Goal: Task Accomplishment & Management: Manage account settings

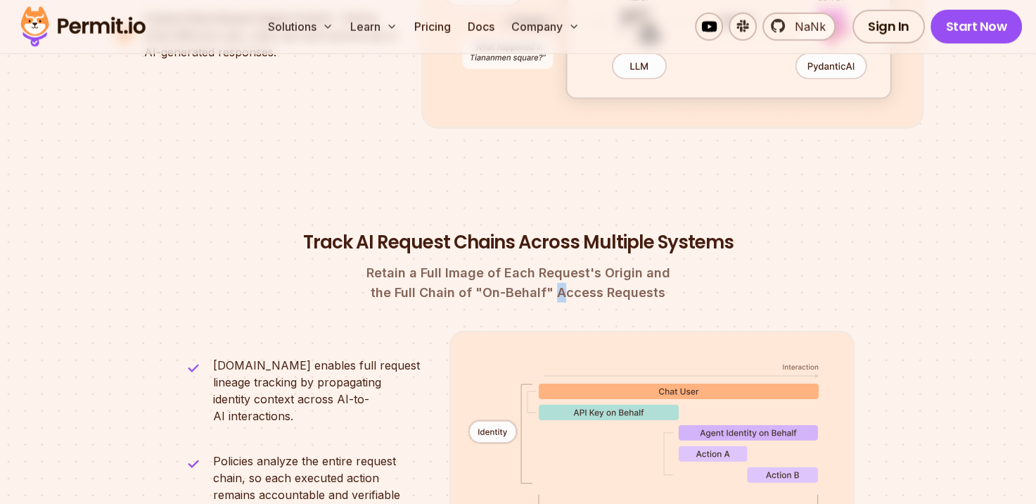
scroll to position [3686, 0]
click at [576, 263] on span "Retain a Full Image of Each Request's Origin and" at bounding box center [518, 273] width 672 height 20
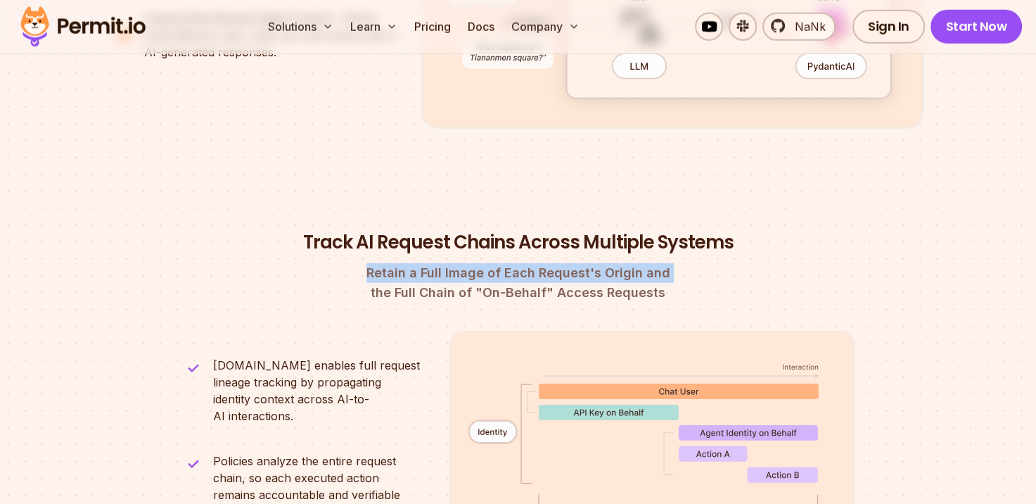
click at [576, 263] on span "Retain a Full Image of Each Request's Origin and" at bounding box center [518, 273] width 672 height 20
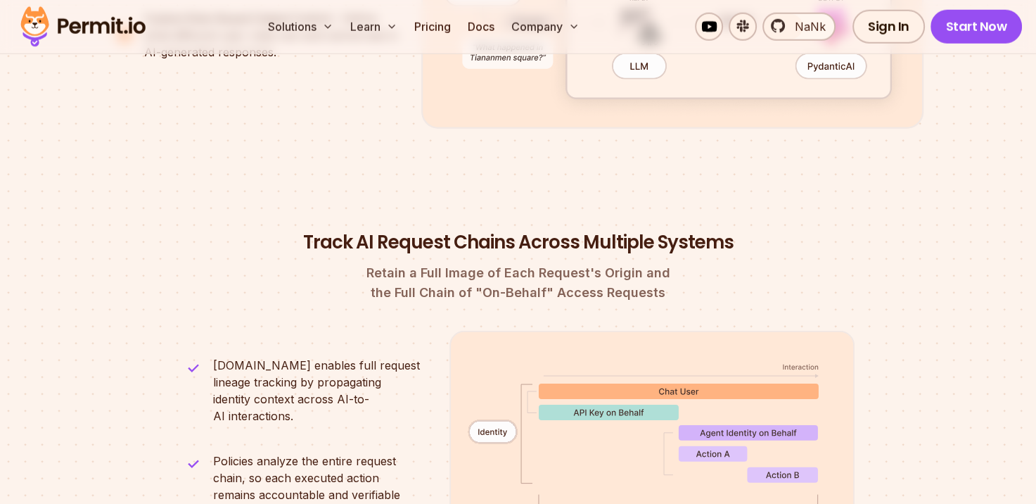
drag, startPoint x: 576, startPoint y: 259, endPoint x: 578, endPoint y: 267, distance: 7.9
click at [578, 285] on font "the Full Chain of "On-Behalf" Access Requests" at bounding box center [518, 292] width 295 height 15
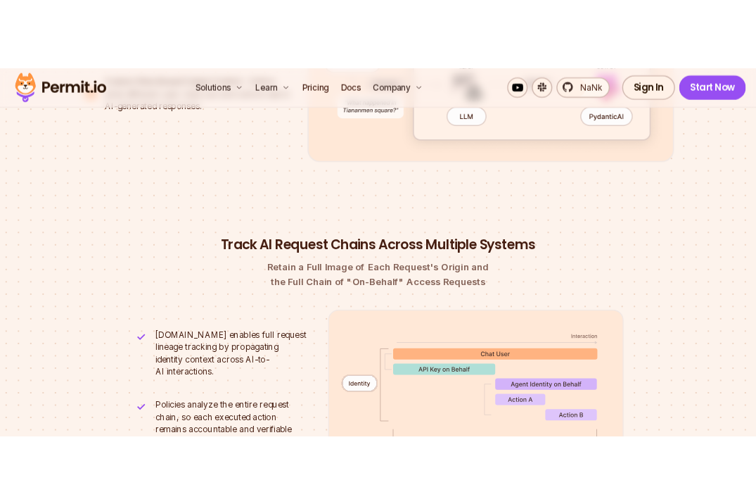
scroll to position [3593, 0]
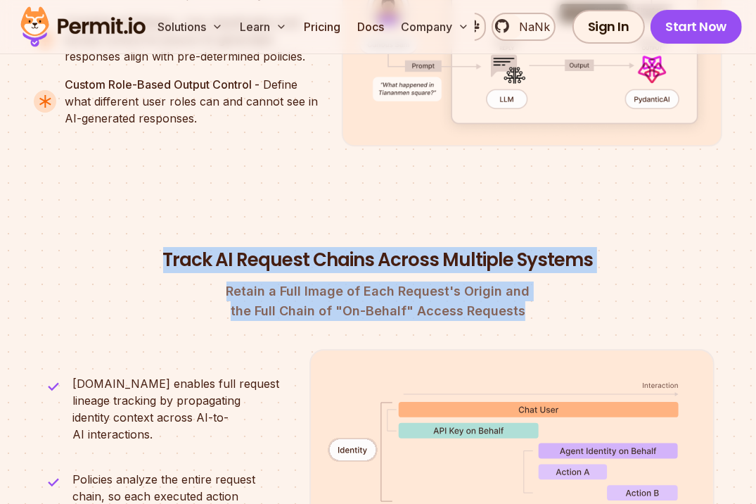
drag, startPoint x: 165, startPoint y: 172, endPoint x: 535, endPoint y: 231, distance: 374.7
click at [535, 248] on header "Track AI Request Chains Across Multiple Systems Retain a Full Image of Each Req…" at bounding box center [378, 284] width 672 height 73
click at [696, 248] on header "Track AI Request Chains Across Multiple Systems Retain a Full Image of Each Req…" at bounding box center [378, 284] width 672 height 73
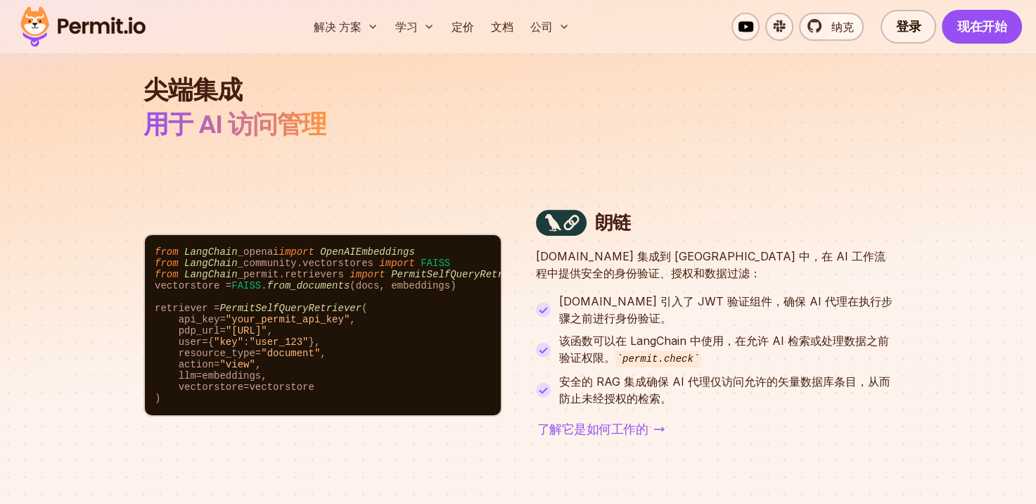
scroll to position [4600, 0]
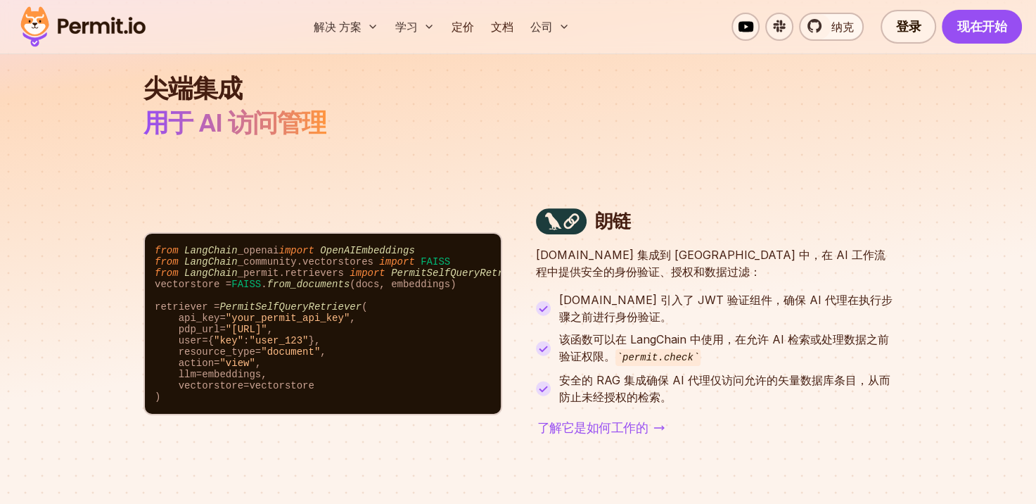
click at [561, 246] on p "Permit.io 集成到 LangChain 中，在 AI 工作流程中提供安全的身份验证、授权和数据过滤：" at bounding box center [714, 263] width 357 height 34
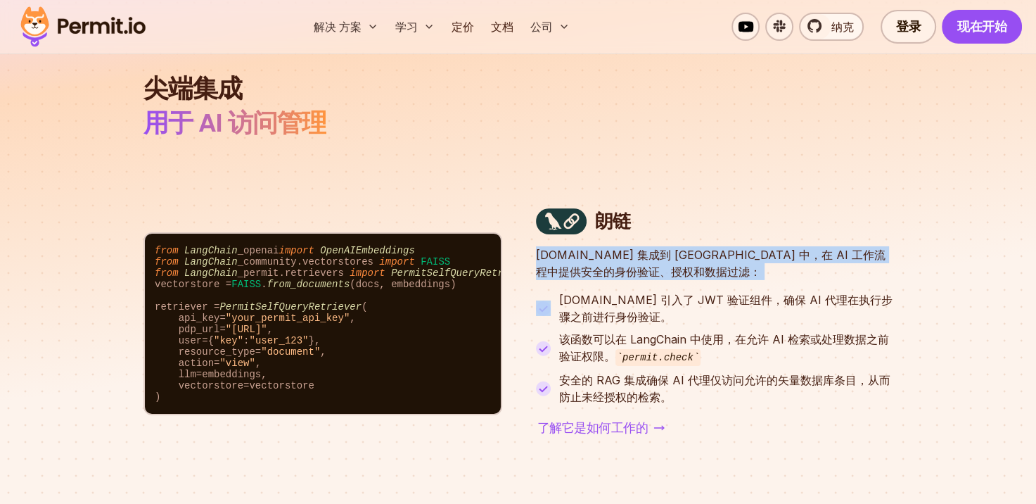
click at [561, 246] on p "Permit.io 集成到 LangChain 中，在 AI 工作流程中提供安全的身份验证、授权和数据过滤：" at bounding box center [714, 263] width 357 height 34
drag, startPoint x: 561, startPoint y: 238, endPoint x: 591, endPoint y: 245, distance: 30.2
click at [591, 246] on p "Permit.io 集成到 LangChain 中，在 AI 工作流程中提供安全的身份验证、授权和数据过滤：" at bounding box center [714, 263] width 357 height 34
click at [623, 250] on p "Permit.io 集成到 LangChain 中，在 AI 工作流程中提供安全的身份验证、授权和数据过滤：" at bounding box center [714, 263] width 357 height 34
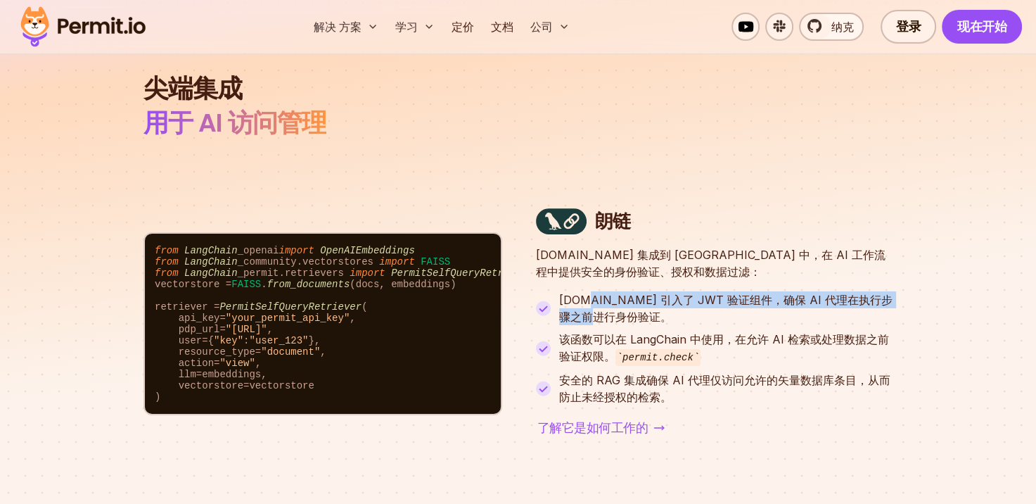
drag, startPoint x: 585, startPoint y: 281, endPoint x: 596, endPoint y: 302, distance: 23.3
click at [596, 302] on p "Permit.io 引入了 JWT 验证组件，确保 AI 代理在执行步骤之前进行身份验证。" at bounding box center [725, 308] width 333 height 34
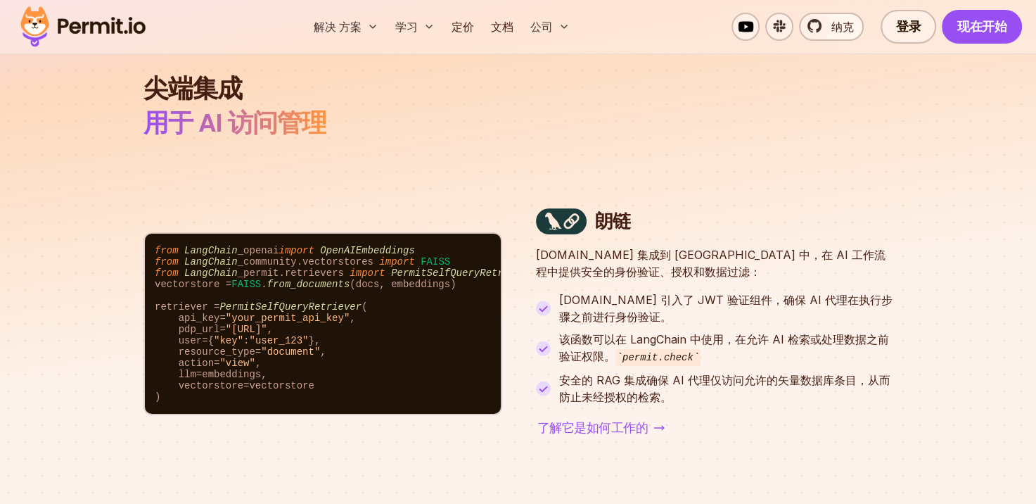
drag, startPoint x: 596, startPoint y: 302, endPoint x: 611, endPoint y: 316, distance: 20.4
click at [611, 332] on font "该函数可以在 LangChain 中使用，在允许 AI 检索或处理数据之前验证权限。" at bounding box center [724, 347] width 330 height 31
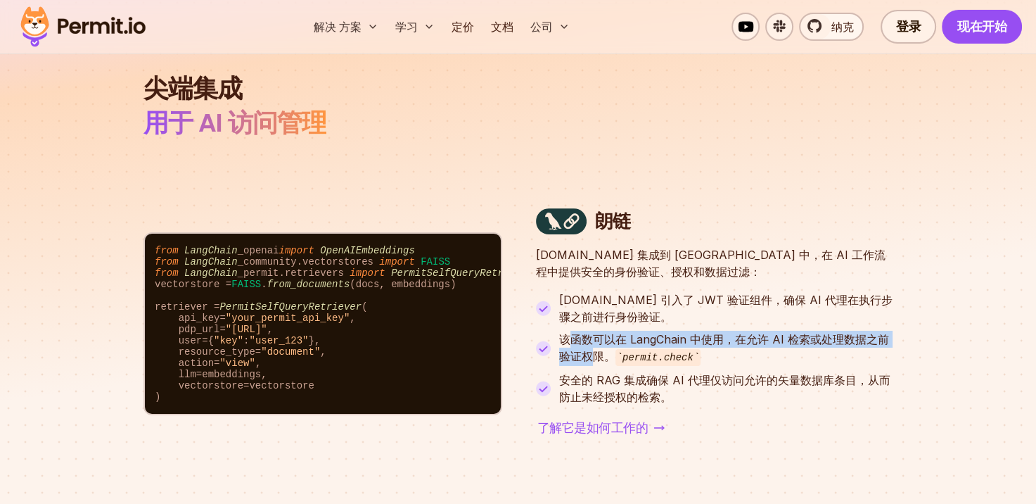
drag, startPoint x: 573, startPoint y: 318, endPoint x: 594, endPoint y: 340, distance: 30.4
click at [594, 340] on font "该函数可以在 LangChain 中使用，在允许 AI 检索或处理数据之前验证权限。" at bounding box center [724, 347] width 330 height 31
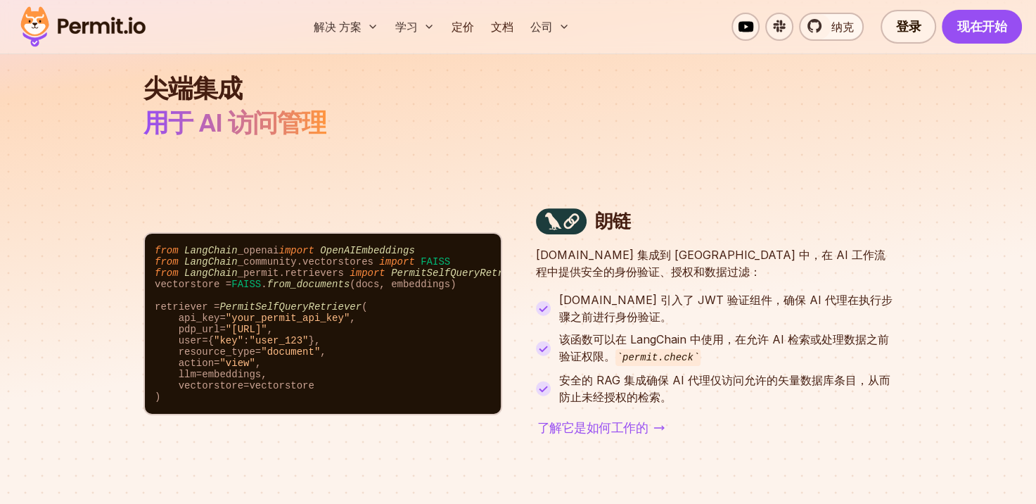
drag, startPoint x: 594, startPoint y: 340, endPoint x: 604, endPoint y: 362, distance: 23.3
click at [604, 371] on p "安全的 RAG 集成确保 AI 代理仅访问允许的矢量数据库条目，从而防止未经授权的检索。" at bounding box center [725, 388] width 333 height 34
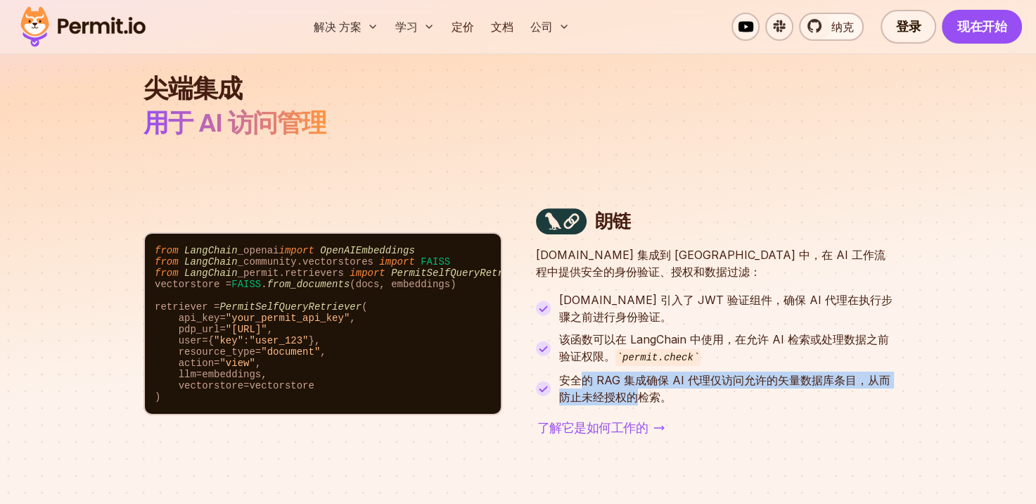
drag, startPoint x: 578, startPoint y: 358, endPoint x: 634, endPoint y: 377, distance: 58.7
click at [634, 377] on p "安全的 RAG 集成确保 AI 代理仅访问允许的矢量数据库条目，从而防止未经授权的检索。" at bounding box center [725, 388] width 333 height 34
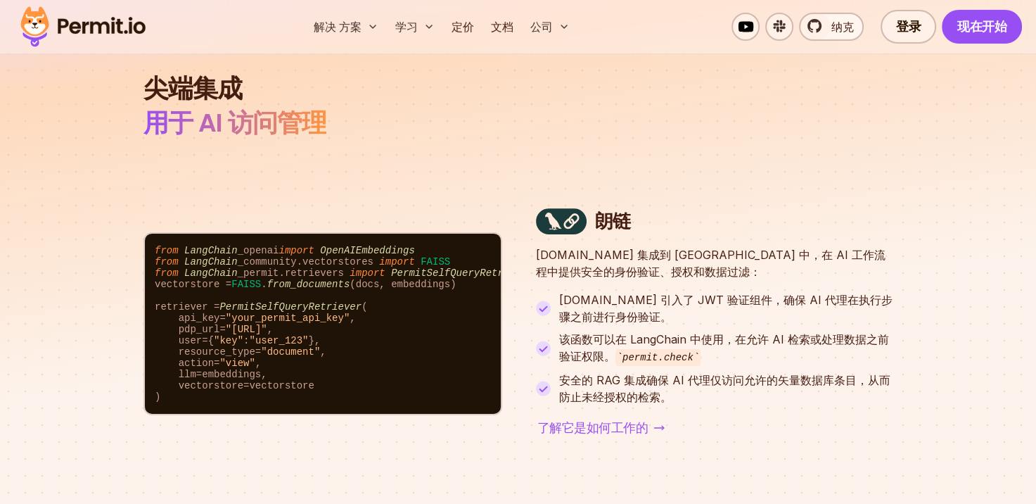
drag, startPoint x: 634, startPoint y: 377, endPoint x: 659, endPoint y: 388, distance: 27.4
click at [659, 388] on div "朗链 Permit.io 集成到 LangChain 中，在 AI 工作流程中提供安全的身份验证、授权和数据过滤： Permit.io 引入了 JWT 验证组…" at bounding box center [714, 323] width 357 height 231
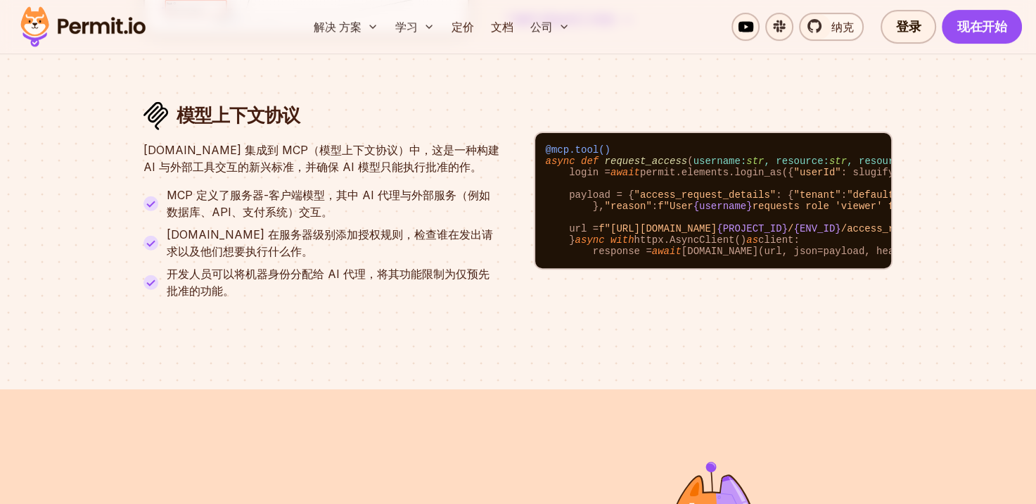
scroll to position [5585, 0]
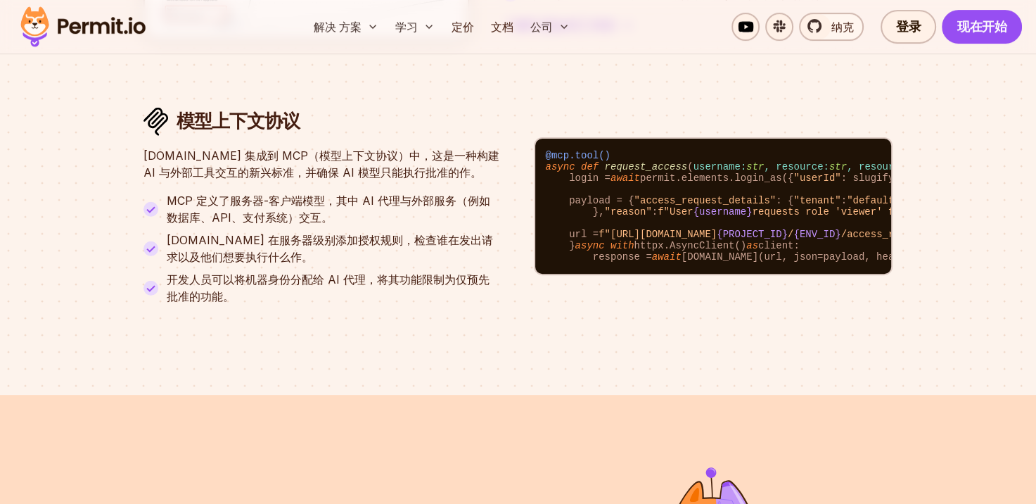
drag, startPoint x: 754, startPoint y: 180, endPoint x: 831, endPoint y: 182, distance: 77.4
click at [831, 182] on code "@mcp.tool() async def request_access ( username: str , resource: str , resource…" at bounding box center [713, 206] width 356 height 135
click at [805, 139] on code "@mcp.tool() async def request_access ( username: str , resource: str , resource…" at bounding box center [713, 206] width 356 height 135
click at [793, 172] on span ""userId"" at bounding box center [816, 177] width 47 height 11
drag, startPoint x: 786, startPoint y: 126, endPoint x: 816, endPoint y: 128, distance: 29.6
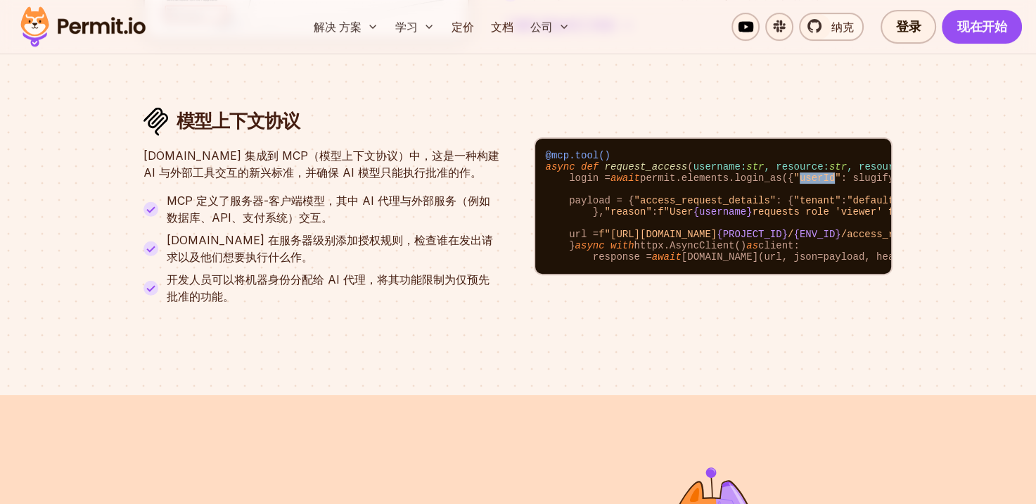
click at [816, 172] on span ""userId"" at bounding box center [816, 177] width 47 height 11
click at [804, 172] on span ""userId"" at bounding box center [816, 177] width 47 height 11
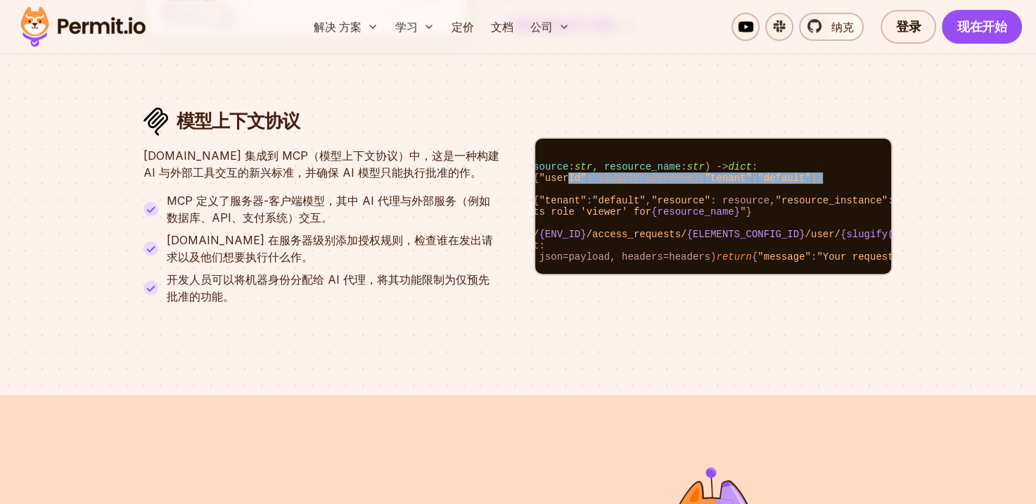
scroll to position [0, 442]
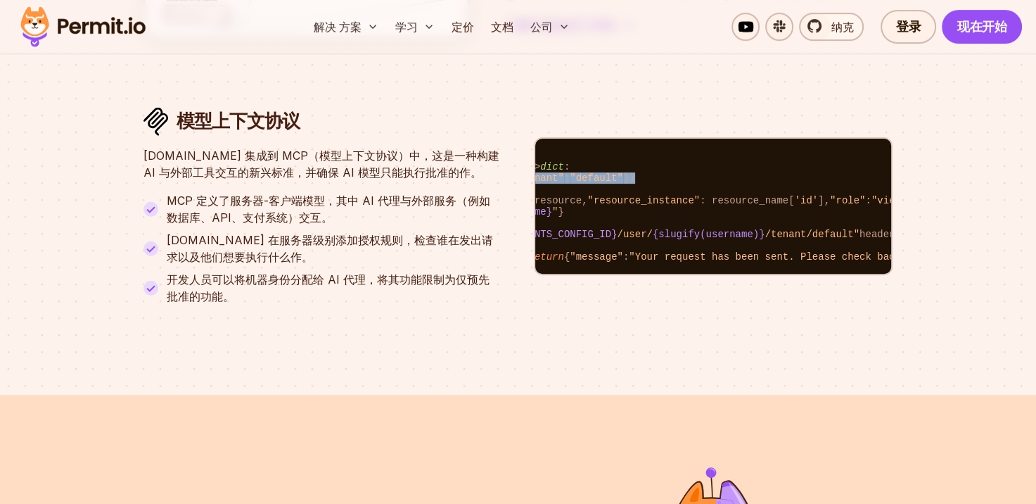
drag, startPoint x: 917, startPoint y: 120, endPoint x: 930, endPoint y: 120, distance: 12.7
click at [841, 240] on span "f"https://api.permit.io/v2/facts/ {PROJECT_ID} / {ENV_ID} /access_requests/ {EL…" at bounding box center [507, 234] width 703 height 11
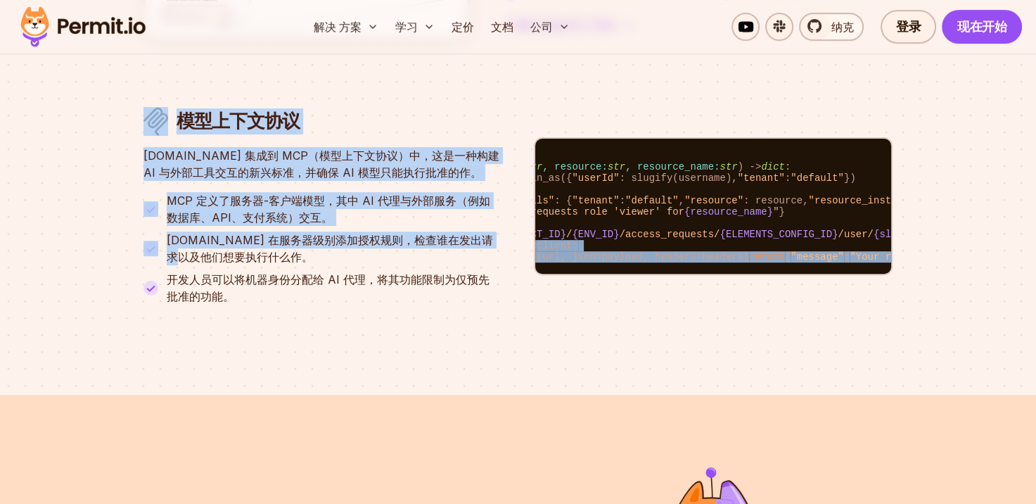
scroll to position [0, 0]
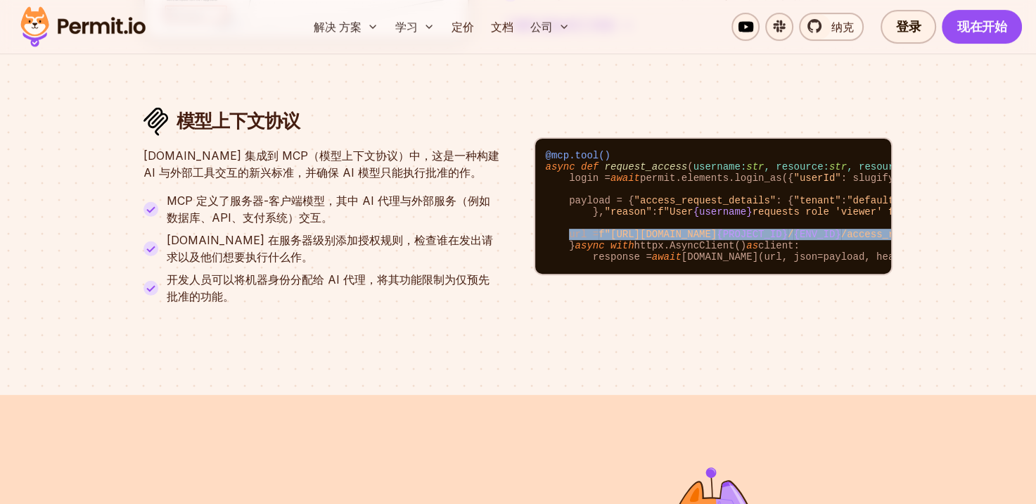
drag, startPoint x: 857, startPoint y: 260, endPoint x: 631, endPoint y: 251, distance: 226.0
click at [631, 251] on code "@mcp.tool() async def request_access ( username: str , resource: str , resource…" at bounding box center [713, 206] width 356 height 135
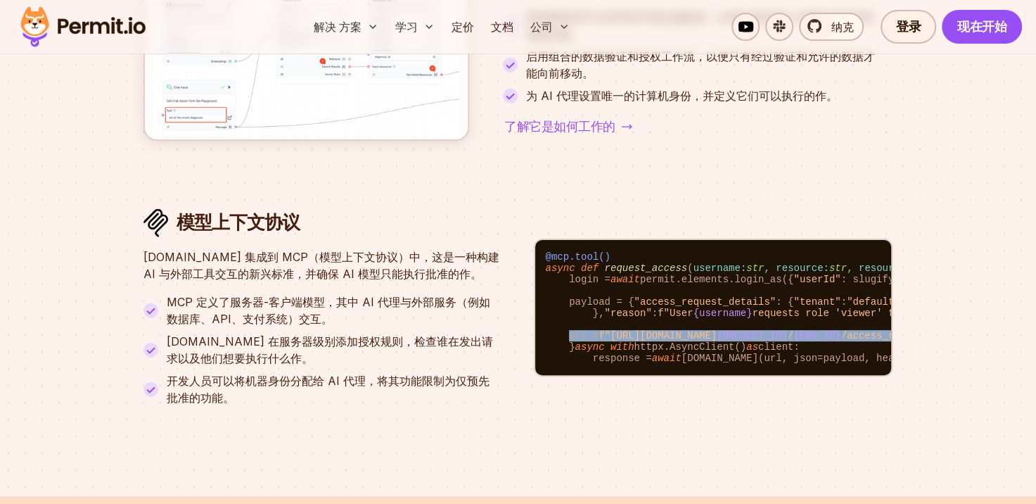
scroll to position [5515, 0]
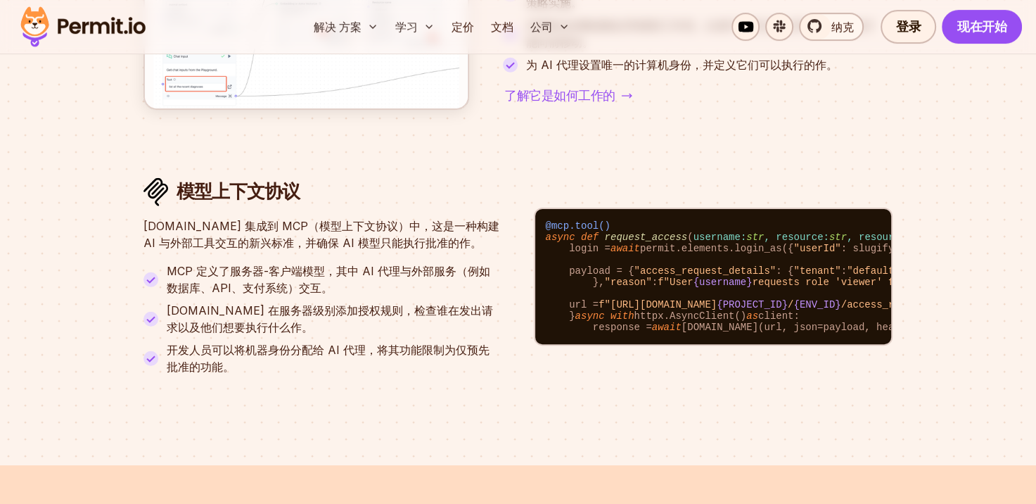
click at [637, 231] on span "request_access" at bounding box center [646, 236] width 83 height 11
drag, startPoint x: 637, startPoint y: 184, endPoint x: 664, endPoint y: 248, distance: 70.3
click at [664, 248] on code "@mcp.tool() async def request_access ( username: str , resource: str , resource…" at bounding box center [713, 276] width 356 height 135
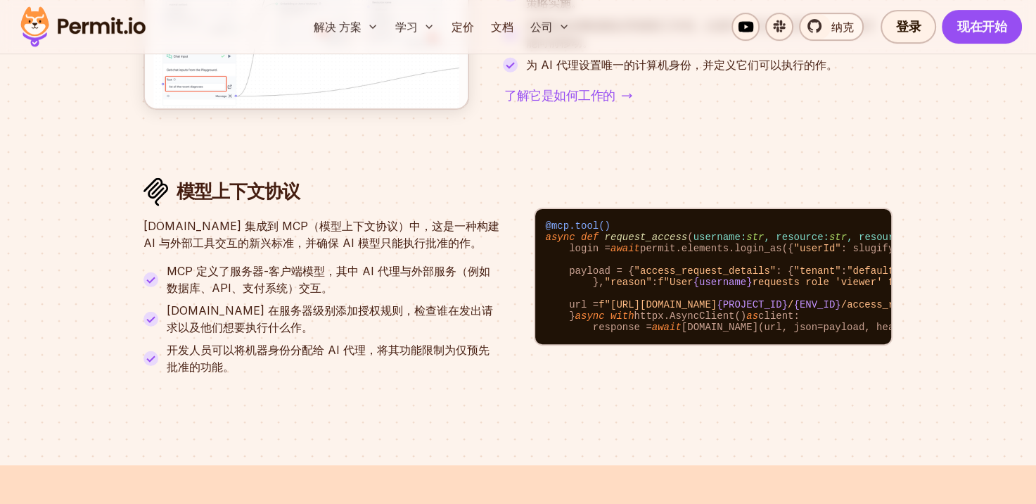
click at [664, 248] on code "@mcp.tool() async def request_access ( username: str , resource: str , resource…" at bounding box center [713, 276] width 356 height 135
drag, startPoint x: 664, startPoint y: 248, endPoint x: 650, endPoint y: 266, distance: 22.5
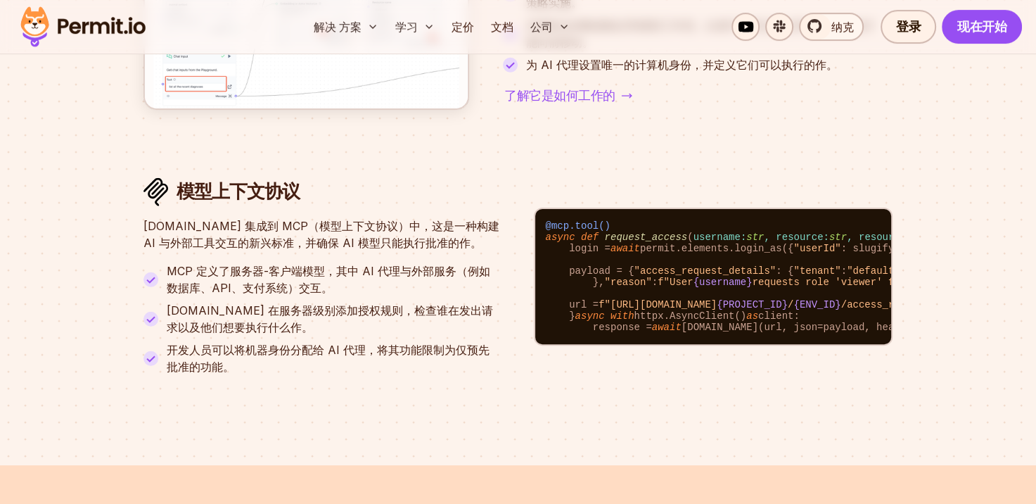
drag, startPoint x: 650, startPoint y: 266, endPoint x: 661, endPoint y: 290, distance: 26.1
click at [659, 290] on code "@mcp.tool() async def request_access ( username: str , resource: str , resource…" at bounding box center [713, 276] width 356 height 135
drag, startPoint x: 676, startPoint y: 266, endPoint x: 669, endPoint y: 276, distance: 12.1
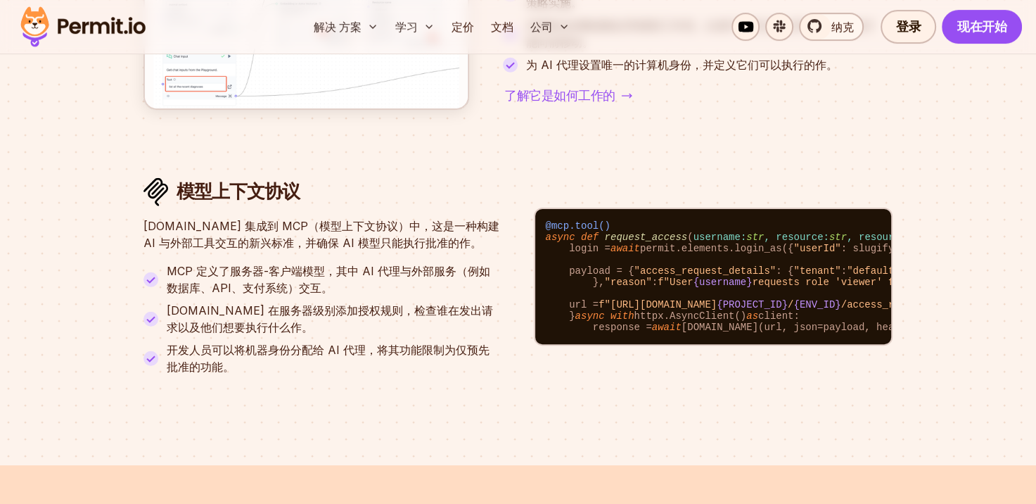
drag, startPoint x: 669, startPoint y: 276, endPoint x: 625, endPoint y: 297, distance: 48.4
click at [625, 288] on span ""reason"" at bounding box center [627, 281] width 47 height 11
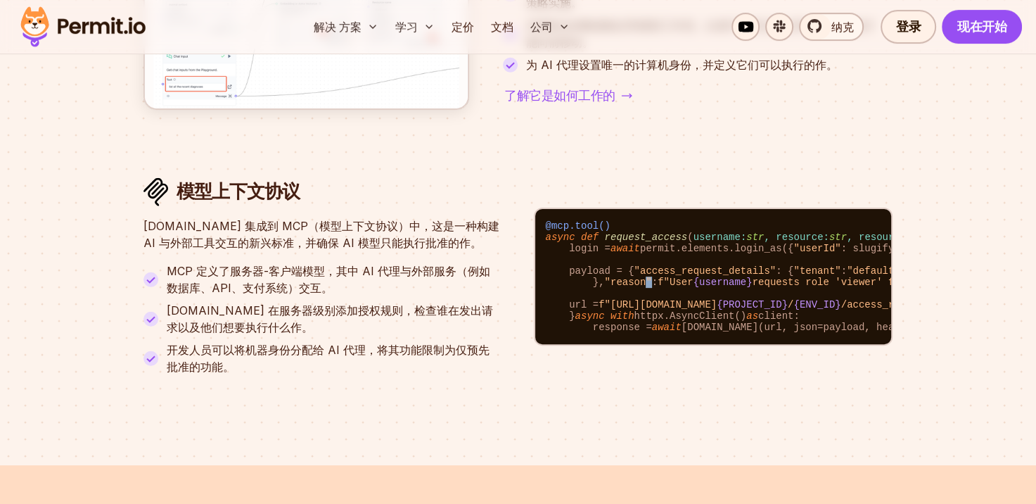
click at [625, 288] on span ""reason"" at bounding box center [627, 281] width 47 height 11
drag, startPoint x: 625, startPoint y: 297, endPoint x: 684, endPoint y: 303, distance: 58.7
click at [684, 303] on code "@mcp.tool() async def request_access ( username: str , resource: str , resource…" at bounding box center [713, 276] width 356 height 135
click at [699, 288] on span "{username}" at bounding box center [723, 281] width 59 height 11
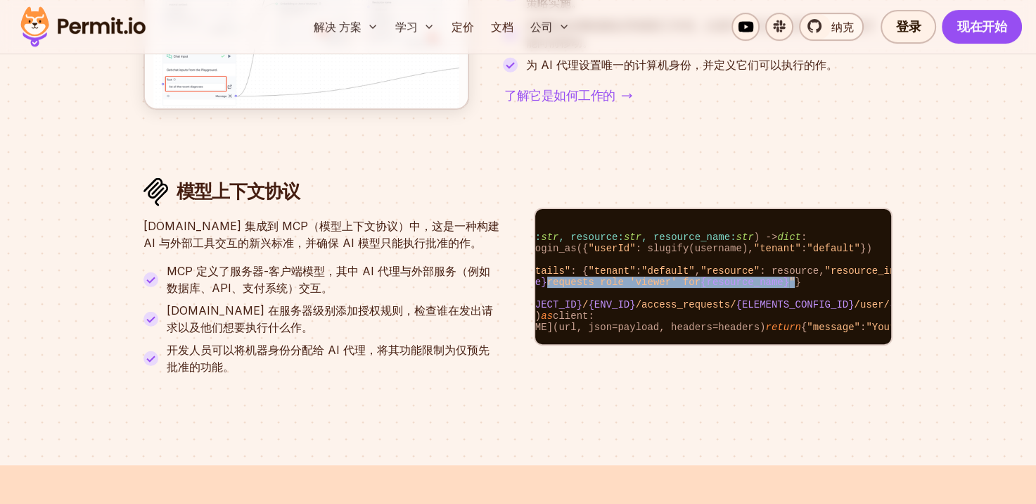
scroll to position [0, 208]
drag, startPoint x: 746, startPoint y: 298, endPoint x: 763, endPoint y: 294, distance: 18.1
click at [763, 288] on span "f"User {username} requests role 'viewer' for {resource_name} "" at bounding box center [620, 281] width 343 height 11
drag, startPoint x: 763, startPoint y: 294, endPoint x: 717, endPoint y: 298, distance: 45.9
click at [717, 288] on span "{resource_name}" at bounding box center [742, 281] width 89 height 11
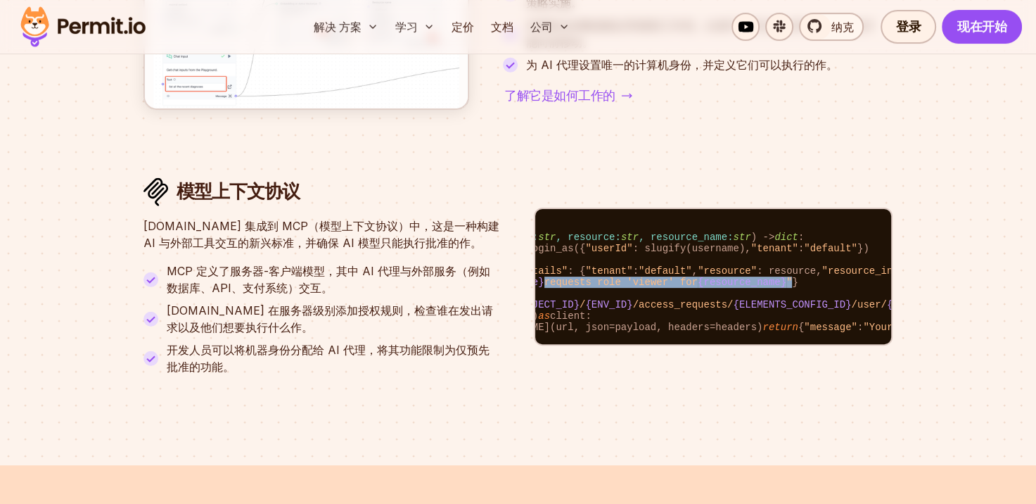
click at [704, 288] on span "{resource_name}" at bounding box center [742, 281] width 89 height 11
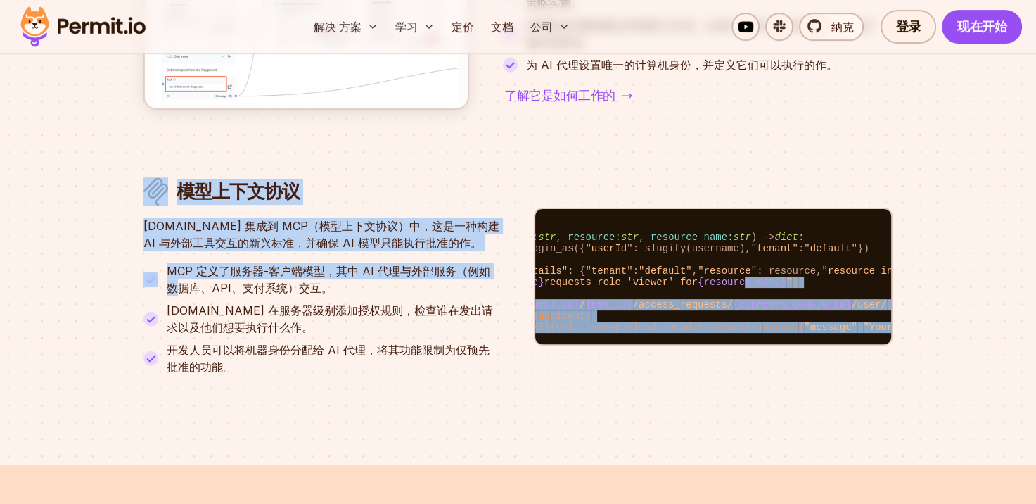
scroll to position [0, 0]
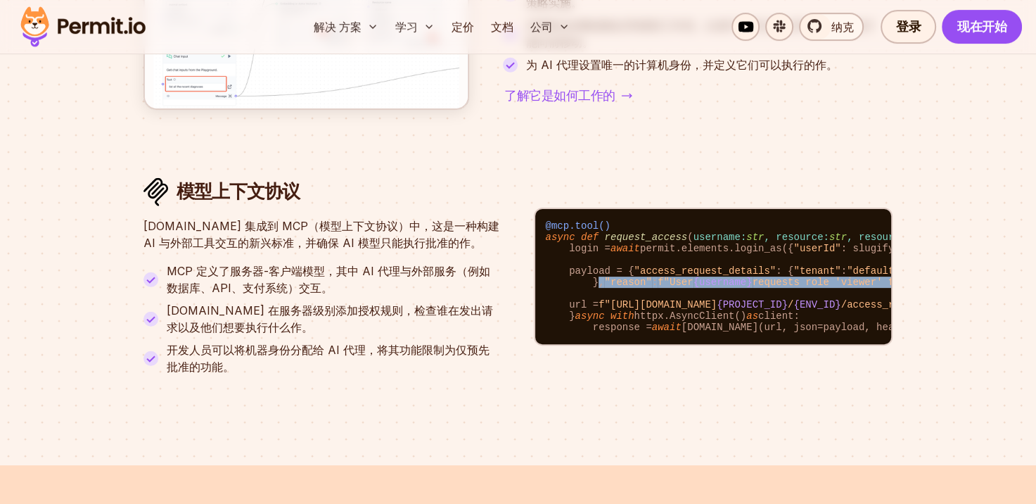
drag, startPoint x: 718, startPoint y: 298, endPoint x: 594, endPoint y: 290, distance: 124.7
click at [594, 290] on code "@mcp.tool() async def request_access ( username: str , resource: str , resource…" at bounding box center [713, 276] width 356 height 135
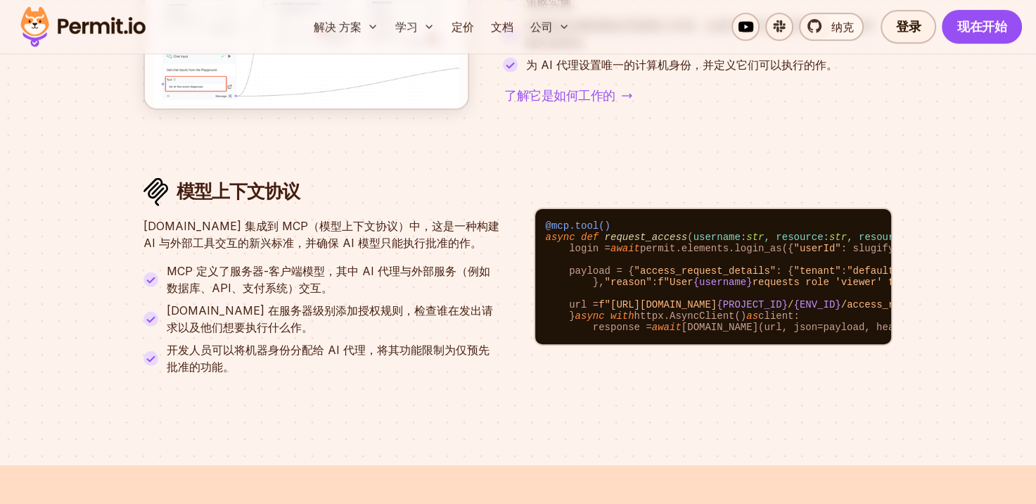
drag, startPoint x: 594, startPoint y: 290, endPoint x: 594, endPoint y: 310, distance: 20.4
click at [594, 310] on code "@mcp.tool() async def request_access ( username: str , resource: str , resource…" at bounding box center [713, 276] width 356 height 135
click at [463, 206] on div "模型上下文协议" at bounding box center [321, 191] width 357 height 29
click at [387, 325] on p "Permit.io 在服务器级别添加授权规则，检查谁在发出请求以及他们想要执行什么作。" at bounding box center [333, 319] width 333 height 34
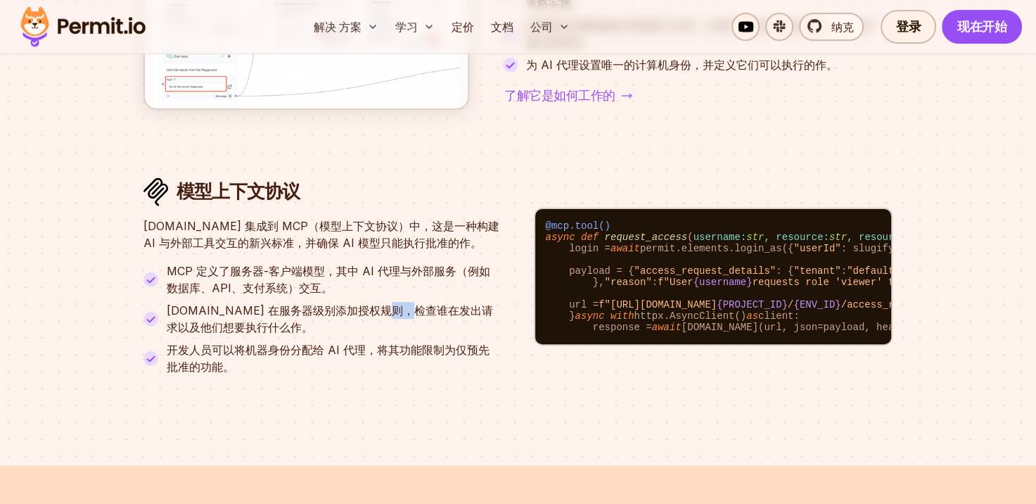
click at [387, 325] on p "Permit.io 在服务器级别添加授权规则，检查谁在发出请求以及他们想要执行什么作。" at bounding box center [333, 319] width 333 height 34
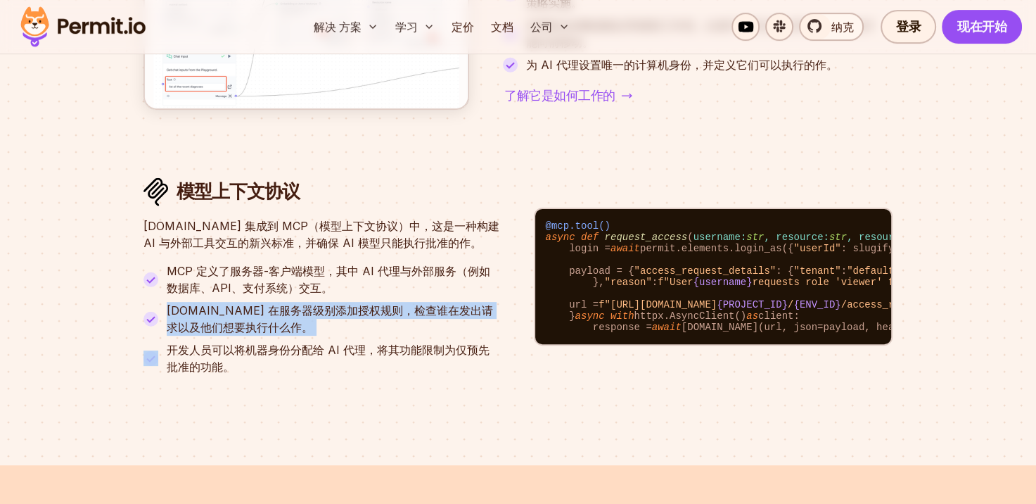
click at [387, 325] on p "Permit.io 在服务器级别添加授权规则，检查谁在发出请求以及他们想要执行什么作。" at bounding box center [333, 319] width 333 height 34
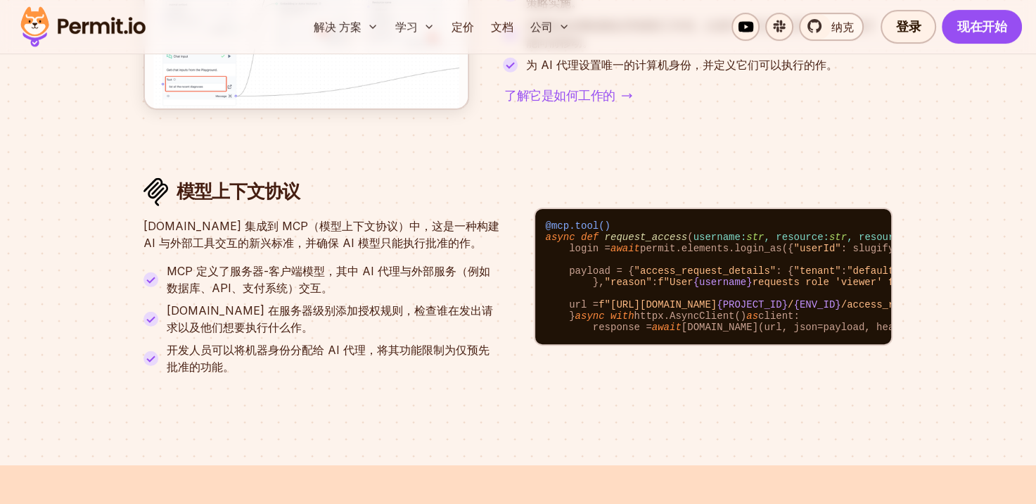
drag, startPoint x: 387, startPoint y: 325, endPoint x: 388, endPoint y: 377, distance: 52.1
click at [388, 375] on p "开发人员可以将机器身份分配给 AI 代理，将其功能限制为仅预先批准的功能。" at bounding box center [333, 358] width 333 height 34
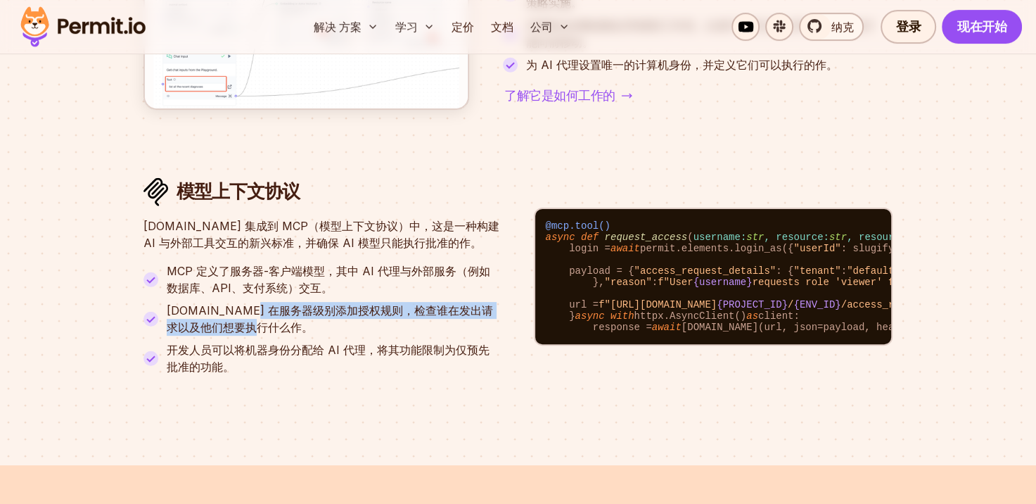
drag, startPoint x: 239, startPoint y: 331, endPoint x: 240, endPoint y: 342, distance: 10.6
click at [240, 336] on p "Permit.io 在服务器级别添加授权规则，检查谁在发出请求以及他们想要执行什么作。" at bounding box center [333, 319] width 333 height 34
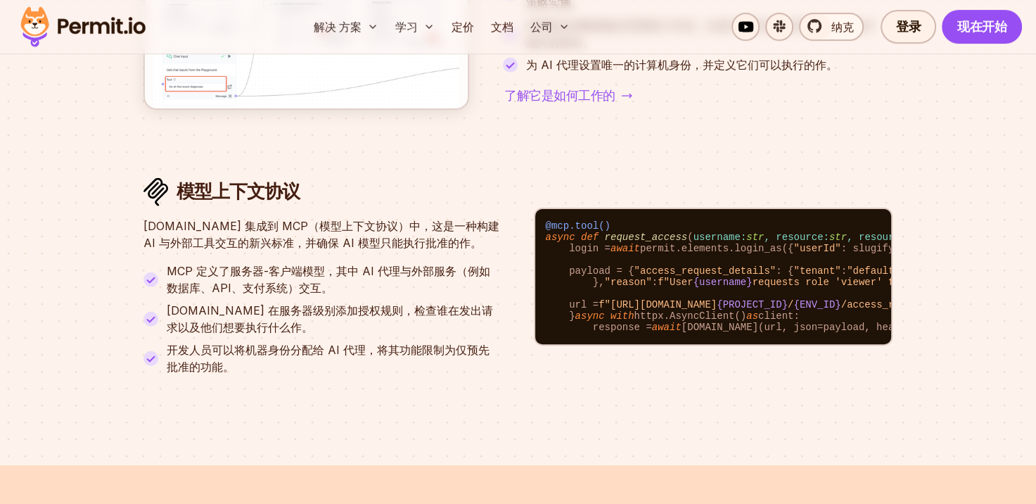
drag, startPoint x: 240, startPoint y: 342, endPoint x: 259, endPoint y: 366, distance: 31.1
click at [259, 366] on p "开发人员可以将机器身份分配给 AI 代理，将其功能限制为仅预先批准的功能。" at bounding box center [333, 358] width 333 height 34
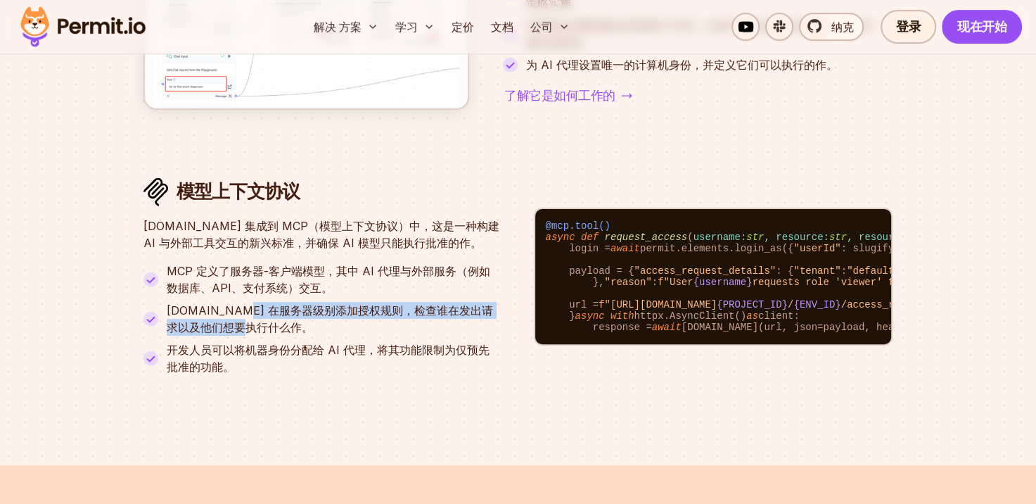
drag, startPoint x: 234, startPoint y: 346, endPoint x: 234, endPoint y: 331, distance: 14.8
click at [234, 331] on p "Permit.io 在服务器级别添加授权规则，检查谁在发出请求以及他们想要执行什么作。" at bounding box center [333, 319] width 333 height 34
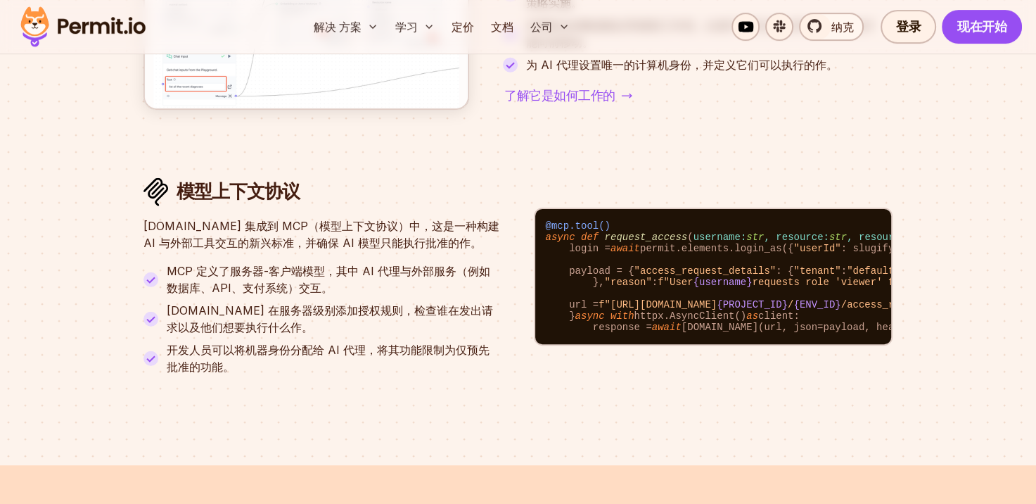
drag, startPoint x: 234, startPoint y: 331, endPoint x: 262, endPoint y: 350, distance: 34.2
click at [262, 336] on p "Permit.io 在服务器级别添加授权规则，检查谁在发出请求以及他们想要执行什么作。" at bounding box center [333, 319] width 333 height 34
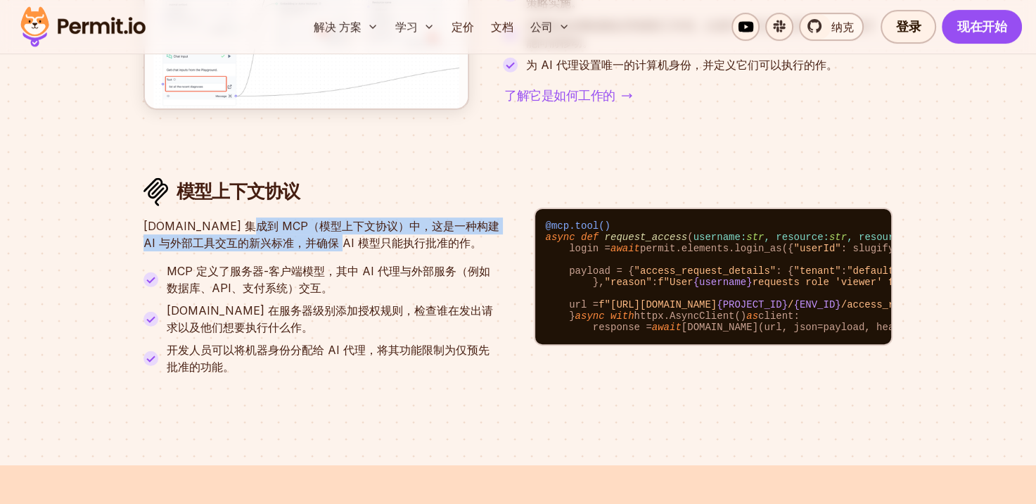
drag, startPoint x: 236, startPoint y: 248, endPoint x: 316, endPoint y: 259, distance: 80.2
click at [316, 251] on p "Permit.io 集成到 MCP（模型上下文协议）中，这是一种构建 AI 与外部工具交互的新兴标准，并确保 AI 模型只能执行批准的作。" at bounding box center [321, 234] width 357 height 34
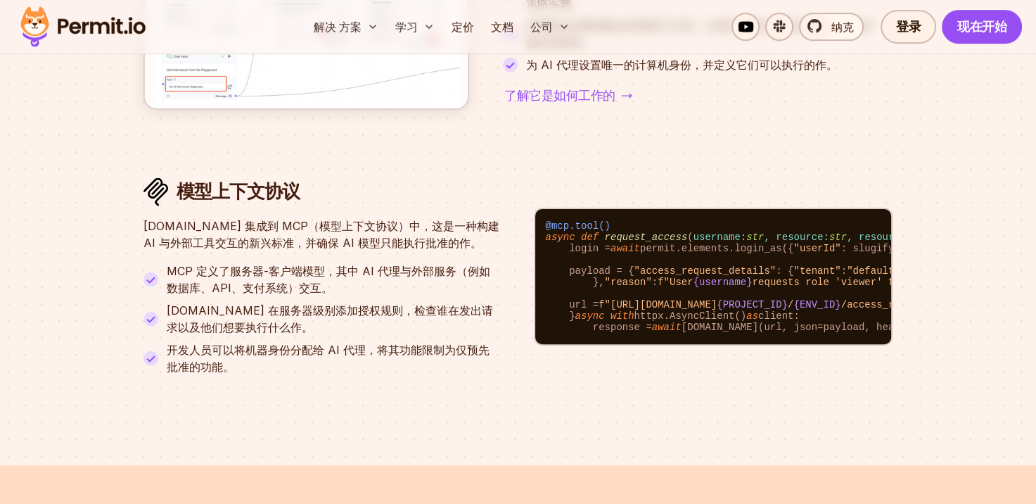
click at [694, 288] on span "{username}" at bounding box center [723, 281] width 59 height 11
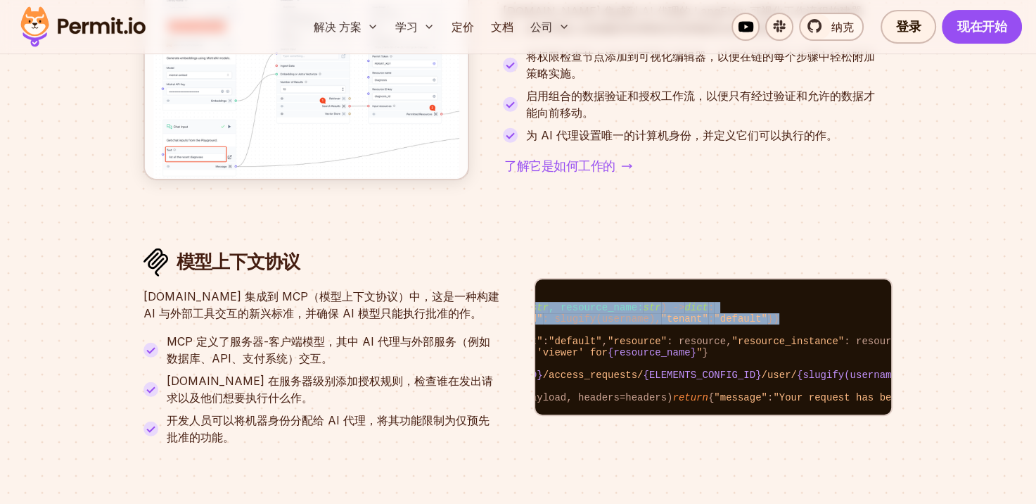
drag, startPoint x: 788, startPoint y: 260, endPoint x: 880, endPoint y: 262, distance: 92.2
click at [880, 279] on code "@mcp.tool() async def request_access ( username: str , resource: str , resource…" at bounding box center [713, 346] width 356 height 135
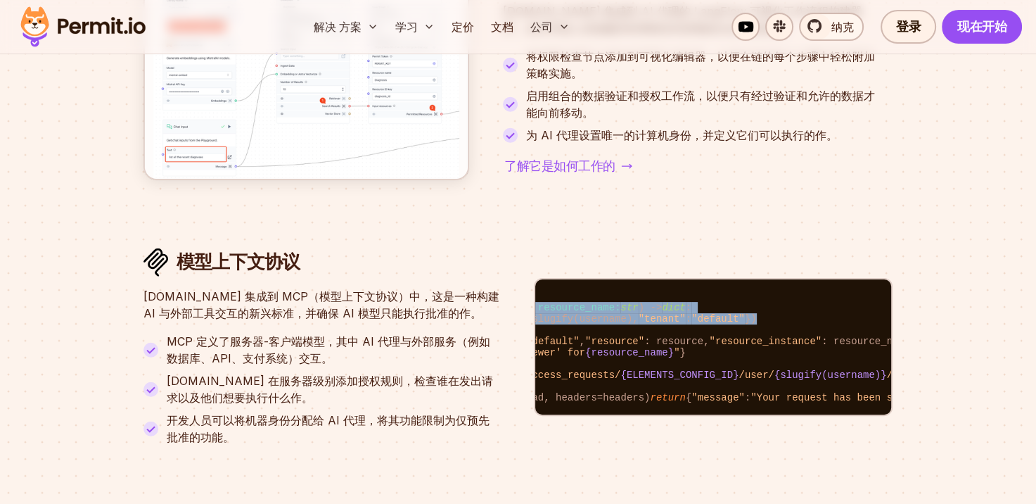
click at [695, 313] on span ""default"" at bounding box center [717, 318] width 53 height 11
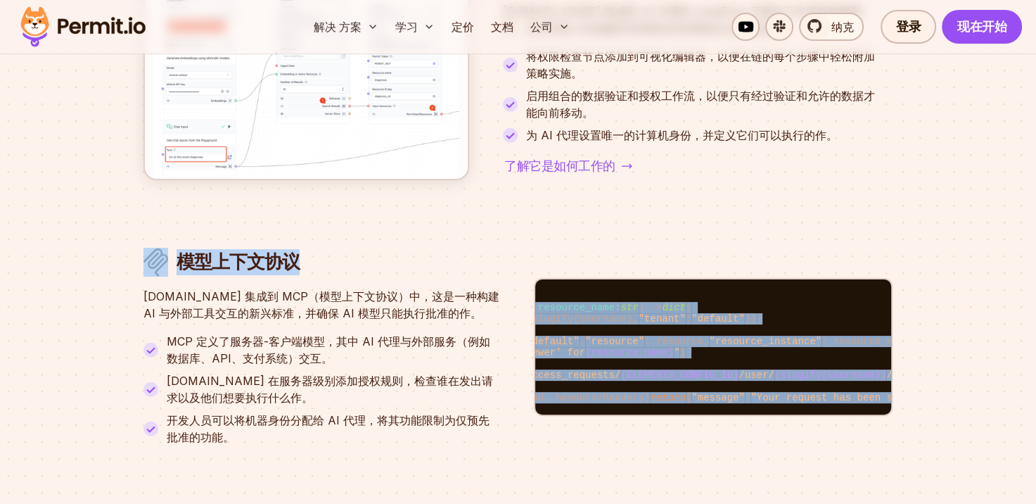
scroll to position [0, 0]
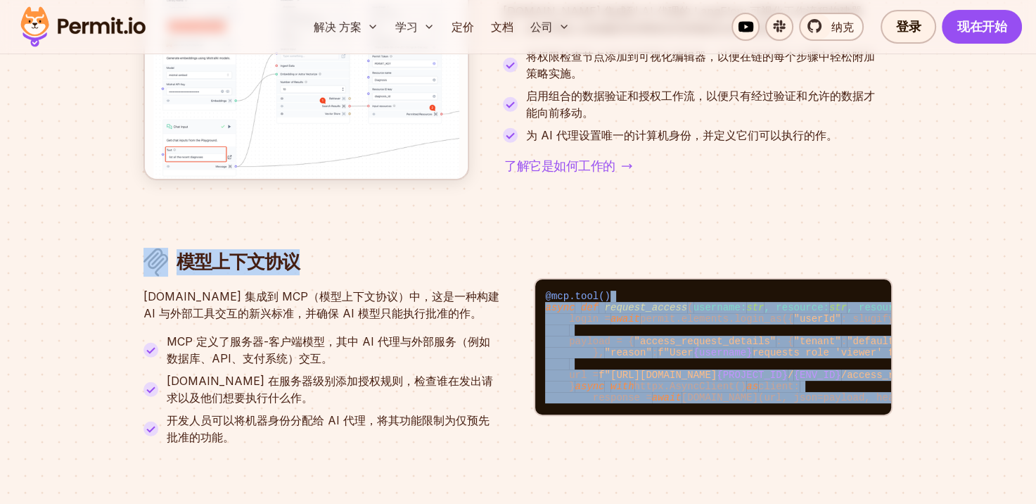
drag, startPoint x: 622, startPoint y: 248, endPoint x: 440, endPoint y: 259, distance: 181.8
click at [440, 259] on li "@mcp.tool() async def request_access ( username: str , resource: str , resource…" at bounding box center [517, 347] width 749 height 198
drag, startPoint x: 440, startPoint y: 259, endPoint x: 663, endPoint y: 317, distance: 229.6
click at [663, 317] on code "@mcp.tool() async def request_access ( username: str , resource: str , resource…" at bounding box center [713, 346] width 356 height 135
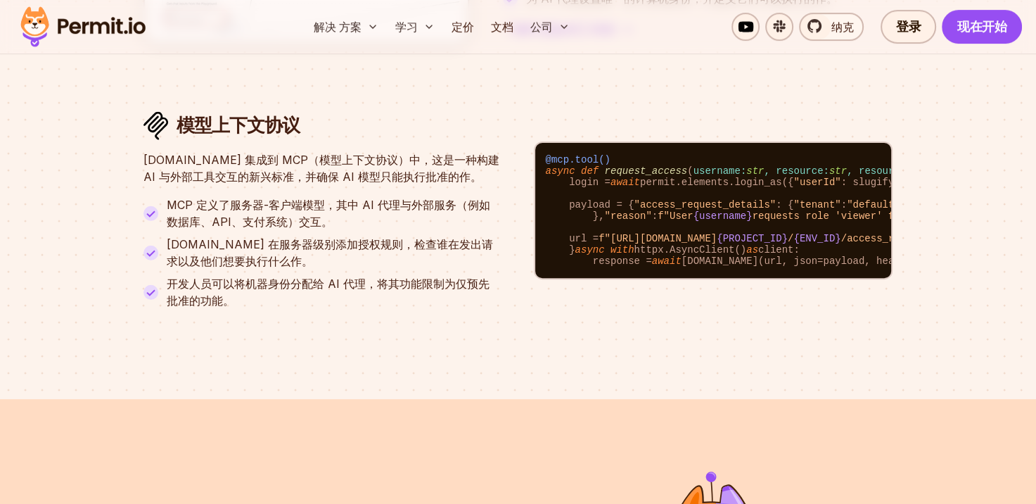
scroll to position [5585, 0]
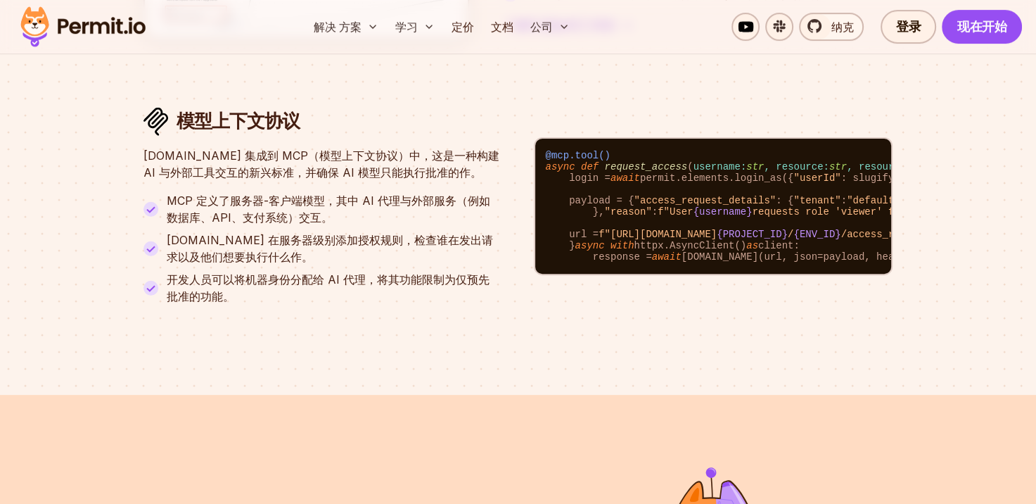
click at [340, 297] on p "开发人员可以将机器身份分配给 AI 代理，将其功能限制为仅预先批准的功能。" at bounding box center [333, 288] width 333 height 34
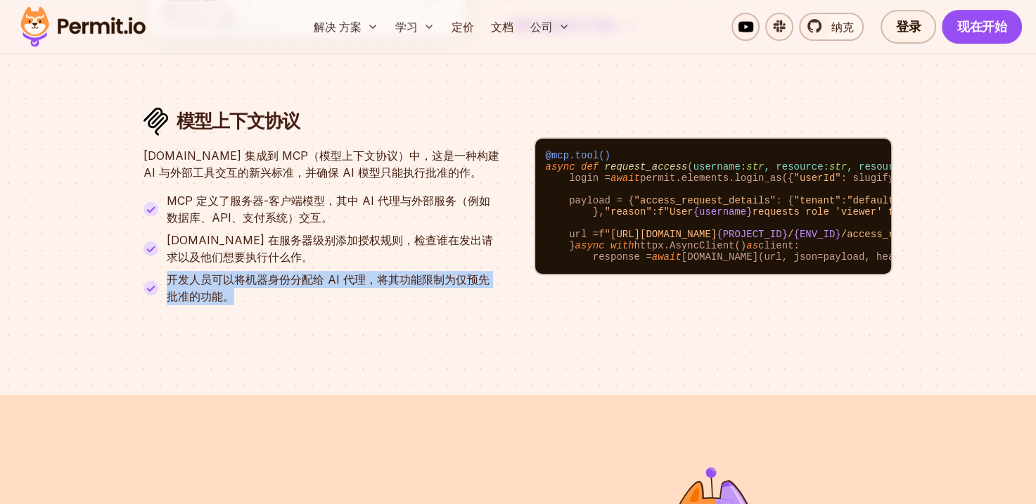
click at [340, 297] on p "开发人员可以将机器身份分配给 AI 代理，将其功能限制为仅预先批准的功能。" at bounding box center [333, 288] width 333 height 34
drag, startPoint x: 340, startPoint y: 297, endPoint x: 350, endPoint y: 336, distance: 39.9
click at [350, 305] on li "@mcp.tool() async def request_access ( username: str , resource: str , resource…" at bounding box center [517, 206] width 749 height 198
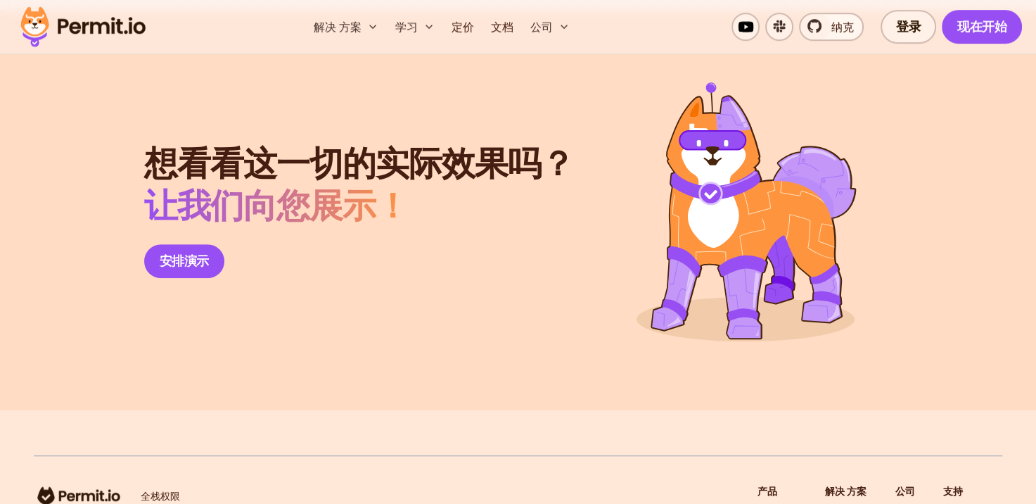
scroll to position [5944, 0]
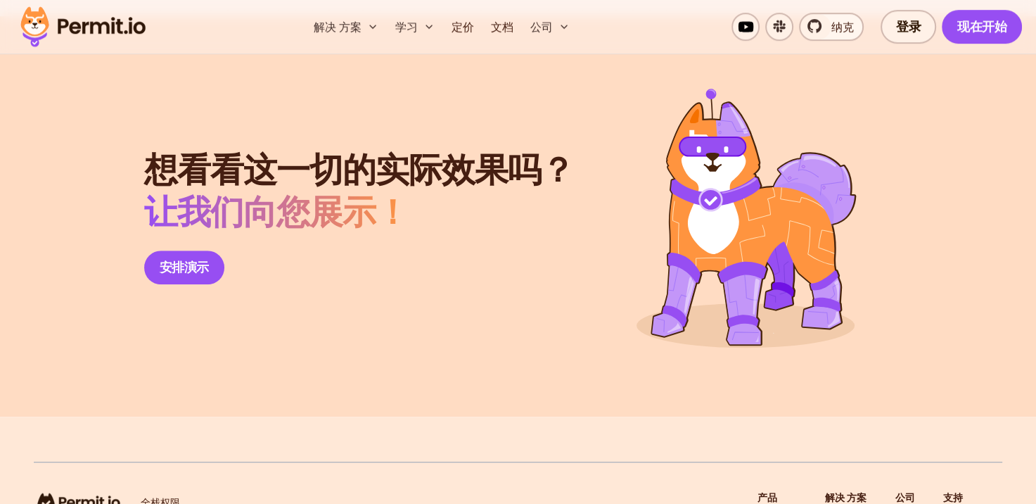
click at [355, 236] on span "让我们向您展示！" at bounding box center [276, 212] width 264 height 47
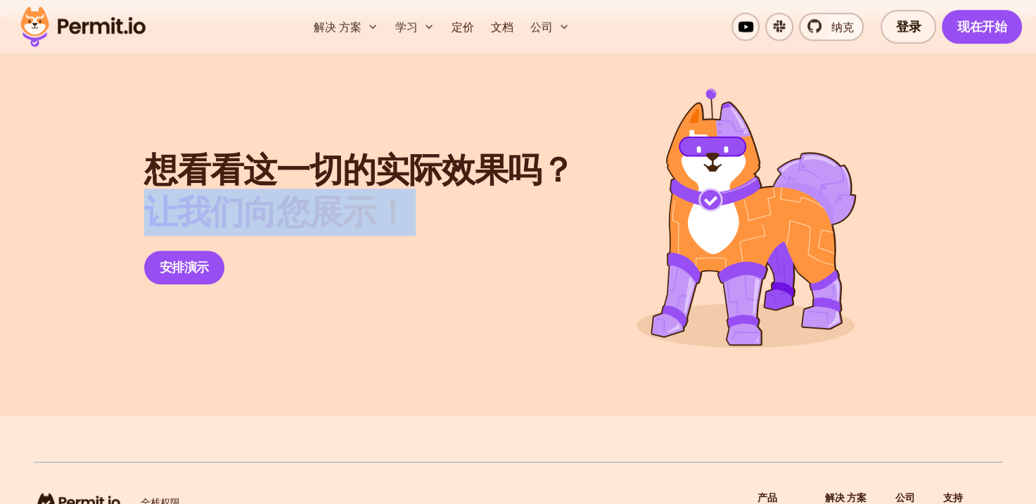
click at [355, 236] on span "让我们向您展示！" at bounding box center [276, 212] width 264 height 47
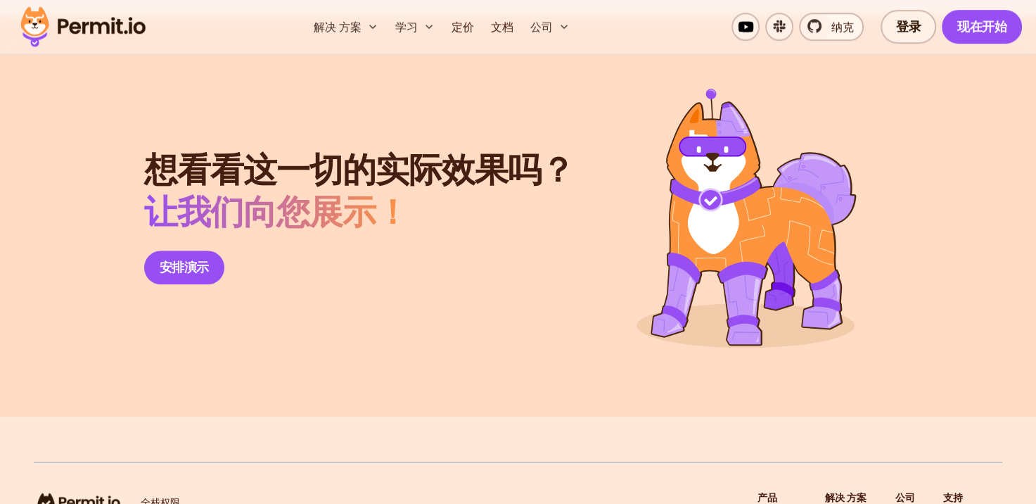
drag, startPoint x: 355, startPoint y: 283, endPoint x: 255, endPoint y: 229, distance: 113.0
click at [255, 193] on font "想看看这一切的实际效果吗？" at bounding box center [359, 169] width 430 height 47
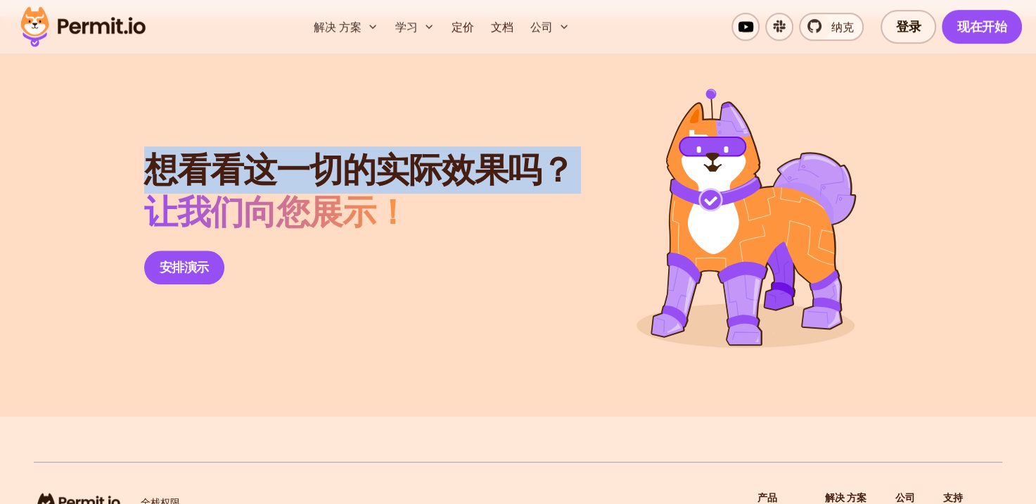
click at [255, 193] on font "想看看这一切的实际效果吗？" at bounding box center [359, 169] width 430 height 47
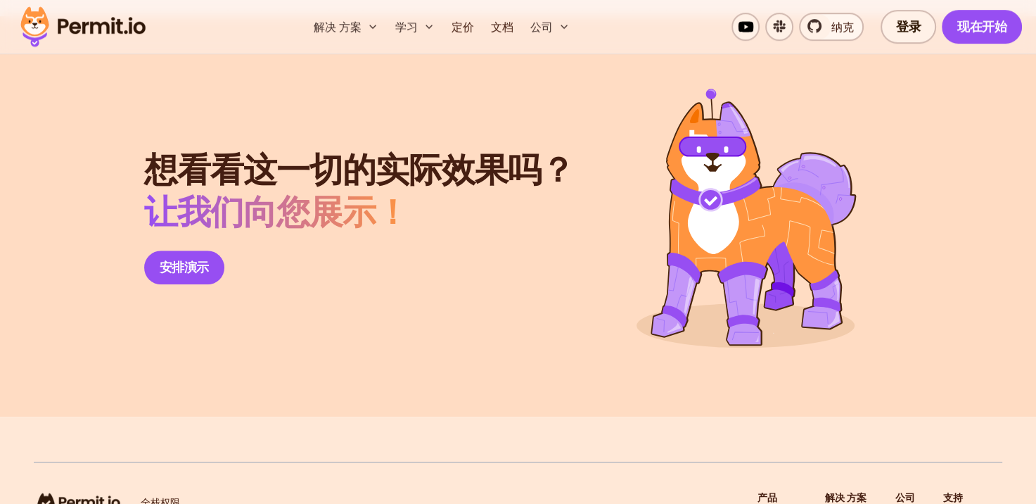
drag, startPoint x: 255, startPoint y: 229, endPoint x: 312, endPoint y: 276, distance: 73.5
click at [312, 236] on span "让我们向您展示！" at bounding box center [276, 212] width 264 height 47
click at [380, 236] on span "让我们向您展示！" at bounding box center [276, 212] width 264 height 47
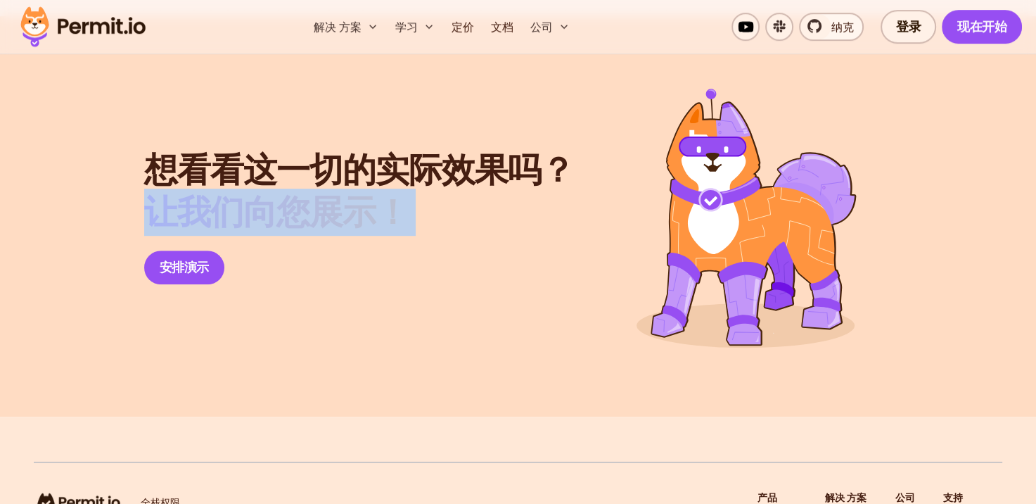
click at [380, 236] on span "让我们向您展示！" at bounding box center [276, 212] width 264 height 47
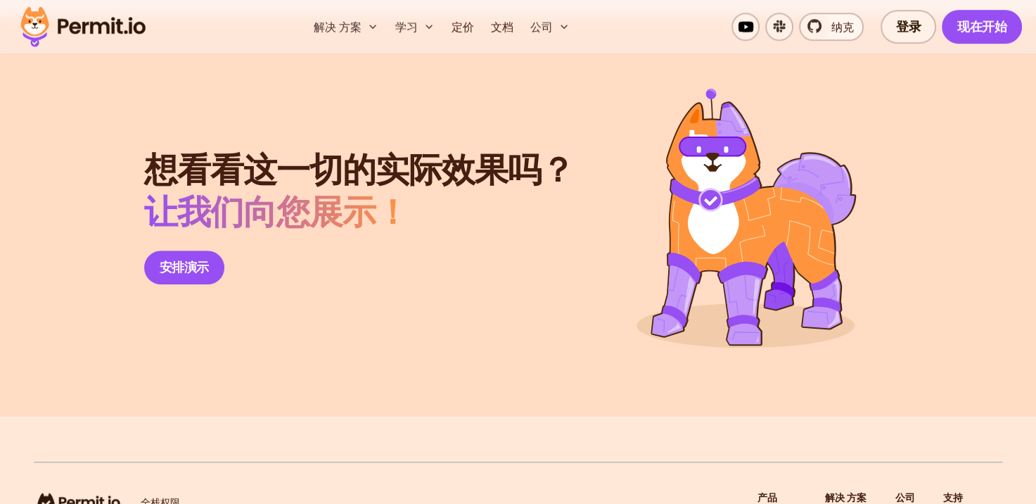
drag, startPoint x: 380, startPoint y: 279, endPoint x: 295, endPoint y: 231, distance: 97.6
click at [295, 193] on font "想看看这一切的实际效果吗？" at bounding box center [359, 169] width 430 height 47
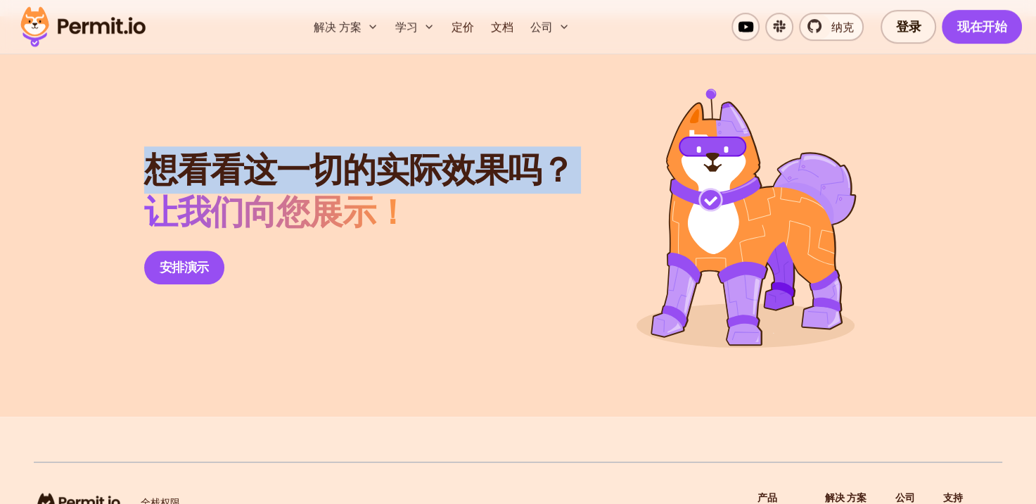
click at [295, 193] on font "想看看这一切的实际效果吗？" at bounding box center [359, 169] width 430 height 47
drag, startPoint x: 295, startPoint y: 231, endPoint x: 330, endPoint y: 251, distance: 40.7
click at [326, 234] on h2 "想看看这一切的实际效果吗？ 让我们向您展示！" at bounding box center [359, 191] width 430 height 84
click at [358, 193] on font "想看看这一切的实际效果吗？" at bounding box center [359, 169] width 430 height 47
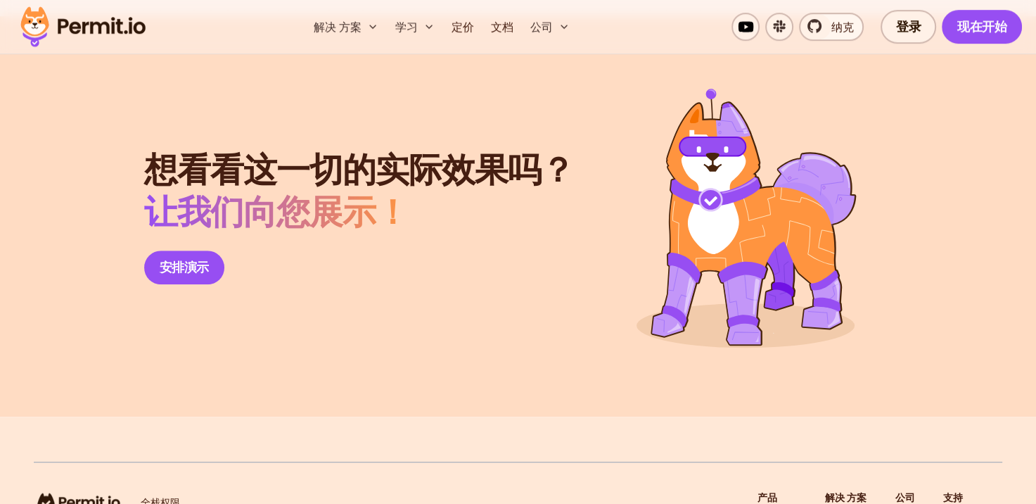
click at [386, 236] on span "让我们向您展示！" at bounding box center [276, 212] width 264 height 47
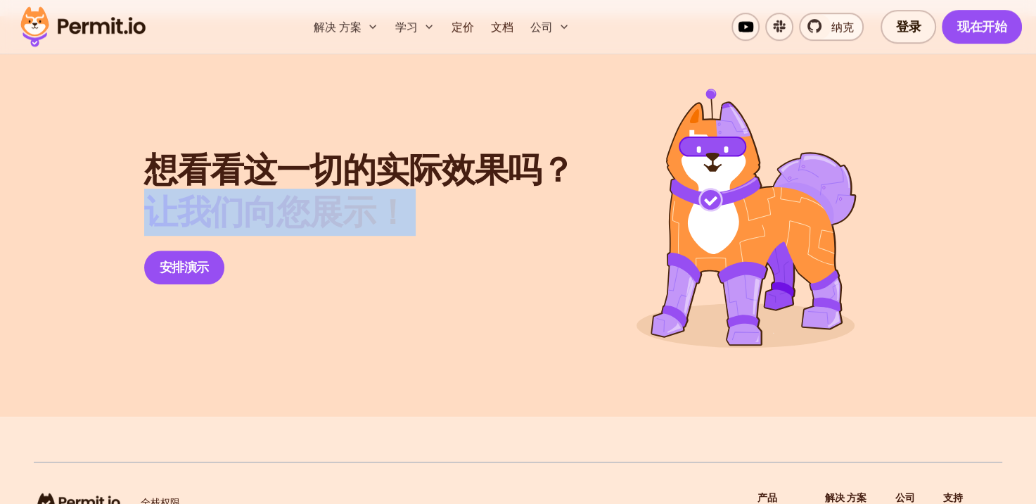
click at [386, 236] on span "让我们向您展示！" at bounding box center [276, 212] width 264 height 47
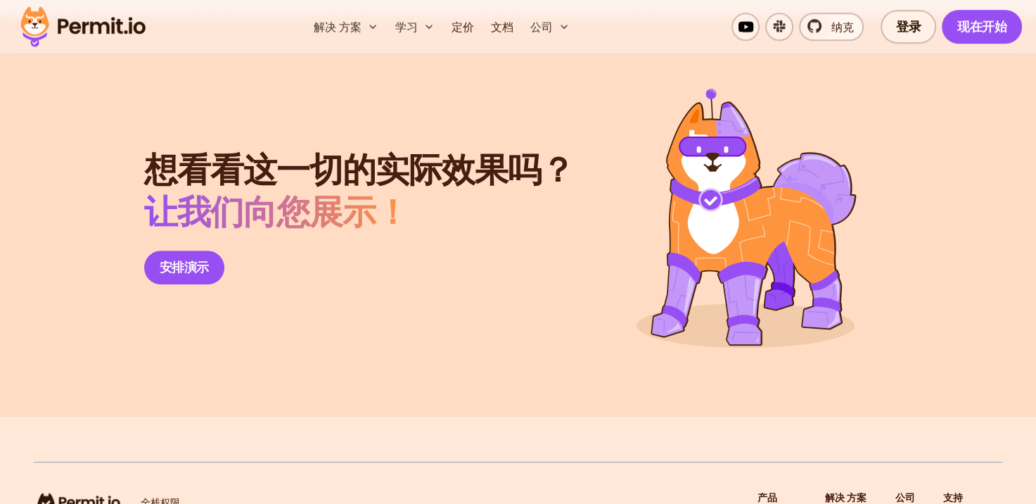
click at [255, 193] on font "想看看这一切的实际效果吗？" at bounding box center [359, 169] width 430 height 47
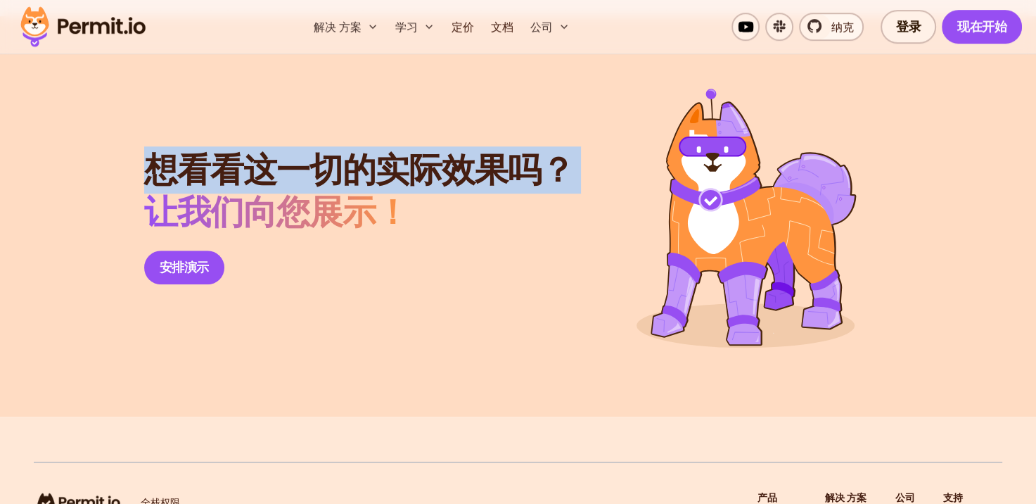
click at [255, 193] on font "想看看这一切的实际效果吗？" at bounding box center [359, 169] width 430 height 47
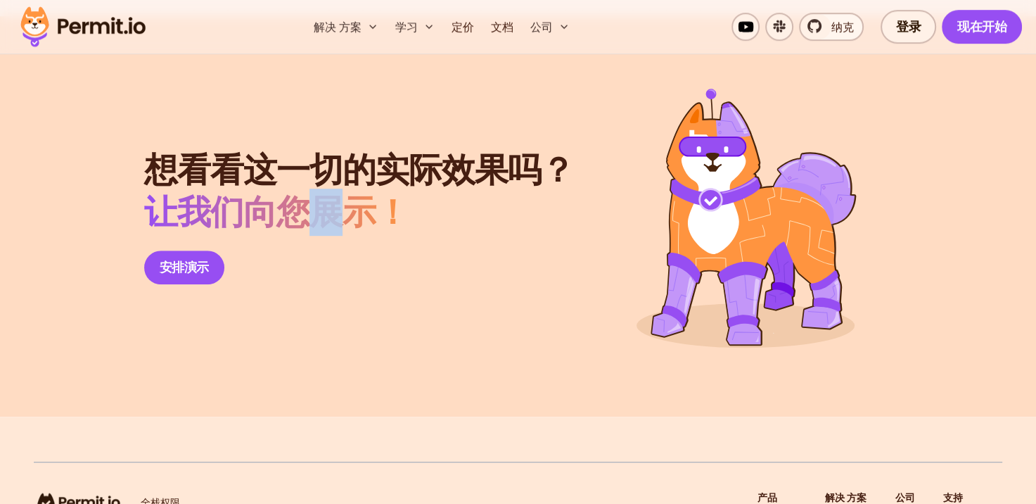
drag, startPoint x: 255, startPoint y: 234, endPoint x: 326, endPoint y: 286, distance: 88.1
click at [326, 236] on span "让我们向您展示！" at bounding box center [276, 212] width 264 height 47
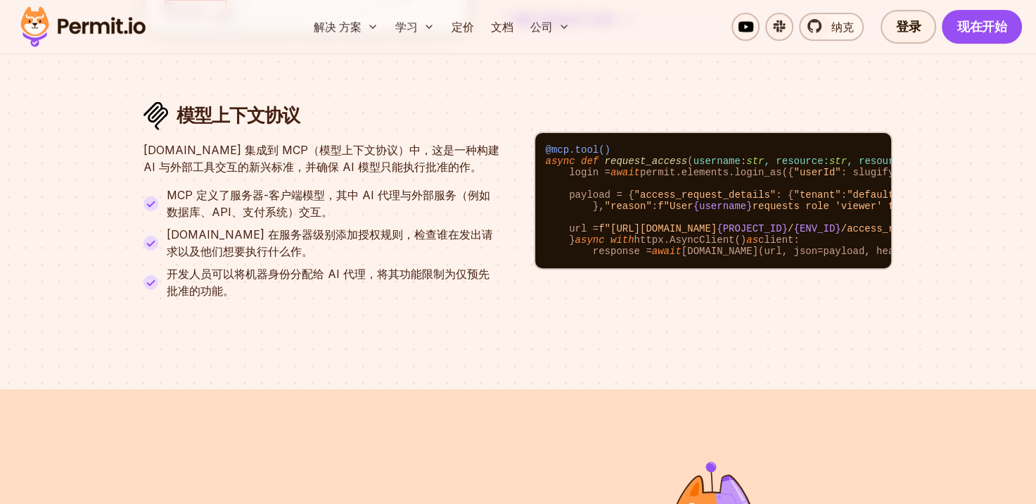
scroll to position [5381, 0]
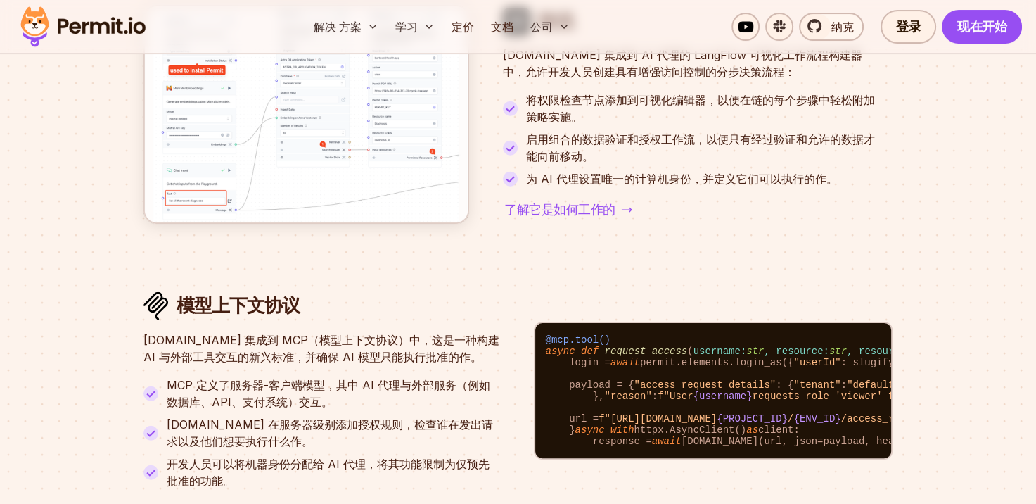
click at [292, 363] on p "Permit.io 集成到 MCP（模型上下文协议）中，这是一种构建 AI 与外部工具交互的新兴标准，并确保 AI 模型只能执行批准的作。" at bounding box center [321, 348] width 357 height 34
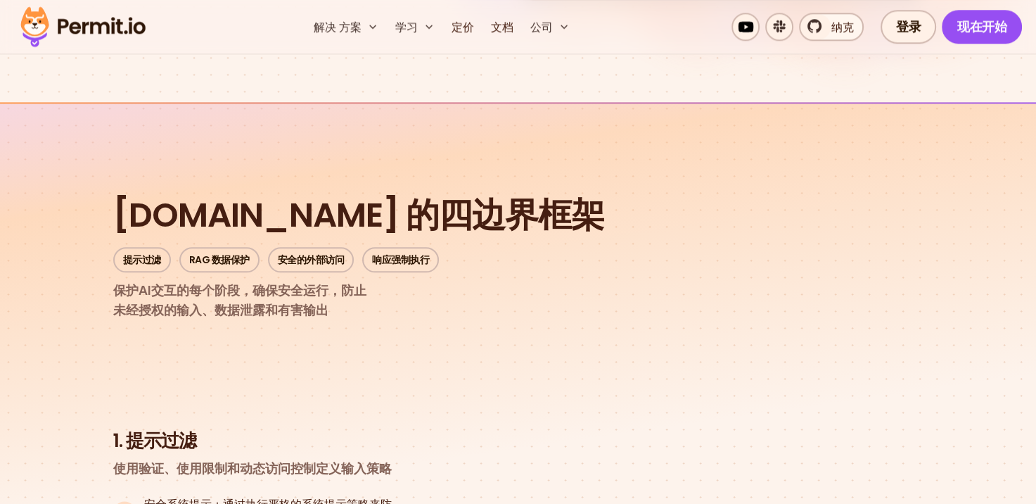
scroll to position [1570, 0]
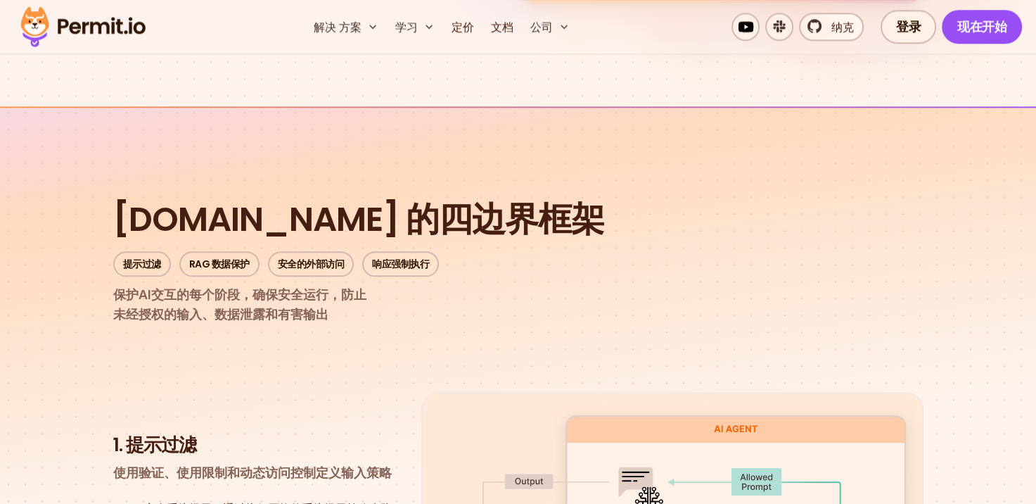
click at [312, 307] on font "未经授权的输入、数据泄露和有害输出" at bounding box center [220, 314] width 215 height 15
drag, startPoint x: 312, startPoint y: 297, endPoint x: 302, endPoint y: 314, distance: 19.8
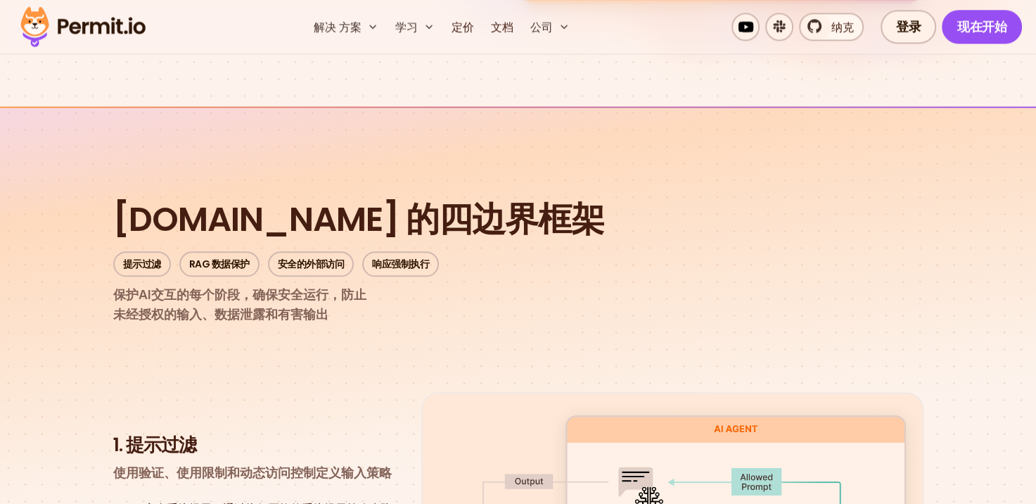
click at [299, 285] on span "保护AI交互的每个阶段，确保安全运行，防止" at bounding box center [518, 295] width 810 height 20
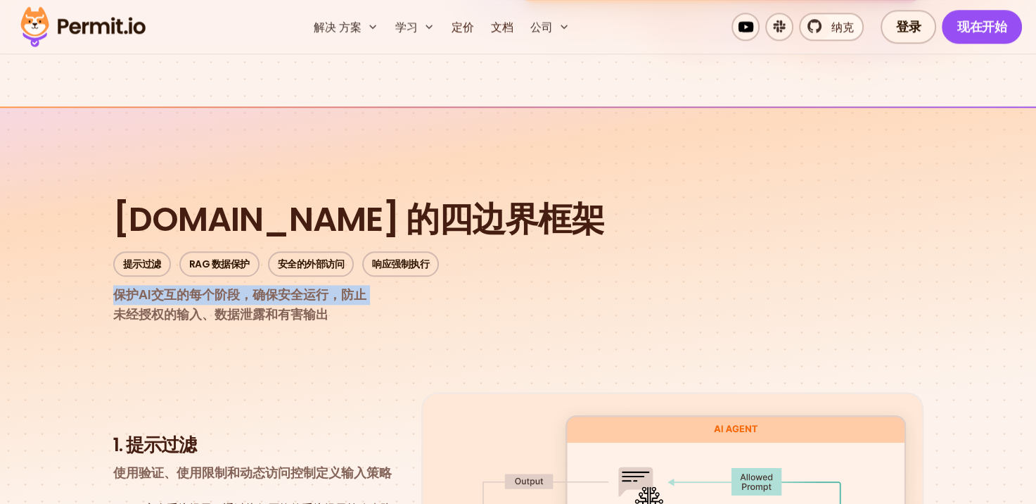
click at [299, 285] on span "保护AI交互的每个阶段，确保安全运行，防止" at bounding box center [518, 295] width 810 height 20
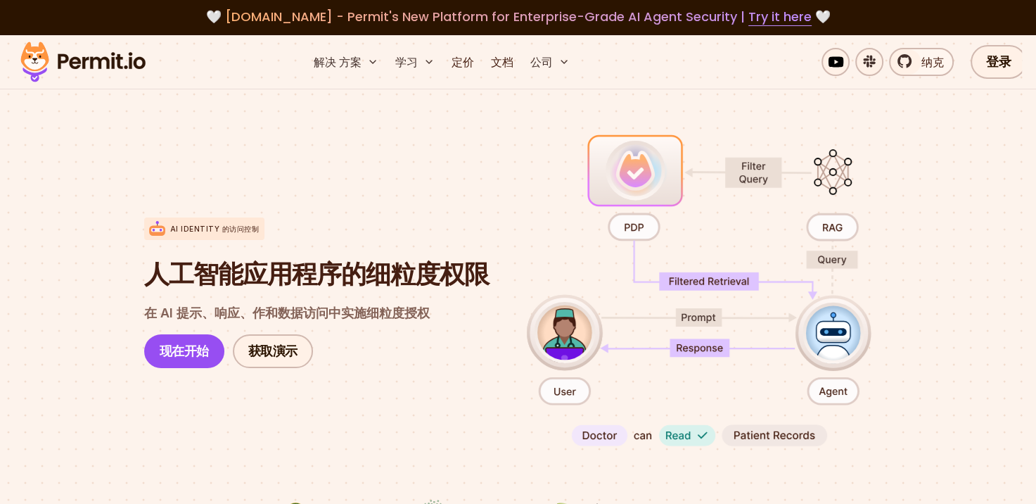
scroll to position [0, 0]
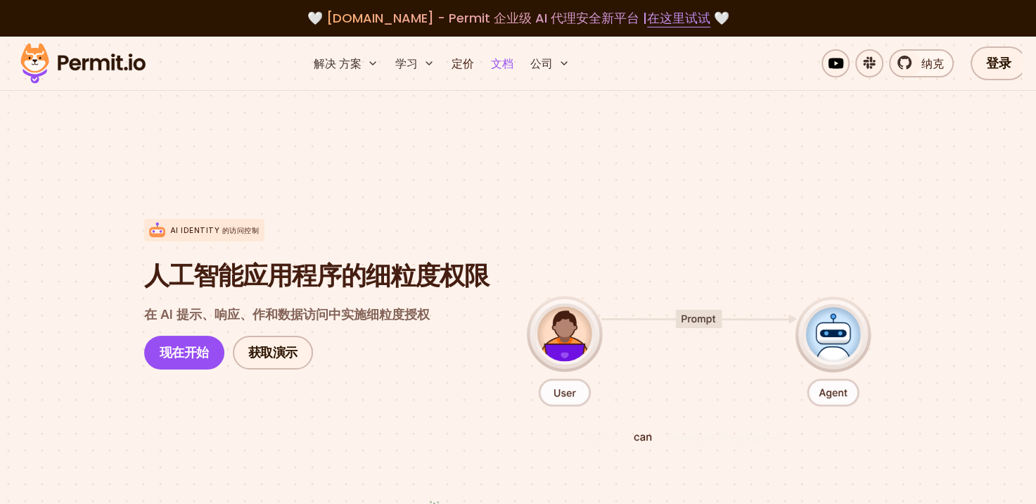
click at [502, 61] on link "文档" at bounding box center [502, 63] width 34 height 28
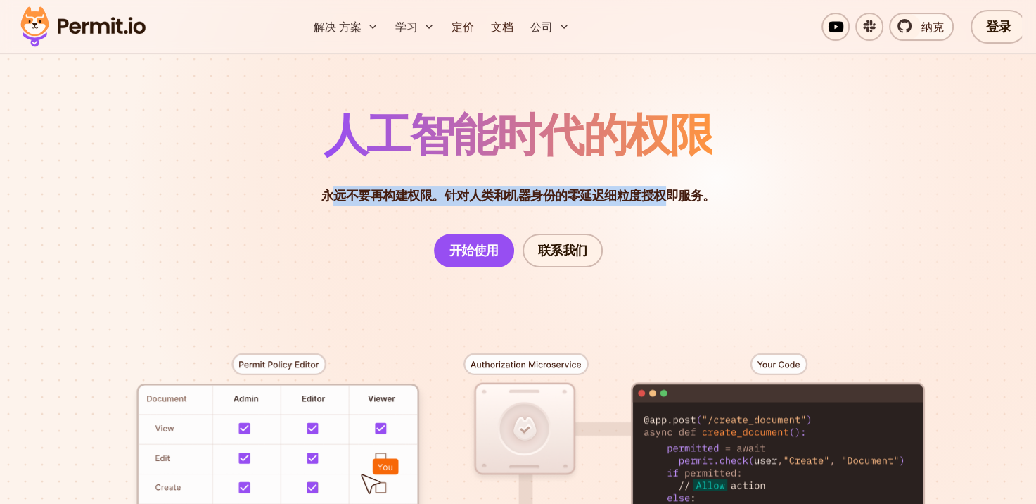
drag, startPoint x: 665, startPoint y: 193, endPoint x: 338, endPoint y: 186, distance: 327.2
click at [338, 186] on p "永远不要再构建权限。针对人类和机器身份的零延迟细粒度授权即服务。" at bounding box center [518, 196] width 394 height 20
drag, startPoint x: 338, startPoint y: 186, endPoint x: 648, endPoint y: 204, distance: 310.7
click at [648, 204] on p "永远不要再构建权限。针对人类和机器身份的零延迟细粒度授权即服务。" at bounding box center [518, 196] width 394 height 20
click at [667, 197] on p "永远不要再构建权限。针对人类和机器身份的零延迟细粒度授权即服务。" at bounding box center [518, 196] width 394 height 20
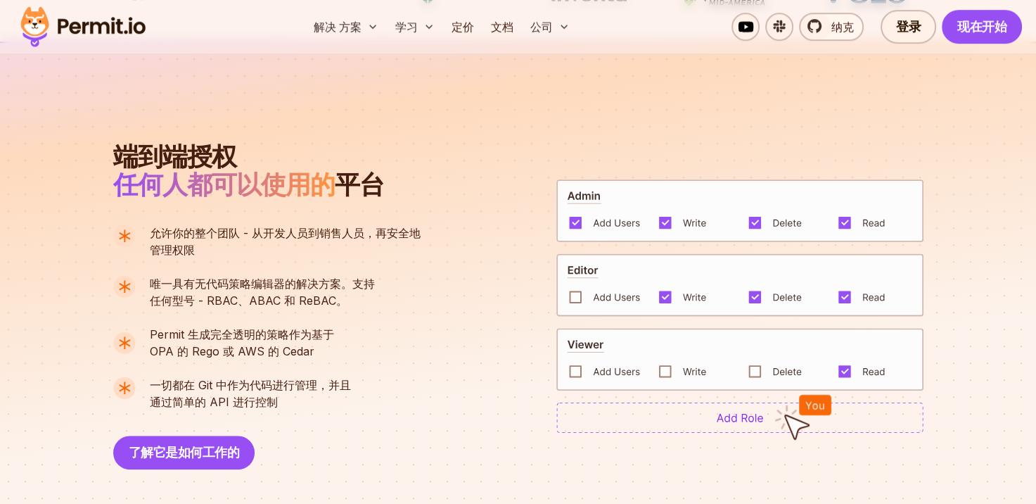
scroll to position [985, 0]
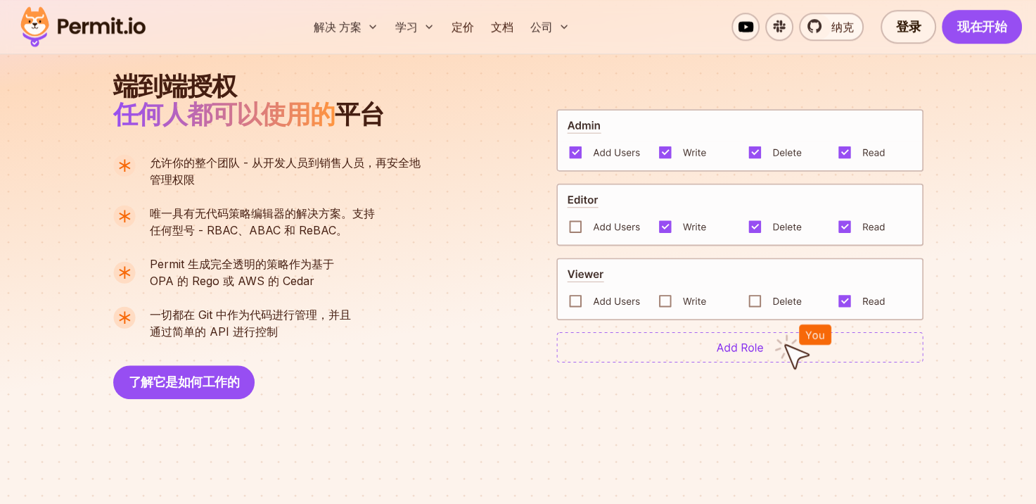
click at [288, 225] on font "任何型号 - RBAC、ABAC 和 ReBAC。" at bounding box center [249, 230] width 198 height 14
drag, startPoint x: 288, startPoint y: 225, endPoint x: 263, endPoint y: 217, distance: 26.7
click at [263, 217] on span "唯一具有无代码策略编辑器的解决方案。支持" at bounding box center [262, 213] width 225 height 17
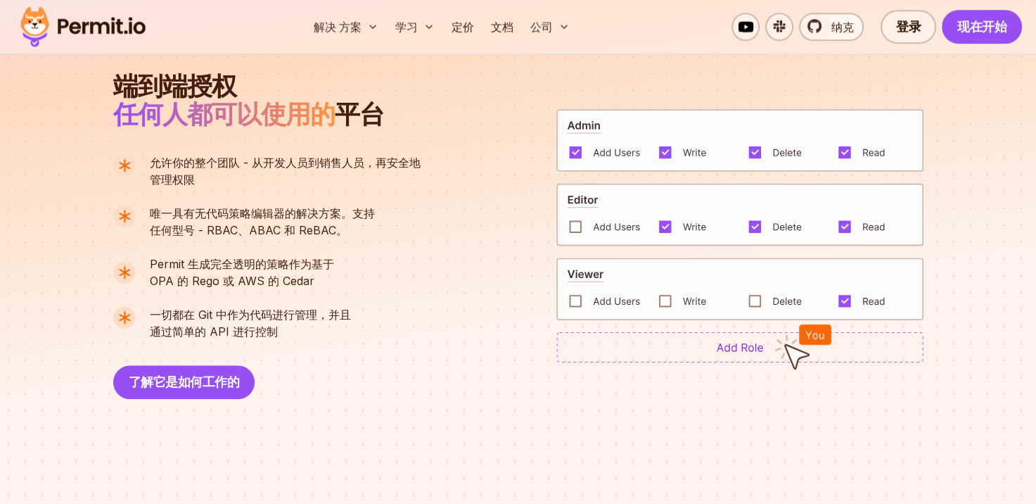
click at [264, 214] on span "唯一具有无代码策略编辑器的解决方案。支持" at bounding box center [262, 213] width 225 height 17
drag, startPoint x: 264, startPoint y: 214, endPoint x: 279, endPoint y: 234, distance: 25.2
click at [279, 234] on font "任何型号 - RBAC、ABAC 和 ReBAC。" at bounding box center [249, 230] width 198 height 14
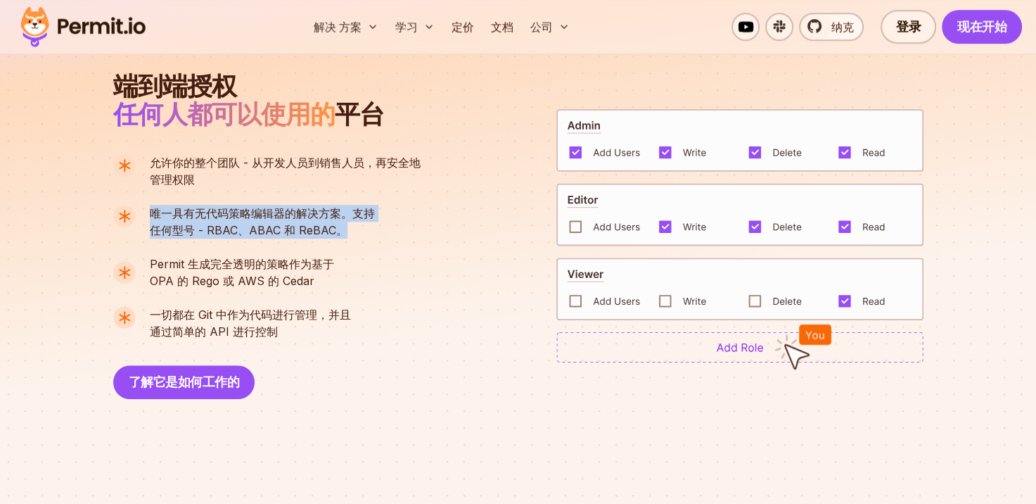
drag, startPoint x: 150, startPoint y: 211, endPoint x: 366, endPoint y: 231, distance: 216.9
click at [366, 231] on p "唯一具有无代码策略编辑器的解决方案。支持 任何型号 - RBAC、ABAC 和 ReBAC。" at bounding box center [262, 222] width 225 height 34
drag, startPoint x: 366, startPoint y: 231, endPoint x: 315, endPoint y: 243, distance: 51.9
click at [315, 243] on ul "允许你的整个团队 - 从开发人员到销售人员，再安全地 管理权限 唯一具有无代码策略编辑器的解决方案。支持 任何型号 - RBAC、ABAC 和 ReBAC。 …" at bounding box center [266, 247] width 307 height 186
click at [329, 226] on font "任何型号 - RBAC、ABAC 和 ReBAC。" at bounding box center [249, 230] width 198 height 14
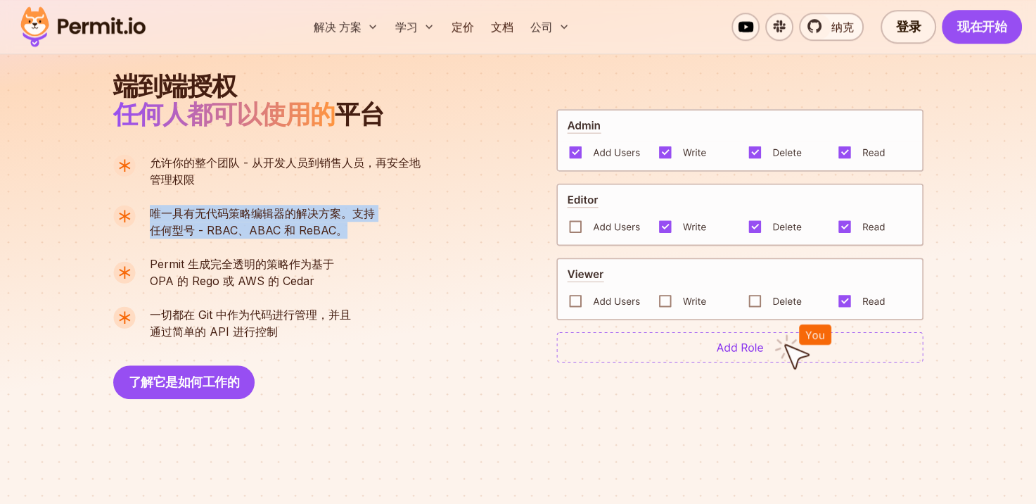
drag, startPoint x: 348, startPoint y: 227, endPoint x: 147, endPoint y: 211, distance: 201.8
click at [147, 211] on li "唯一具有无代码策略编辑器的解决方案。支持 任何型号 - RBAC、ABAC 和 ReBAC。" at bounding box center [266, 222] width 307 height 34
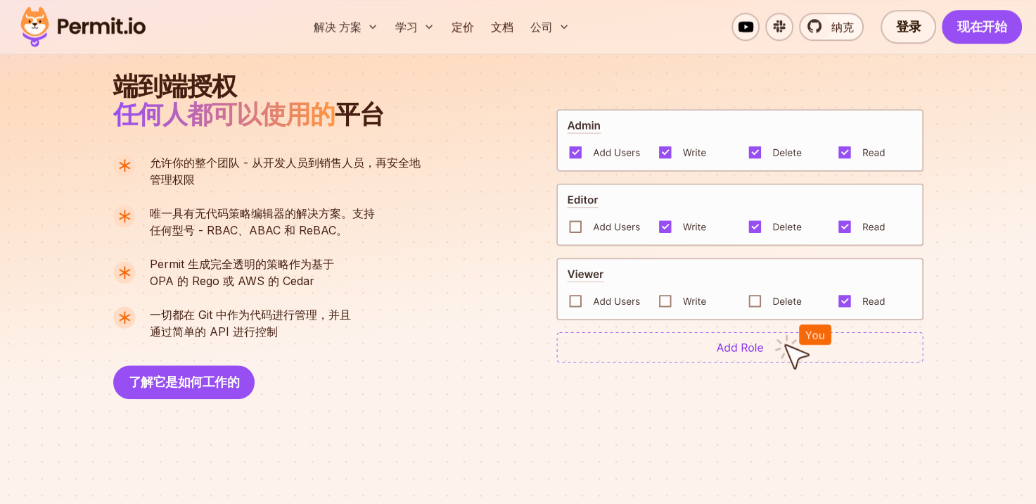
drag, startPoint x: 147, startPoint y: 211, endPoint x: 194, endPoint y: 266, distance: 72.3
click at [194, 266] on span "Permit 生成完全透明的策略作为基于" at bounding box center [242, 263] width 184 height 17
drag, startPoint x: 349, startPoint y: 211, endPoint x: 350, endPoint y: 235, distance: 23.9
click at [350, 235] on p "唯一具有无代码策略编辑器的解决方案。支持 任何型号 - RBAC、ABAC 和 ReBAC。" at bounding box center [262, 222] width 225 height 34
drag, startPoint x: 350, startPoint y: 235, endPoint x: 338, endPoint y: 231, distance: 12.7
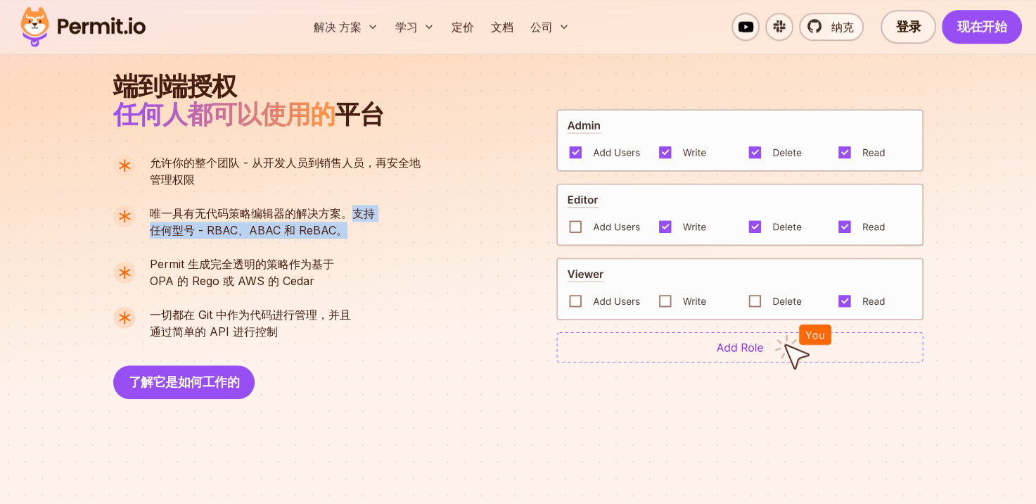
click at [318, 239] on ul "允许你的整个团队 - 从开发人员到销售人员，再安全地 管理权限 唯一具有无代码策略编辑器的解决方案。支持 任何型号 - RBAC、ABAC 和 ReBAC。 …" at bounding box center [266, 247] width 307 height 186
click at [228, 277] on font "OPA 的 Rego 或 AWS 的 Cedar" at bounding box center [232, 281] width 165 height 14
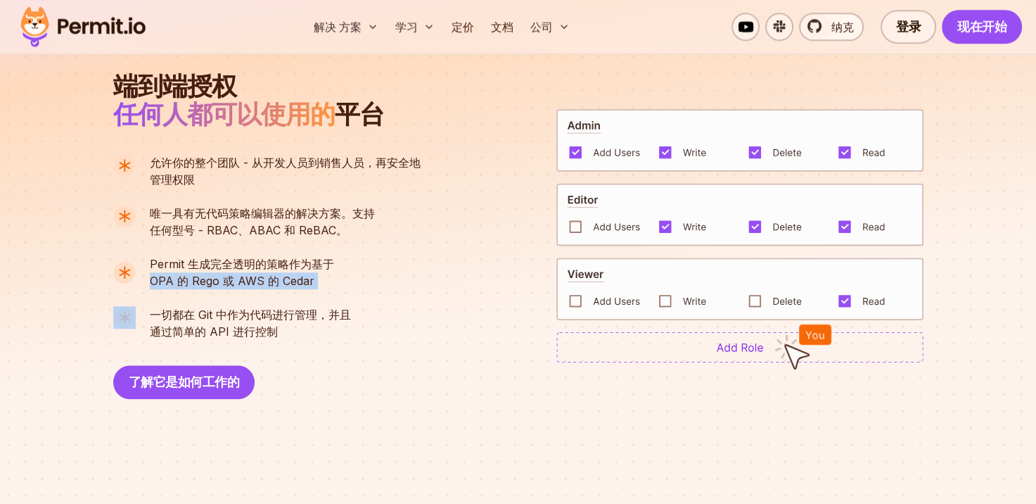
click at [228, 277] on font "OPA 的 Rego 或 AWS 的 Cedar" at bounding box center [232, 281] width 165 height 14
drag, startPoint x: 228, startPoint y: 277, endPoint x: 281, endPoint y: 296, distance: 56.7
click at [281, 296] on ul "允许你的整个团队 - 从开发人员到销售人员，再安全地 管理权限 唯一具有无代码策略编辑器的解决方案。支持 任何型号 - RBAC、ABAC 和 ReBAC。 …" at bounding box center [266, 247] width 307 height 186
click at [310, 267] on span "Permit 生成完全透明的策略作为基于" at bounding box center [242, 263] width 184 height 17
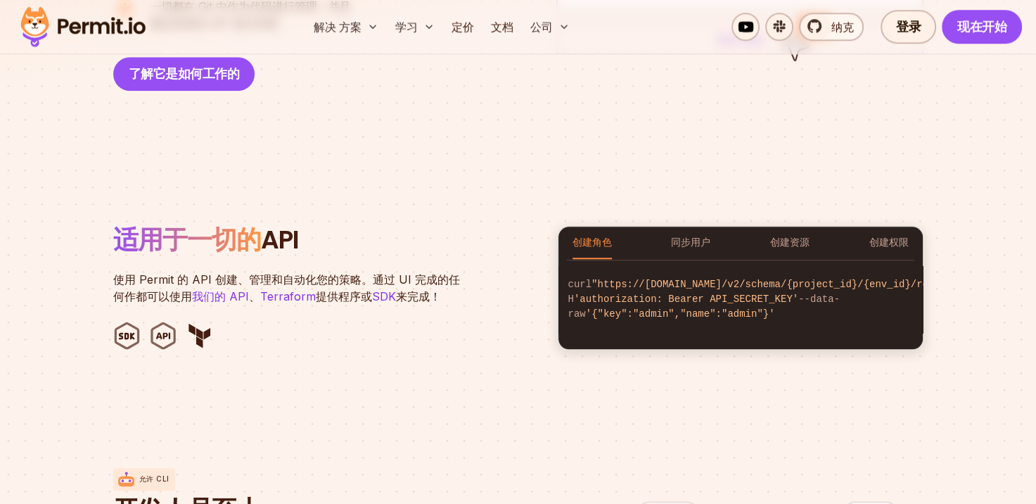
scroll to position [1337, 0]
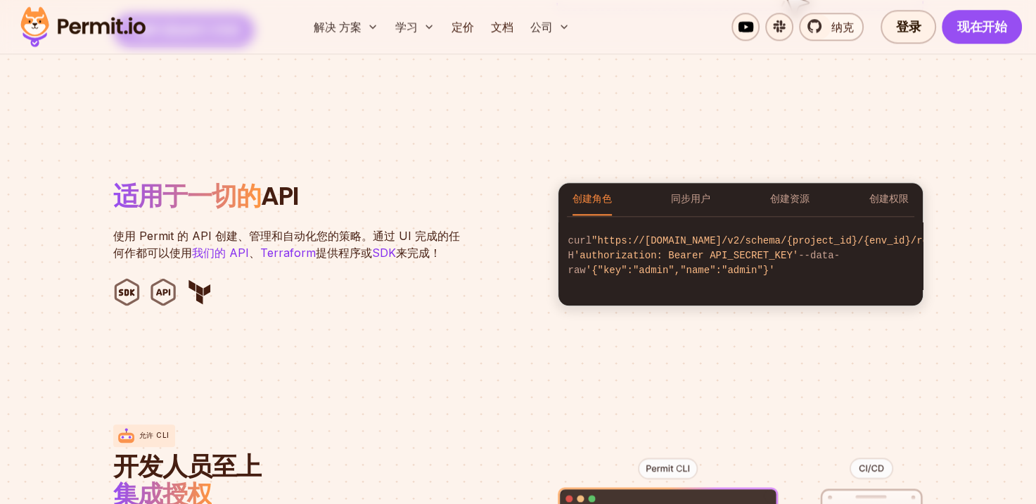
click at [746, 261] on span "'authorization: Bearer API_SECRET_KEY'" at bounding box center [686, 255] width 224 height 11
drag, startPoint x: 746, startPoint y: 270, endPoint x: 684, endPoint y: 255, distance: 64.3
click at [684, 246] on span ""https://api.permit.io/v2/schema/{project_id}/{env_id}/roles"" at bounding box center [772, 240] width 360 height 11
drag, startPoint x: 684, startPoint y: 255, endPoint x: 646, endPoint y: 255, distance: 37.3
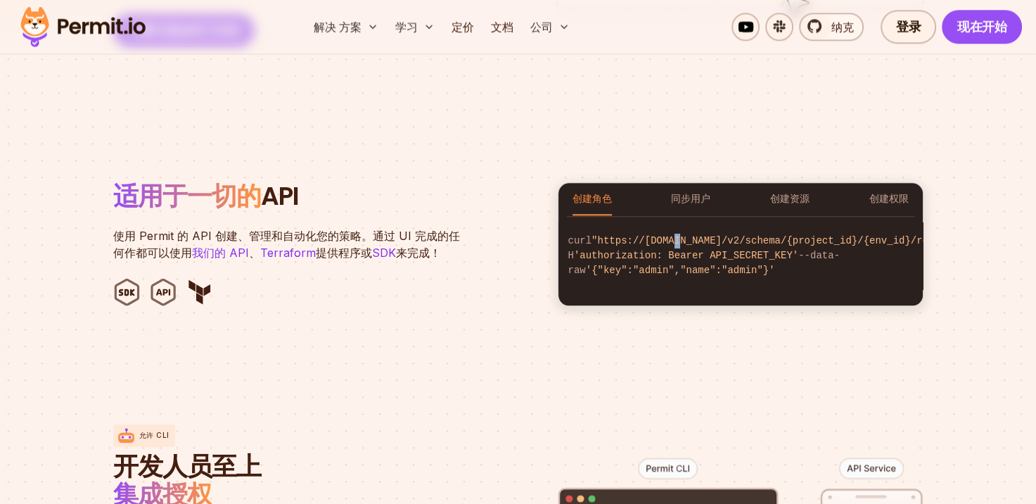
click at [646, 246] on span ""https://api.permit.io/v2/schema/{project_id}/{env_id}/roles"" at bounding box center [772, 240] width 360 height 11
drag, startPoint x: 646, startPoint y: 255, endPoint x: 630, endPoint y: 230, distance: 30.4
click at [630, 230] on code "curl "https://api.permit.io/v2/schema/{project_id}/{env_id}/roles" -H 'authoriz…" at bounding box center [741, 255] width 364 height 67
click at [675, 196] on button "同步用户" at bounding box center [690, 199] width 39 height 32
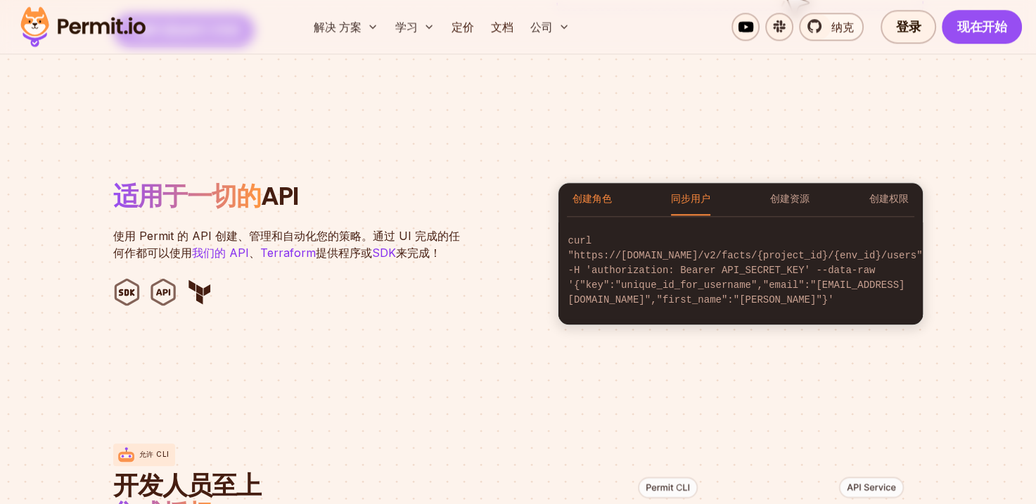
click at [602, 195] on button "创建角色" at bounding box center [592, 199] width 39 height 32
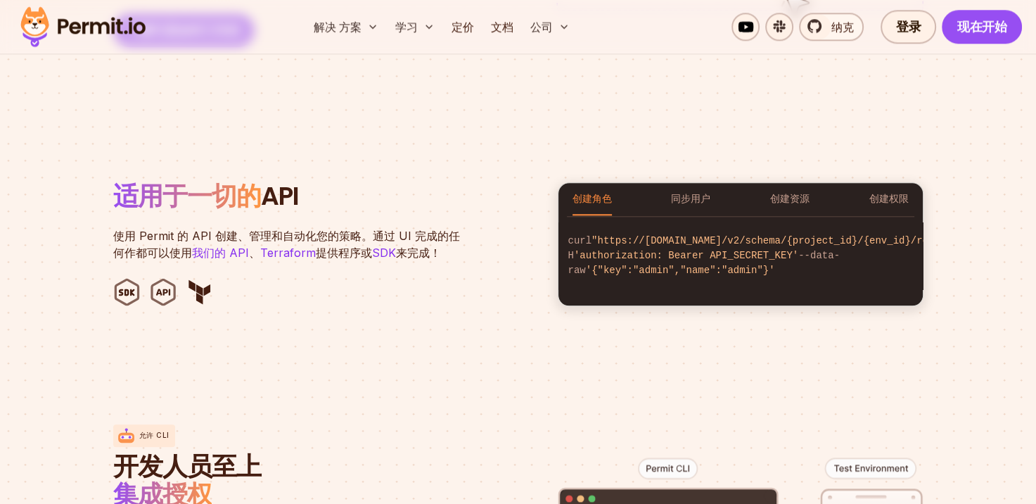
click at [660, 194] on div "创建角色 同步用户 创建资源 创建权限" at bounding box center [741, 199] width 364 height 32
click at [691, 196] on button "同步用户" at bounding box center [690, 199] width 39 height 32
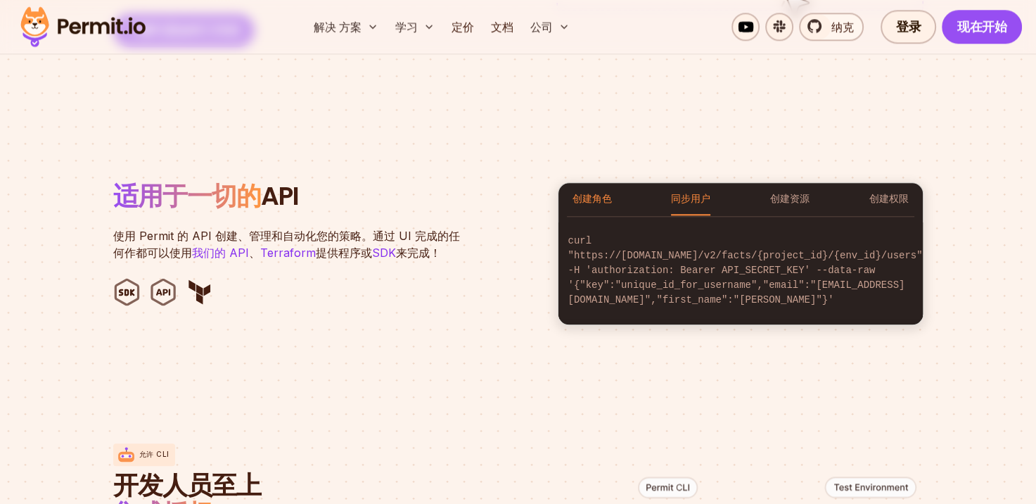
click at [602, 197] on button "创建角色" at bounding box center [592, 199] width 39 height 32
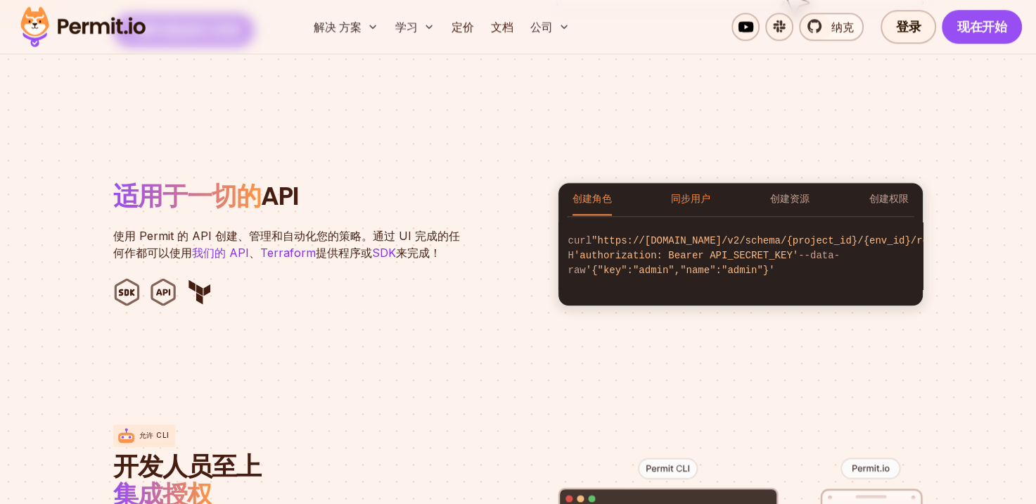
click at [680, 206] on button "同步用户" at bounding box center [690, 199] width 39 height 32
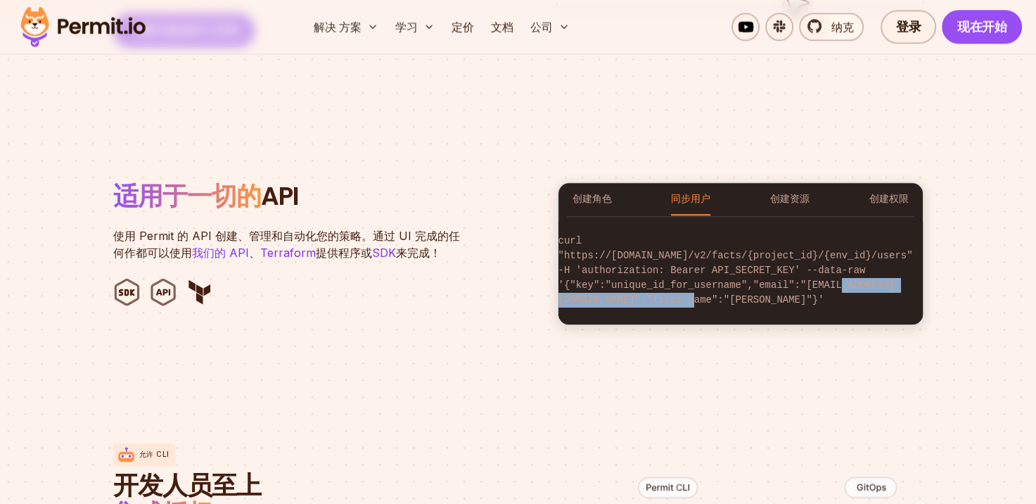
scroll to position [0, 104]
drag, startPoint x: 828, startPoint y: 280, endPoint x: 917, endPoint y: 283, distance: 89.4
click at [917, 283] on code "curl "https://api.permit.io/v2/facts/{project_id}/{env_id}/users" -H 'authoriza…" at bounding box center [741, 270] width 364 height 96
click at [753, 257] on code "curl "https://api.permit.io/v2/facts/{project_id}/{env_id}/users" -H 'authoriza…" at bounding box center [741, 270] width 364 height 96
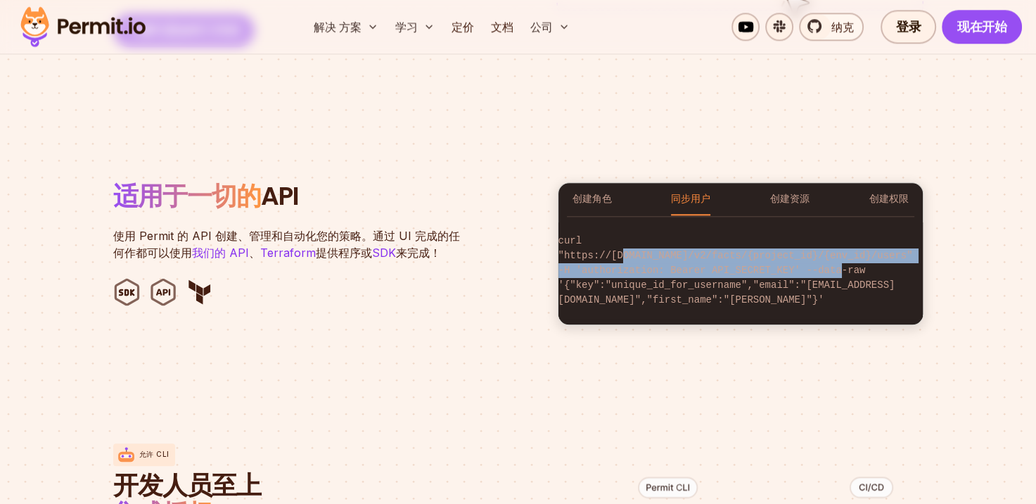
scroll to position [0, 0]
drag, startPoint x: 680, startPoint y: 270, endPoint x: 540, endPoint y: 256, distance: 140.0
click at [540, 256] on div "适用于一切的 API 使用 Permit 的 API 创建、管理和自动化您的策略。通过 UI 完成的任何作都可以使用 我们的 API 、 Terraform …" at bounding box center [518, 253] width 810 height 143
click at [808, 217] on div "curl "https://api.permit.io/v2/schema/{project_id}/{env_id}/roles" -H 'authoriz…" at bounding box center [741, 271] width 364 height 108
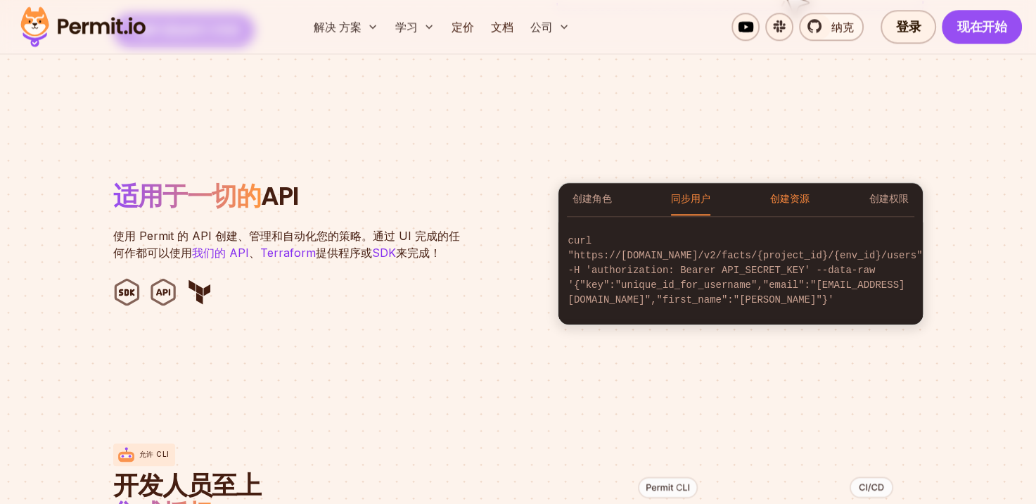
click at [774, 193] on button "创建资源" at bounding box center [789, 199] width 39 height 32
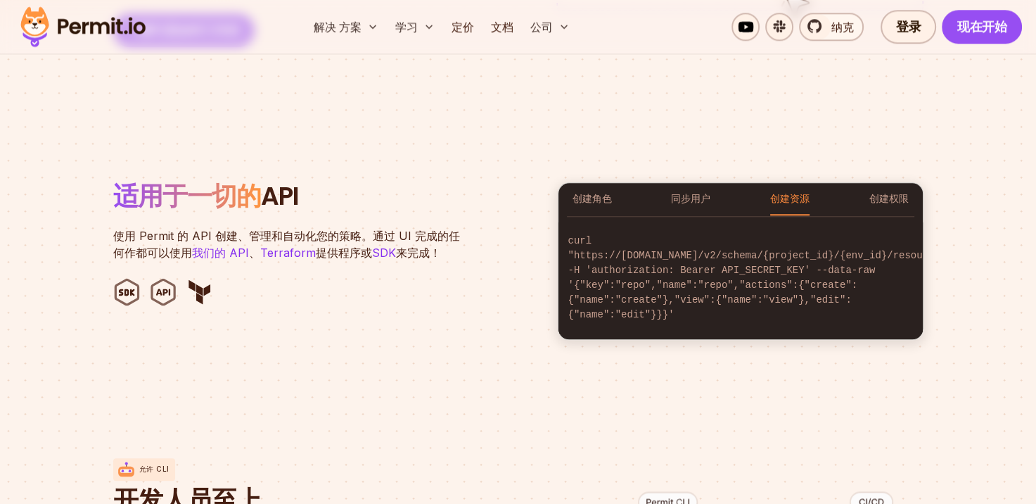
click at [851, 262] on code "curl "https://api.permit.io/v2/schema/{project_id}/{env_id}/resources" -H 'auth…" at bounding box center [741, 277] width 364 height 111
copy code "raw"
click at [878, 198] on button "创建权限" at bounding box center [888, 199] width 39 height 32
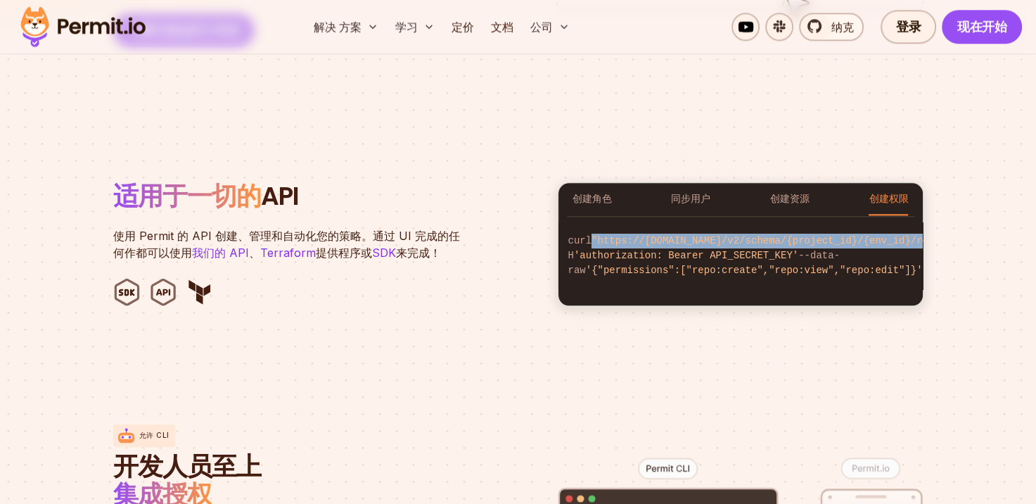
drag, startPoint x: 870, startPoint y: 258, endPoint x: 535, endPoint y: 250, distance: 334.9
click at [535, 250] on div "适用于一切的 API 使用 Permit 的 API 创建、管理和自动化您的策略。通过 UI 完成的任何作都可以使用 我们的 API 、 Terraform …" at bounding box center [518, 244] width 810 height 124
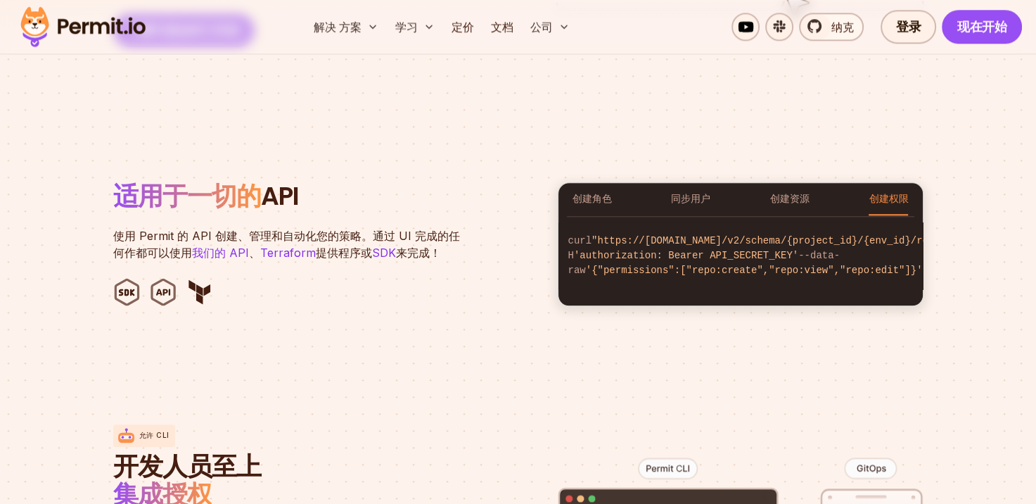
drag, startPoint x: 535, startPoint y: 250, endPoint x: 642, endPoint y: 267, distance: 107.7
click at [642, 261] on span "'authorization: Bearer API_SECRET_KEY'" at bounding box center [686, 255] width 224 height 11
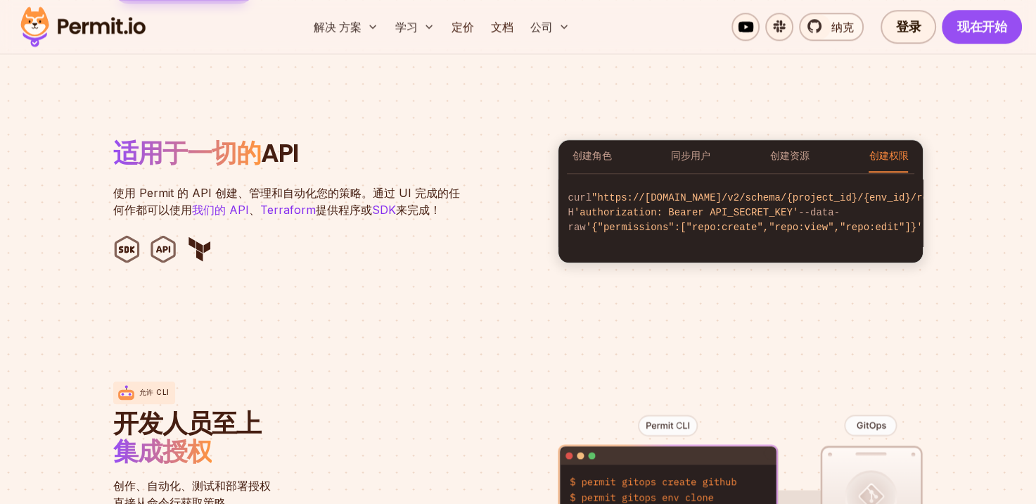
scroll to position [1407, 0]
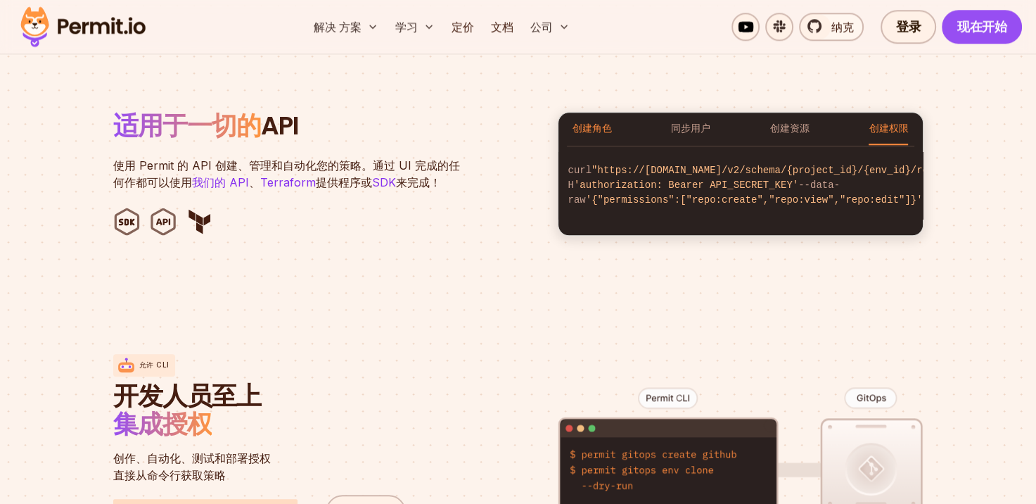
click at [599, 132] on button "创建角色" at bounding box center [592, 129] width 39 height 32
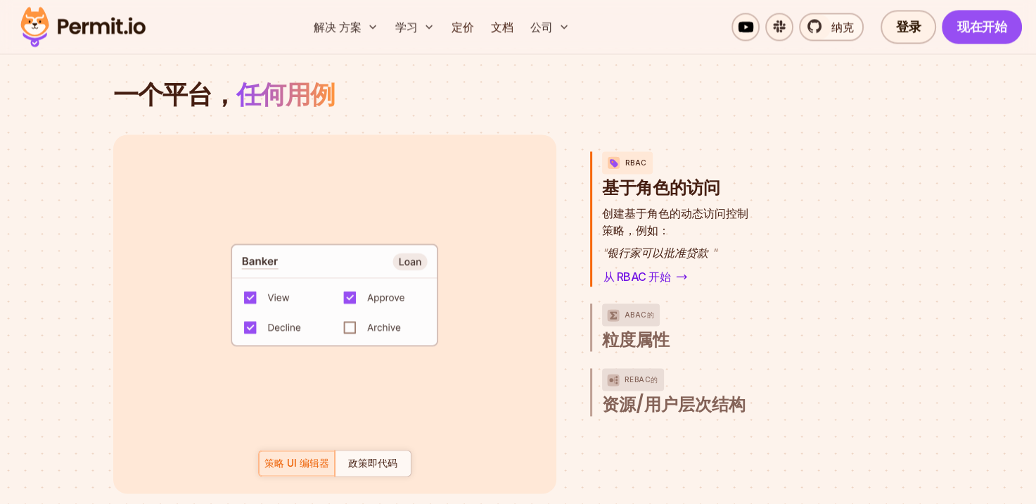
scroll to position [2040, 0]
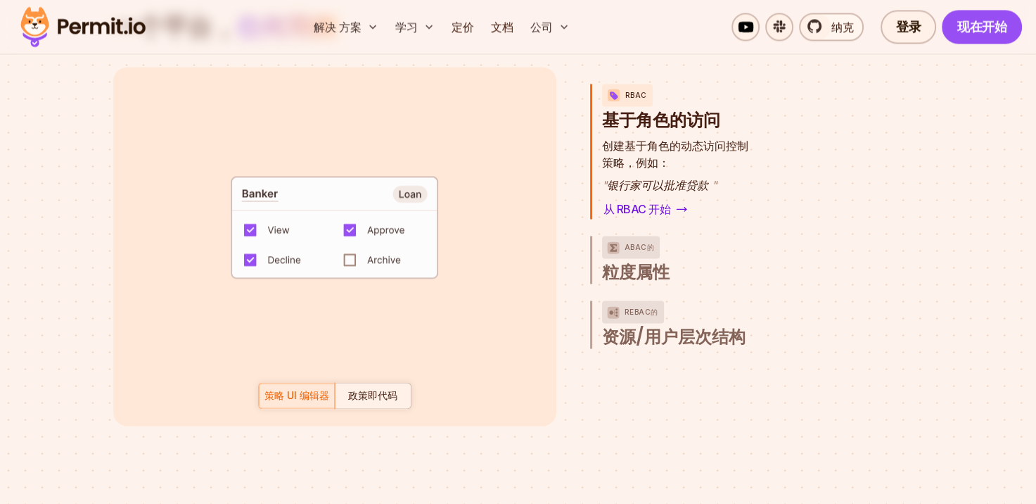
click at [374, 399] on div "政策即代码" at bounding box center [372, 395] width 65 height 14
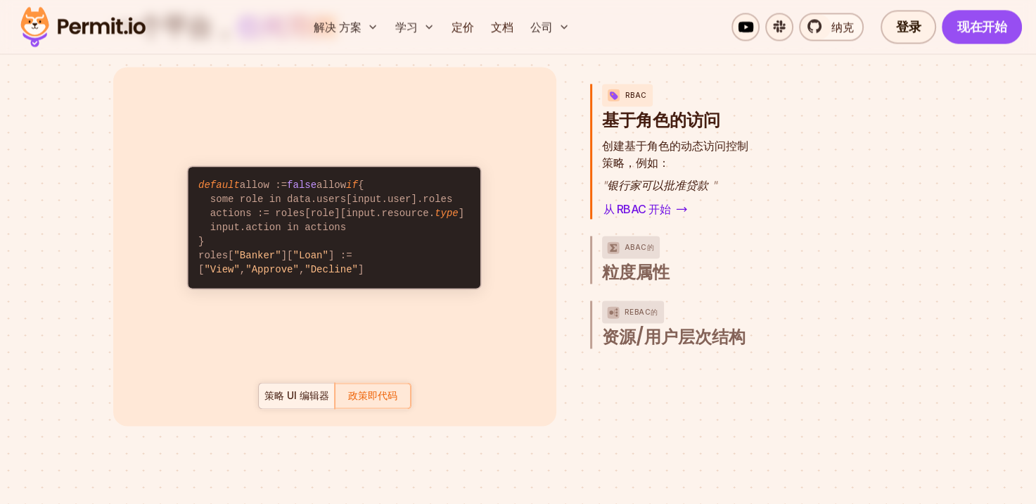
click at [302, 396] on div "策略 UI 编辑器" at bounding box center [296, 395] width 65 height 14
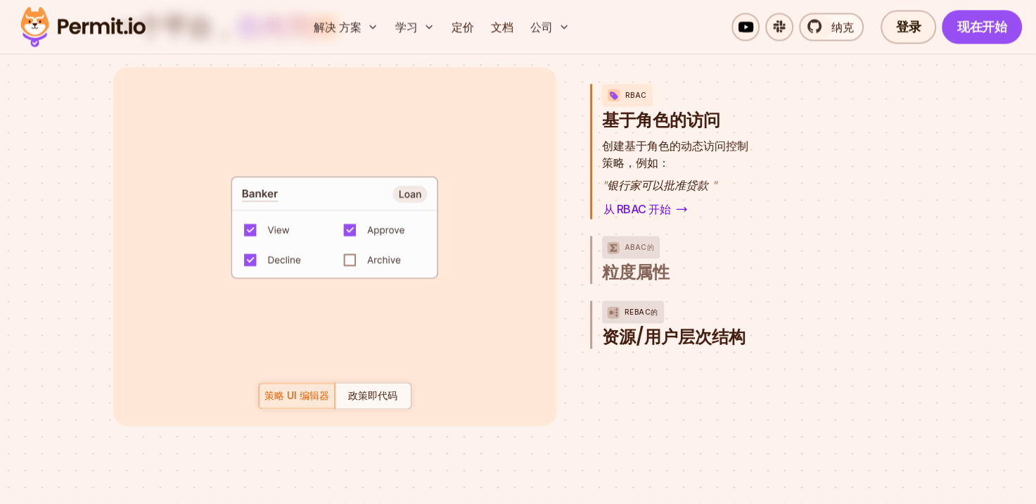
click at [671, 337] on span "资源/用户层次结构" at bounding box center [673, 337] width 143 height 23
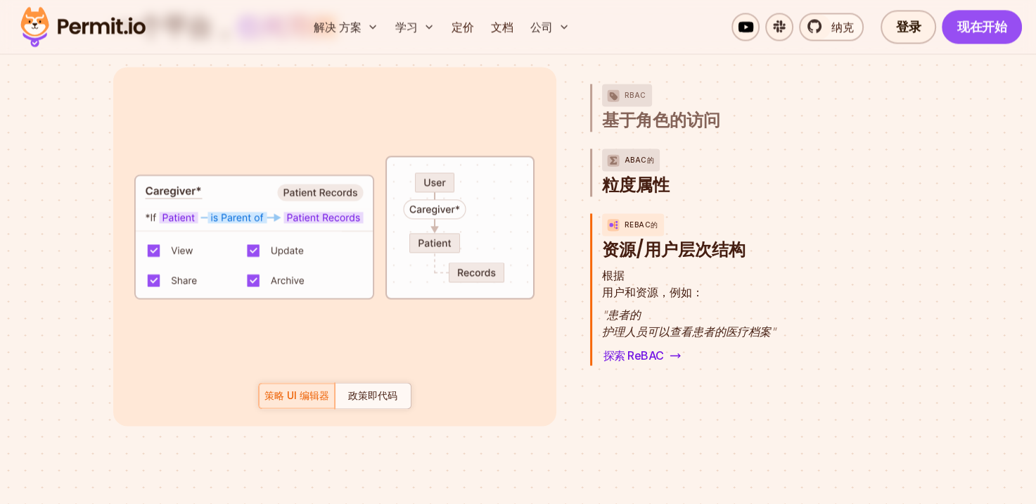
click at [652, 178] on span "粒度属性" at bounding box center [636, 185] width 68 height 23
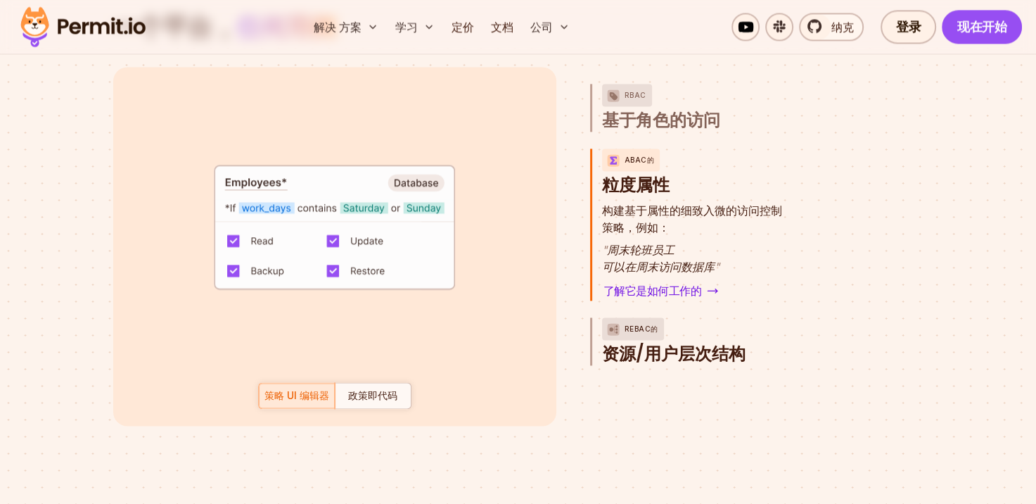
click at [677, 350] on span "资源/用户层次结构" at bounding box center [673, 354] width 143 height 23
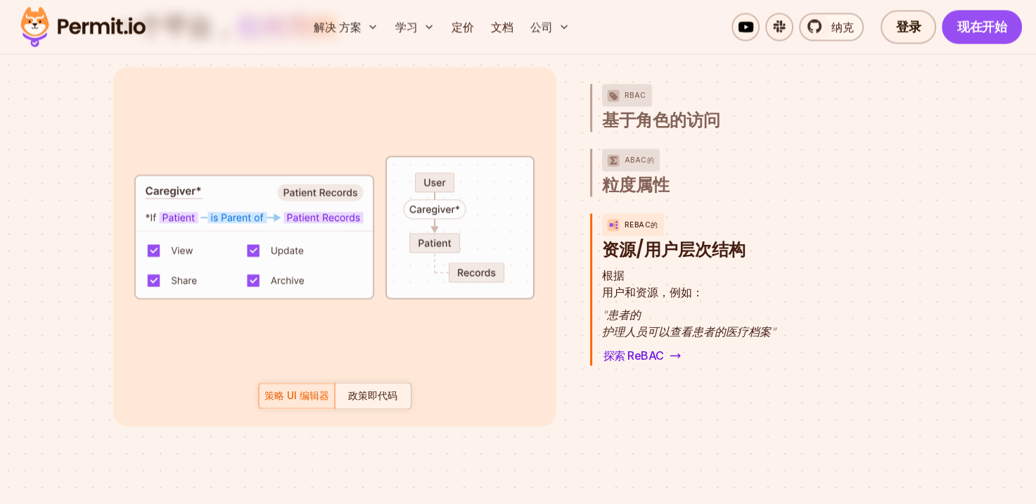
click at [388, 393] on div "政策即代码" at bounding box center [372, 395] width 65 height 14
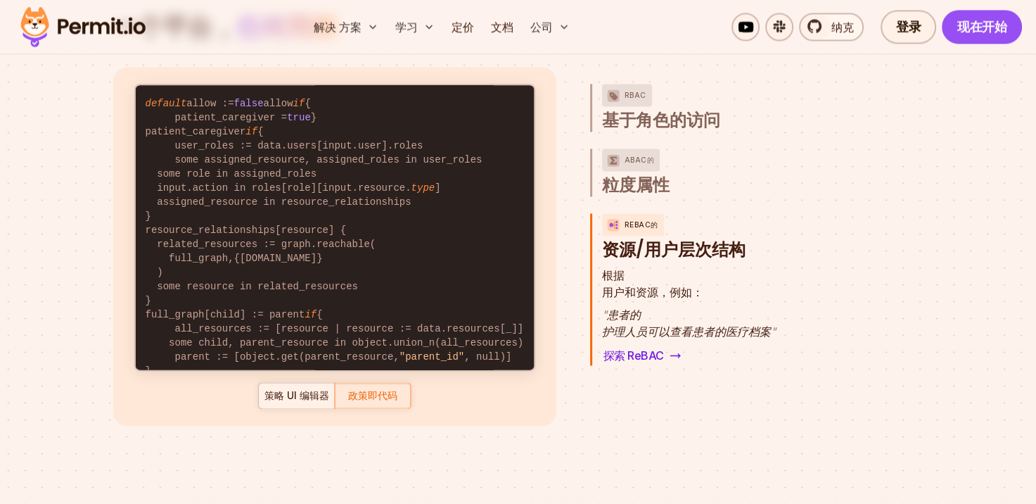
click at [305, 391] on div at bounding box center [297, 395] width 76 height 25
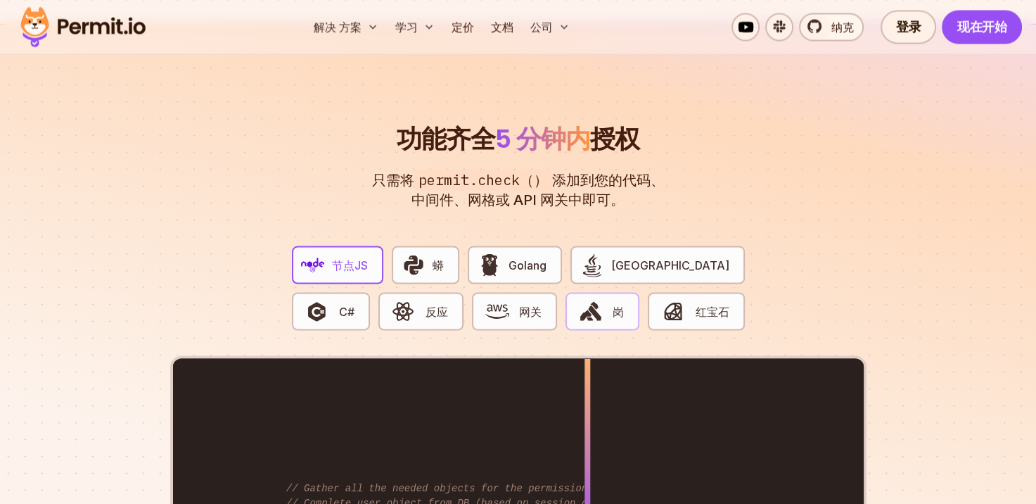
scroll to position [2603, 0]
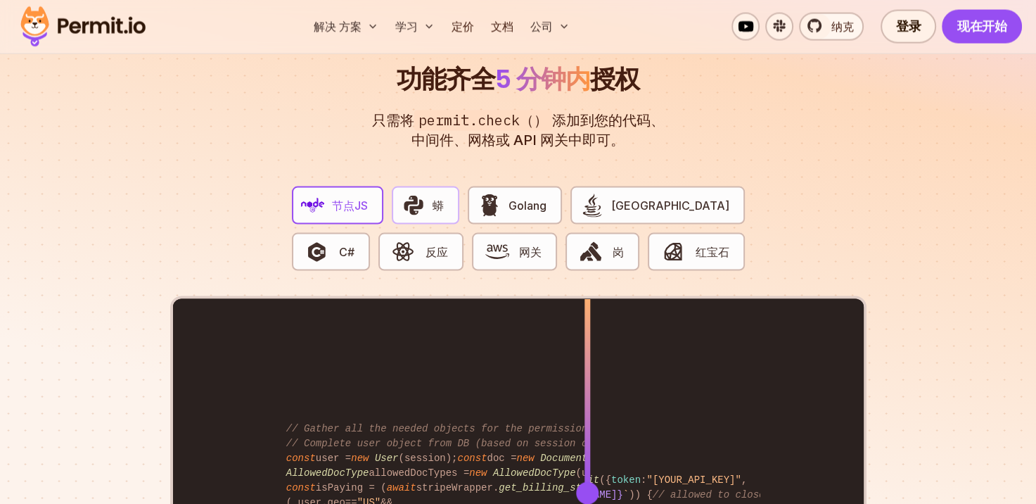
click at [434, 210] on span "蟒" at bounding box center [438, 205] width 11 height 17
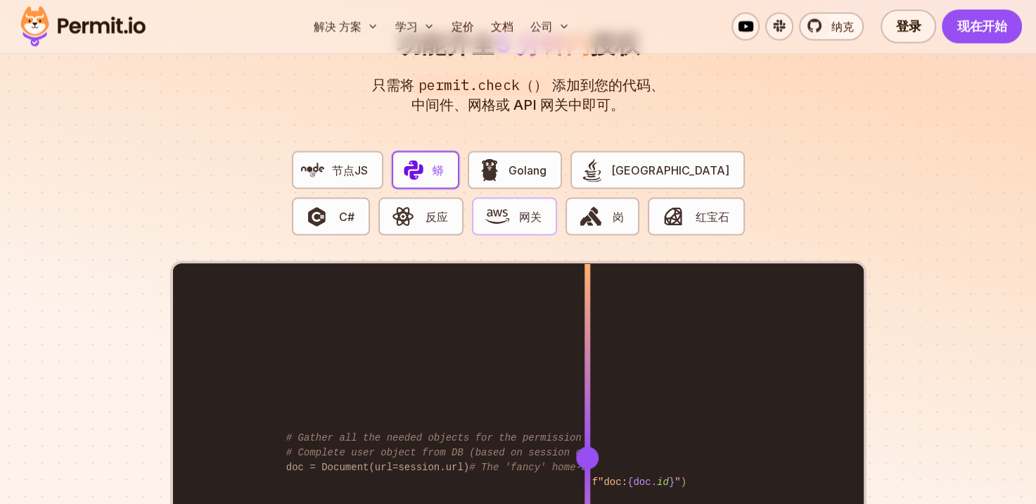
scroll to position [2743, 0]
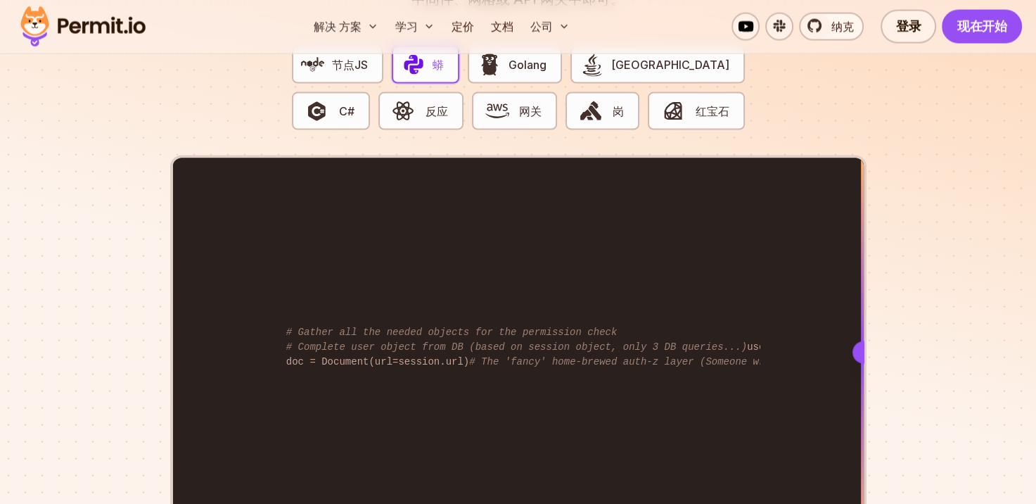
drag, startPoint x: 402, startPoint y: 253, endPoint x: 867, endPoint y: 283, distance: 465.3
click at [867, 283] on section "功能齐全 5 分钟内 授权 只需将 permit.check（） 添加到您的代码、中间件、网格或 API 网关中即可。 Homebrew Use settin…" at bounding box center [518, 248] width 1036 height 850
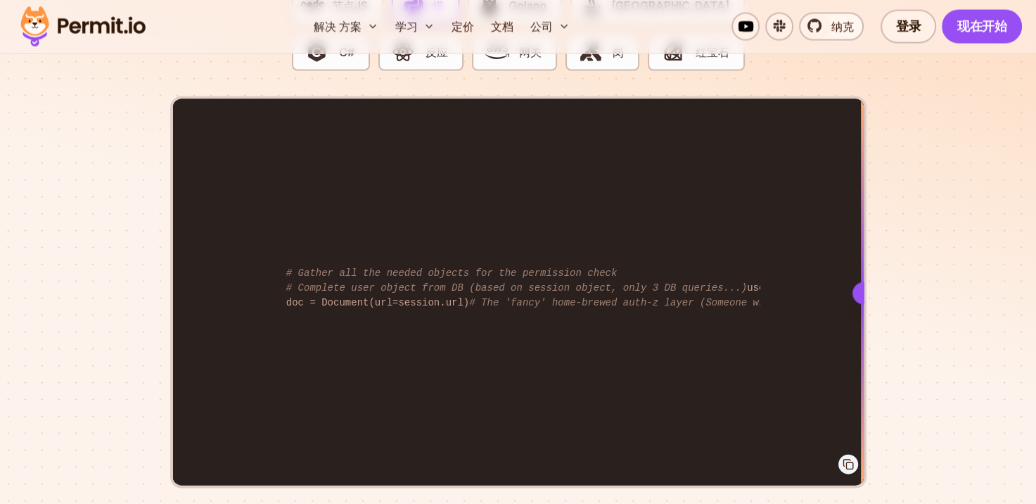
scroll to position [2884, 0]
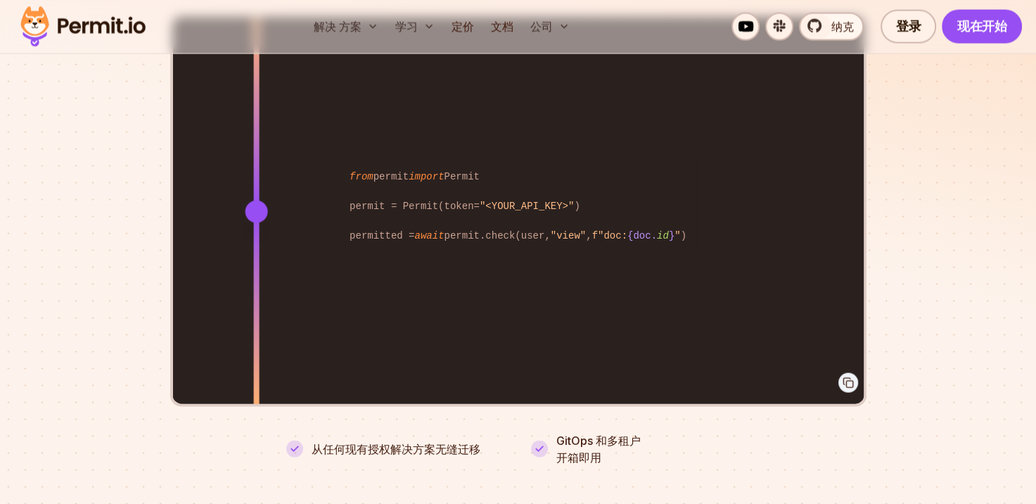
drag, startPoint x: 855, startPoint y: 218, endPoint x: 256, endPoint y: 226, distance: 599.4
click at [256, 226] on div at bounding box center [256, 212] width 6 height 388
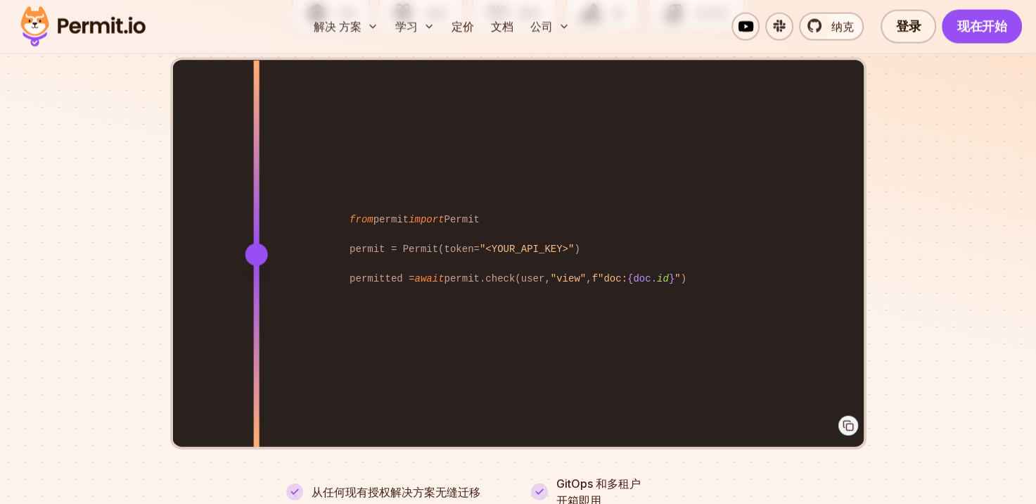
scroll to position [2814, 0]
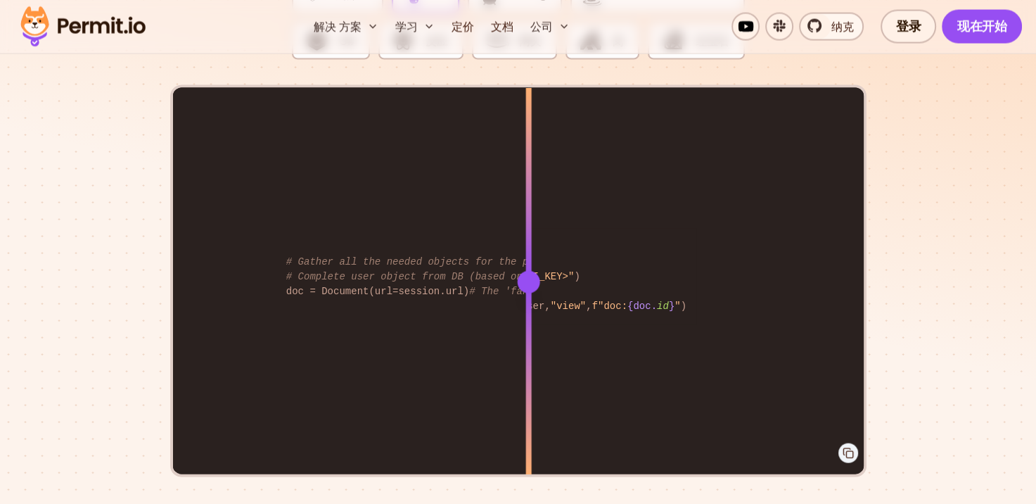
click at [528, 281] on div "from permit import Permit permit = Permit(token= "<YOUR_API_KEY>" ) permitted =…" at bounding box center [518, 282] width 691 height 388
click at [528, 281] on div at bounding box center [528, 282] width 23 height 23
click at [385, 298] on div "from permit import Permit permit = Permit(token= "<YOUR_API_KEY>" ) permitted =…" at bounding box center [518, 282] width 691 height 388
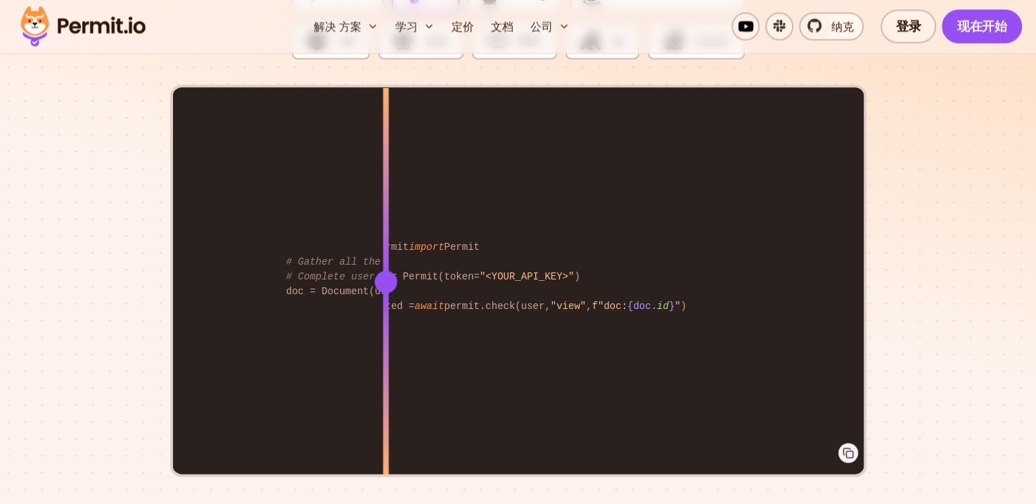
click at [213, 298] on div "from permit import Permit permit = Permit(token= "<YOUR_API_KEY>" ) permitted =…" at bounding box center [518, 282] width 691 height 388
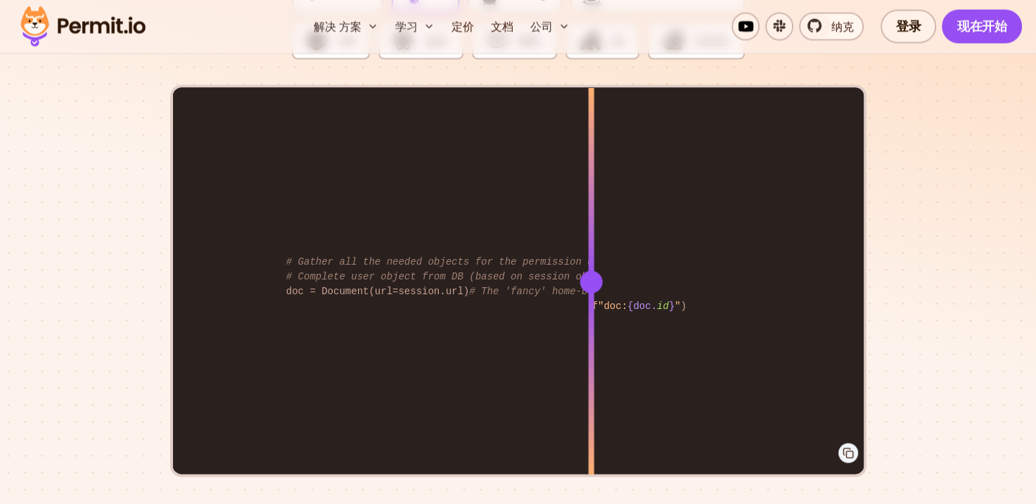
click at [591, 322] on div "from permit import Permit permit = Permit(token= "<YOUR_API_KEY>" ) permitted =…" at bounding box center [518, 282] width 691 height 388
click at [723, 319] on div "from permit import Permit permit = Permit(token= "<YOUR_API_KEY>" ) permitted =…" at bounding box center [518, 282] width 691 height 388
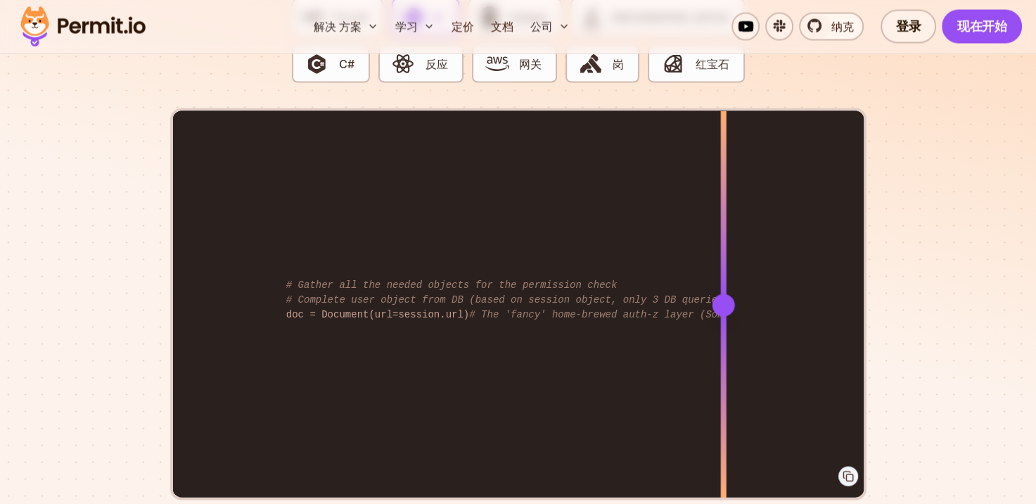
scroll to position [2743, 0]
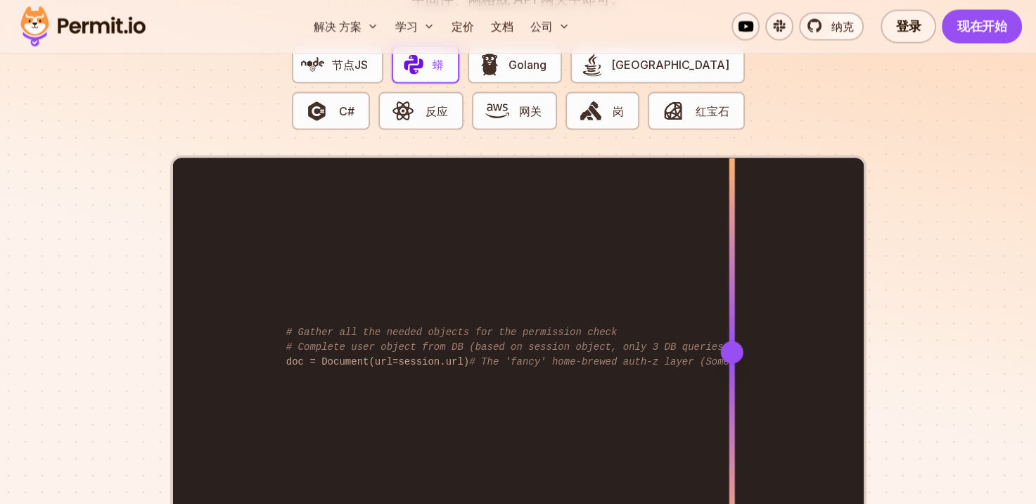
drag, startPoint x: 723, startPoint y: 362, endPoint x: 799, endPoint y: 347, distance: 77.3
click at [743, 347] on div at bounding box center [731, 352] width 23 height 23
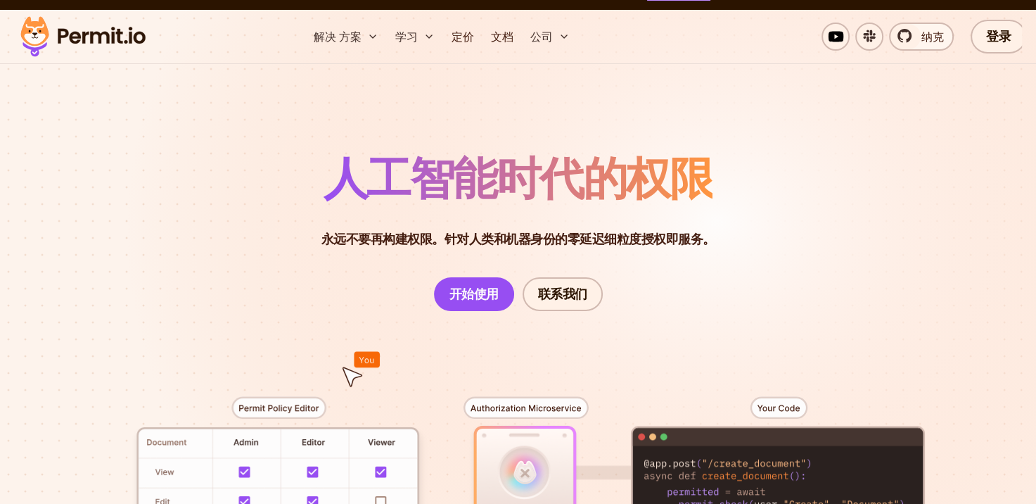
scroll to position [0, 0]
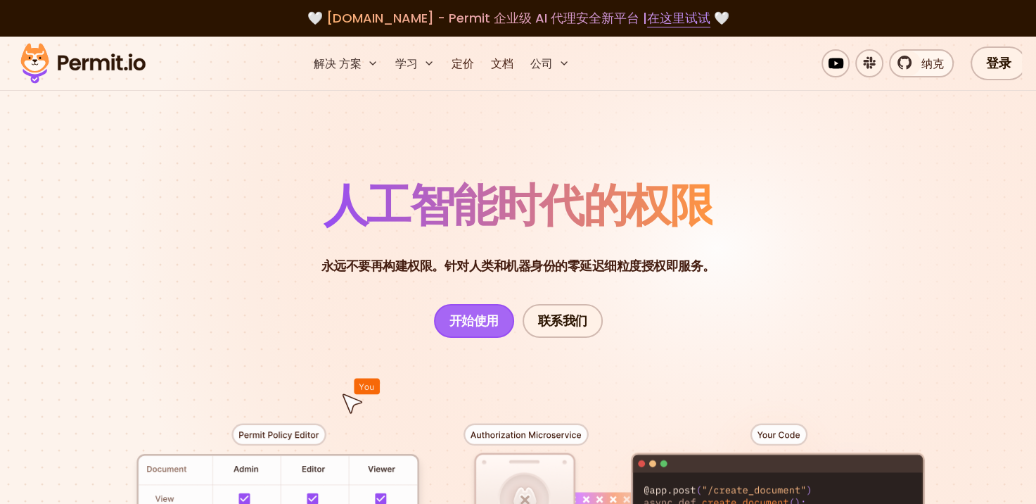
click at [487, 321] on link "开始使用" at bounding box center [474, 321] width 80 height 34
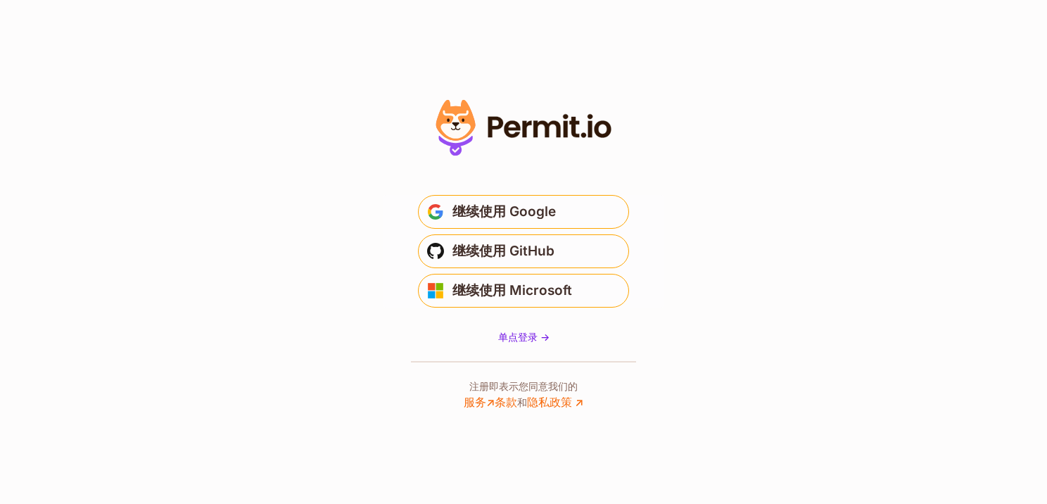
click at [511, 222] on span "继续使用 Google" at bounding box center [503, 211] width 103 height 23
click at [516, 284] on span "继续使用 Microsoft" at bounding box center [512, 290] width 120 height 23
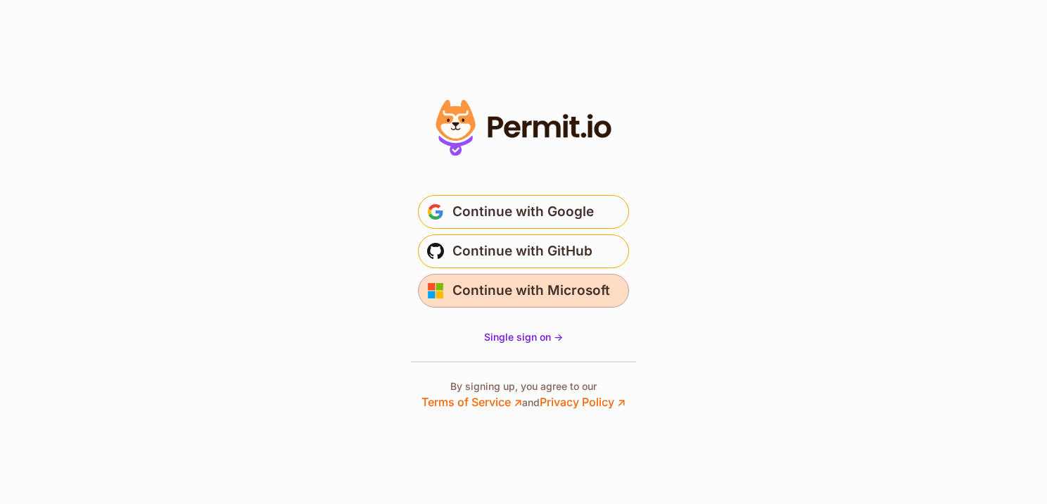
click at [558, 288] on span "Continue with Microsoft" at bounding box center [531, 290] width 158 height 23
click at [822, 316] on section "* Or" at bounding box center [523, 252] width 1047 height 504
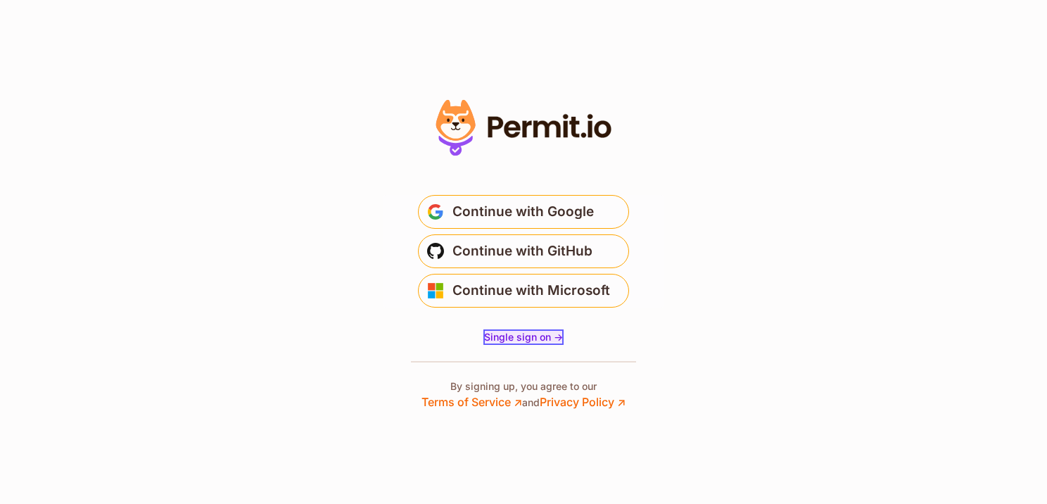
click at [518, 338] on span "Single sign on ->" at bounding box center [523, 337] width 79 height 12
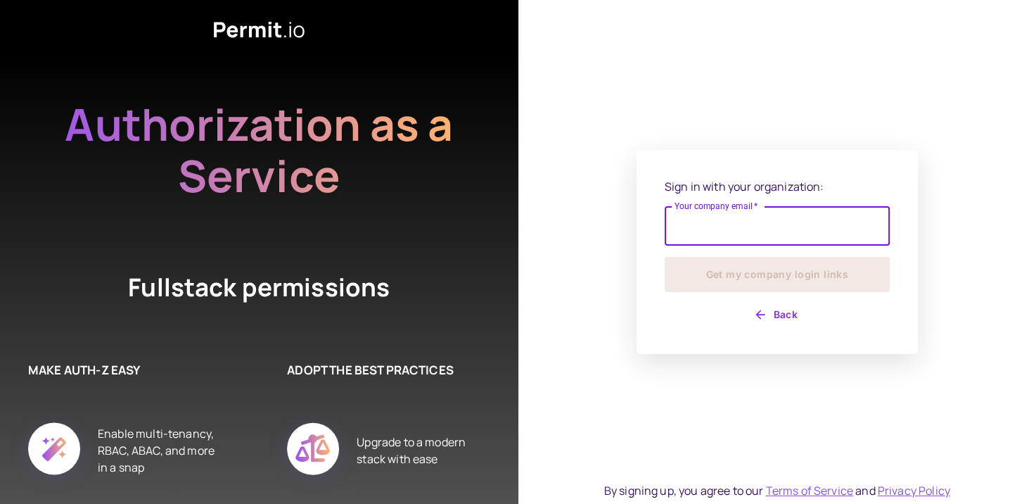
click at [759, 225] on input "Your company email   *" at bounding box center [777, 225] width 225 height 39
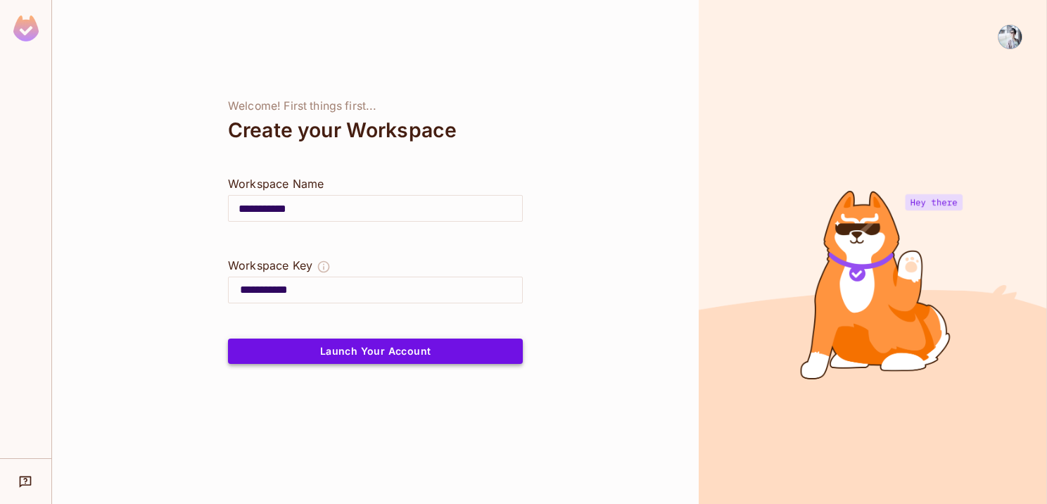
click at [347, 359] on button "Launch Your Account" at bounding box center [375, 350] width 295 height 25
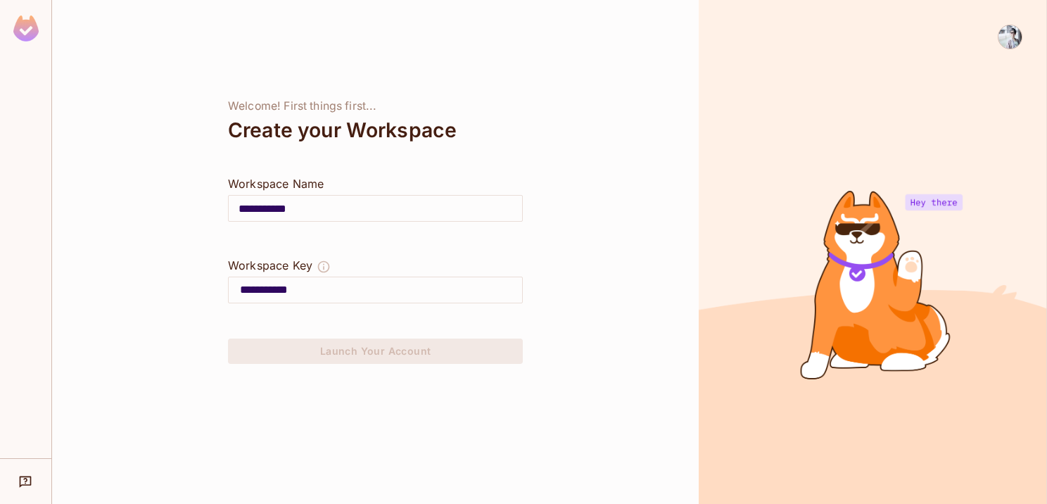
click at [1007, 37] on img at bounding box center [1009, 36] width 23 height 23
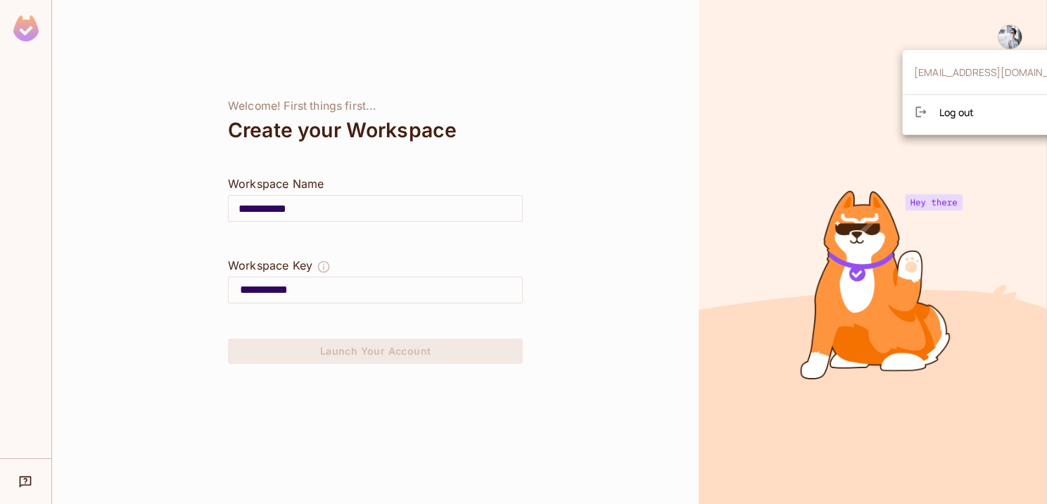
click at [845, 72] on div at bounding box center [523, 252] width 1047 height 504
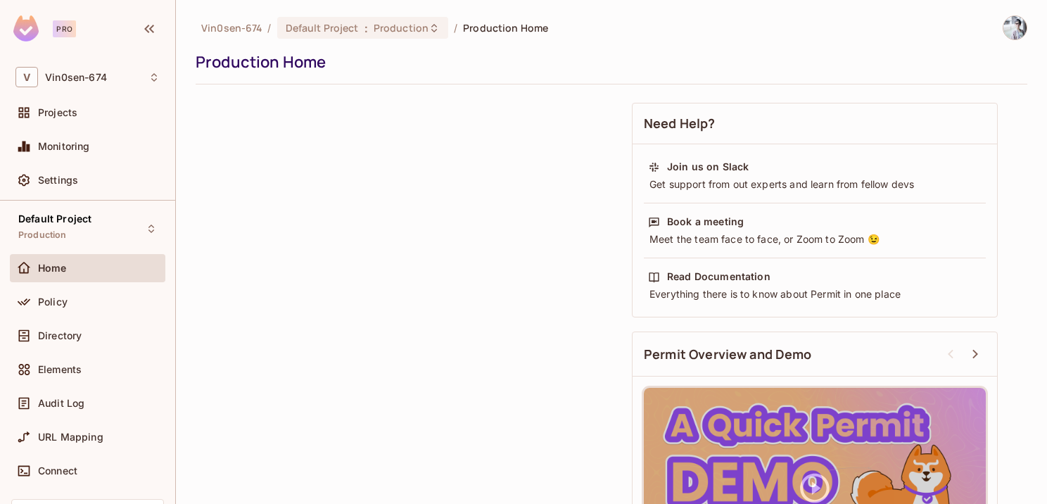
click at [68, 30] on div "Pro" at bounding box center [64, 28] width 23 height 17
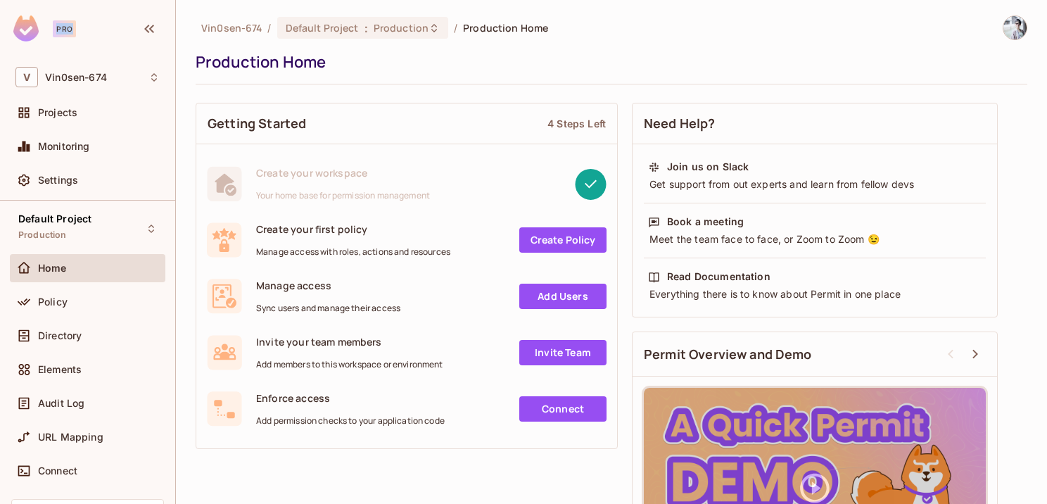
click at [68, 30] on div "Pro" at bounding box center [64, 28] width 23 height 17
click at [478, 64] on div "Production Home" at bounding box center [608, 61] width 824 height 21
click at [544, 237] on link "Create Policy" at bounding box center [562, 239] width 87 height 25
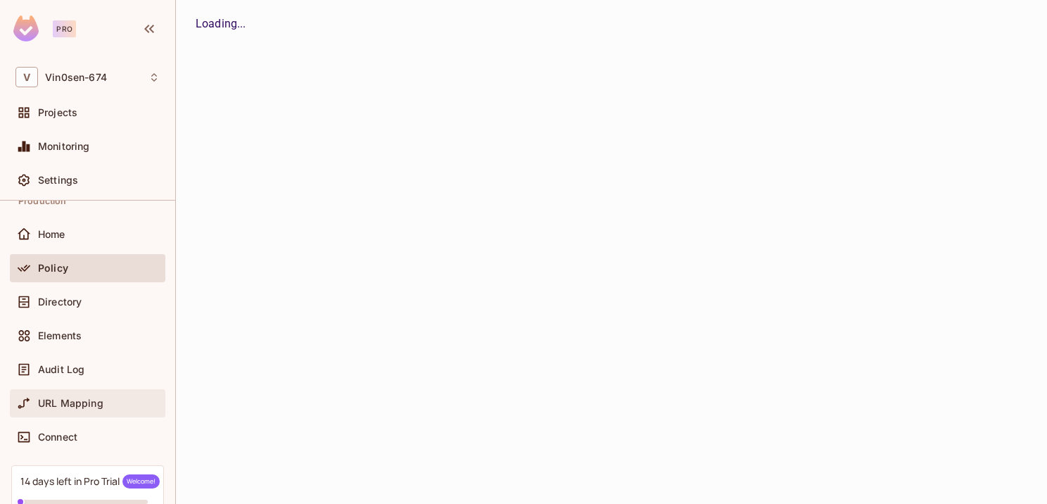
scroll to position [132, 0]
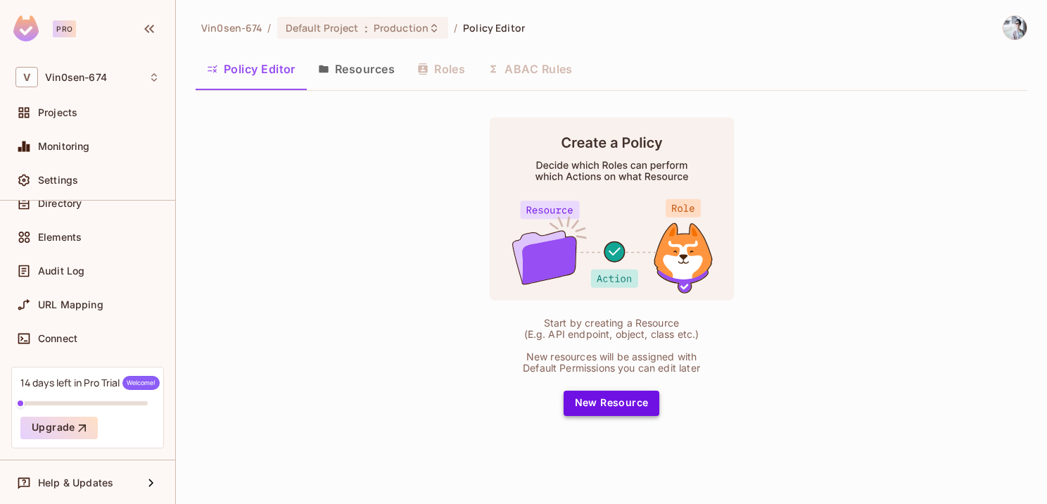
click at [607, 392] on button "New Resource" at bounding box center [611, 402] width 96 height 25
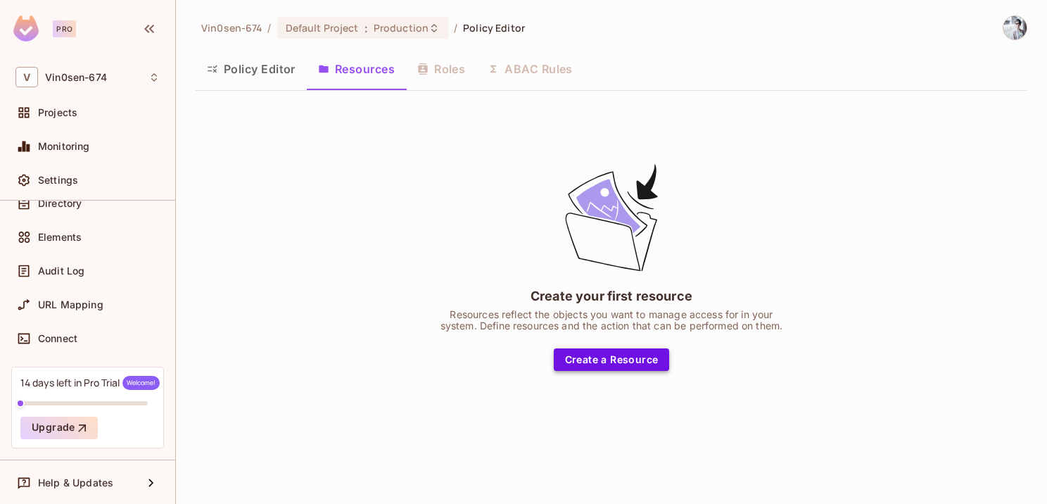
click at [602, 364] on button "Create a Resource" at bounding box center [612, 359] width 116 height 23
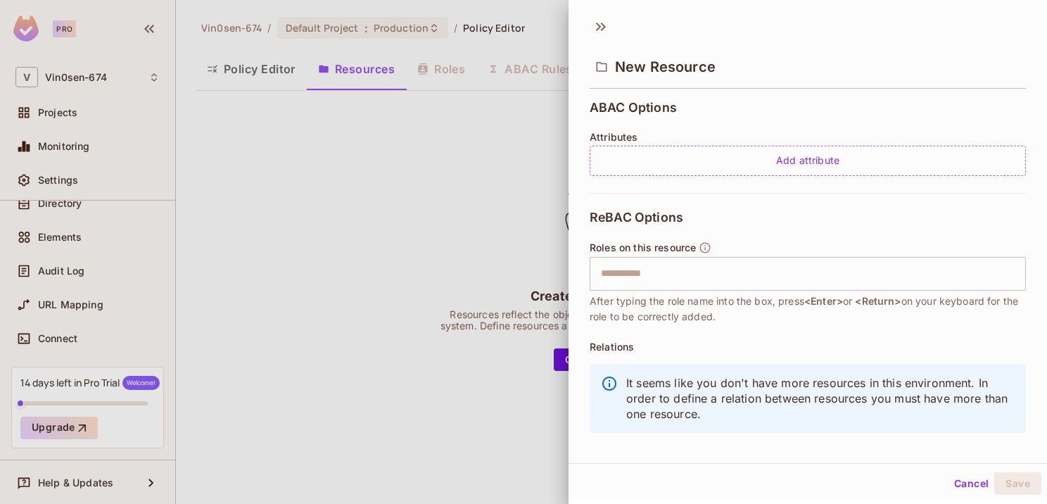
scroll to position [324, 0]
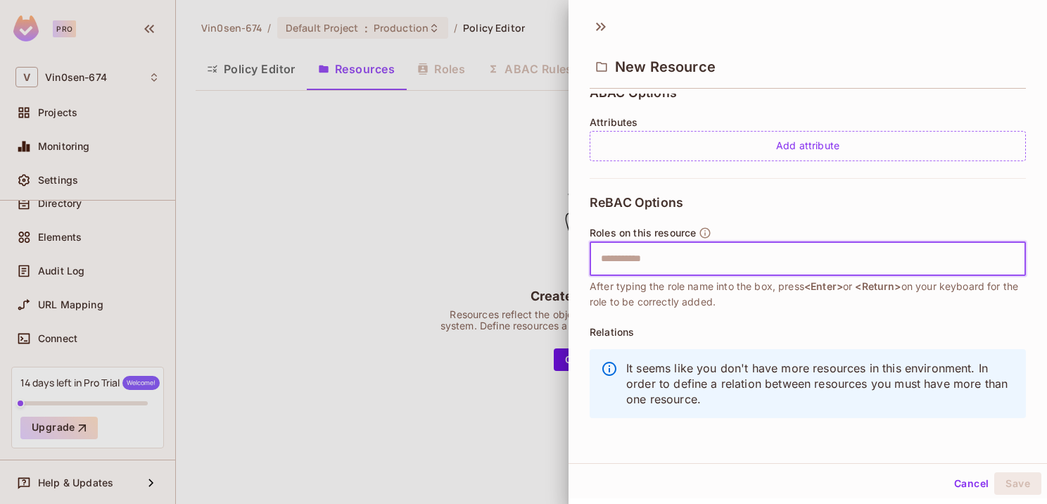
click at [703, 257] on input "text" at bounding box center [805, 259] width 427 height 28
click at [411, 376] on div at bounding box center [523, 252] width 1047 height 504
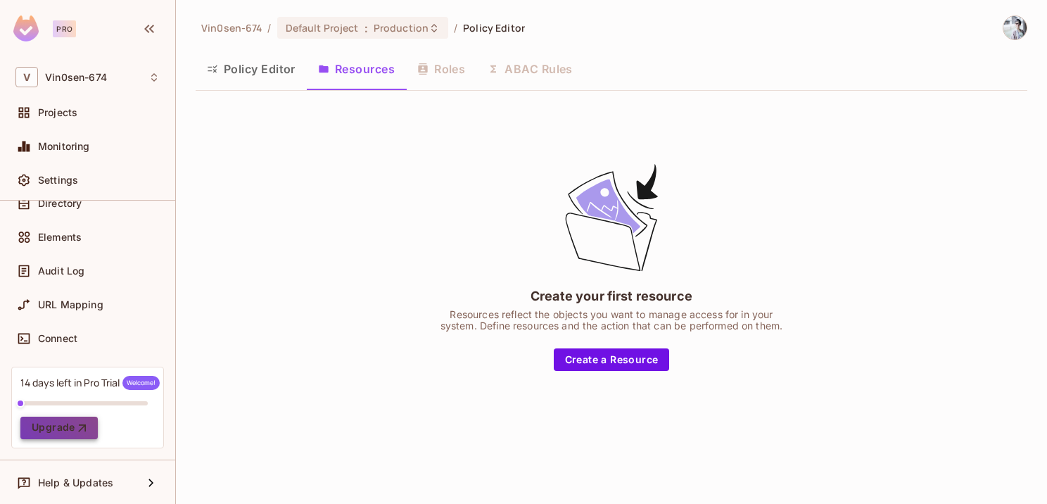
click at [71, 436] on button "Upgrade" at bounding box center [58, 427] width 77 height 23
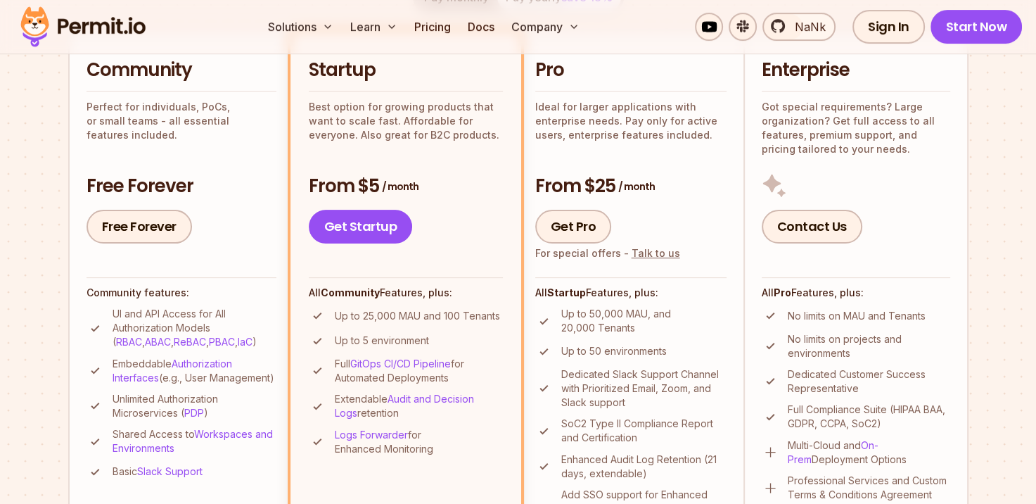
scroll to position [422, 0]
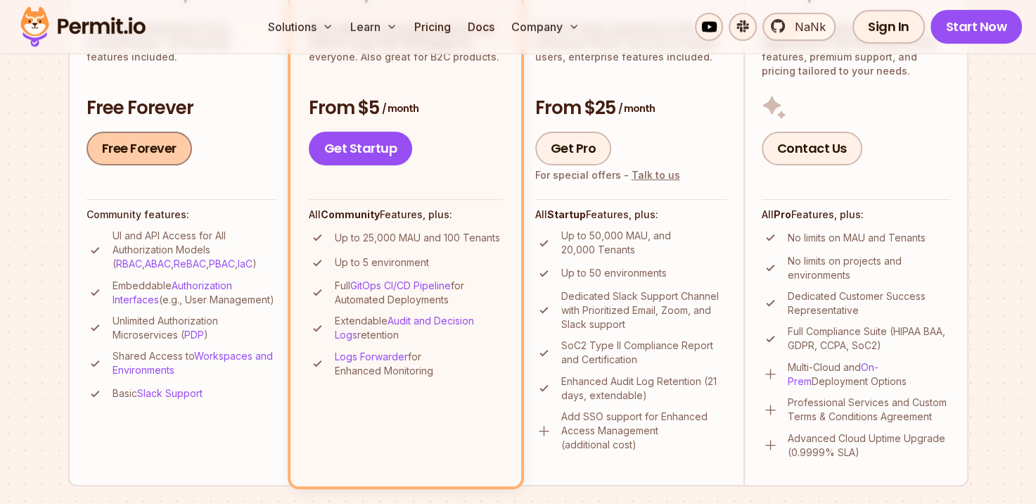
click at [158, 152] on link "Free Forever" at bounding box center [140, 149] width 106 height 34
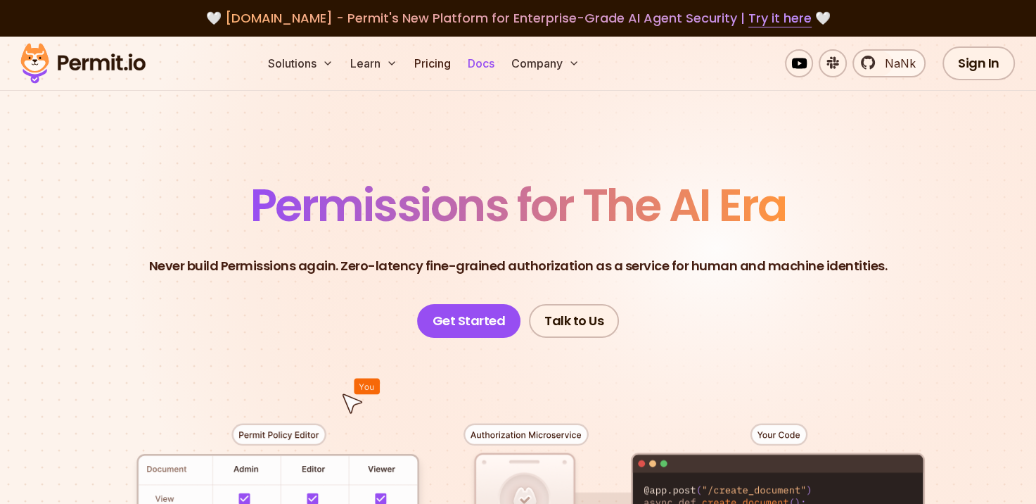
click at [480, 70] on link "Docs" at bounding box center [481, 63] width 38 height 28
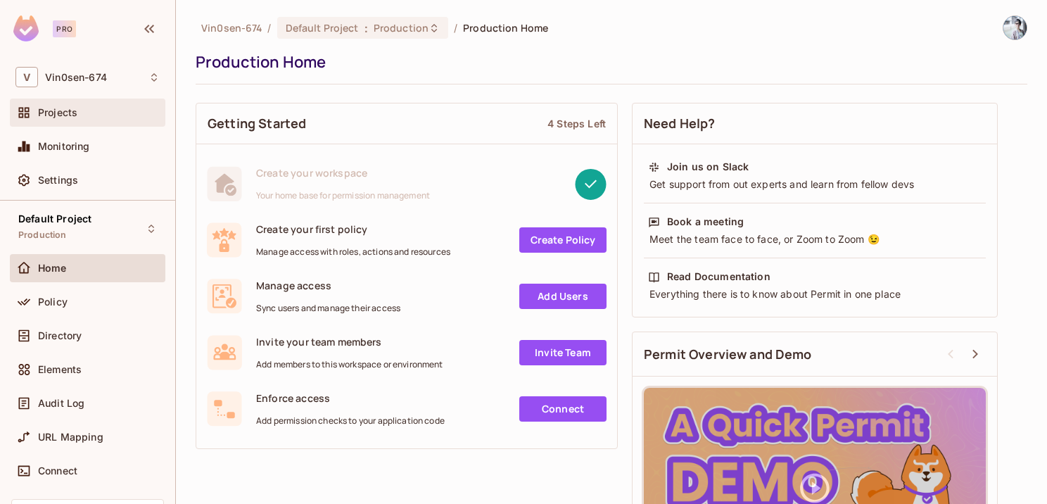
click at [82, 113] on div "Projects" at bounding box center [99, 112] width 122 height 11
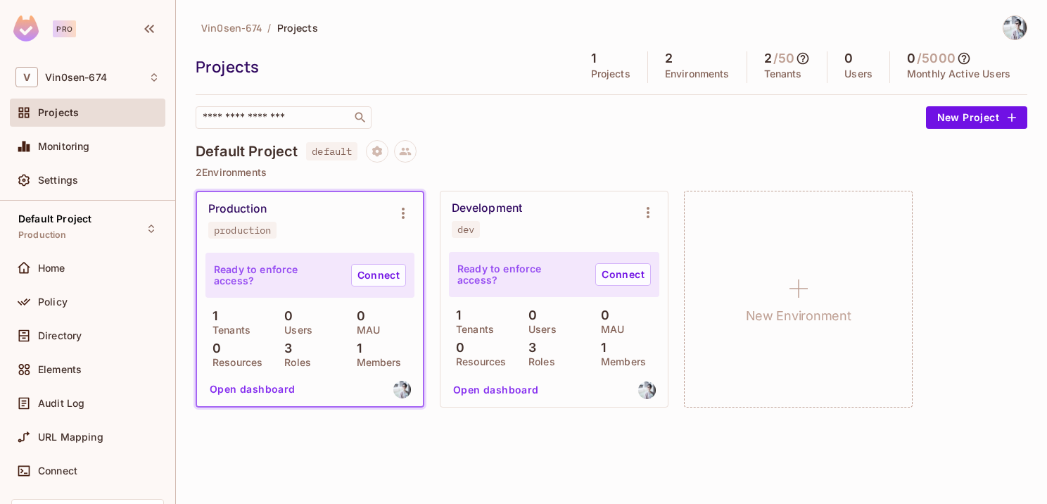
click at [239, 330] on p "Tenants" at bounding box center [227, 329] width 45 height 11
copy p "Tenants"
click at [298, 363] on p "Roles" at bounding box center [294, 362] width 34 height 11
click at [282, 203] on div "Production production" at bounding box center [298, 220] width 181 height 37
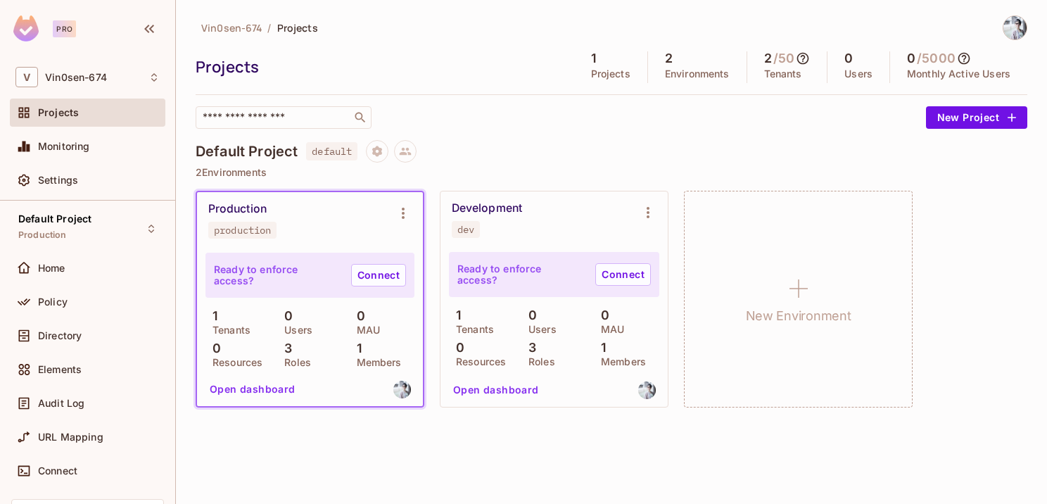
click at [266, 388] on button "Open dashboard" at bounding box center [252, 389] width 97 height 23
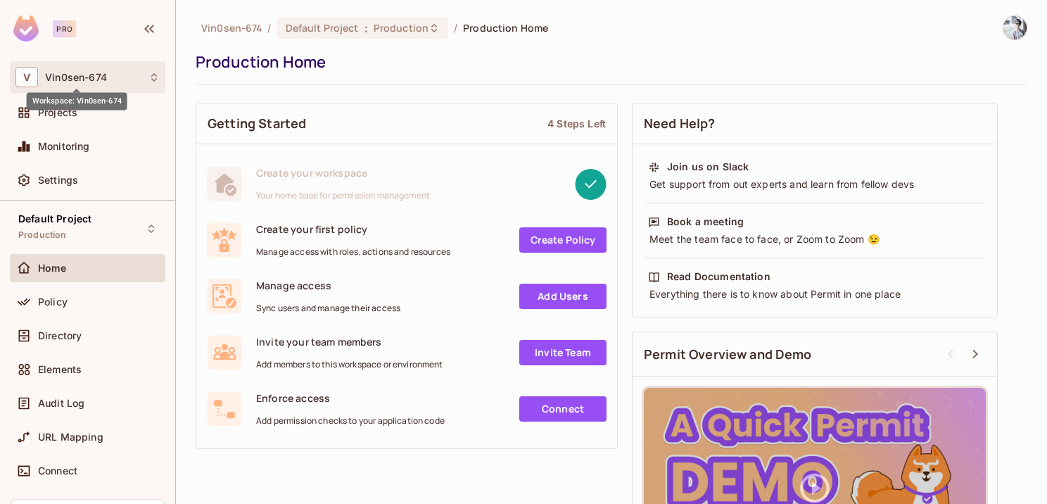
click at [79, 76] on span "Vin0sen-674" at bounding box center [76, 77] width 62 height 11
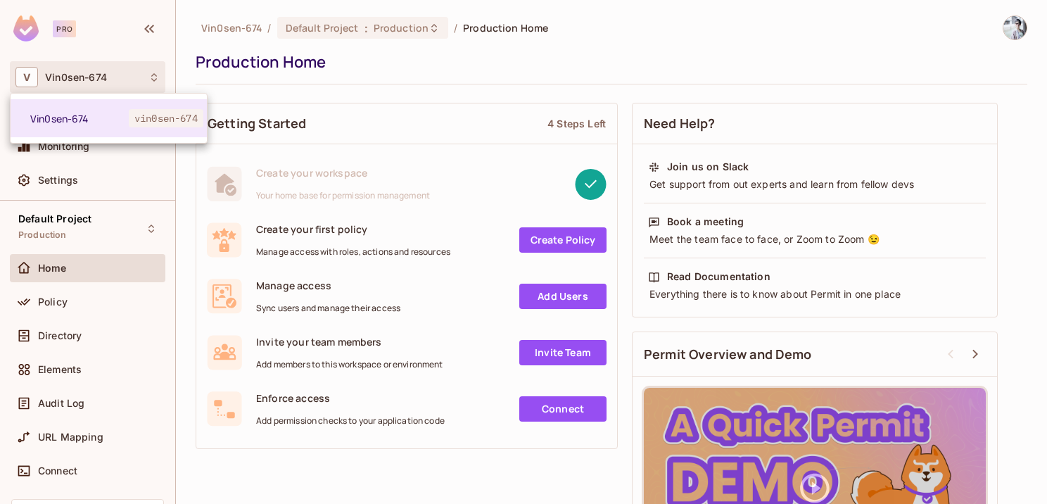
click at [422, 77] on div at bounding box center [523, 252] width 1047 height 504
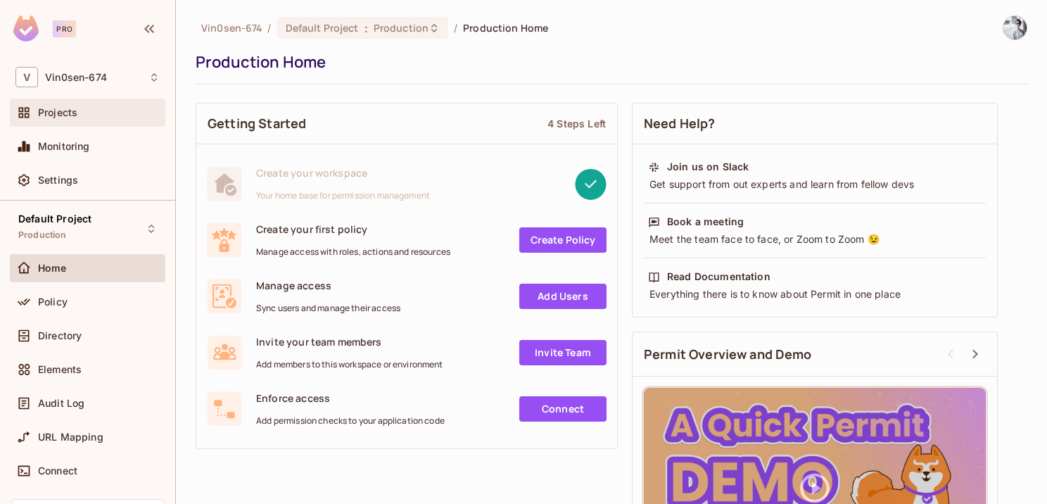
click at [114, 107] on div "Projects" at bounding box center [99, 112] width 122 height 11
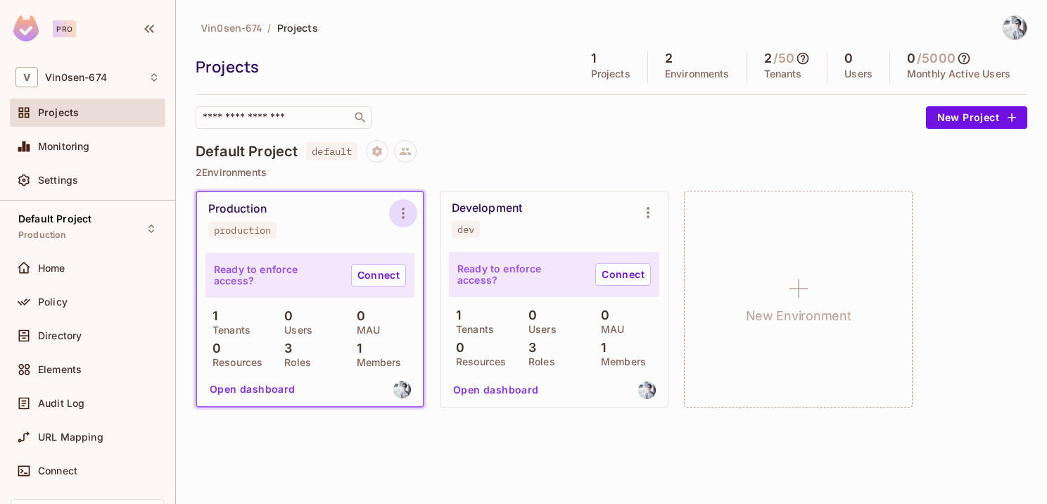
click at [404, 210] on icon "Environment settings" at bounding box center [403, 213] width 17 height 17
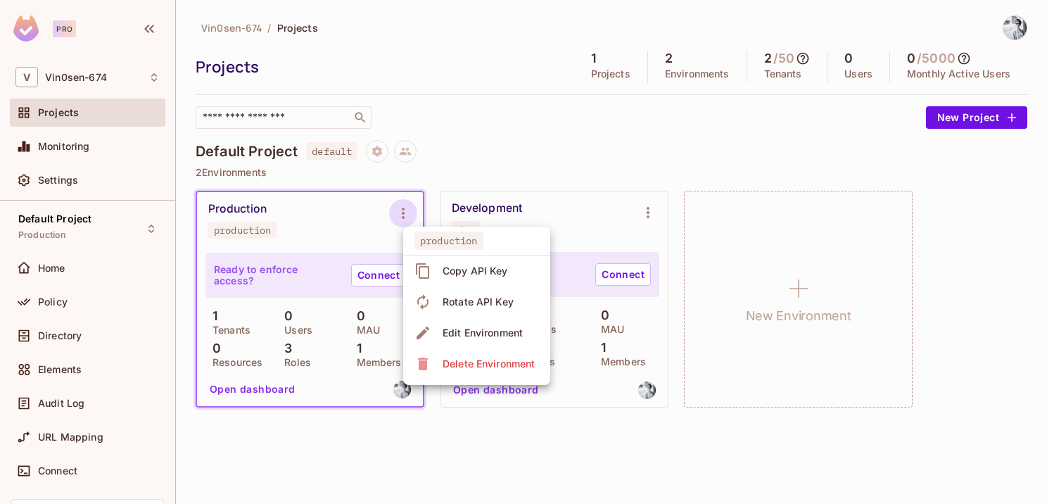
click at [1015, 38] on div at bounding box center [523, 252] width 1047 height 504
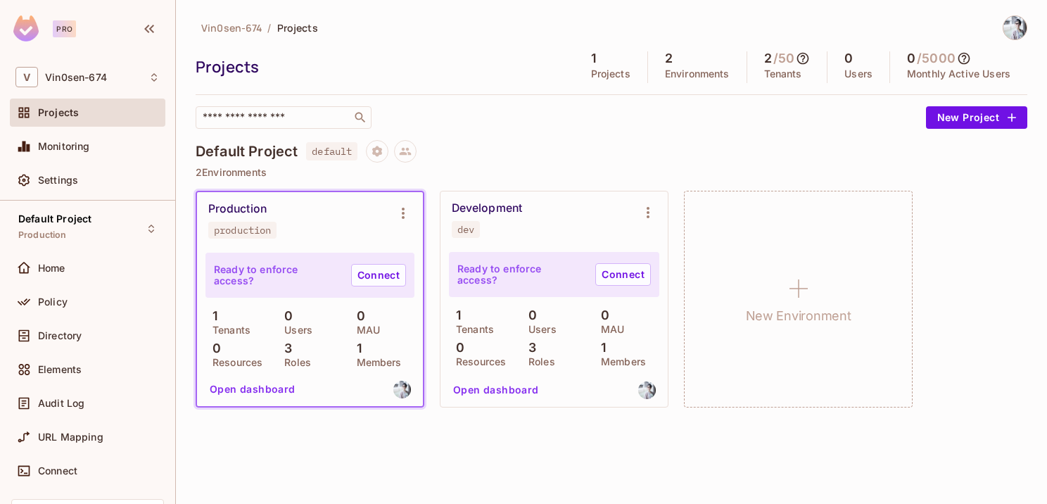
click at [1015, 29] on img at bounding box center [1014, 27] width 23 height 23
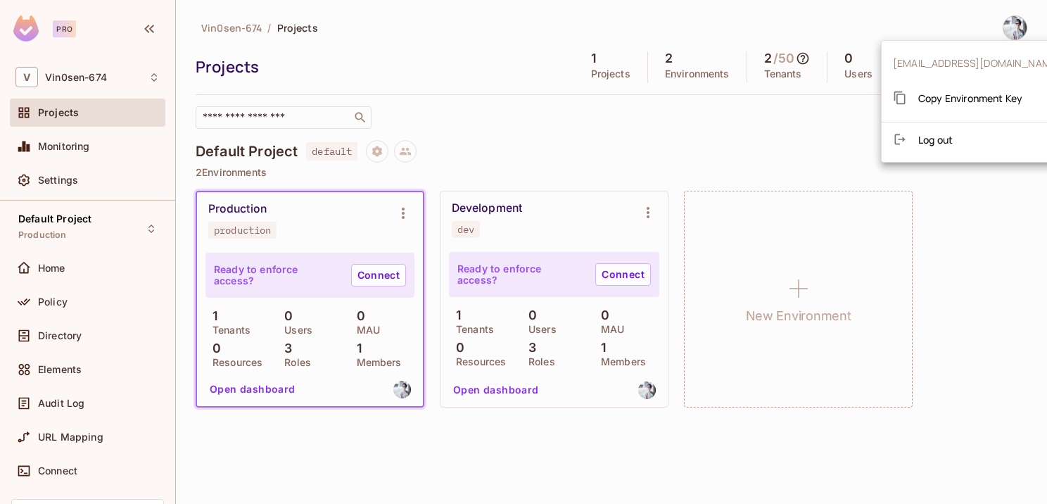
click at [405, 208] on div at bounding box center [523, 252] width 1047 height 504
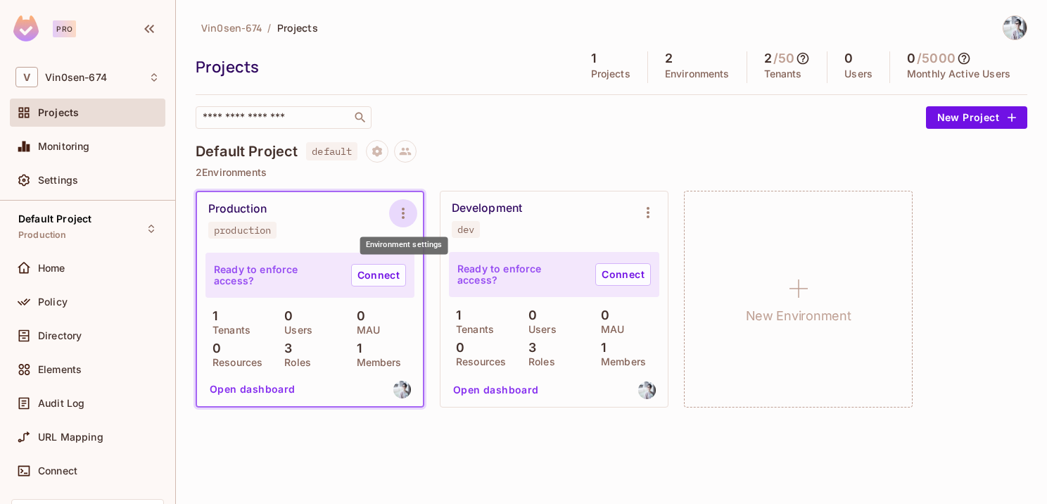
click at [400, 210] on icon "Environment settings" at bounding box center [403, 213] width 17 height 17
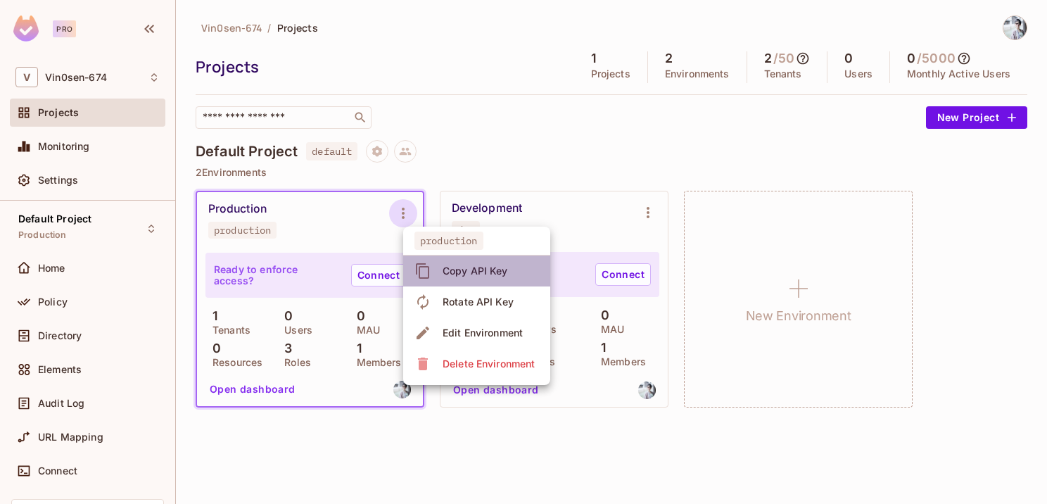
click at [461, 276] on div "Copy API Key" at bounding box center [474, 271] width 65 height 14
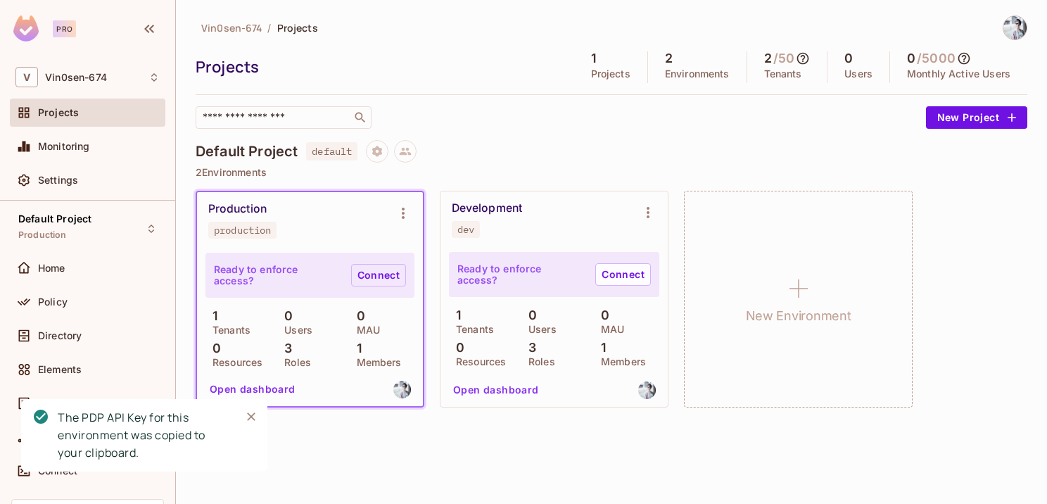
click at [388, 279] on link "Connect" at bounding box center [378, 275] width 55 height 23
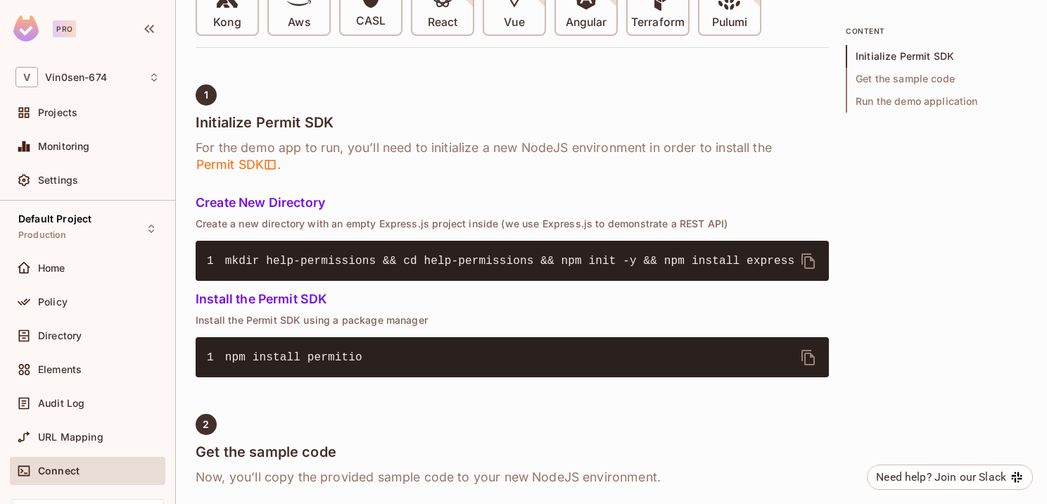
scroll to position [492, 0]
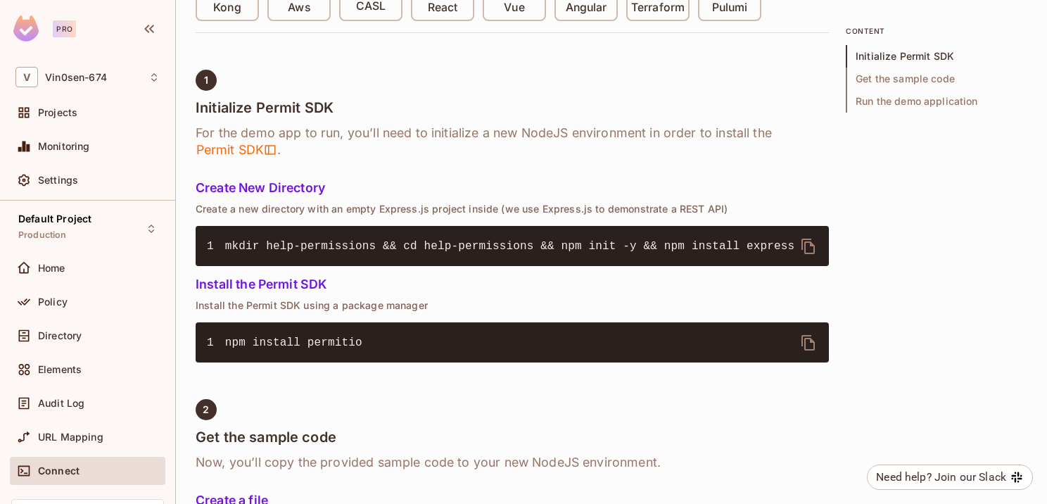
click at [728, 248] on span "mkdir help-permissions && cd help-permissions && npm init -y && npm install exp…" at bounding box center [509, 246] width 569 height 13
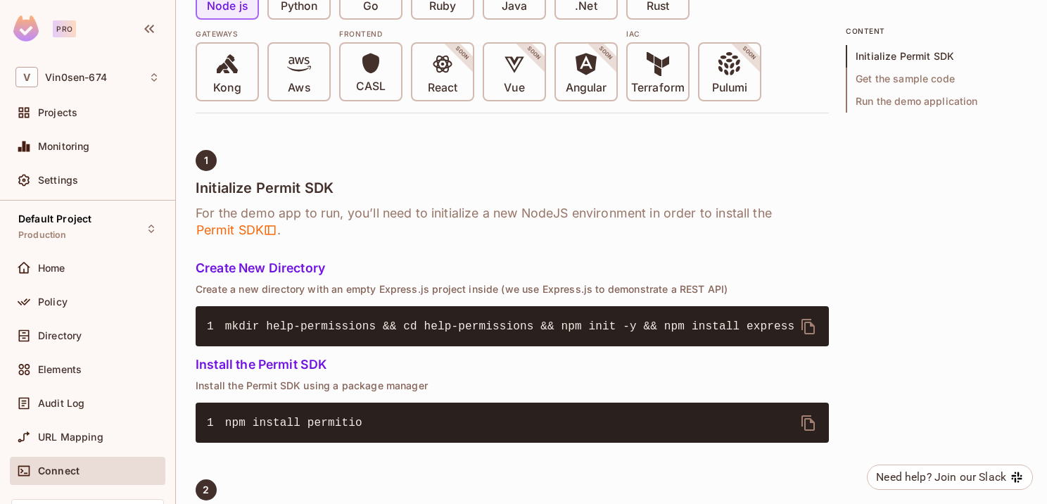
scroll to position [211, 0]
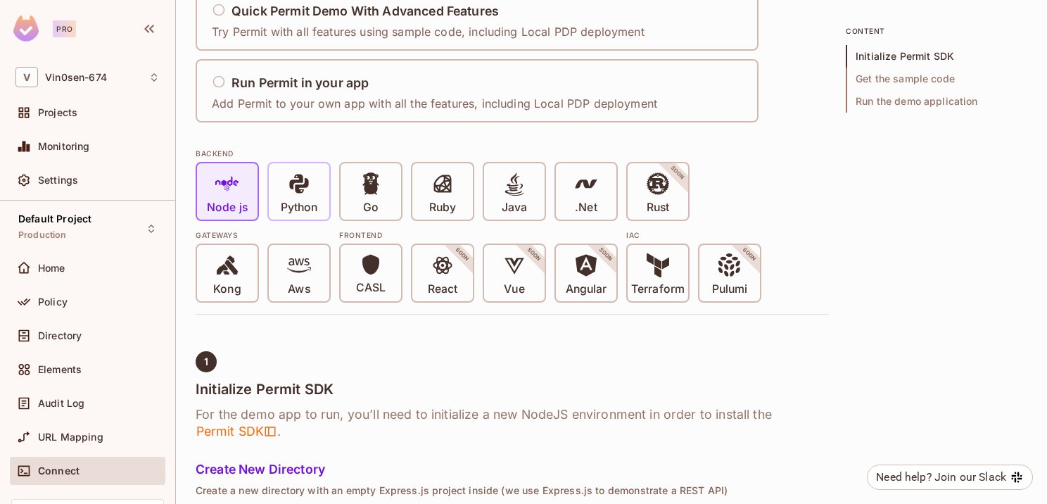
click at [326, 198] on div "Python" at bounding box center [299, 191] width 60 height 56
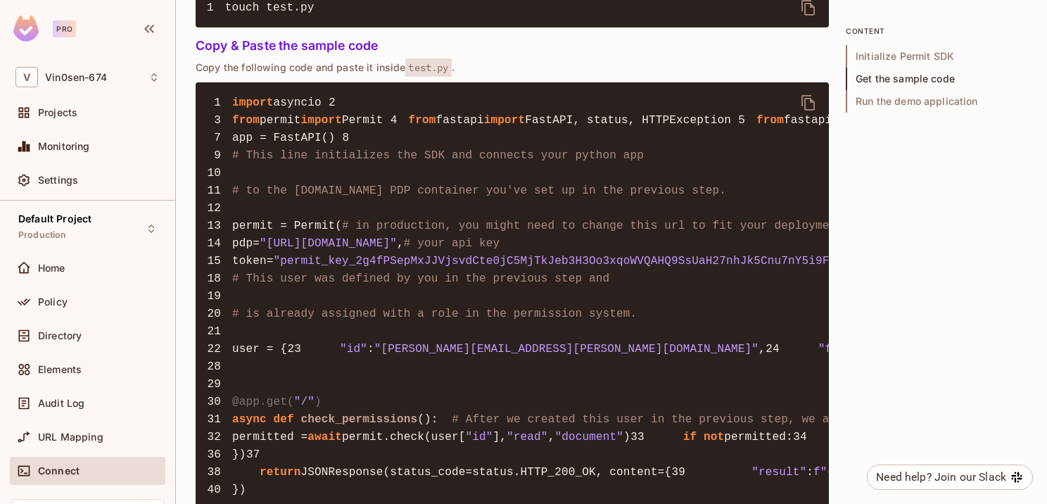
scroll to position [1125, 0]
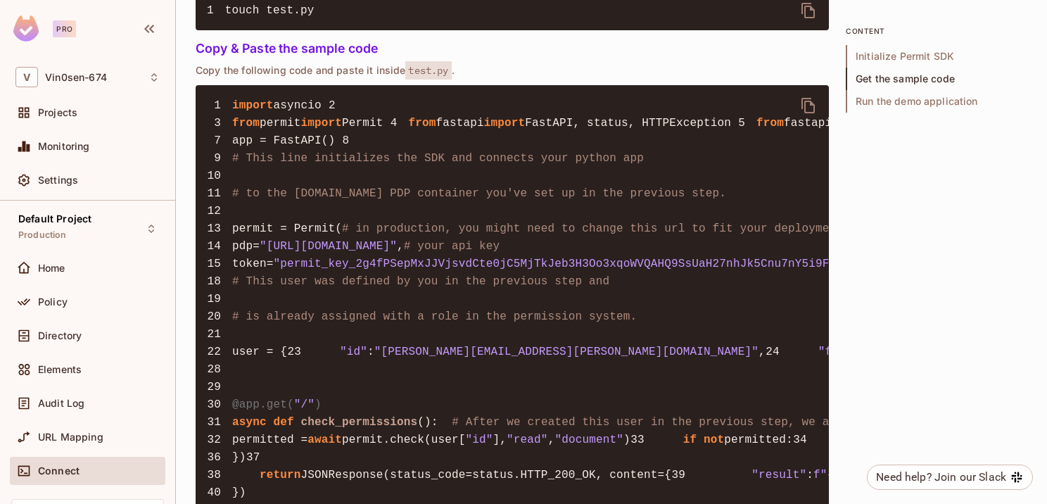
click at [808, 97] on icon "delete" at bounding box center [808, 105] width 17 height 17
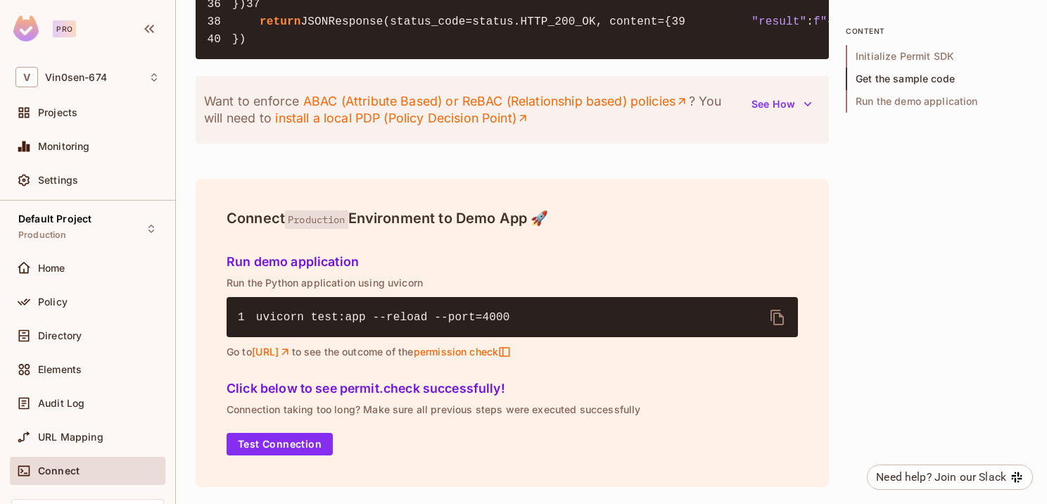
scroll to position [1870, 0]
click at [459, 316] on span "uvicorn test:app --reload --port=" at bounding box center [369, 317] width 227 height 13
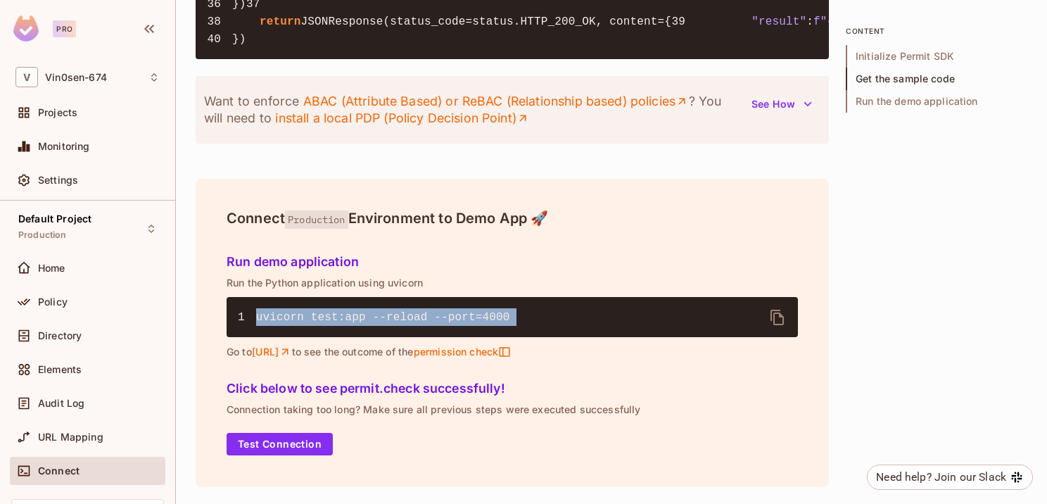
click at [459, 316] on span "uvicorn test:app --reload --port=" at bounding box center [369, 317] width 227 height 13
copy code "uvicorn test:app --reload --port= 4000"
click at [308, 442] on button "Test Connection" at bounding box center [280, 444] width 106 height 23
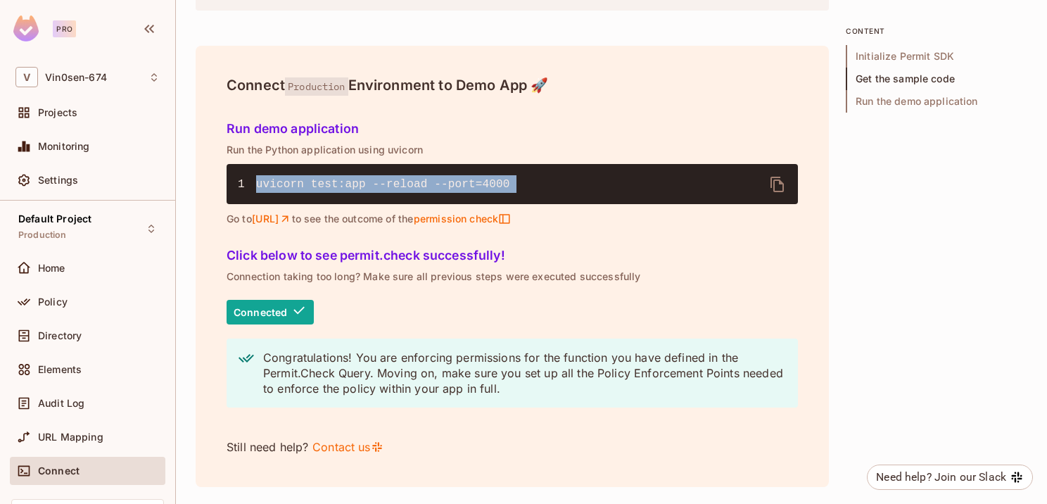
scroll to position [2003, 0]
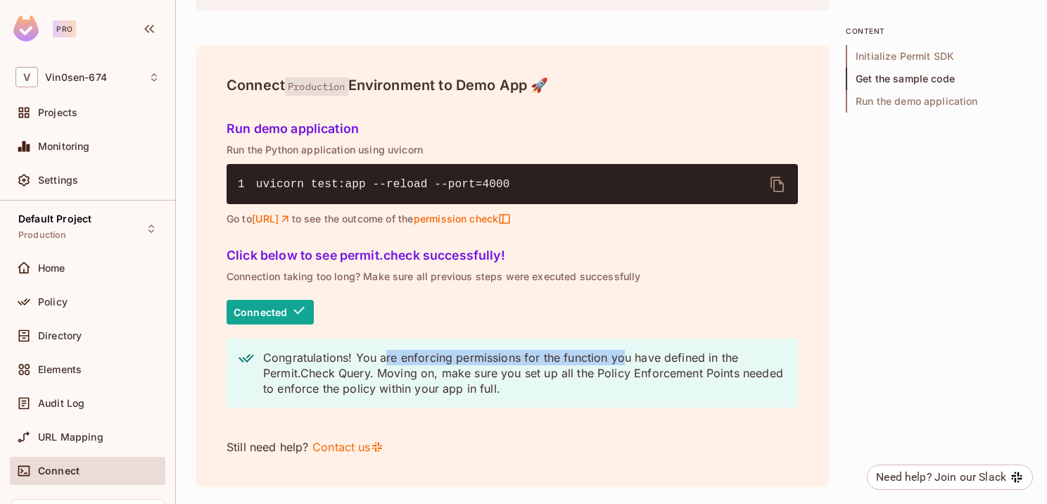
drag, startPoint x: 387, startPoint y: 360, endPoint x: 623, endPoint y: 353, distance: 236.5
click at [623, 353] on p "Congratulations! You are enforcing permissions for the function you have define…" at bounding box center [524, 373] width 523 height 46
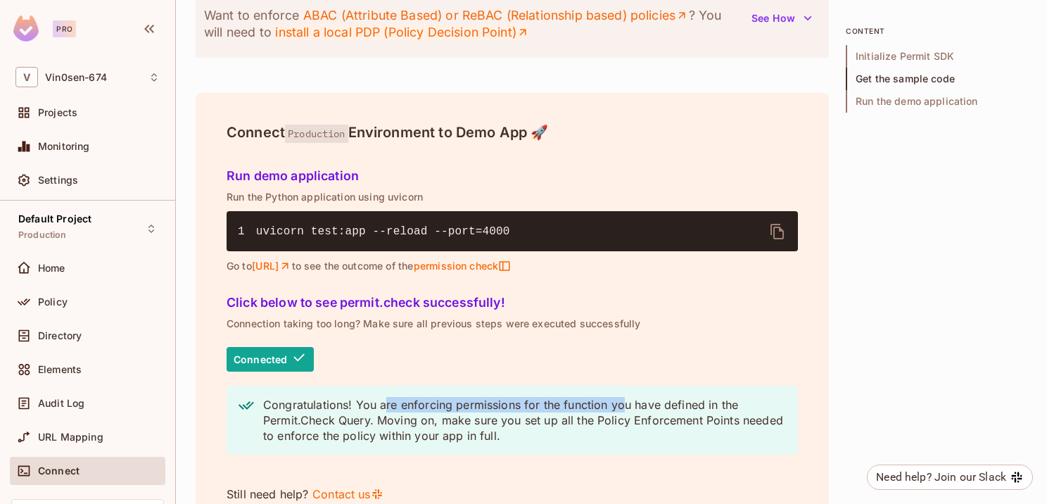
scroll to position [1652, 0]
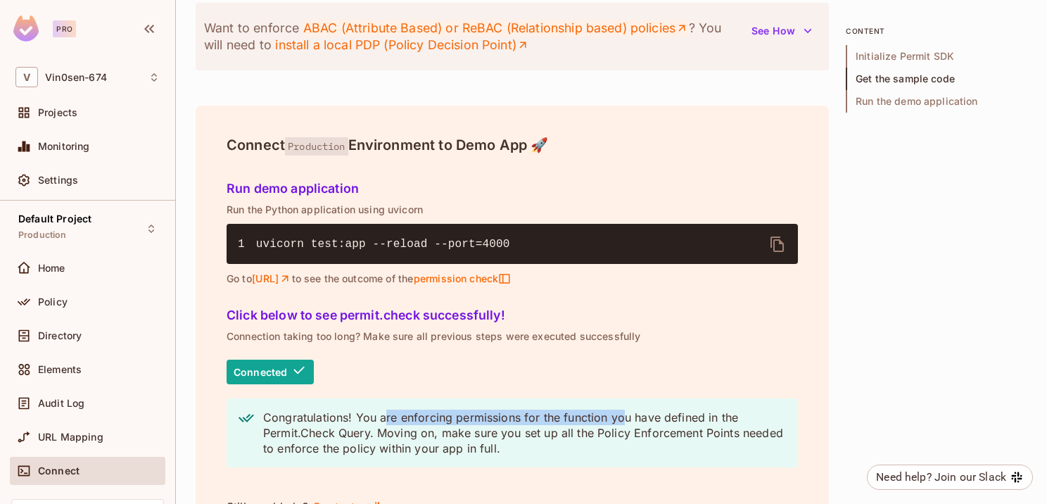
click at [408, 37] on link "ABAC (Attribute Based) or ReBAC (Relationship based) policies" at bounding box center [494, 28] width 385 height 17
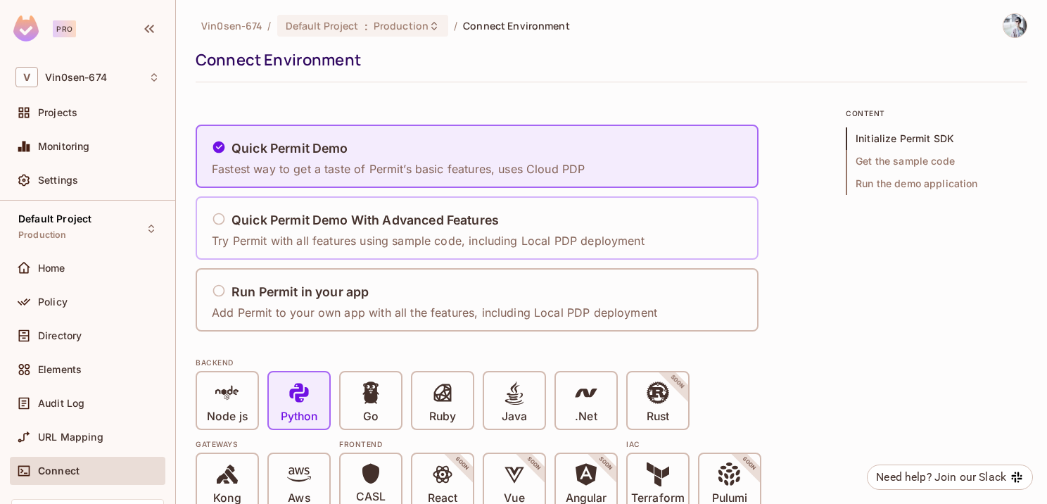
scroll to position [0, 0]
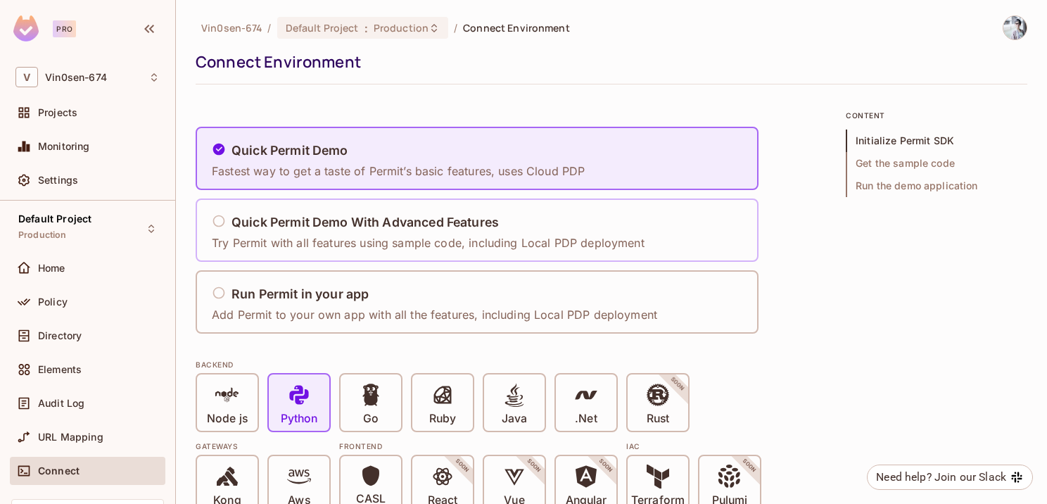
click at [390, 236] on p "Try Permit with all features using sample code, including Local PDP deployment" at bounding box center [428, 242] width 433 height 15
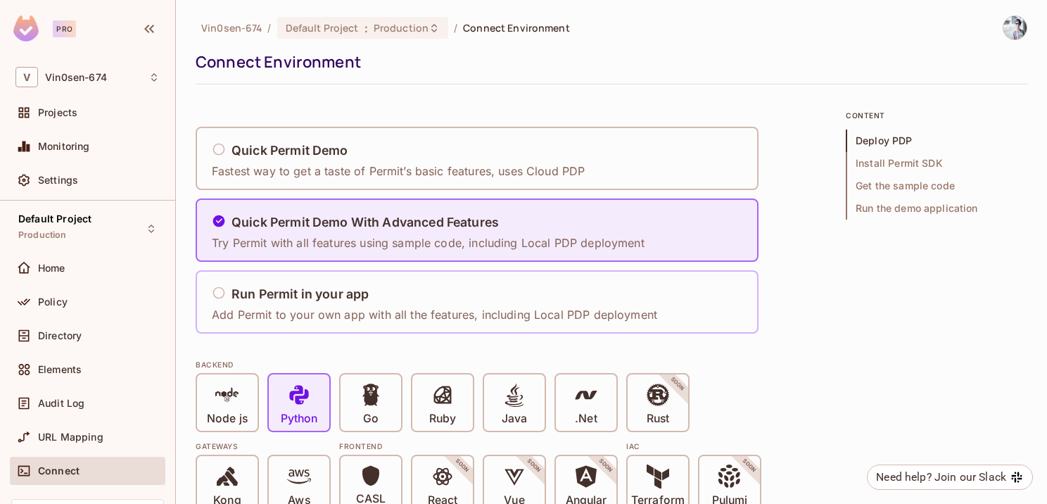
click at [381, 291] on div "Run Permit in your app" at bounding box center [434, 295] width 445 height 18
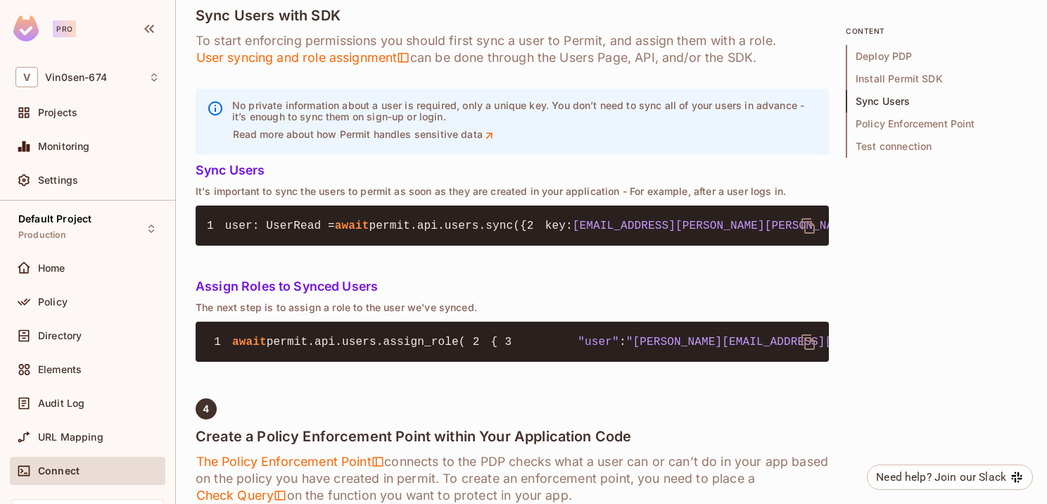
scroll to position [1337, 0]
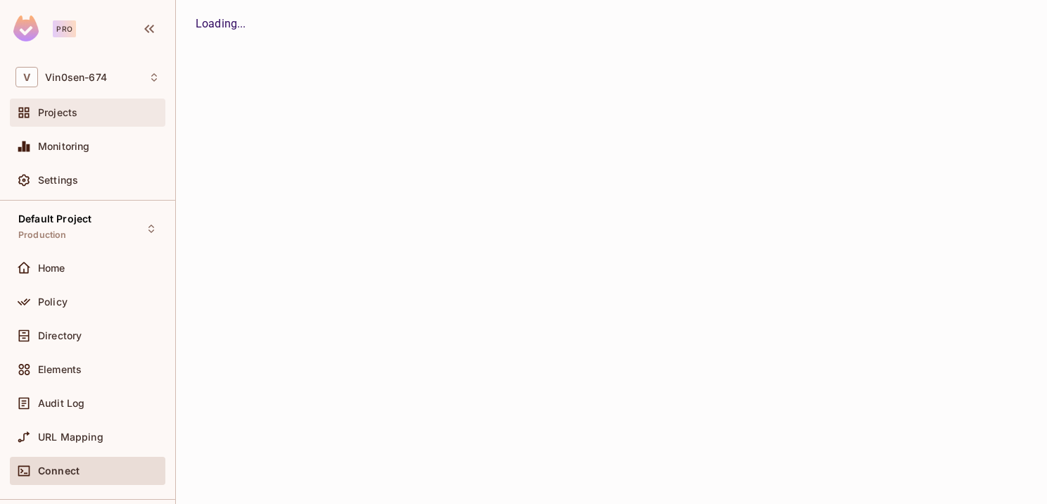
click at [62, 109] on span "Projects" at bounding box center [57, 112] width 39 height 11
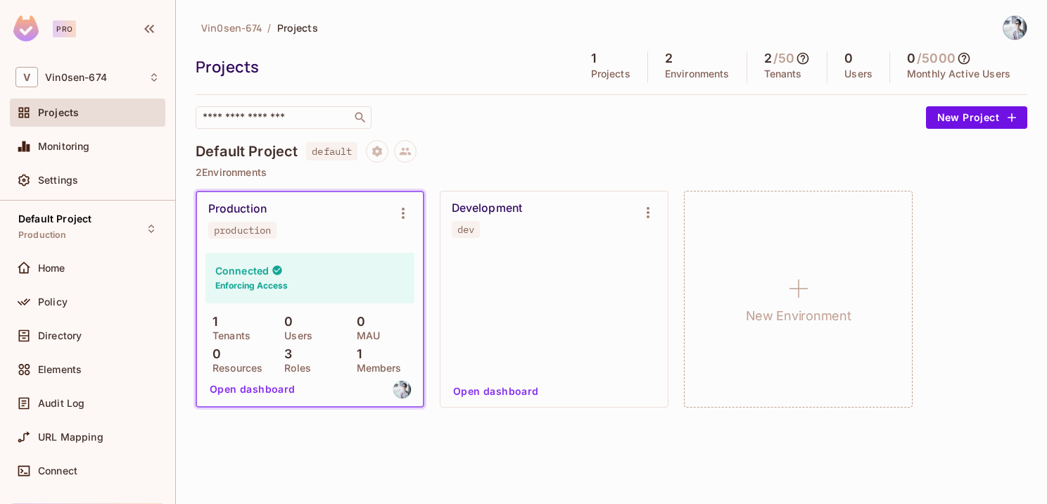
click at [324, 229] on div "Production production" at bounding box center [298, 220] width 181 height 37
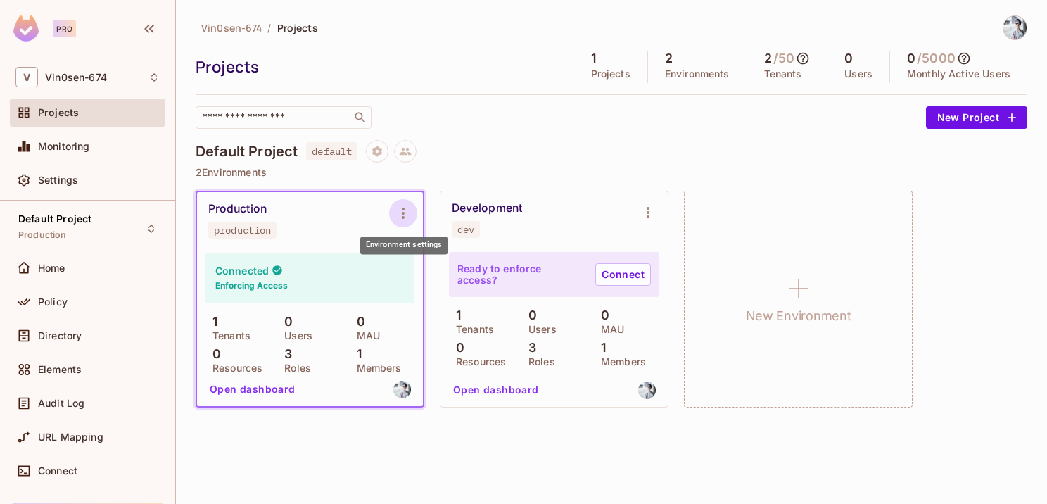
click at [403, 209] on icon "Environment settings" at bounding box center [403, 213] width 3 height 11
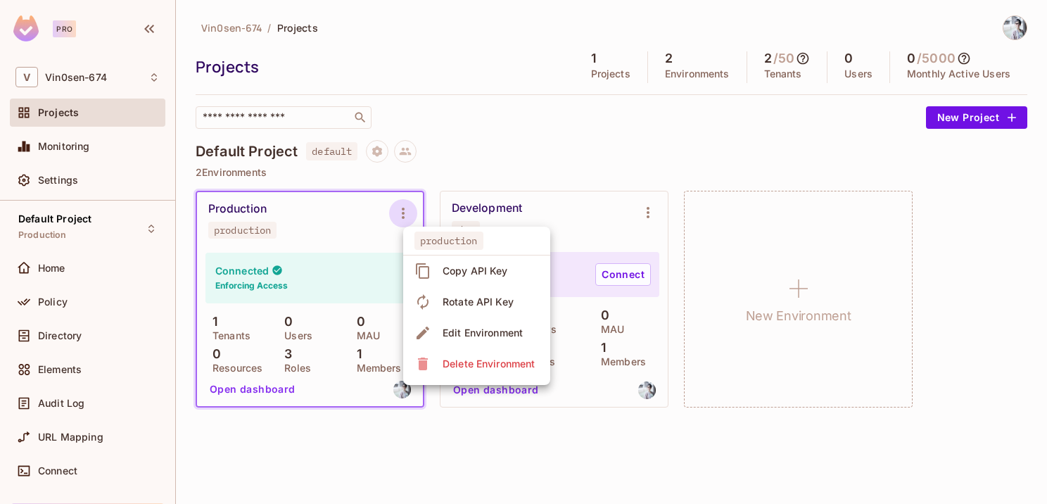
click at [264, 388] on div at bounding box center [523, 252] width 1047 height 504
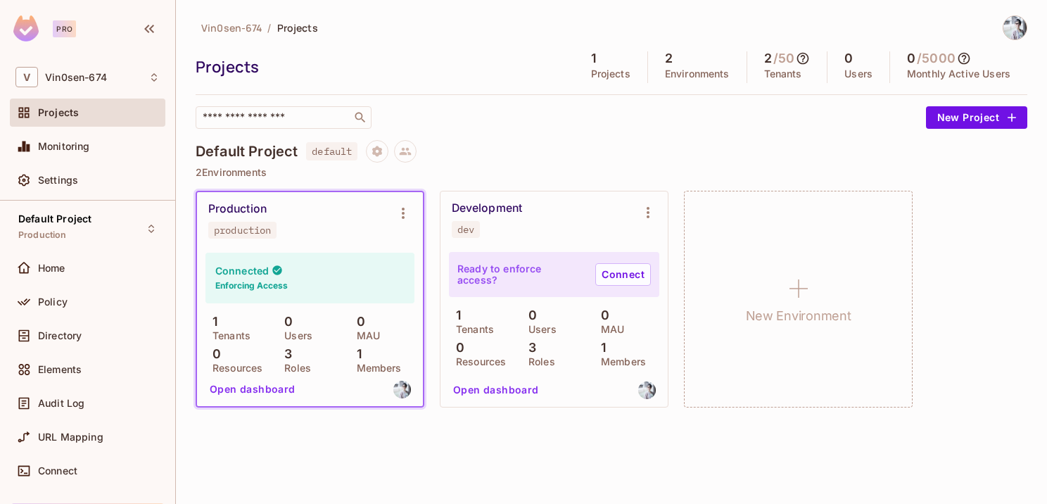
click at [255, 391] on button "Open dashboard" at bounding box center [252, 389] width 97 height 23
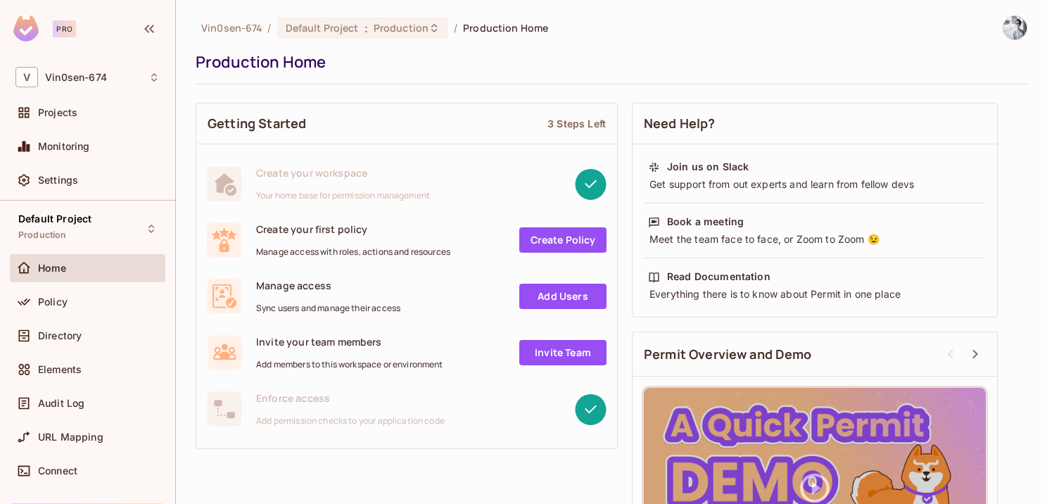
click at [551, 236] on link "Create Policy" at bounding box center [562, 239] width 87 height 25
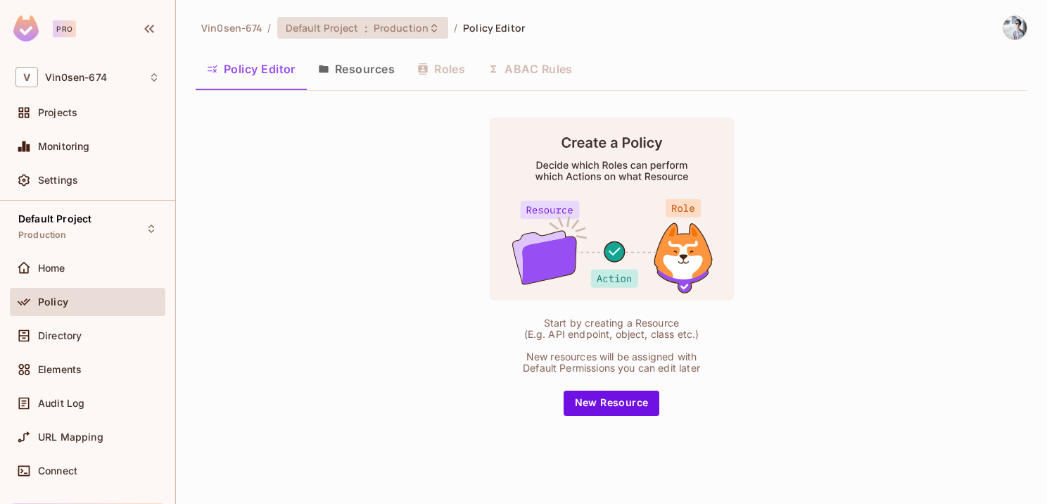
click at [402, 28] on span "Production" at bounding box center [401, 27] width 55 height 13
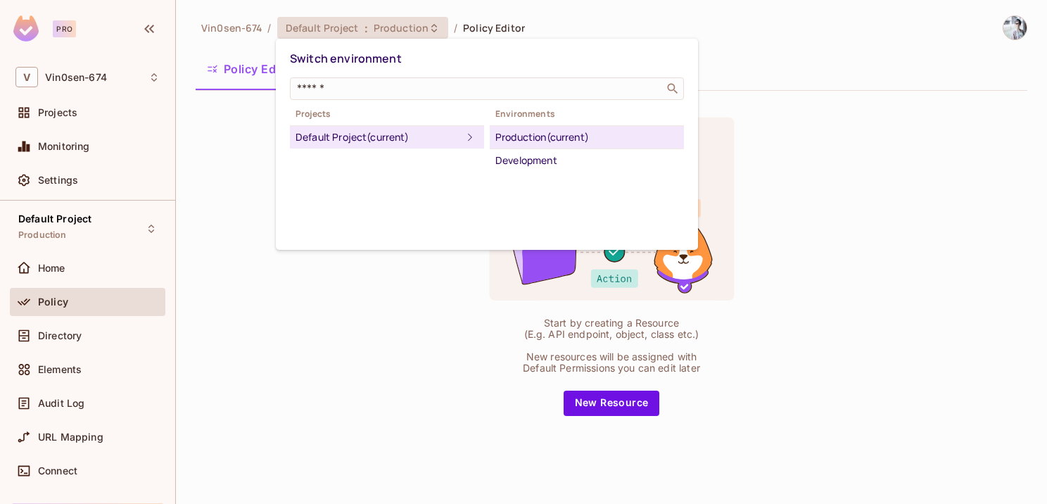
click at [404, 28] on div at bounding box center [523, 252] width 1047 height 504
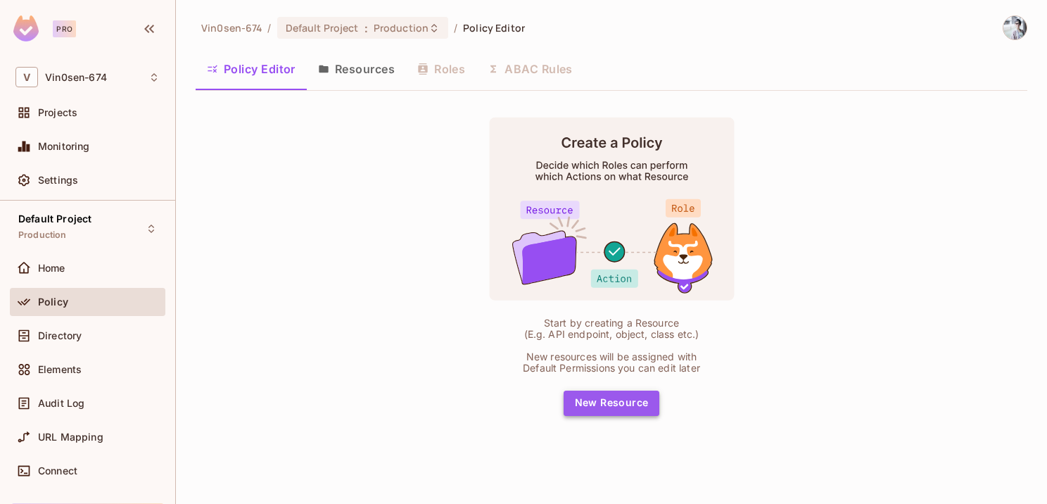
click at [615, 397] on button "New Resource" at bounding box center [611, 402] width 96 height 25
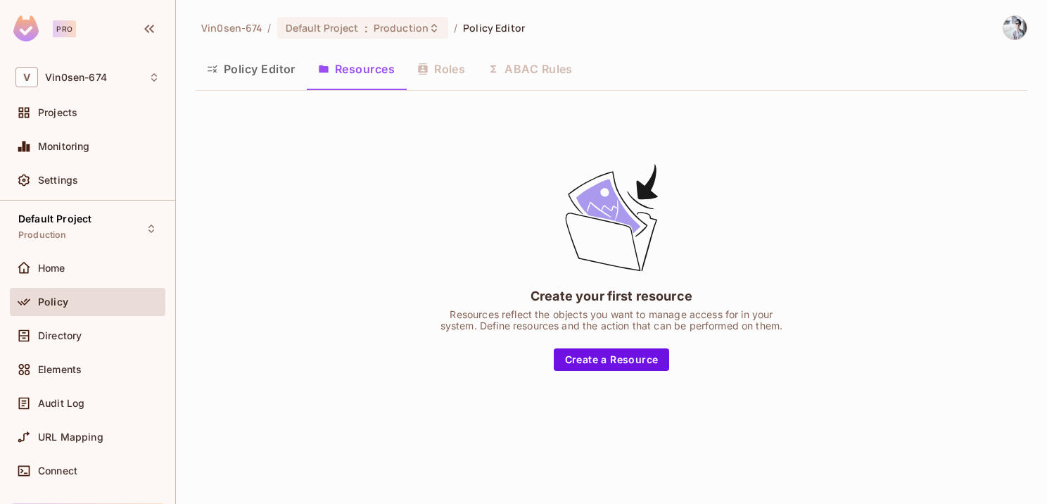
click at [274, 66] on button "Policy Editor" at bounding box center [251, 68] width 111 height 35
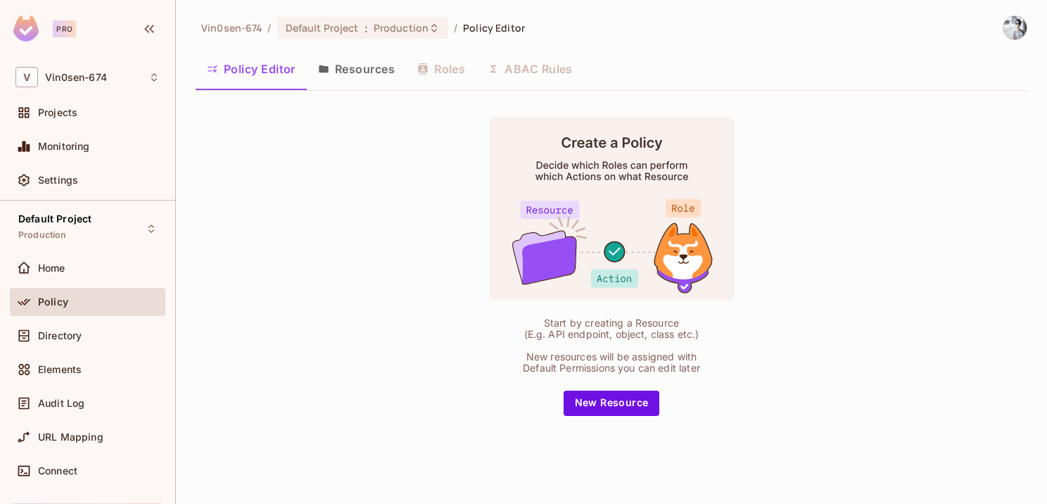
click at [570, 170] on rect at bounding box center [611, 208] width 245 height 183
click at [644, 402] on button "New Resource" at bounding box center [611, 402] width 96 height 25
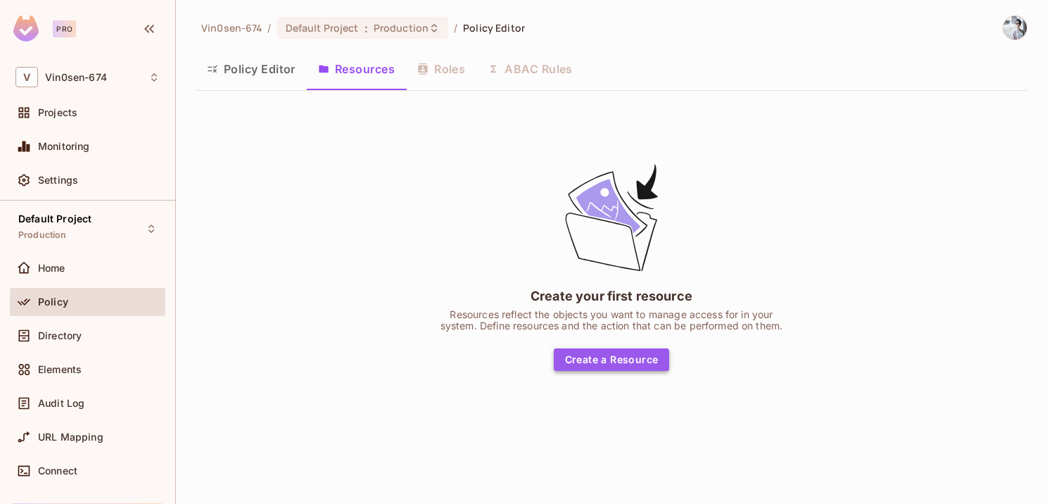
click at [624, 359] on button "Create a Resource" at bounding box center [612, 359] width 116 height 23
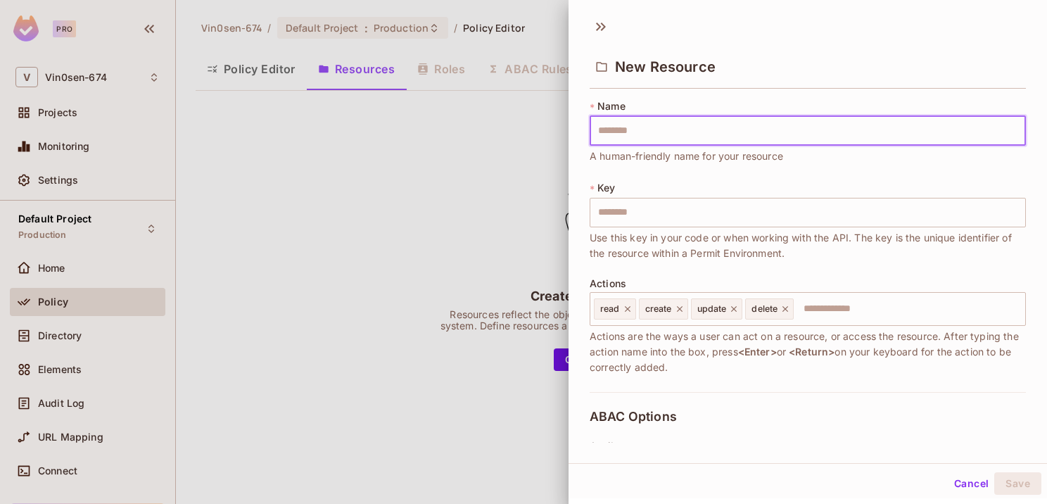
type input "*"
type input "**"
type input "*"
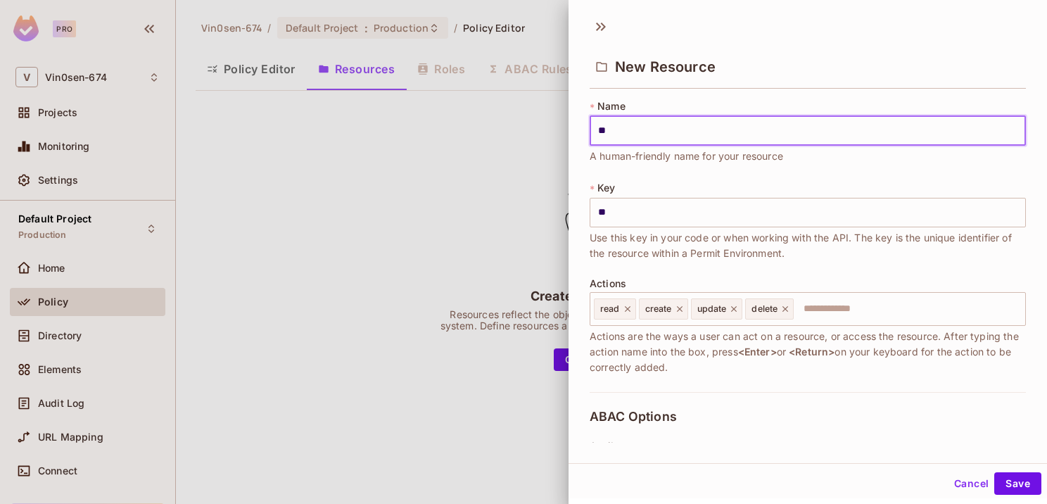
type input "*"
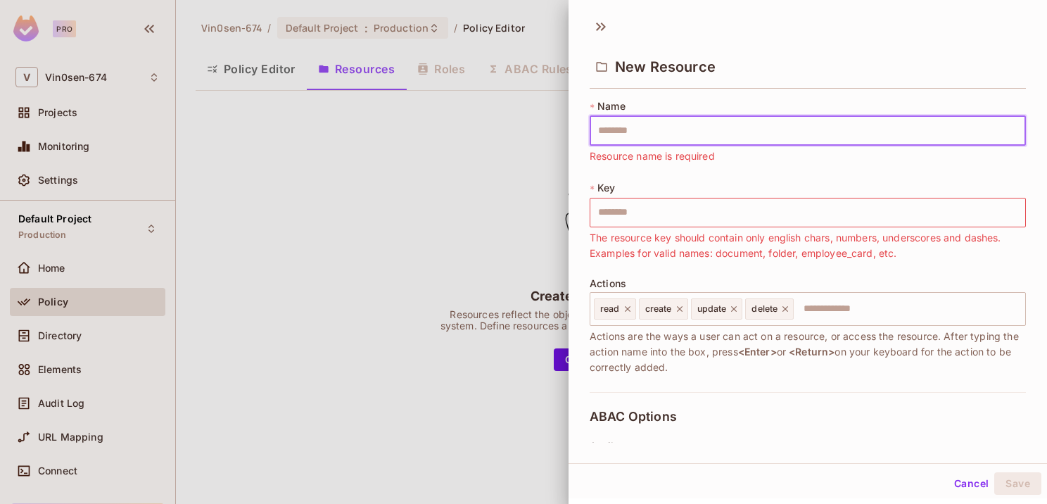
type input "*"
type input "**"
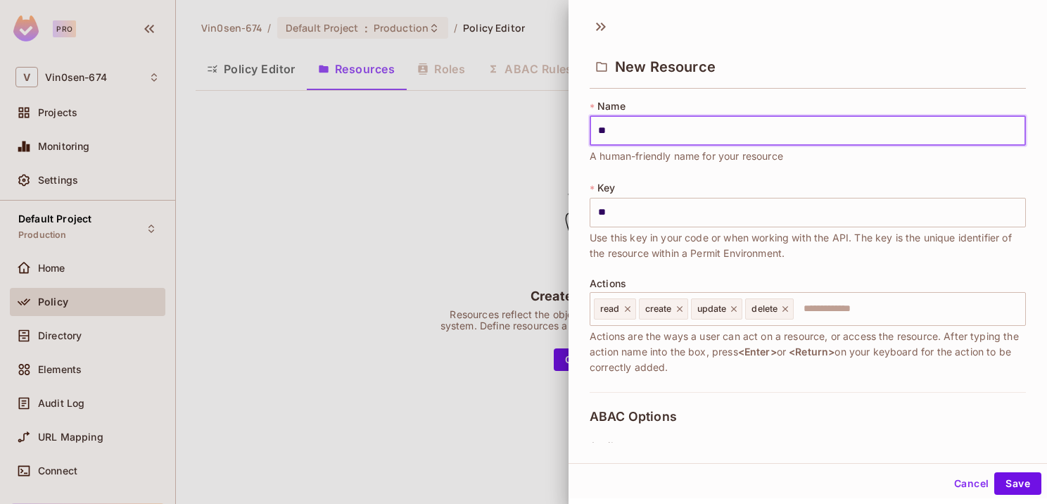
type input "*"
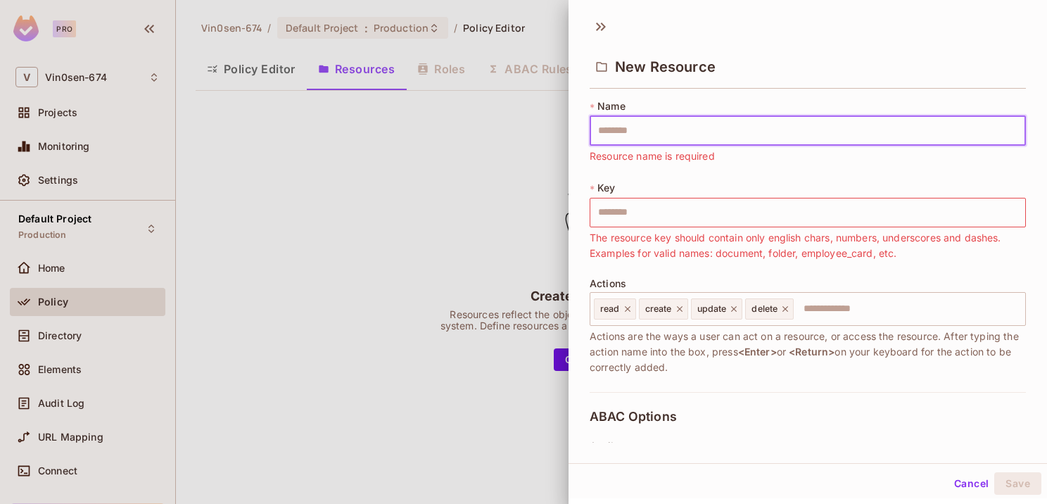
type input "*"
type input "**"
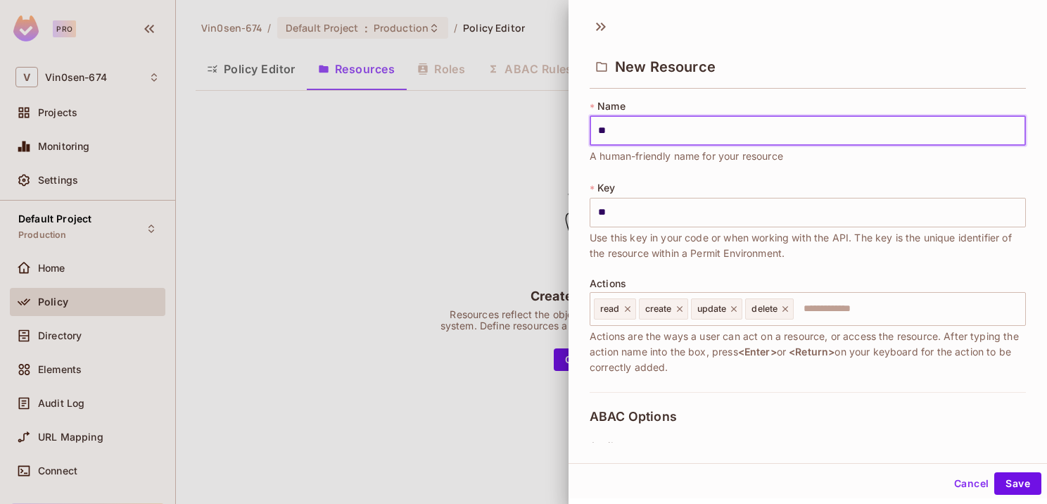
type input "***"
type input "****"
type input "*****"
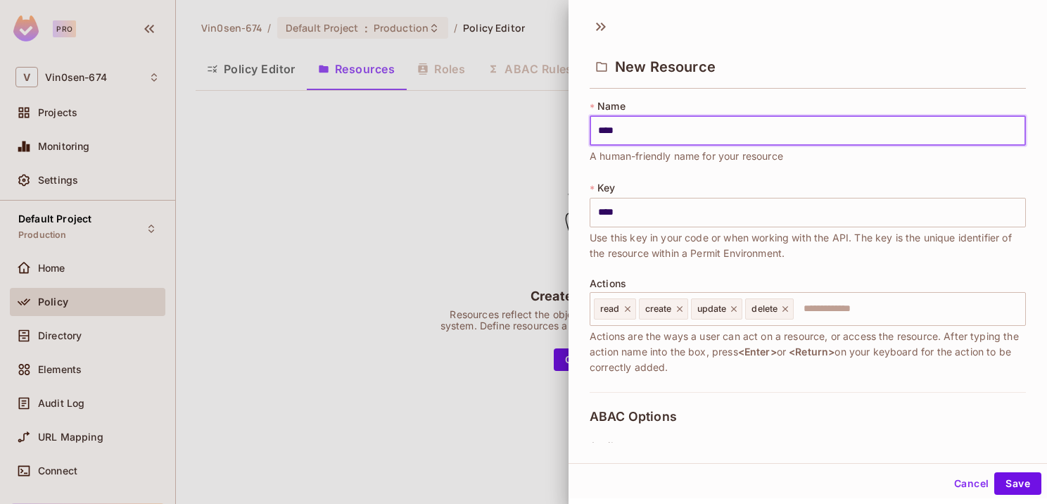
type input "*****"
type input "******"
type input "*******"
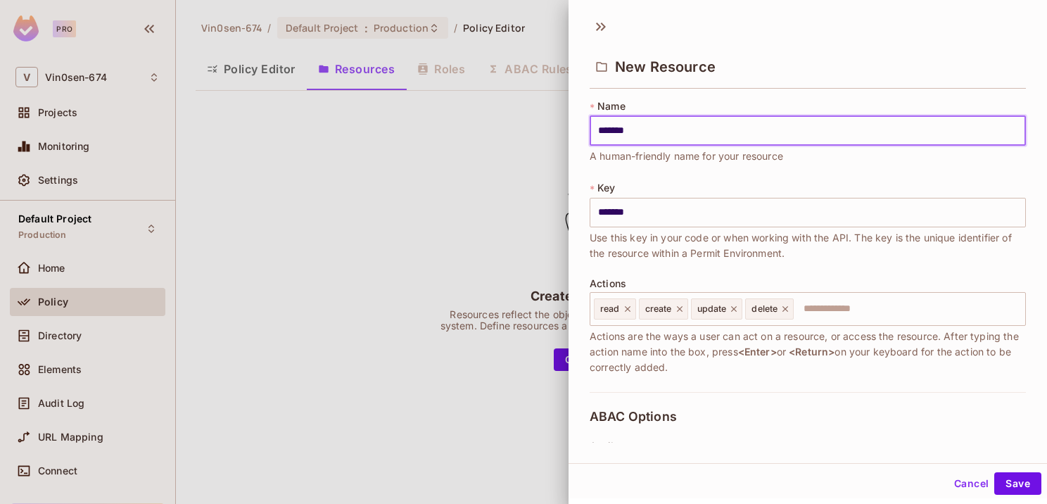
type input "********"
type input "*********"
type input "**********"
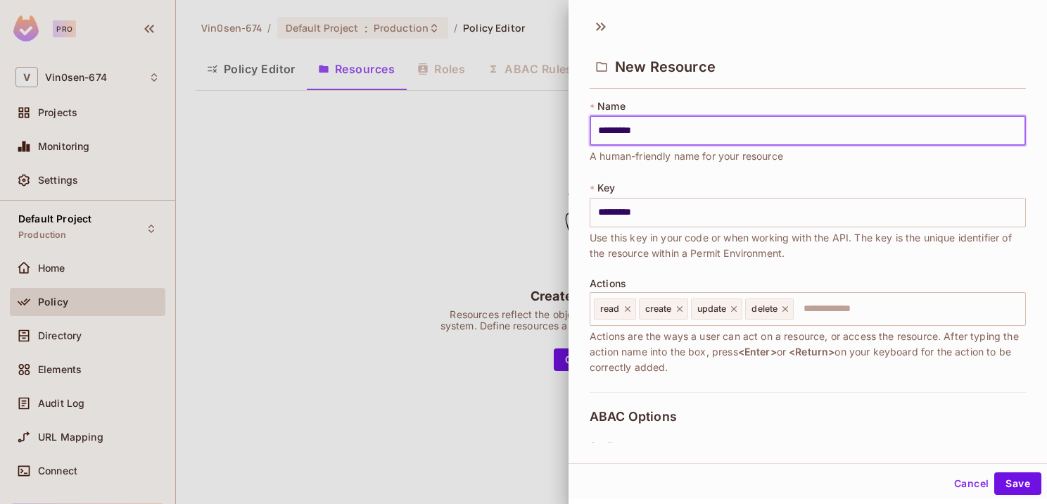
type input "**********"
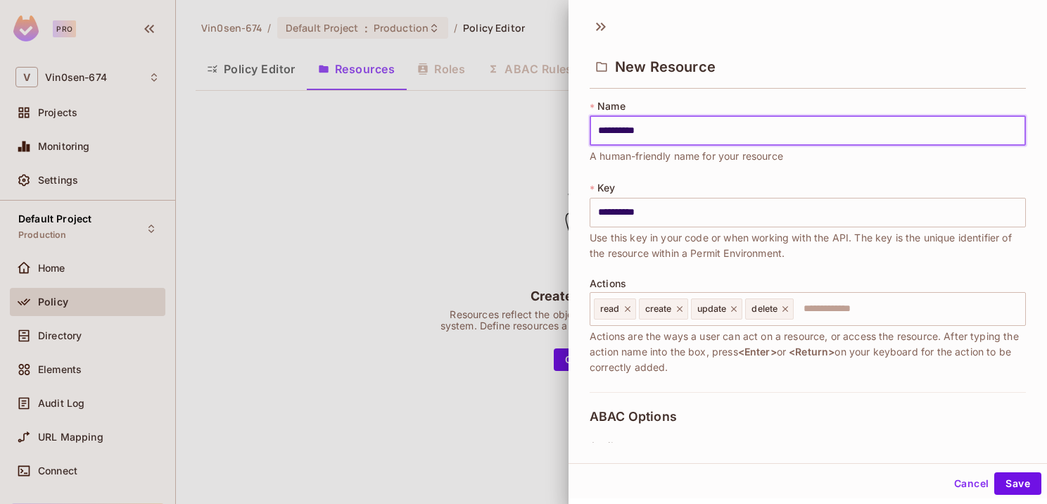
type input "*********"
type input "********"
type input "*******"
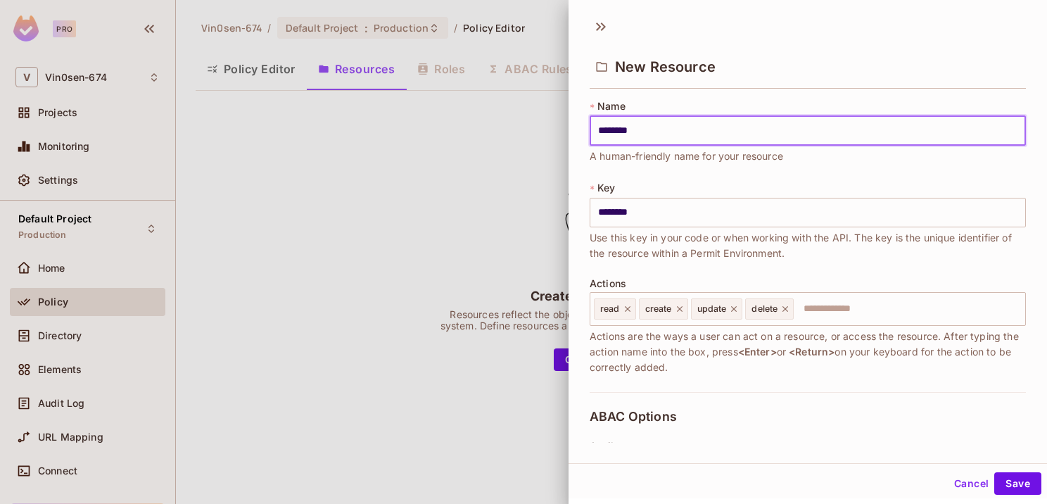
type input "*******"
type input "******"
type input "*****"
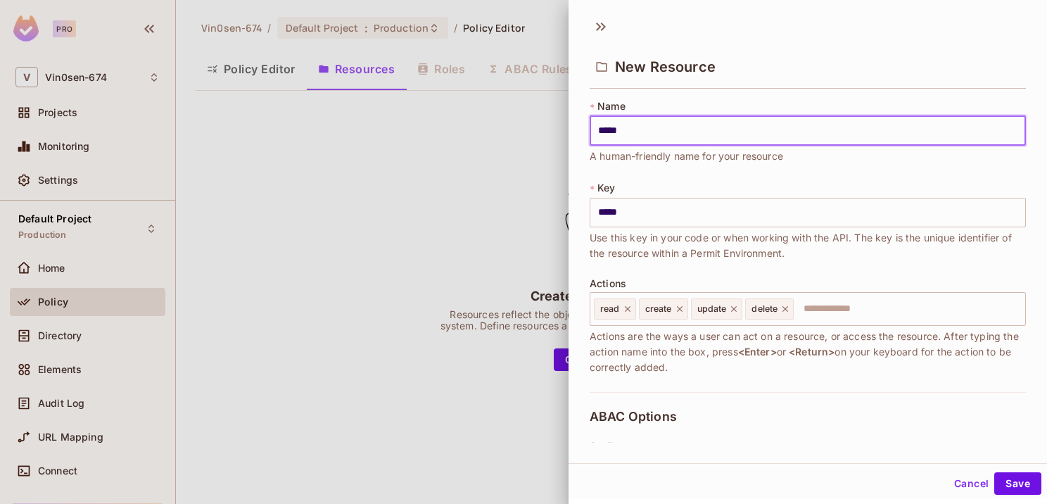
type input "****"
type input "***"
type input "**"
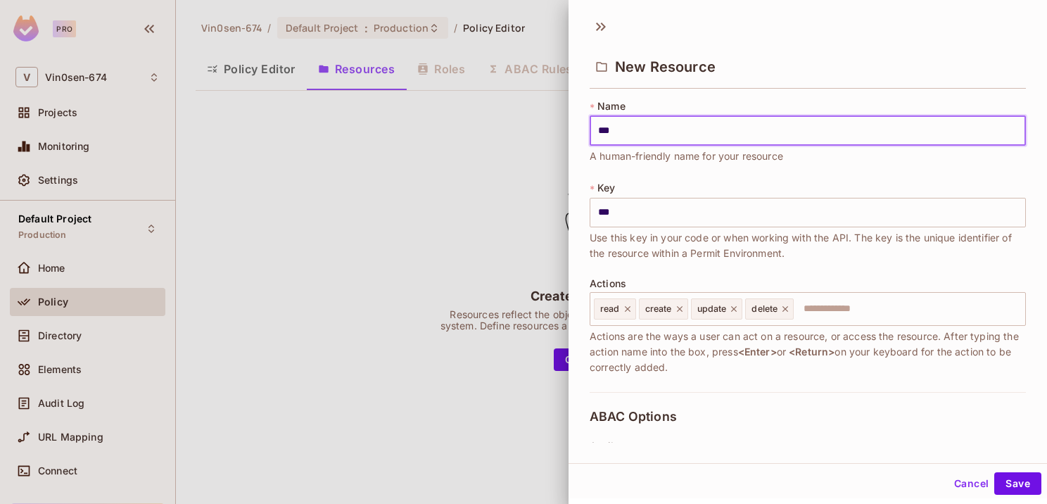
type input "**"
type input "*"
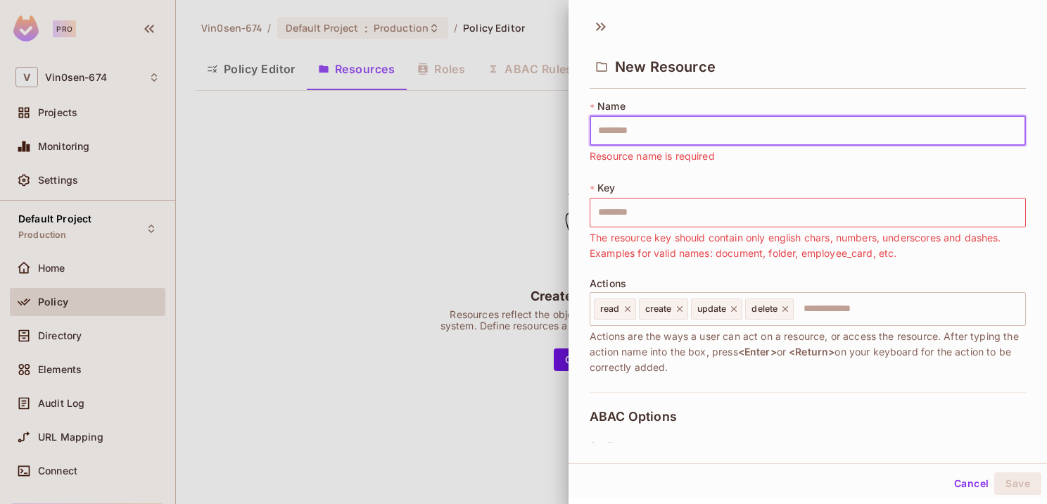
type input "*"
type input "**"
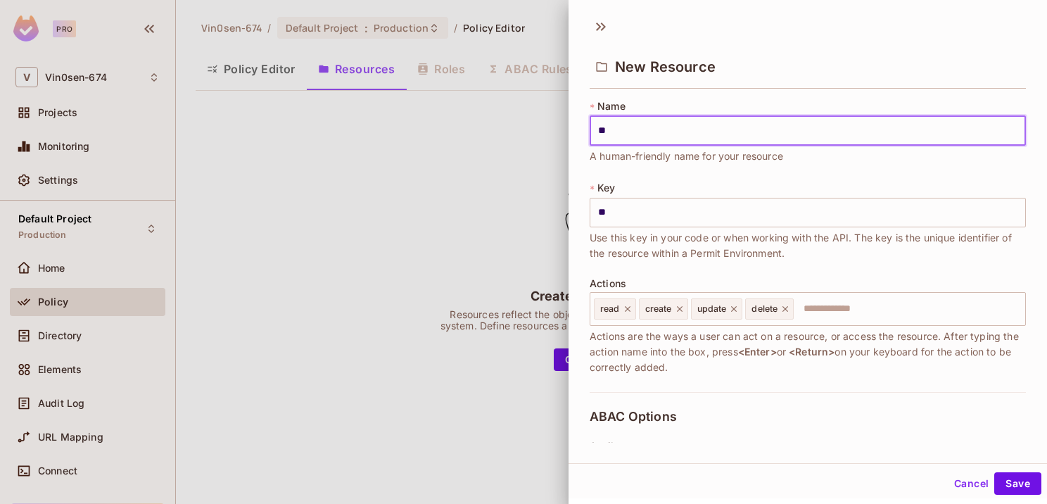
type input "***"
type input "****"
type input "*****"
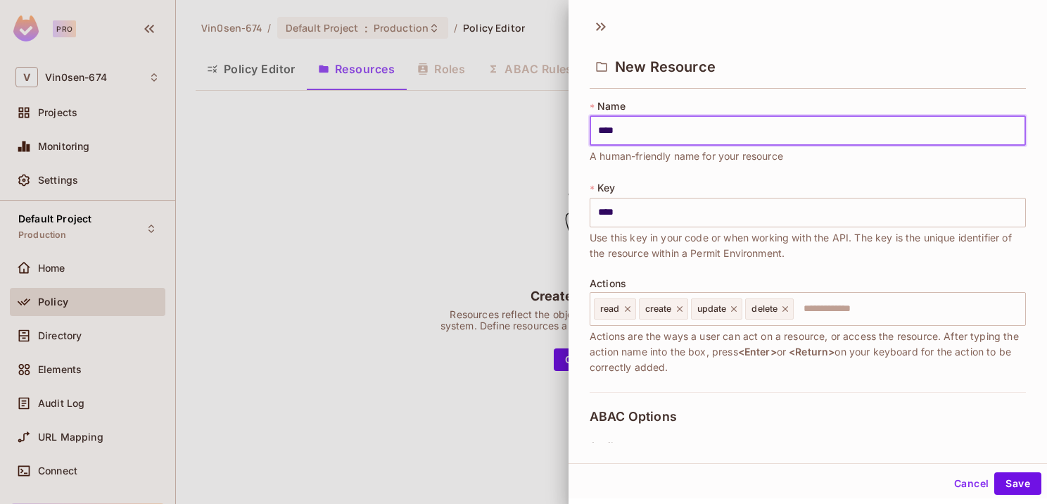
type input "*****"
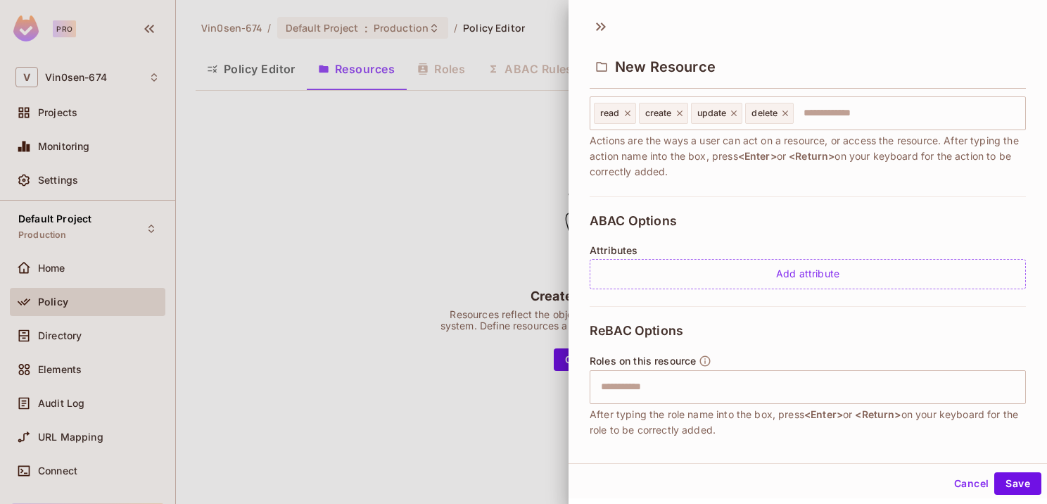
scroll to position [281, 0]
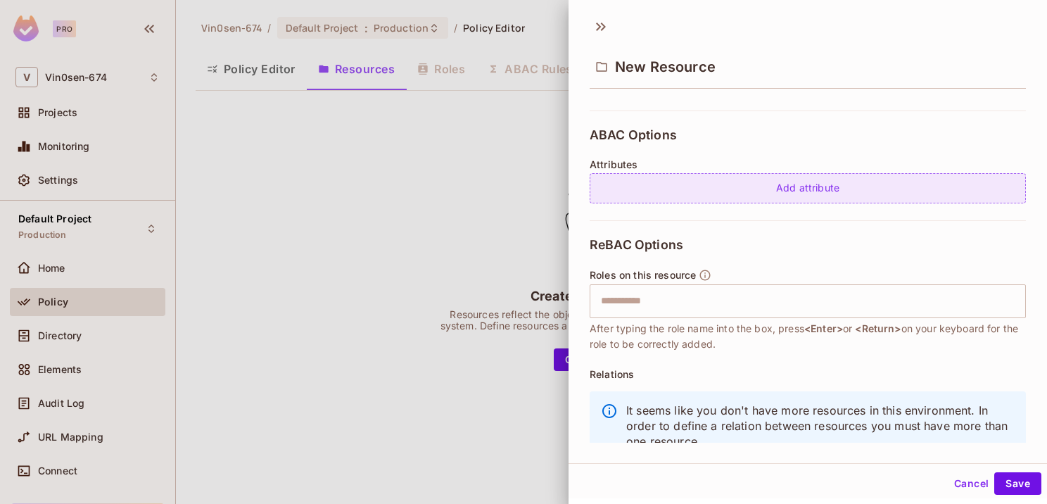
type input "*****"
click at [787, 189] on div "Add attribute" at bounding box center [807, 188] width 436 height 30
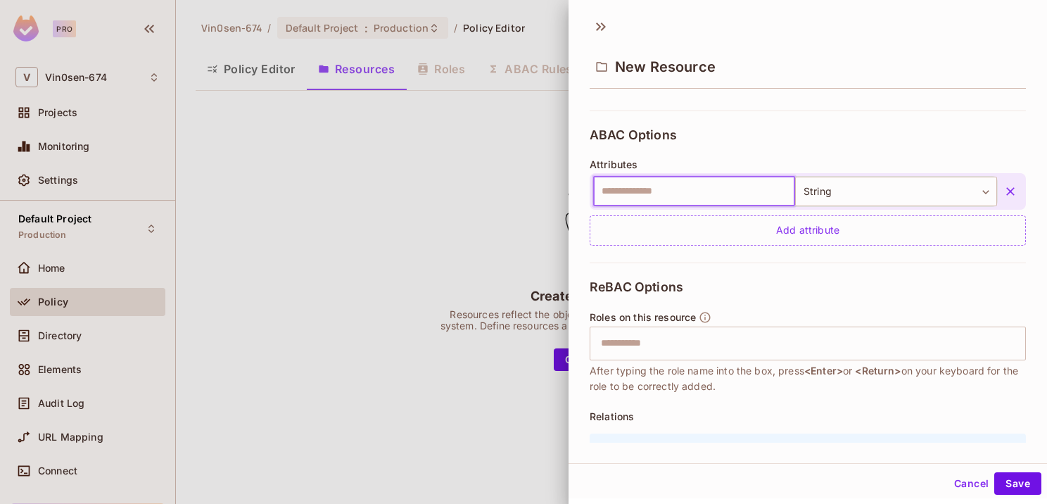
click at [717, 194] on input "text" at bounding box center [694, 192] width 202 height 30
click at [997, 190] on button "button" at bounding box center [1009, 191] width 25 height 25
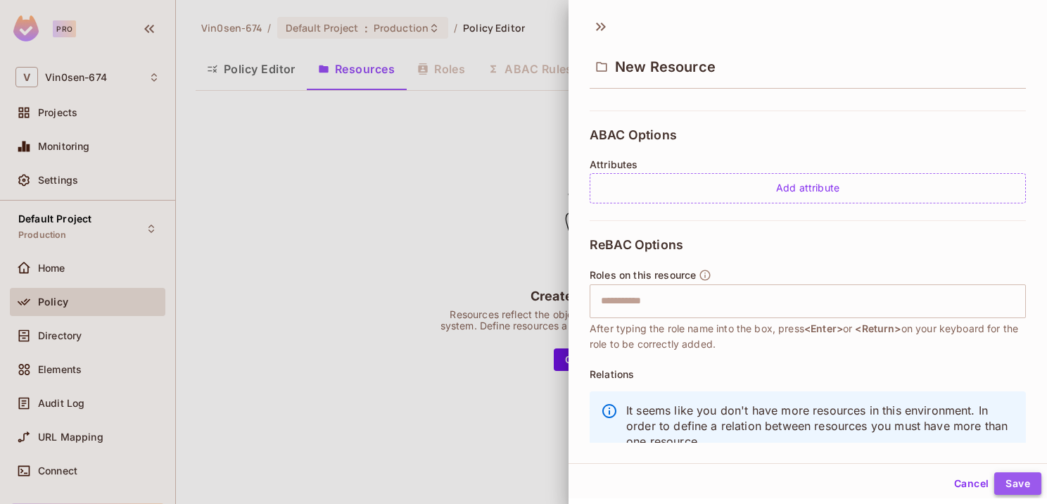
click at [997, 476] on button "Save" at bounding box center [1017, 483] width 47 height 23
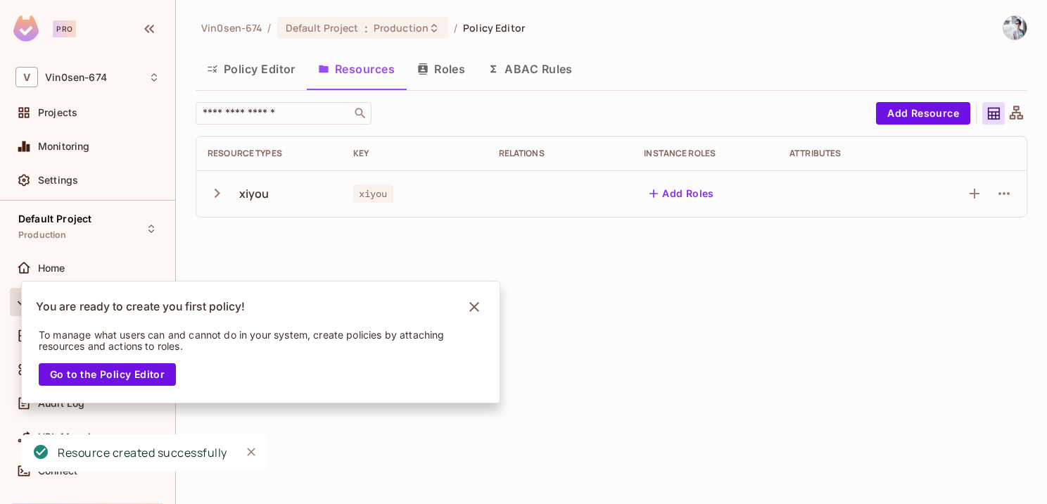
click at [254, 78] on button "Policy Editor" at bounding box center [251, 68] width 111 height 35
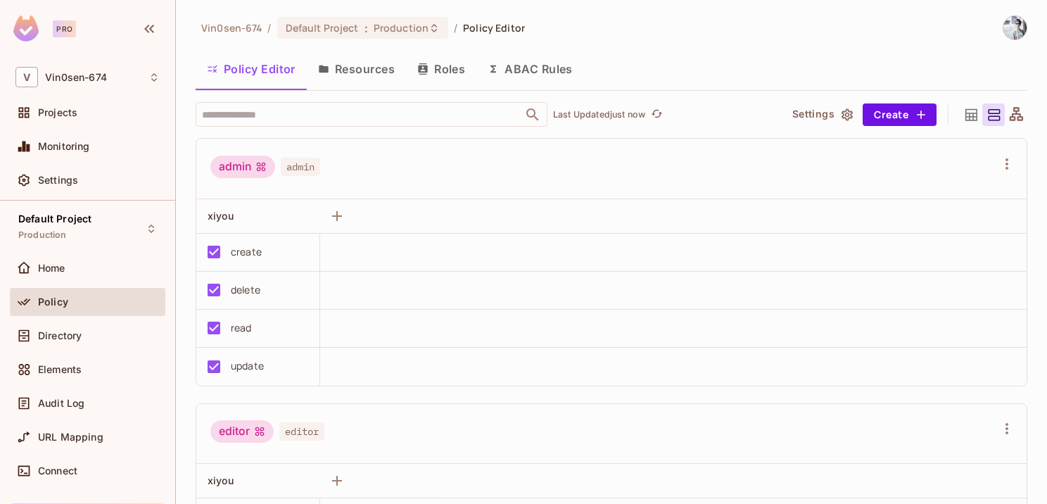
click at [242, 165] on div "admin" at bounding box center [242, 166] width 65 height 23
click at [259, 163] on icon at bounding box center [260, 166] width 11 height 11
click at [304, 169] on span "admin" at bounding box center [300, 167] width 39 height 18
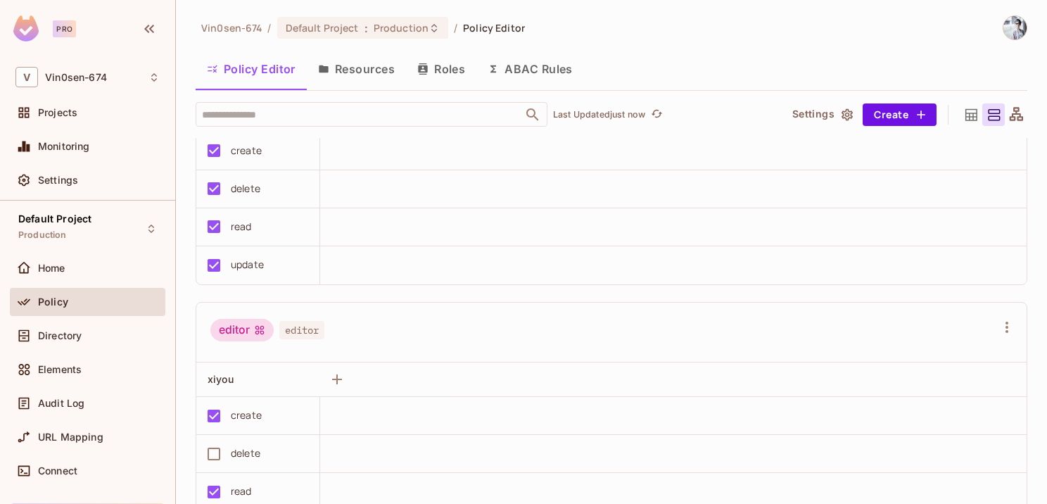
scroll to position [70, 0]
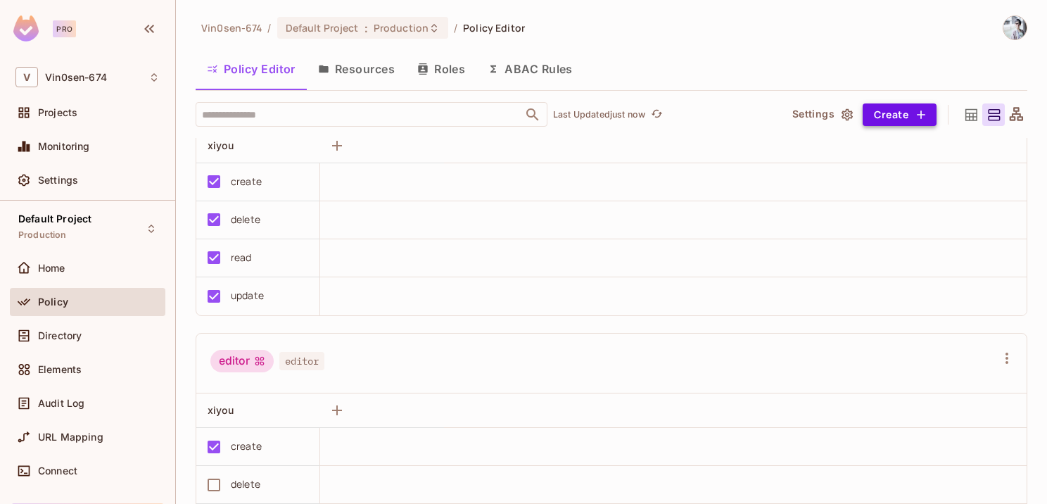
click at [884, 120] on button "Create" at bounding box center [899, 114] width 74 height 23
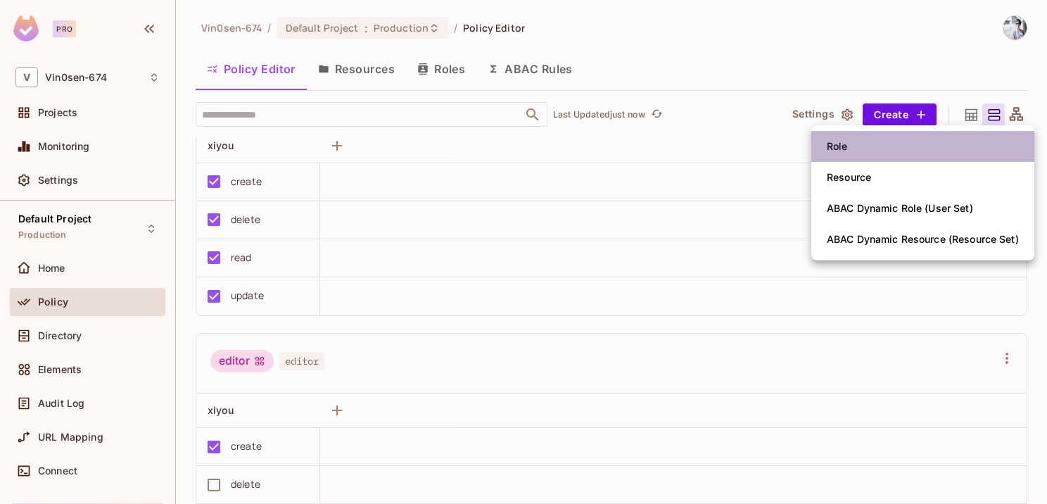
click at [869, 149] on li "Role" at bounding box center [922, 146] width 223 height 31
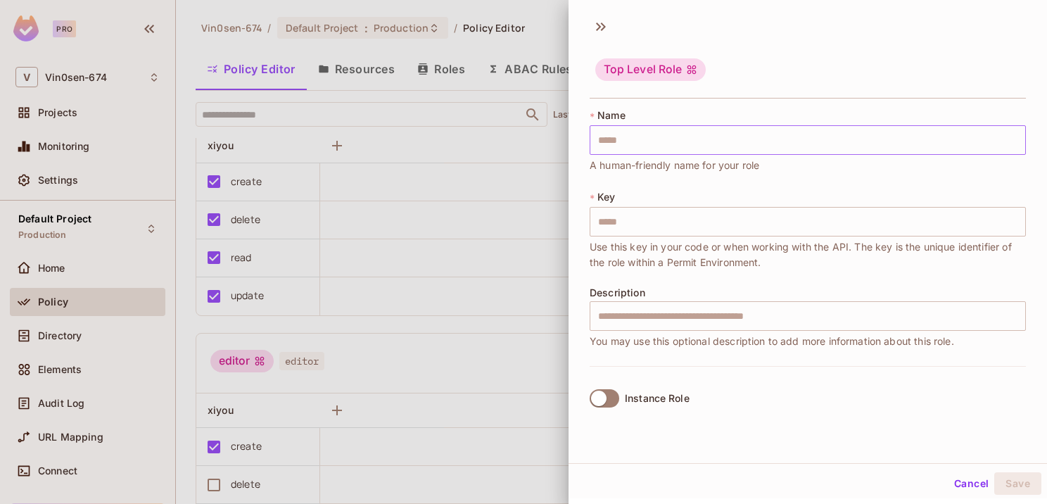
click at [680, 129] on input "text" at bounding box center [807, 140] width 436 height 30
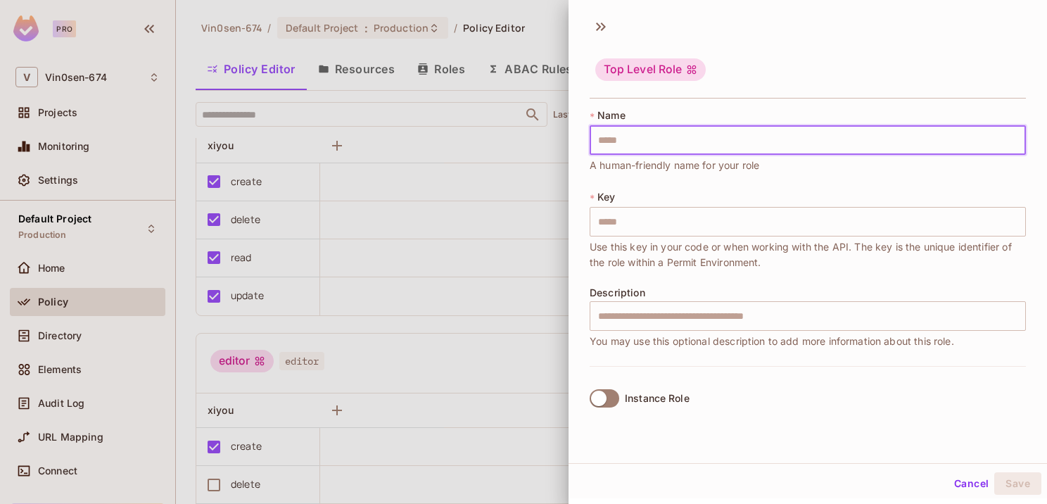
type input "*"
type input "**"
type input "*"
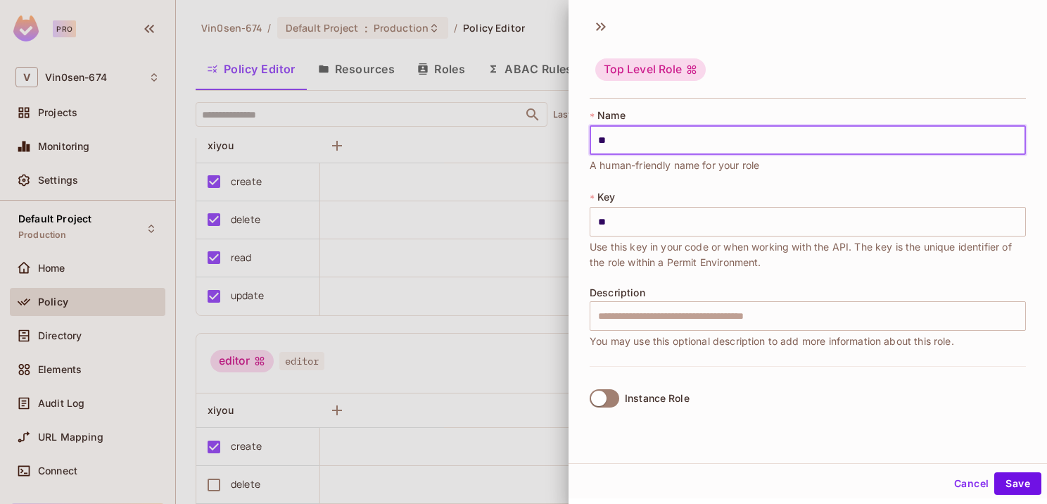
type input "*"
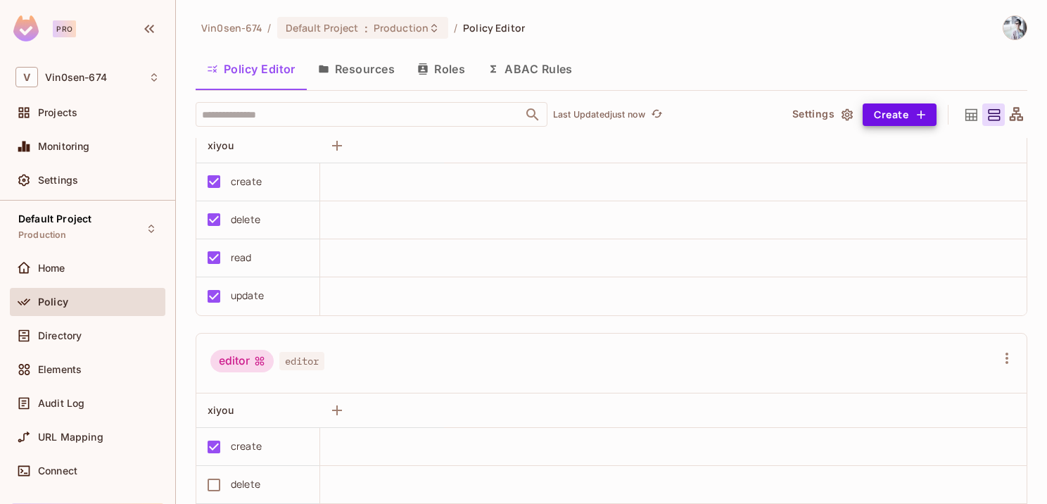
click at [894, 118] on button "Create" at bounding box center [899, 114] width 74 height 23
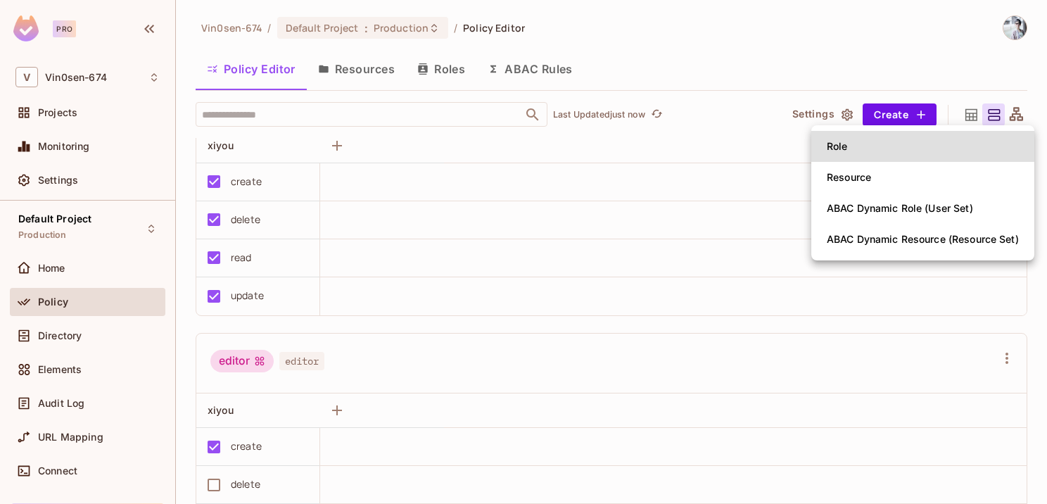
click at [907, 152] on li "Role" at bounding box center [922, 146] width 223 height 31
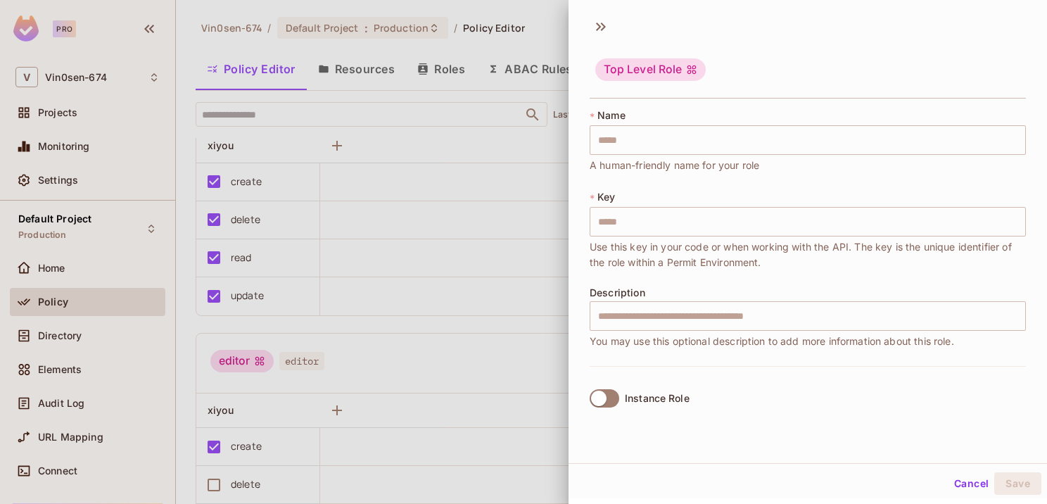
click at [667, 70] on div "Top Level Role" at bounding box center [650, 69] width 110 height 23
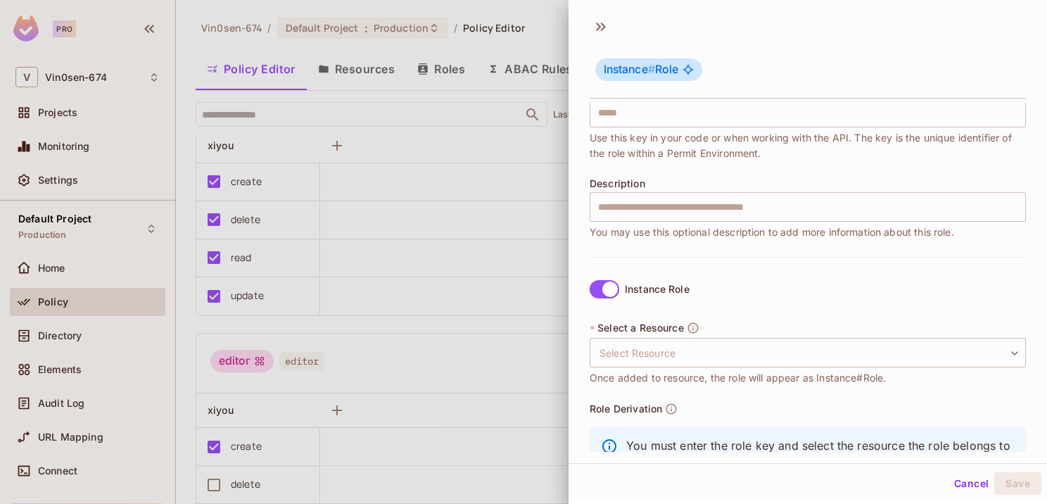
scroll to position [177, 0]
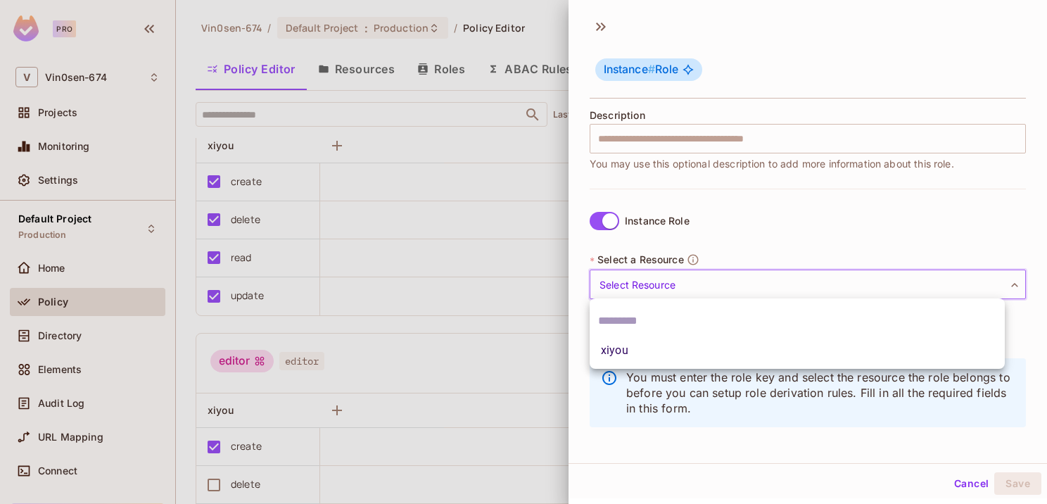
click at [656, 281] on body "Pro V Vin0sen-674 Projects Monitoring Settings Default Project Production Home …" at bounding box center [523, 252] width 1047 height 504
click at [658, 279] on div at bounding box center [523, 252] width 1047 height 504
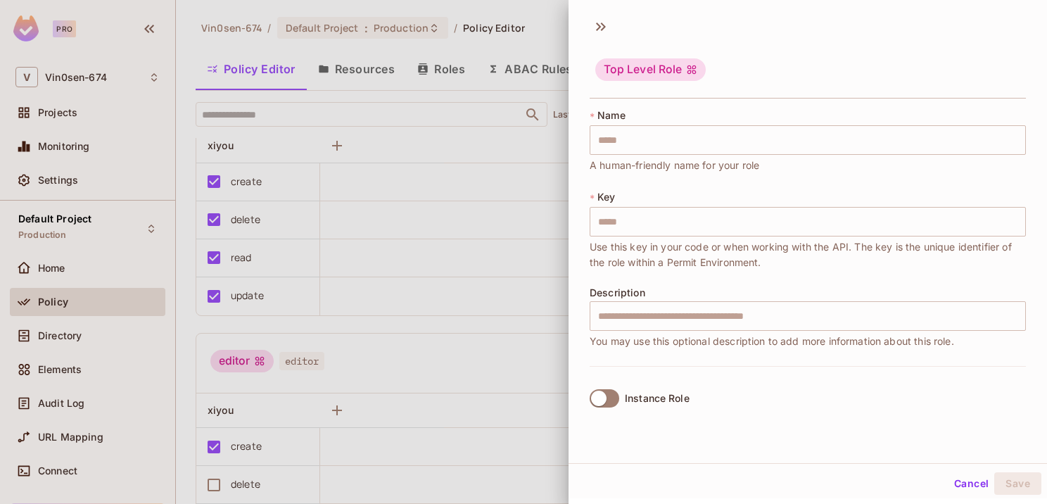
scroll to position [0, 0]
click at [492, 267] on div at bounding box center [523, 252] width 1047 height 504
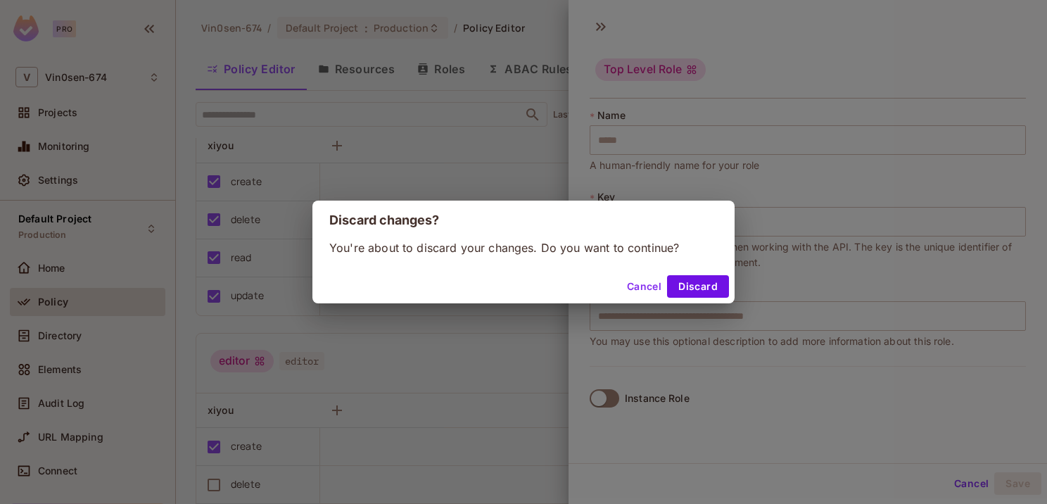
click at [639, 287] on button "Cancel" at bounding box center [644, 286] width 46 height 23
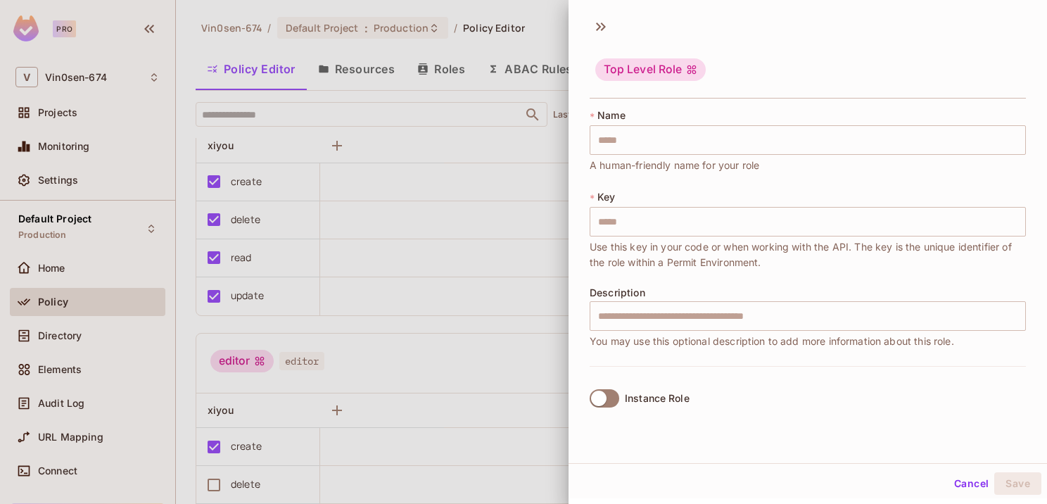
click at [642, 250] on span "Use this key in your code or when working with the API. The key is the unique i…" at bounding box center [807, 254] width 436 height 31
drag, startPoint x: 642, startPoint y: 250, endPoint x: 718, endPoint y: 257, distance: 76.9
click at [718, 257] on span "Use this key in your code or when working with the API. The key is the unique i…" at bounding box center [807, 254] width 436 height 31
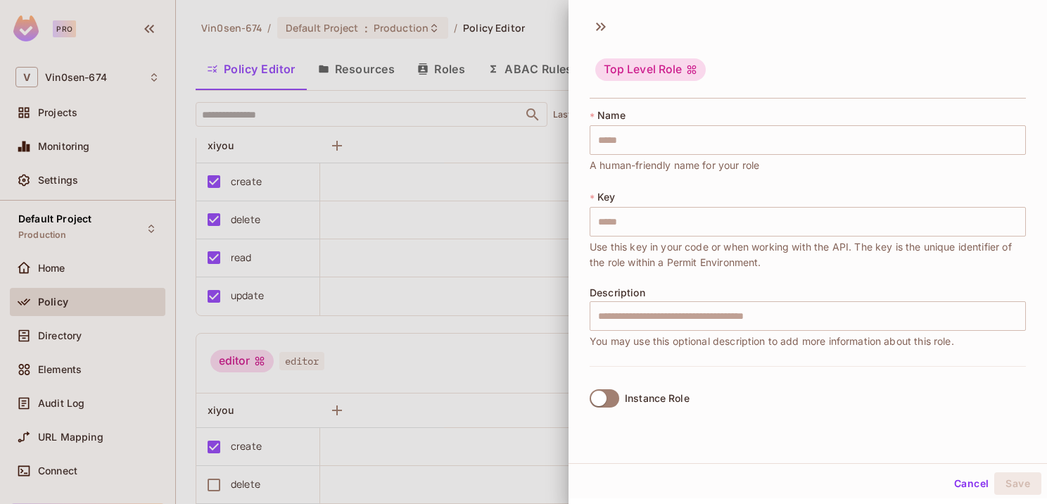
drag, startPoint x: 718, startPoint y: 257, endPoint x: 912, endPoint y: 249, distance: 193.6
click at [912, 249] on span "Use this key in your code or when working with the API. The key is the unique i…" at bounding box center [807, 254] width 436 height 31
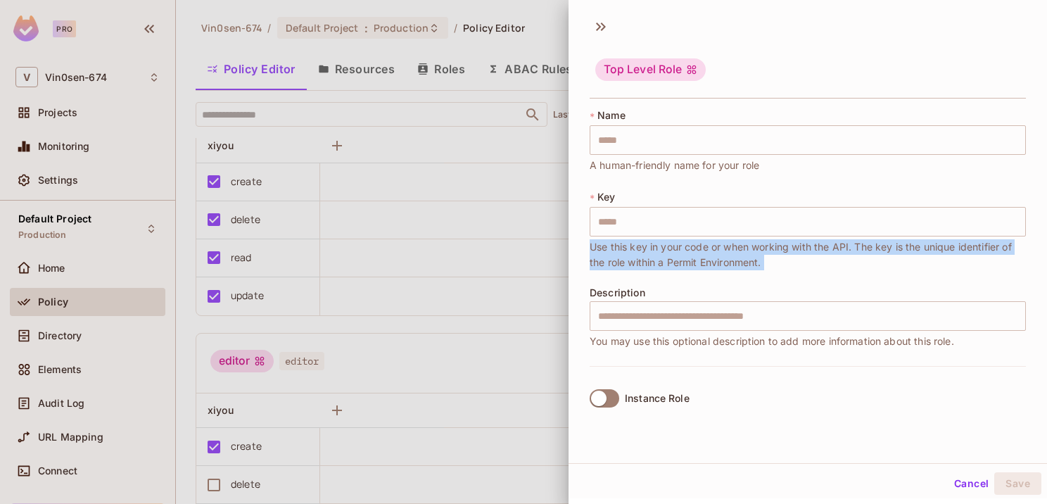
click at [912, 249] on span "Use this key in your code or when working with the API. The key is the unique i…" at bounding box center [807, 254] width 436 height 31
drag, startPoint x: 912, startPoint y: 249, endPoint x: 847, endPoint y: 273, distance: 69.0
click at [847, 273] on div "* Name ​ A human-friendly name for your role * Key ​ Use this key in your code …" at bounding box center [807, 236] width 436 height 257
click at [812, 250] on span "Use this key in your code or when working with the API. The key is the unique i…" at bounding box center [807, 254] width 436 height 31
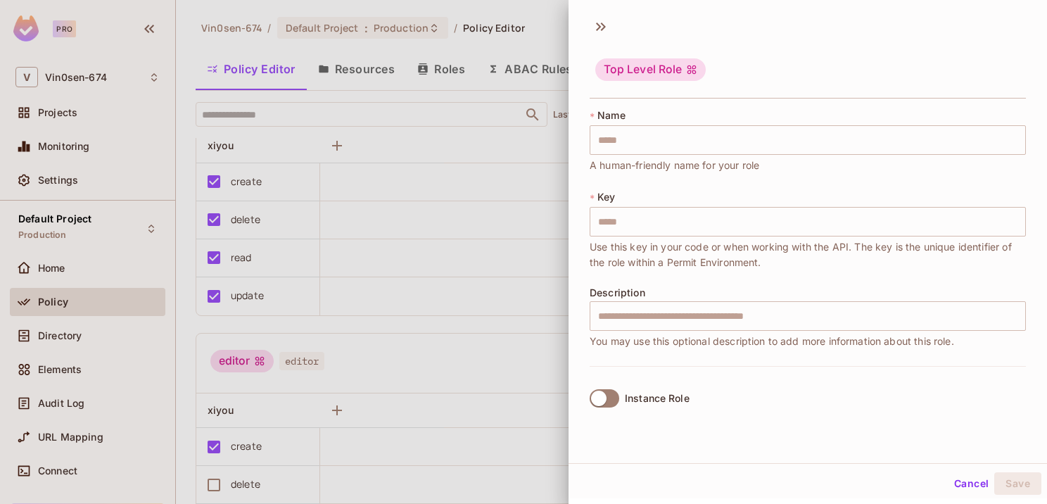
click at [492, 296] on div at bounding box center [523, 252] width 1047 height 504
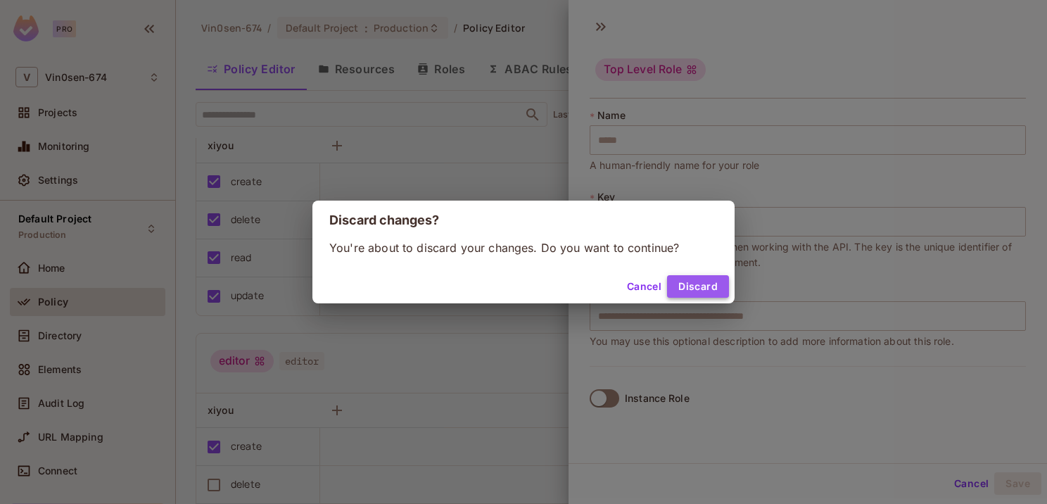
click at [697, 283] on button "Discard" at bounding box center [698, 286] width 62 height 23
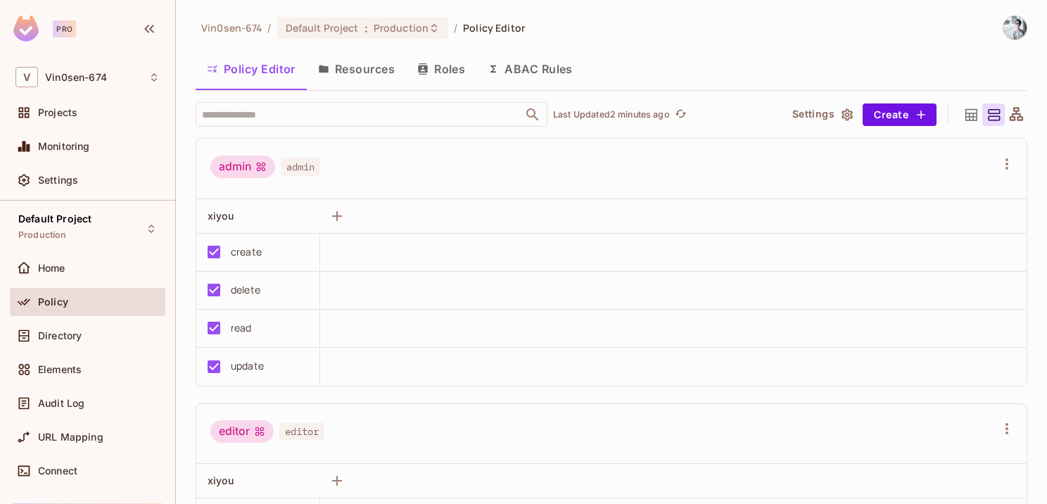
click at [240, 32] on span "Vin0sen-674" at bounding box center [231, 27] width 60 height 13
click at [96, 106] on div "Projects" at bounding box center [87, 112] width 144 height 17
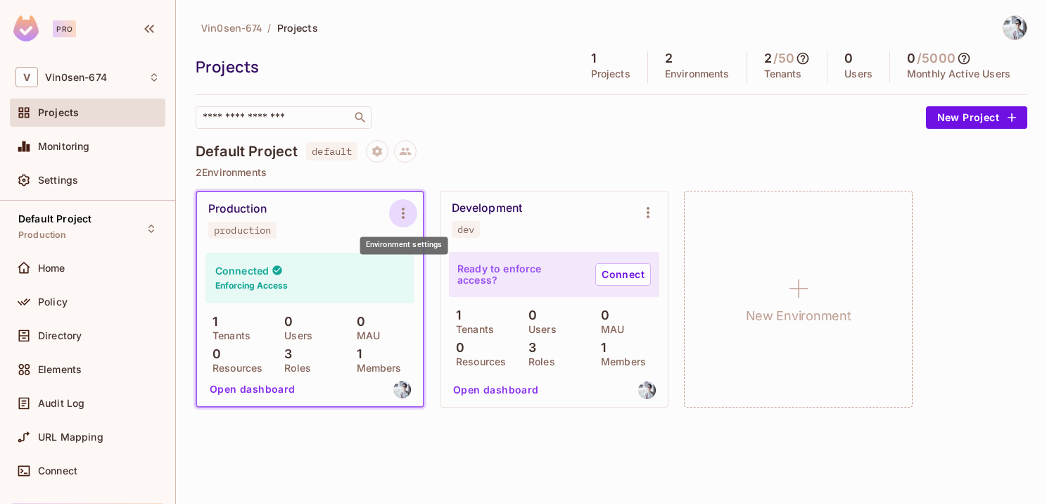
click at [403, 213] on icon "Environment settings" at bounding box center [403, 213] width 3 height 11
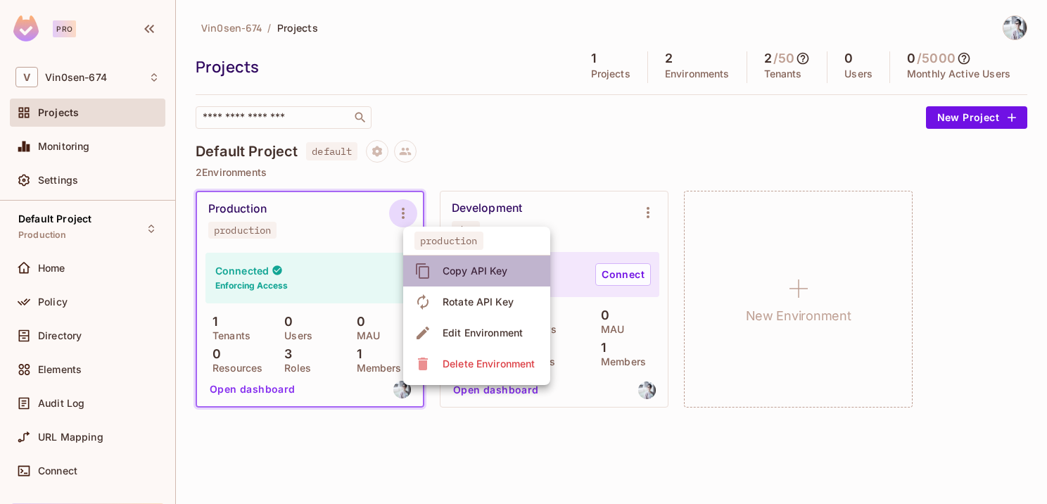
click at [480, 276] on div "Copy API Key" at bounding box center [474, 271] width 65 height 14
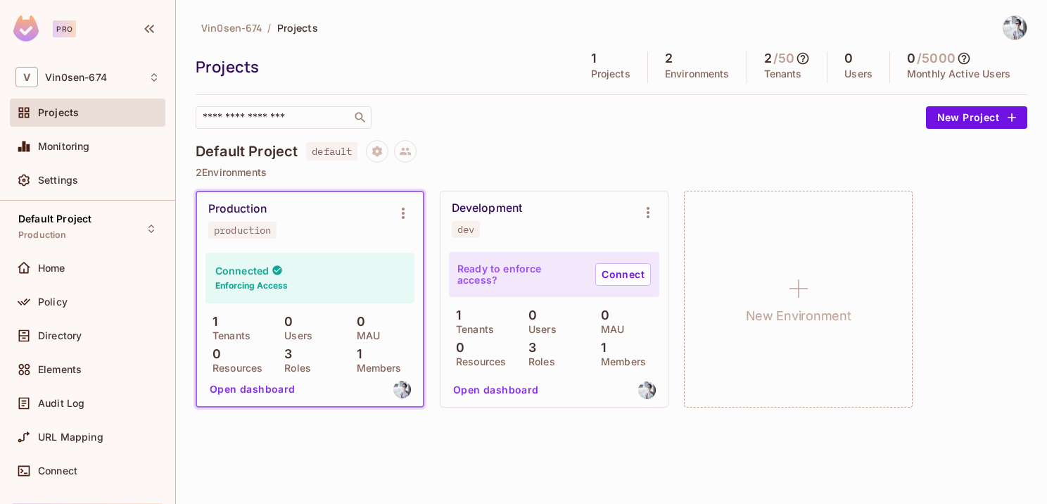
click at [312, 217] on div "Production production" at bounding box center [298, 220] width 181 height 37
click at [223, 389] on button "Open dashboard" at bounding box center [252, 389] width 97 height 23
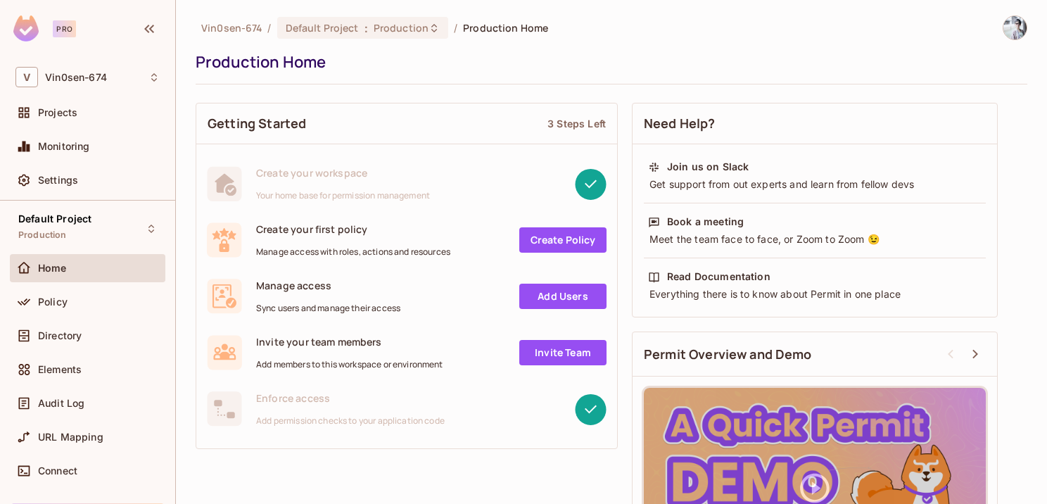
click at [549, 241] on link "Create Policy" at bounding box center [562, 239] width 87 height 25
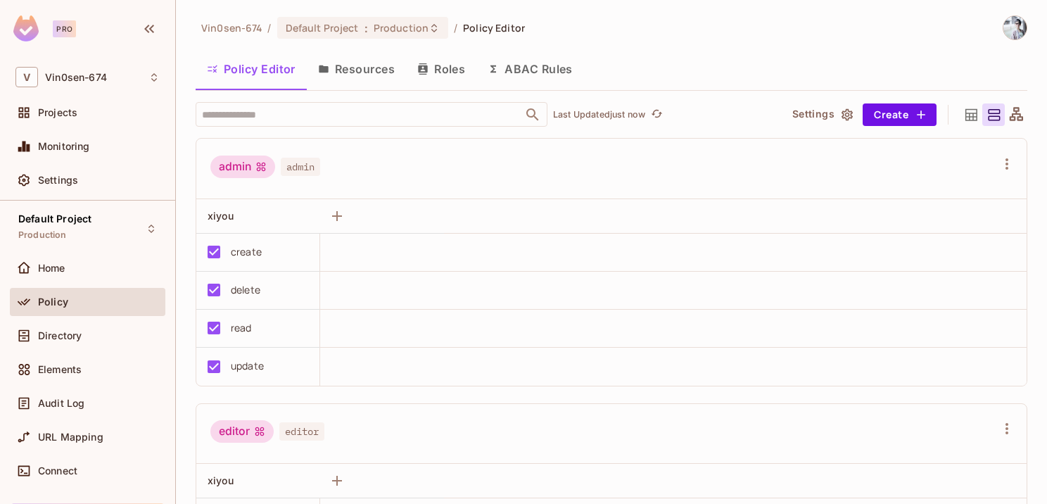
click at [343, 77] on button "Resources" at bounding box center [356, 68] width 99 height 35
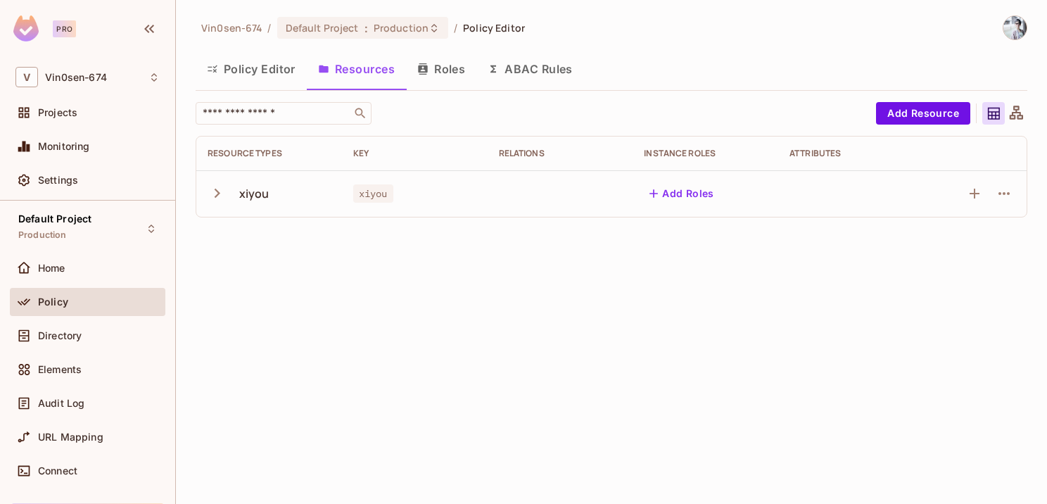
click at [240, 202] on div "xiyou" at bounding box center [269, 194] width 123 height 30
click at [219, 190] on icon "button" at bounding box center [217, 193] width 19 height 19
click at [256, 243] on div "read" at bounding box center [234, 240] width 53 height 13
drag, startPoint x: 256, startPoint y: 243, endPoint x: 372, endPoint y: 195, distance: 125.5
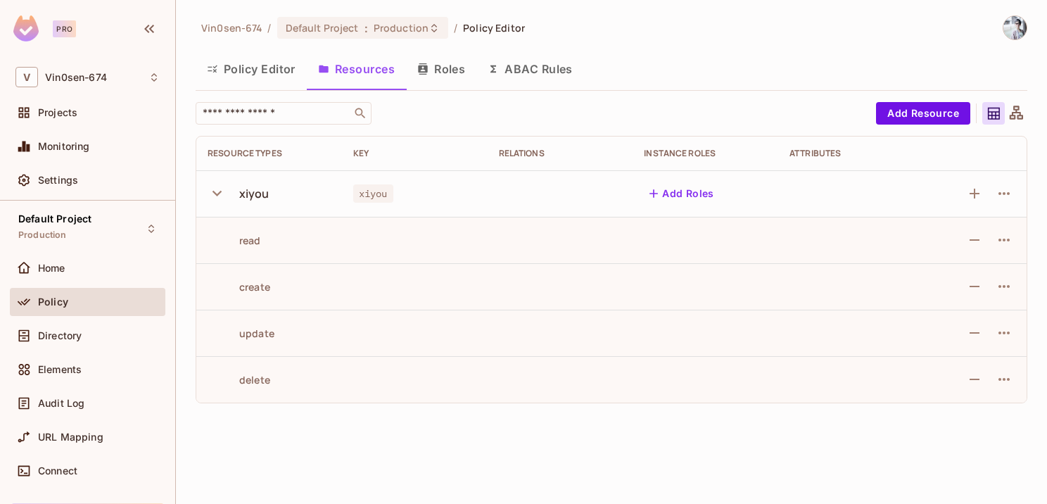
click at [372, 195] on span "xiyou" at bounding box center [373, 193] width 40 height 18
drag, startPoint x: 372, startPoint y: 195, endPoint x: 251, endPoint y: 190, distance: 121.1
click at [251, 190] on div "xiyou" at bounding box center [254, 193] width 30 height 15
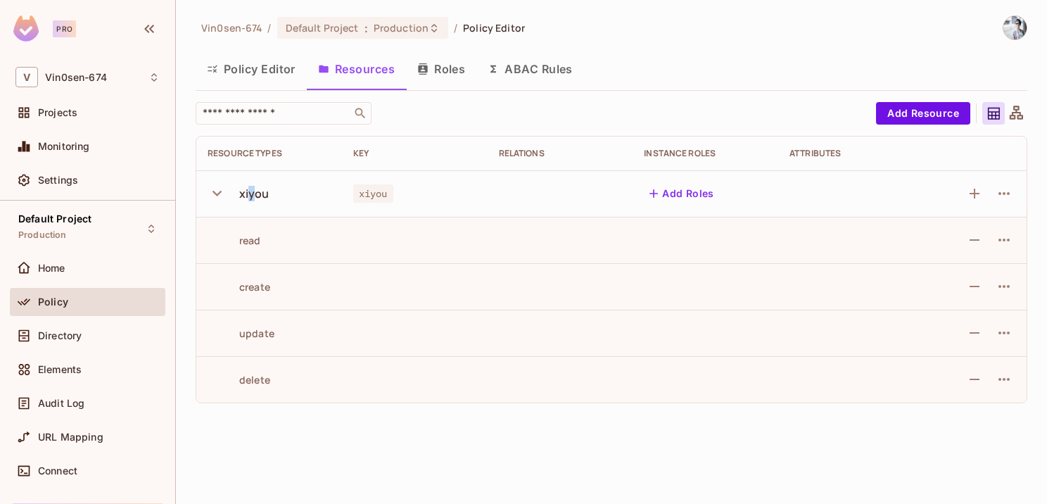
click at [251, 190] on div "xiyou" at bounding box center [254, 193] width 30 height 15
drag, startPoint x: 251, startPoint y: 190, endPoint x: 241, endPoint y: 70, distance: 120.0
click at [241, 70] on button "Policy Editor" at bounding box center [251, 68] width 111 height 35
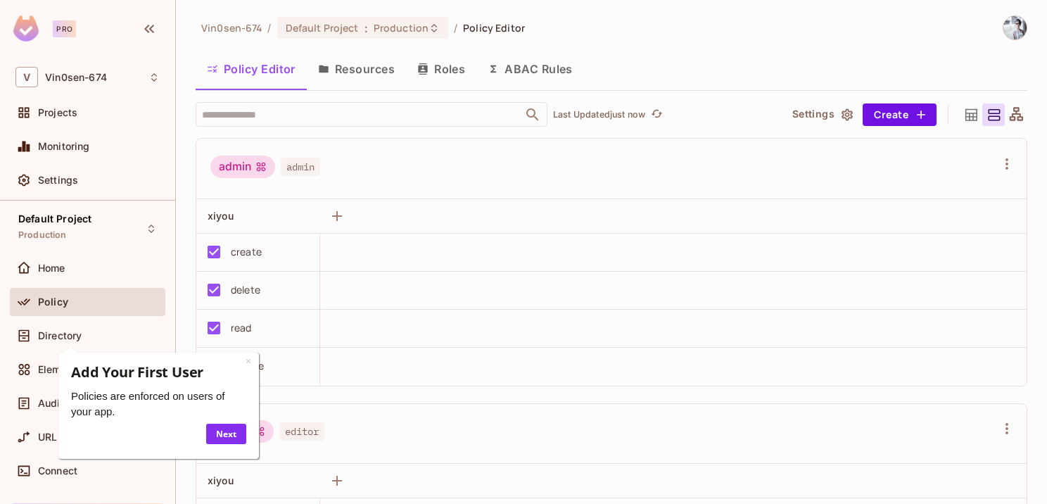
click at [1009, 114] on icon at bounding box center [1015, 113] width 13 height 13
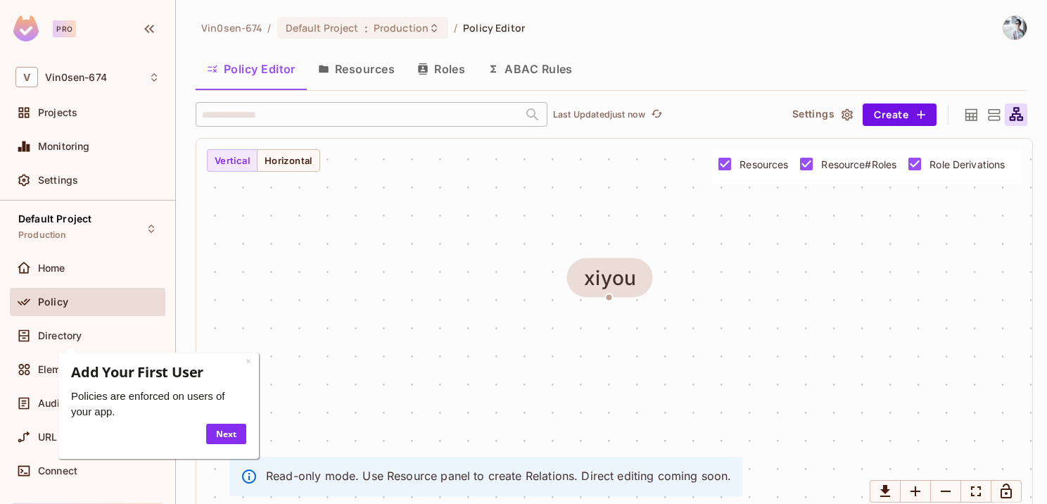
drag, startPoint x: 780, startPoint y: 302, endPoint x: 777, endPoint y: 269, distance: 33.2
click at [777, 269] on div "xiyou" at bounding box center [614, 327] width 836 height 376
drag, startPoint x: 807, startPoint y: 287, endPoint x: 830, endPoint y: 363, distance: 79.4
click at [830, 363] on div "xiyou" at bounding box center [614, 327] width 836 height 376
click at [988, 119] on icon at bounding box center [994, 114] width 12 height 11
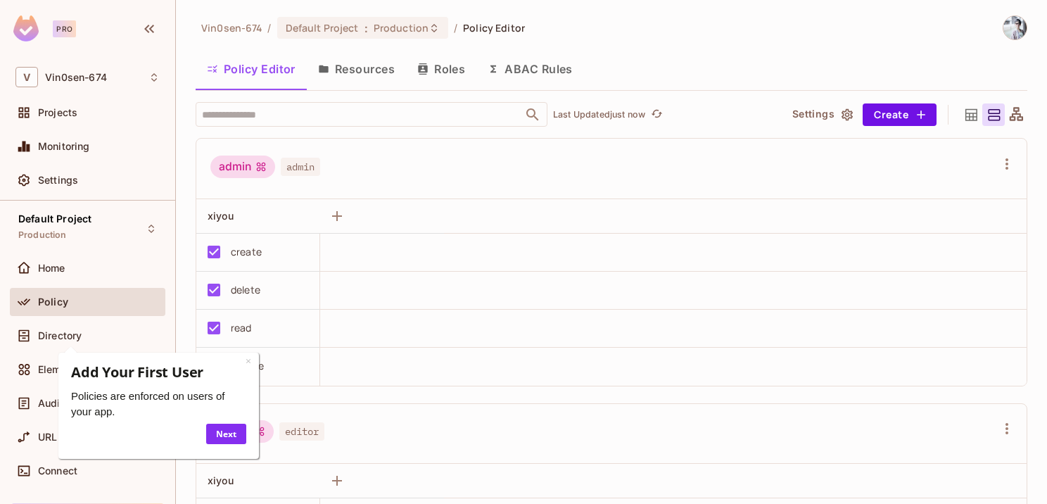
click at [959, 123] on div at bounding box center [970, 114] width 23 height 23
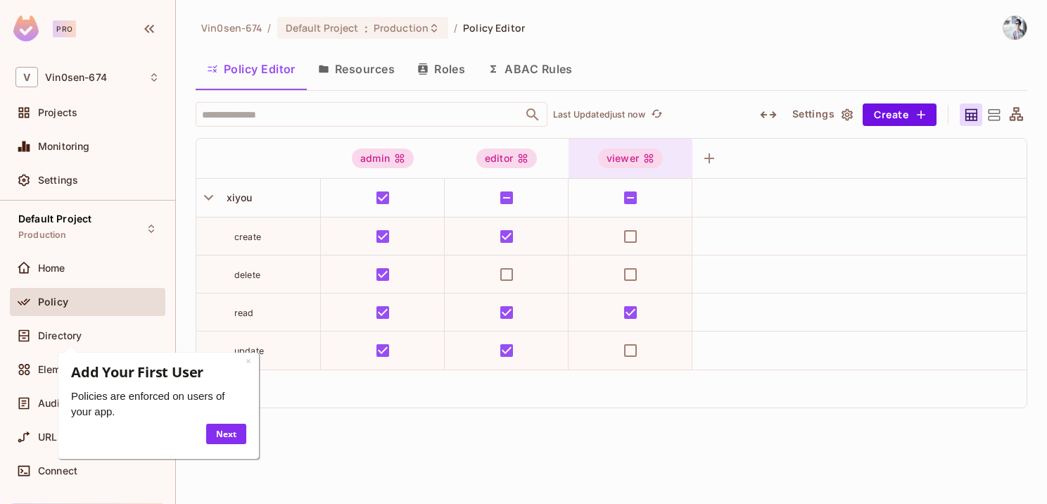
click at [657, 158] on div "viewer" at bounding box center [630, 158] width 65 height 20
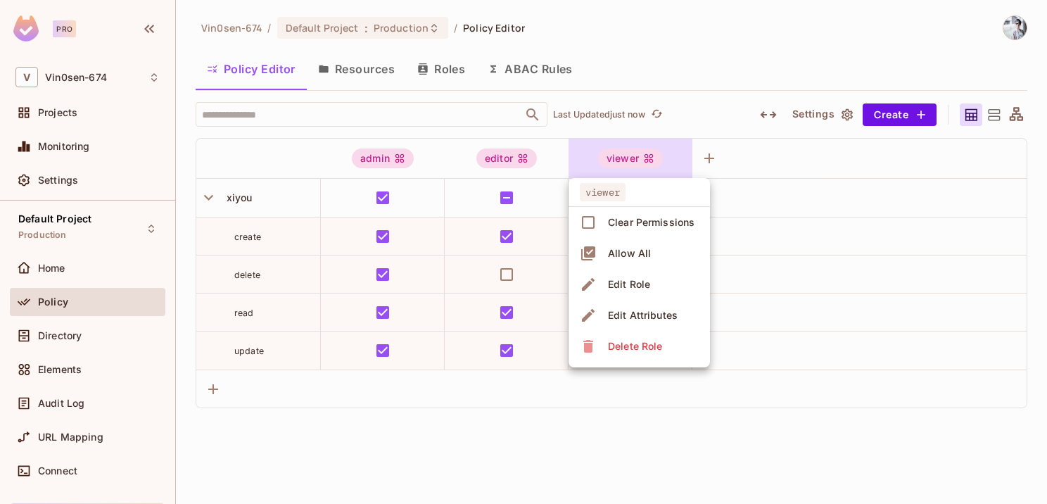
click at [639, 281] on div "Edit Role" at bounding box center [629, 284] width 42 height 14
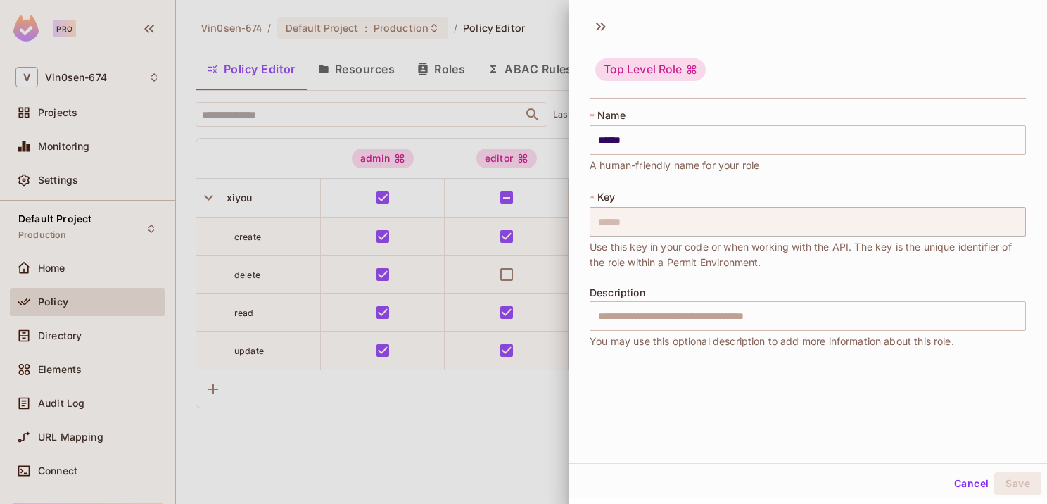
click at [512, 401] on div at bounding box center [523, 252] width 1047 height 504
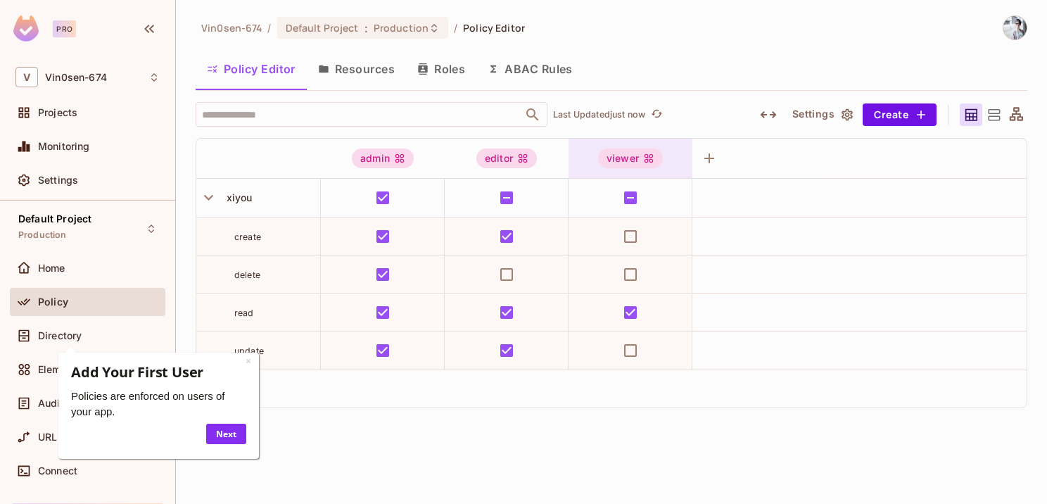
click at [646, 155] on icon at bounding box center [648, 158] width 11 height 11
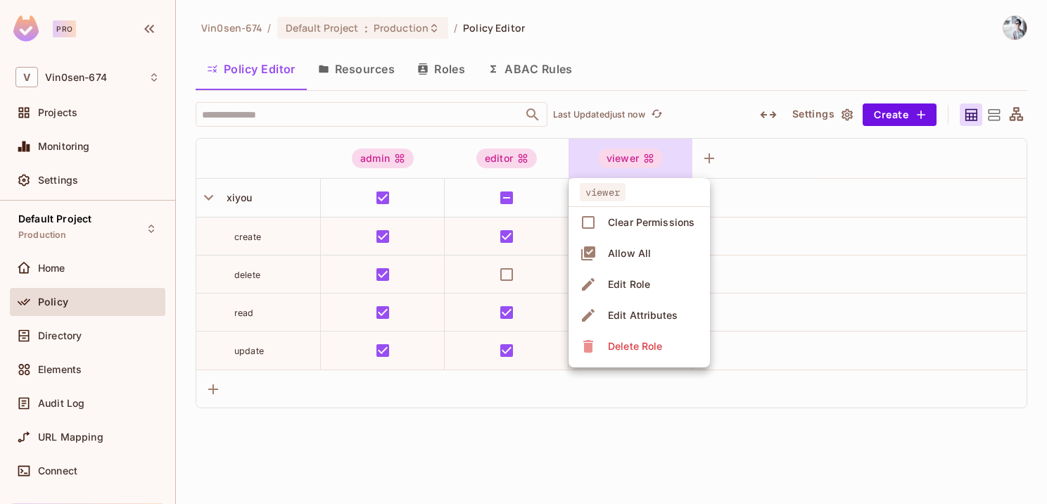
click at [646, 317] on div "Edit Attributes" at bounding box center [643, 315] width 70 height 14
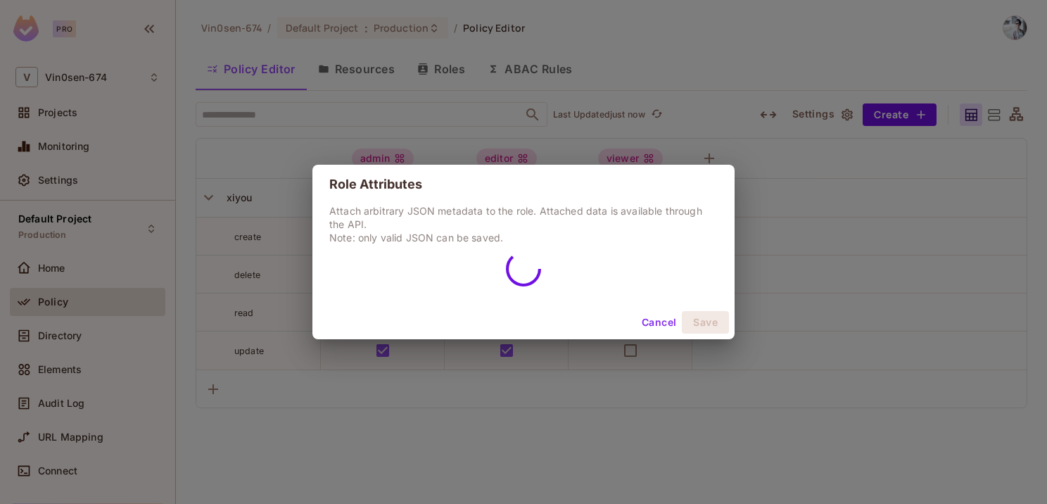
click at [649, 318] on button "Cancel" at bounding box center [659, 322] width 46 height 23
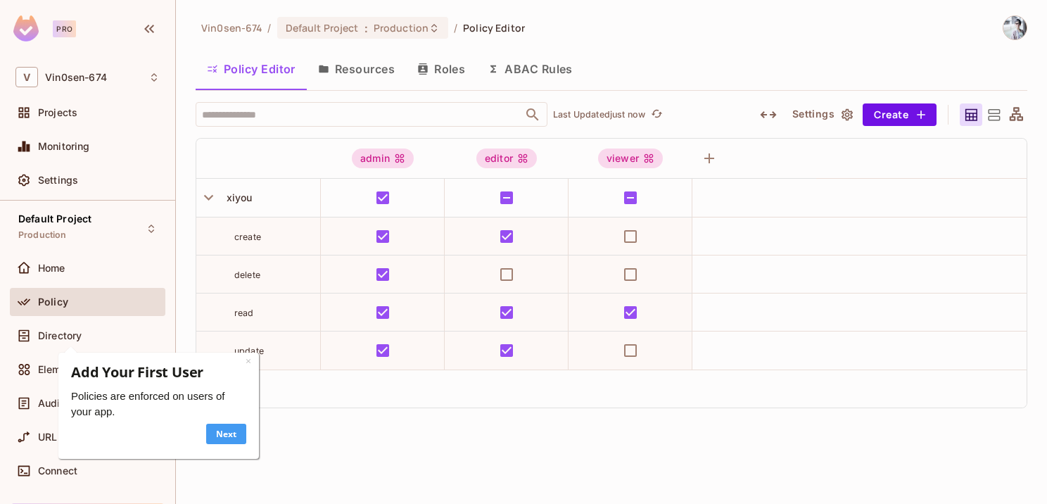
click at [219, 432] on link "Next" at bounding box center [225, 433] width 40 height 20
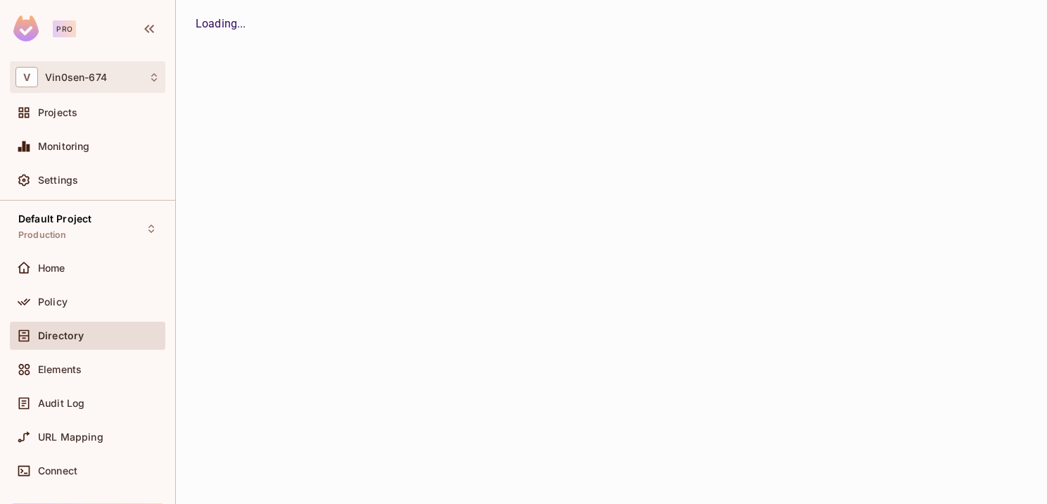
click at [116, 79] on div "V Vin0sen-674" at bounding box center [87, 77] width 144 height 20
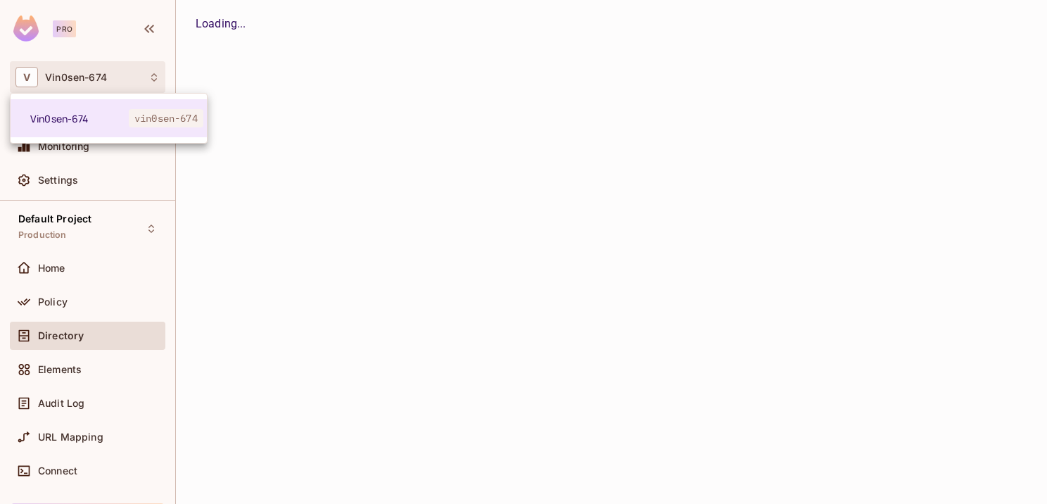
click at [117, 77] on div at bounding box center [523, 252] width 1047 height 504
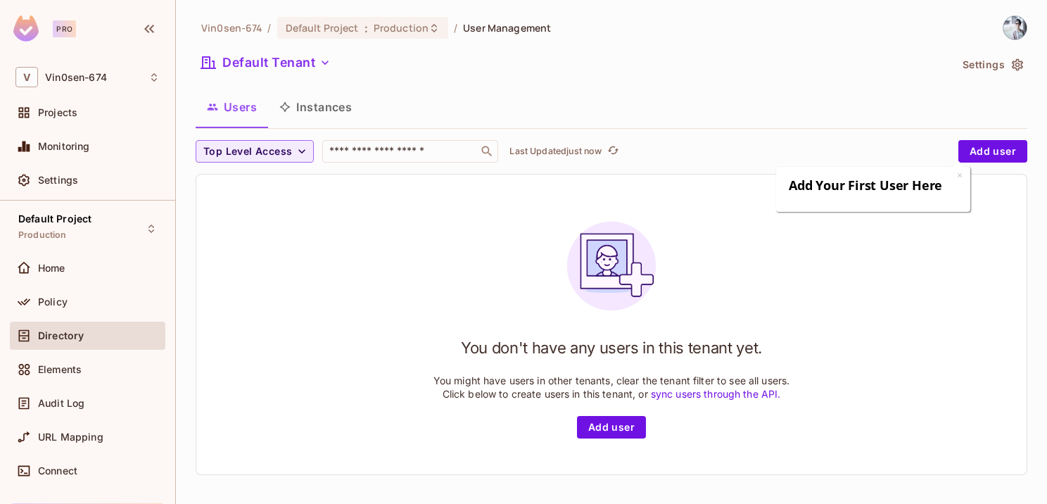
click at [691, 349] on h1 "You don't have any users in this tenant yet." at bounding box center [611, 347] width 301 height 21
click at [563, 333] on div "You don't have any users in this tenant yet. You might have users in other tena…" at bounding box center [611, 324] width 357 height 228
click at [84, 117] on div "Projects" at bounding box center [99, 112] width 122 height 11
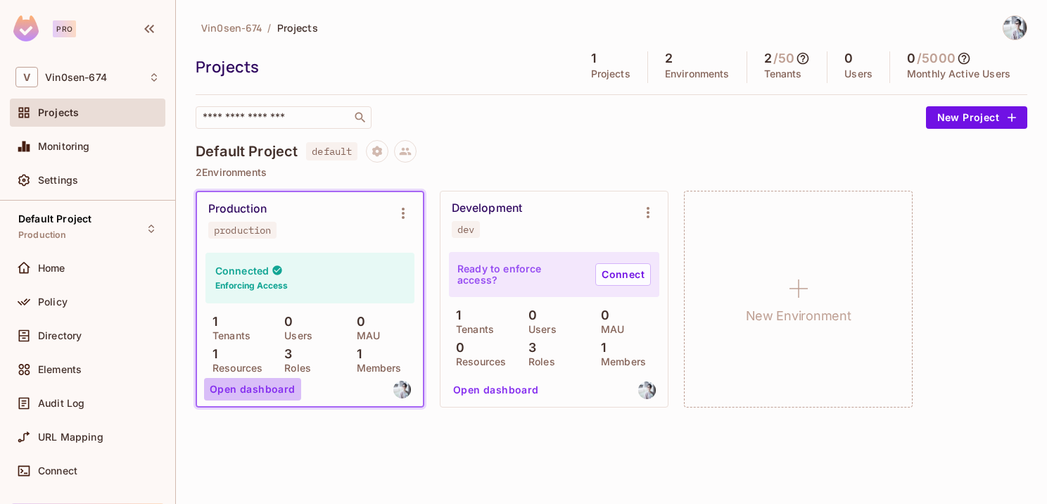
click at [279, 390] on button "Open dashboard" at bounding box center [252, 389] width 97 height 23
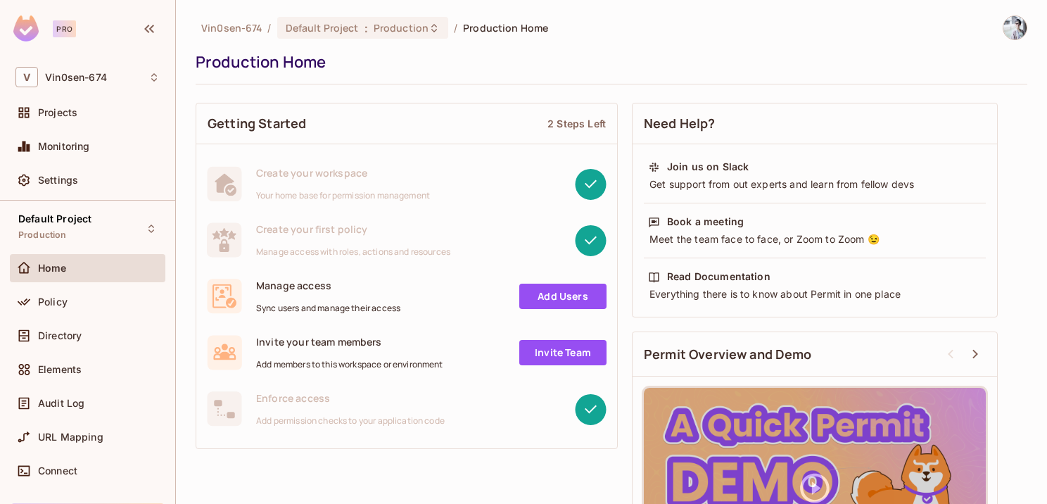
click at [550, 303] on link "Add Users" at bounding box center [562, 295] width 87 height 25
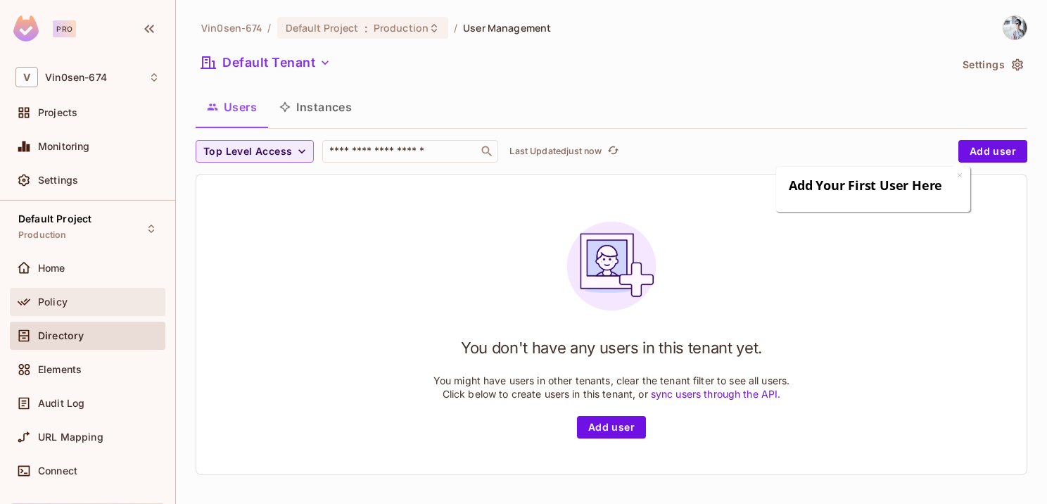
click at [102, 297] on div "Policy" at bounding box center [99, 301] width 122 height 11
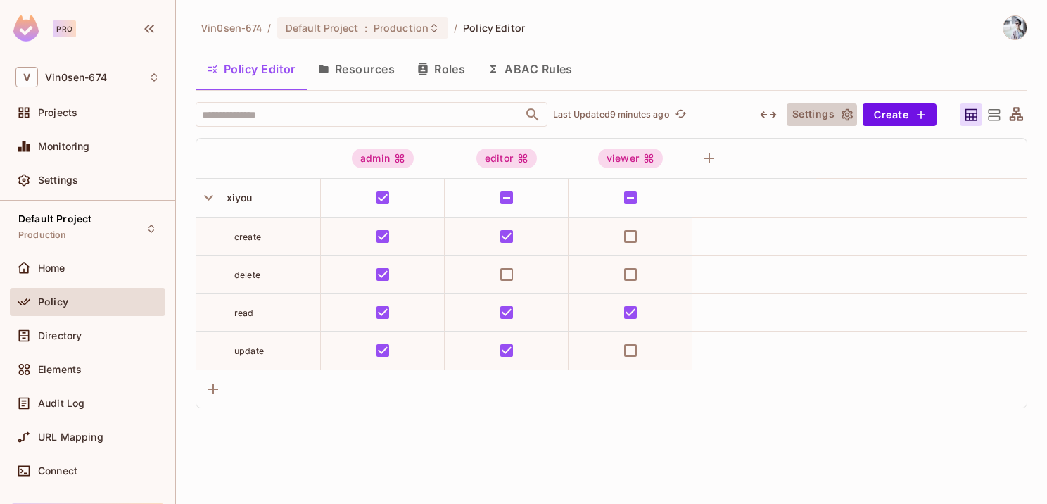
click at [843, 108] on icon "button" at bounding box center [847, 115] width 14 height 14
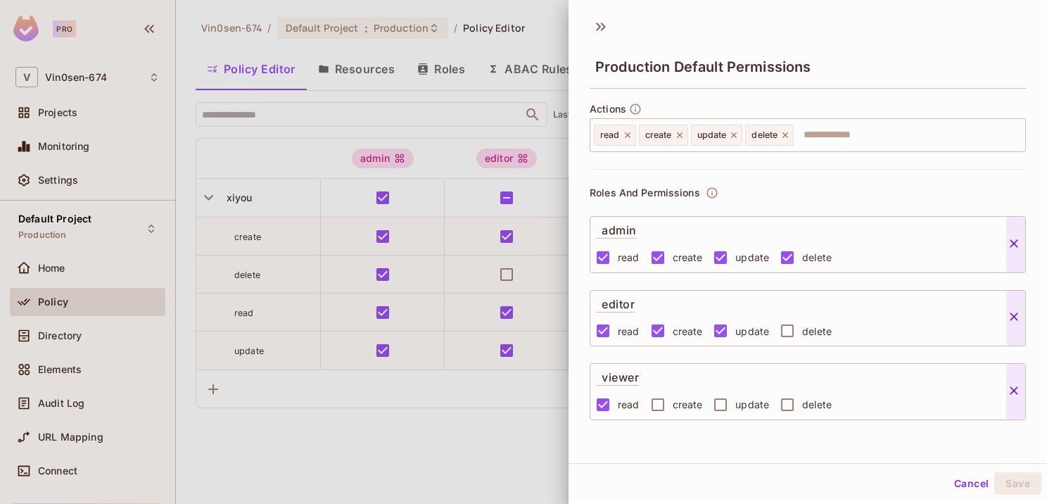
click at [613, 228] on p "admin" at bounding box center [616, 228] width 41 height 22
click at [464, 412] on div at bounding box center [523, 252] width 1047 height 504
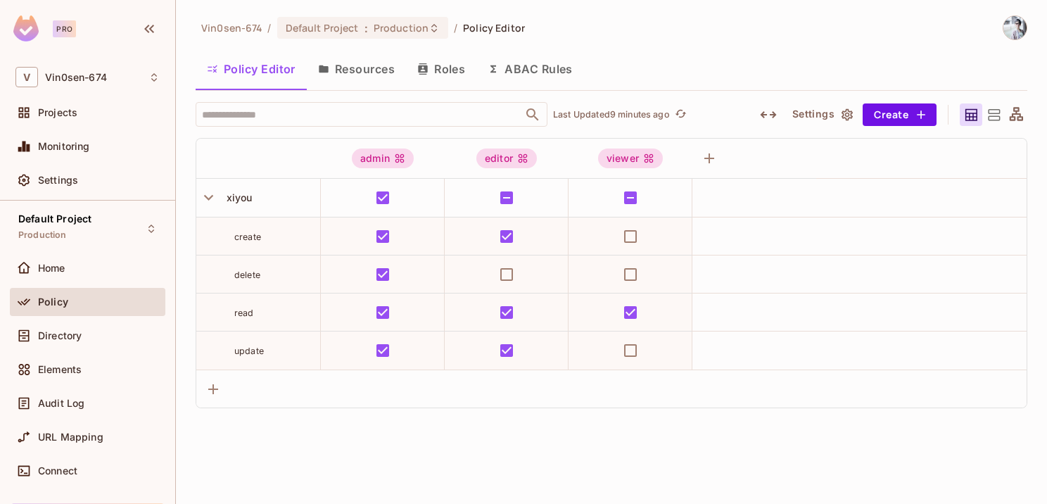
click at [362, 75] on button "Resources" at bounding box center [356, 68] width 99 height 35
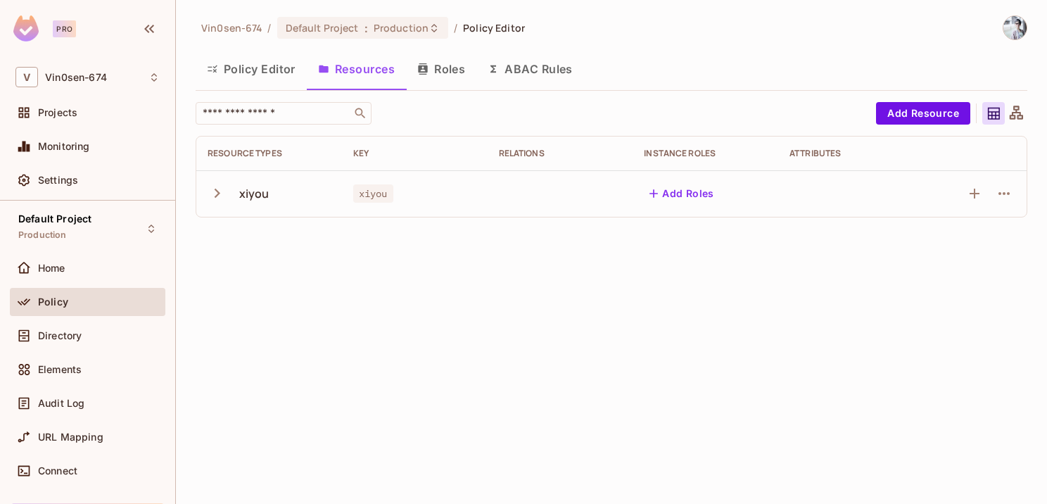
click at [371, 196] on span "xiyou" at bounding box center [373, 193] width 40 height 18
click at [228, 191] on button "button" at bounding box center [220, 193] width 25 height 30
click at [245, 238] on div "read" at bounding box center [234, 240] width 53 height 13
click at [687, 192] on button "Add Roles" at bounding box center [682, 193] width 76 height 23
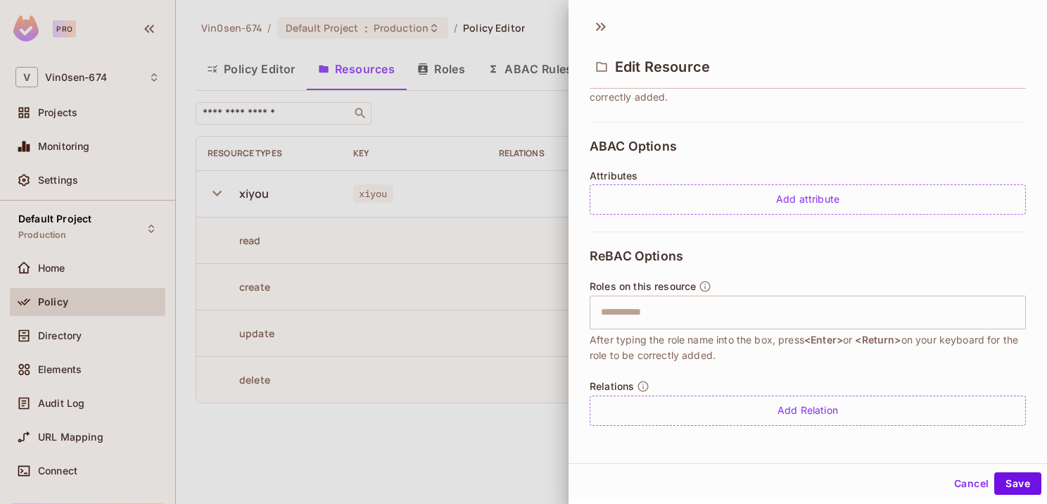
scroll to position [2, 0]
click at [483, 380] on div at bounding box center [523, 252] width 1047 height 504
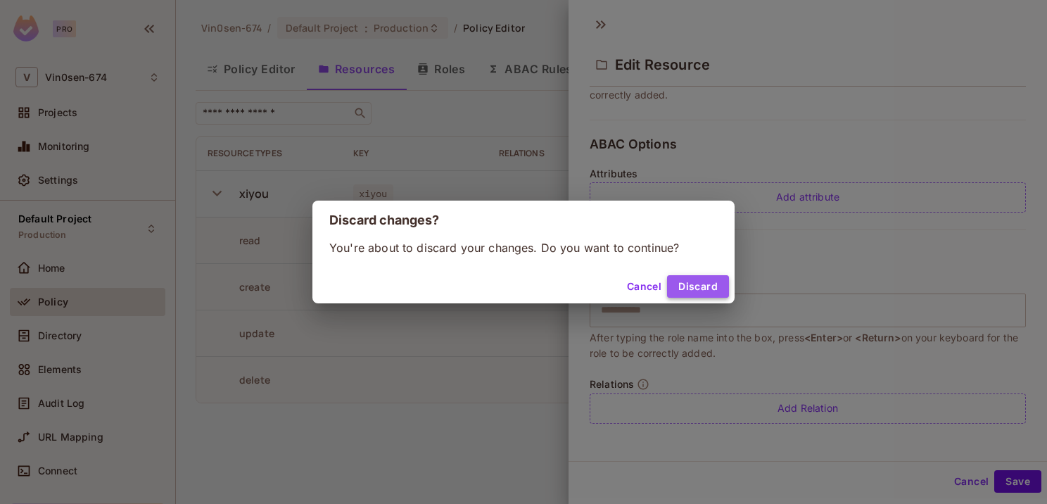
click at [694, 288] on button "Discard" at bounding box center [698, 286] width 62 height 23
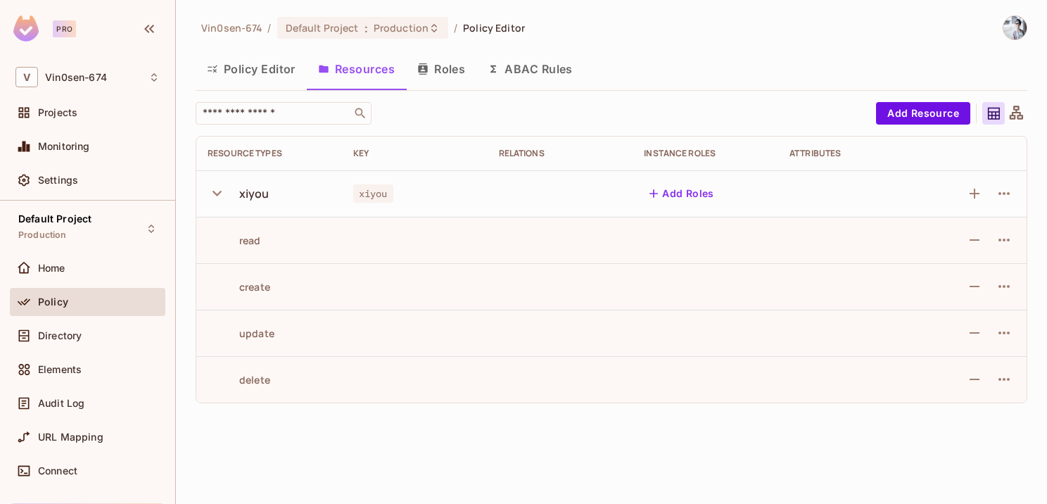
click at [435, 81] on button "Roles" at bounding box center [441, 68] width 70 height 35
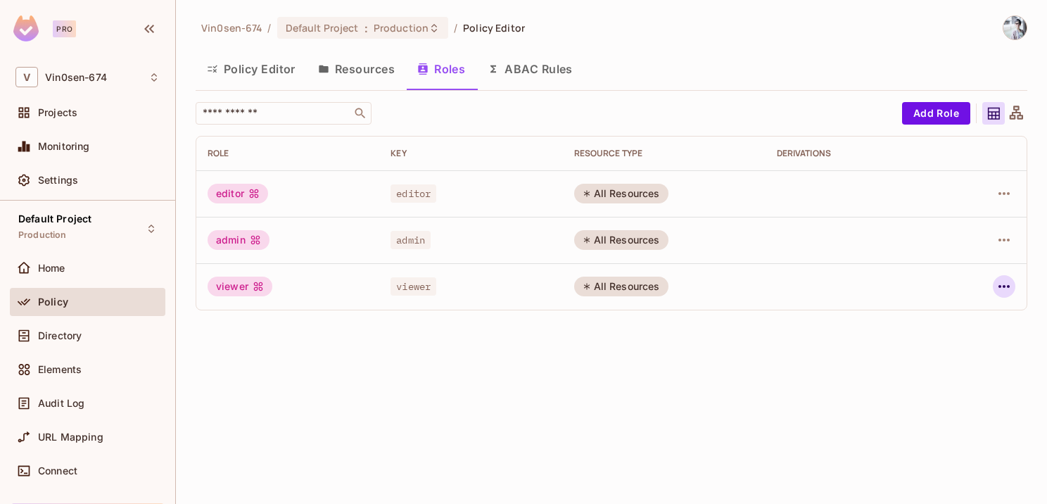
click at [1007, 290] on icon "button" at bounding box center [1003, 286] width 17 height 17
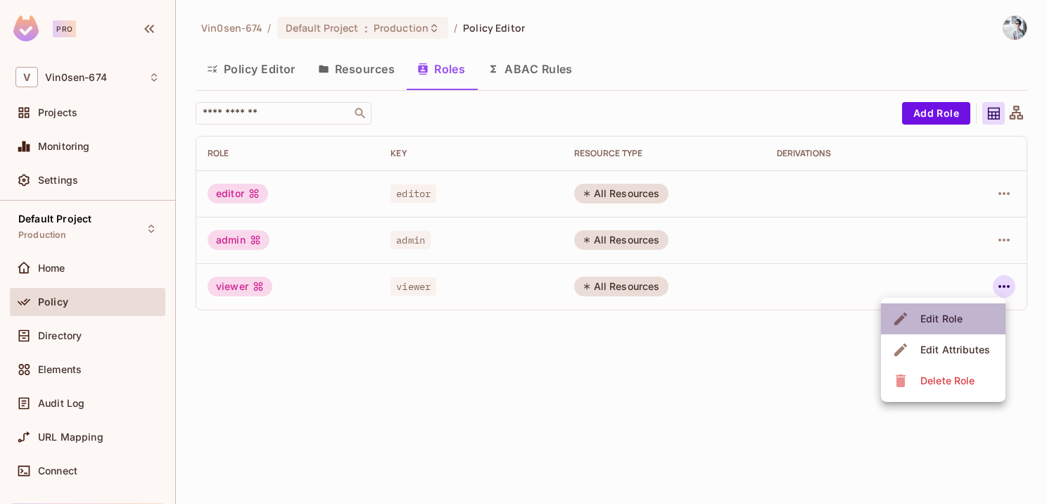
click at [965, 323] on span "Edit Role" at bounding box center [941, 318] width 51 height 23
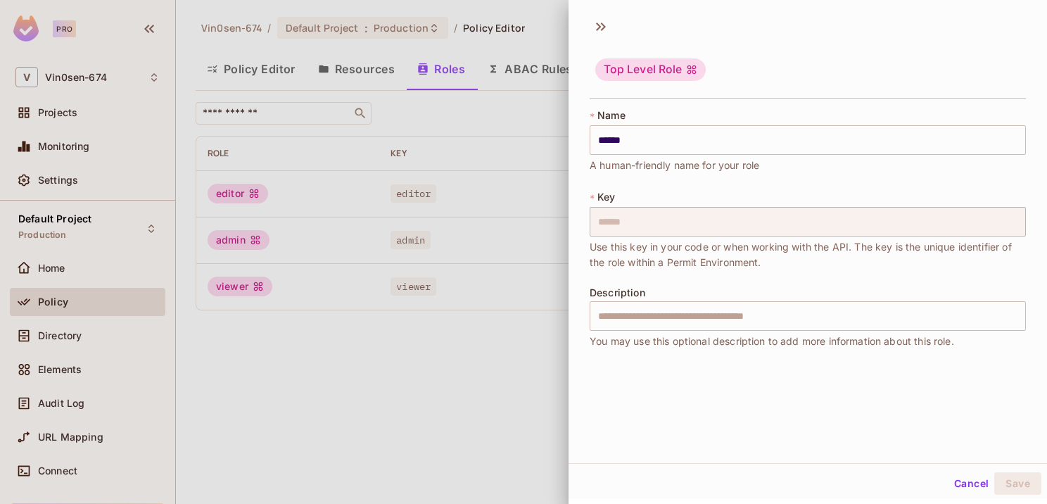
click at [948, 483] on button "Cancel" at bounding box center [971, 483] width 46 height 23
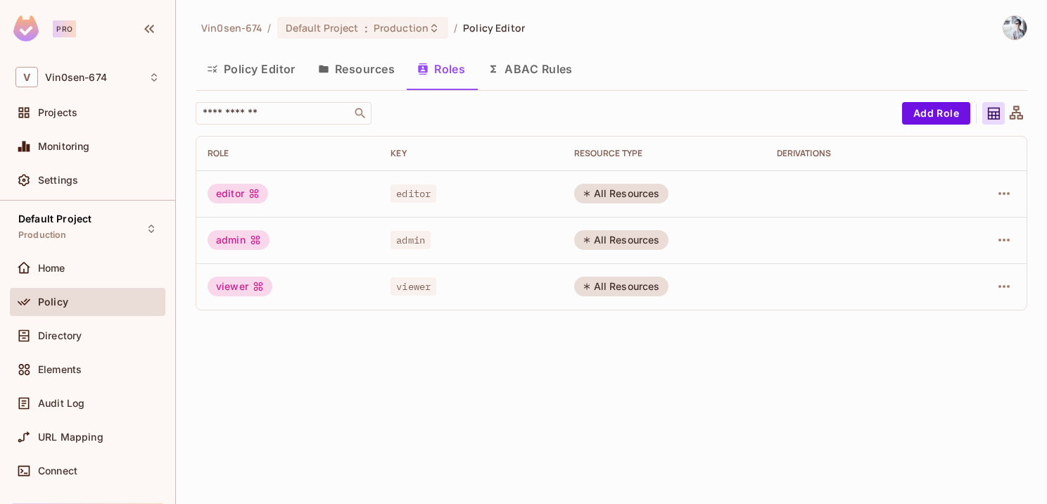
click at [548, 76] on button "ABAC Rules" at bounding box center [530, 68] width 108 height 35
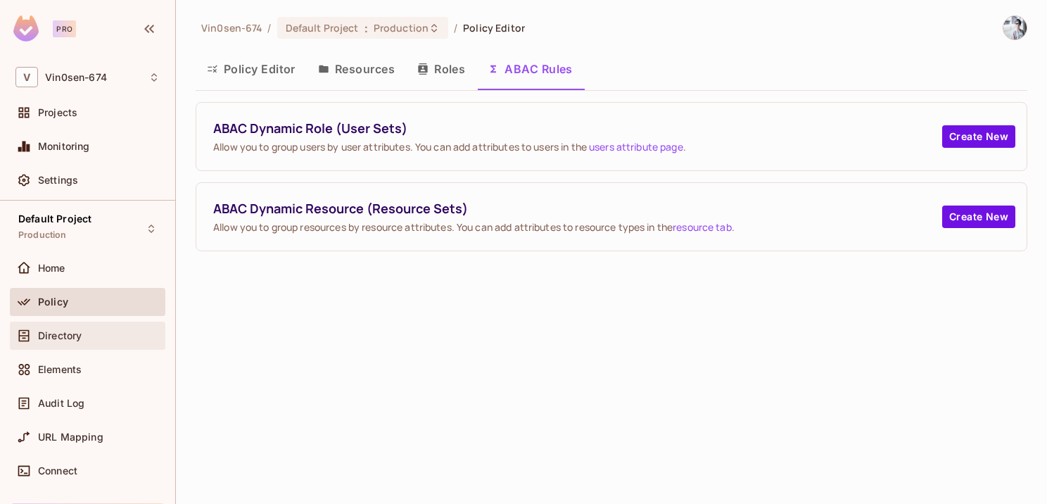
click at [105, 330] on div "Directory" at bounding box center [99, 335] width 122 height 11
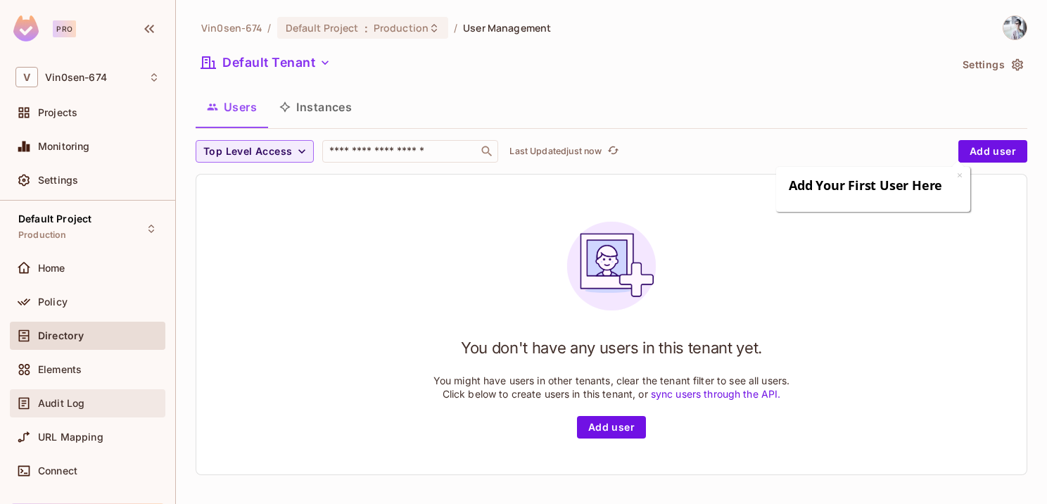
click at [101, 395] on div "Audit Log" at bounding box center [87, 403] width 144 height 17
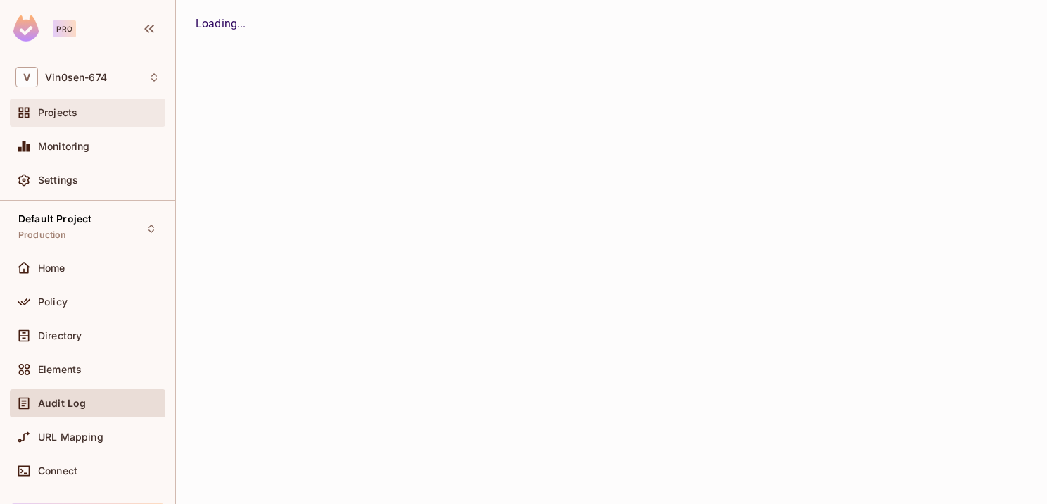
click at [93, 109] on div "Projects" at bounding box center [99, 112] width 122 height 11
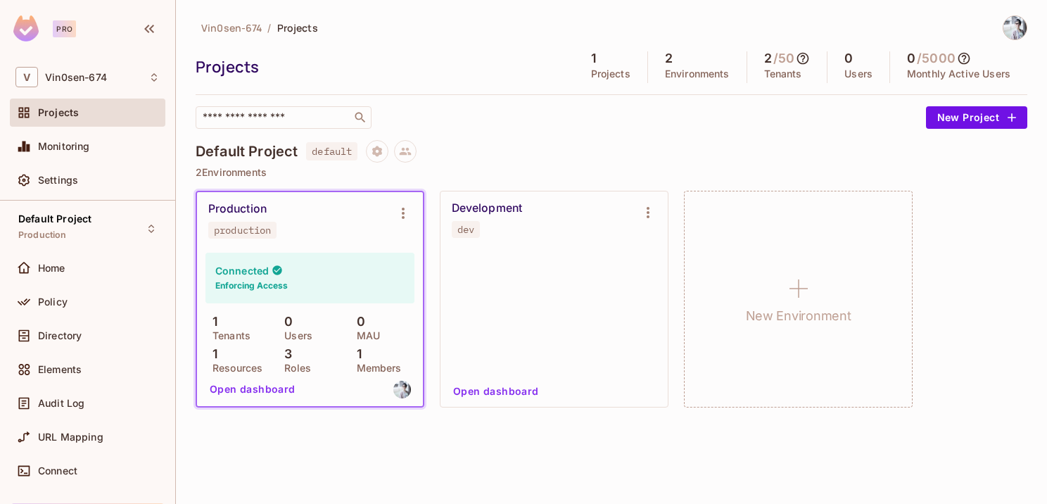
click at [336, 232] on div "Production production" at bounding box center [298, 220] width 181 height 37
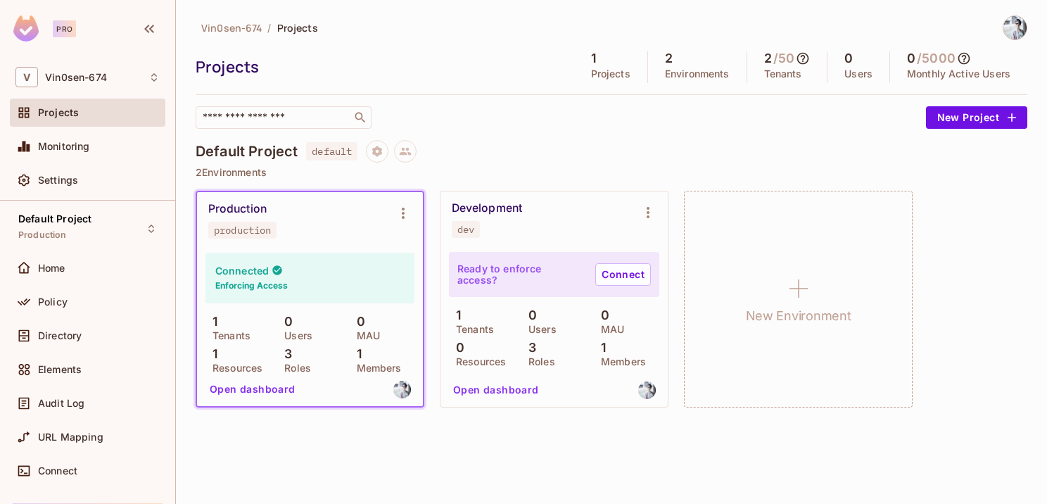
click at [291, 209] on div "Production production" at bounding box center [298, 220] width 181 height 37
click at [242, 208] on div "Production" at bounding box center [237, 209] width 58 height 14
click at [255, 390] on button "Open dashboard" at bounding box center [252, 389] width 97 height 23
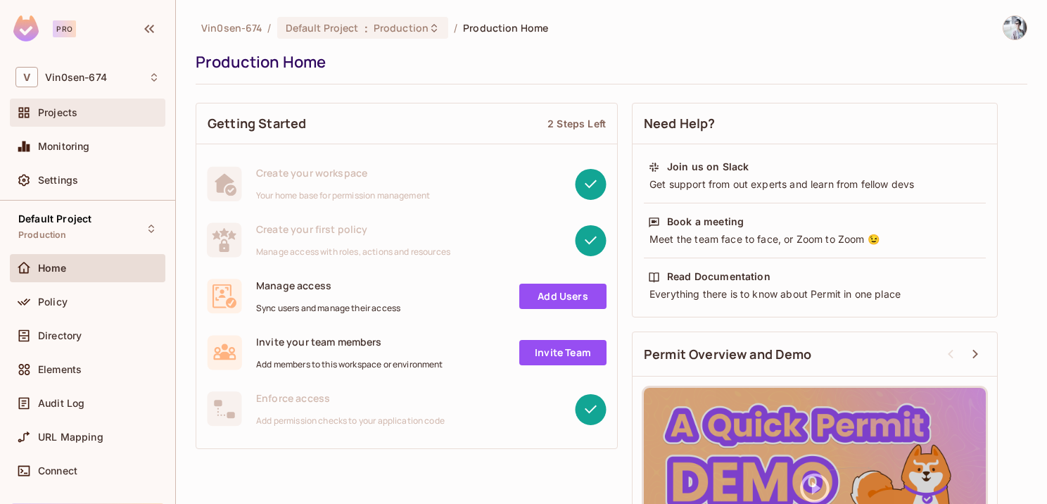
click at [98, 113] on div "Projects" at bounding box center [99, 112] width 122 height 11
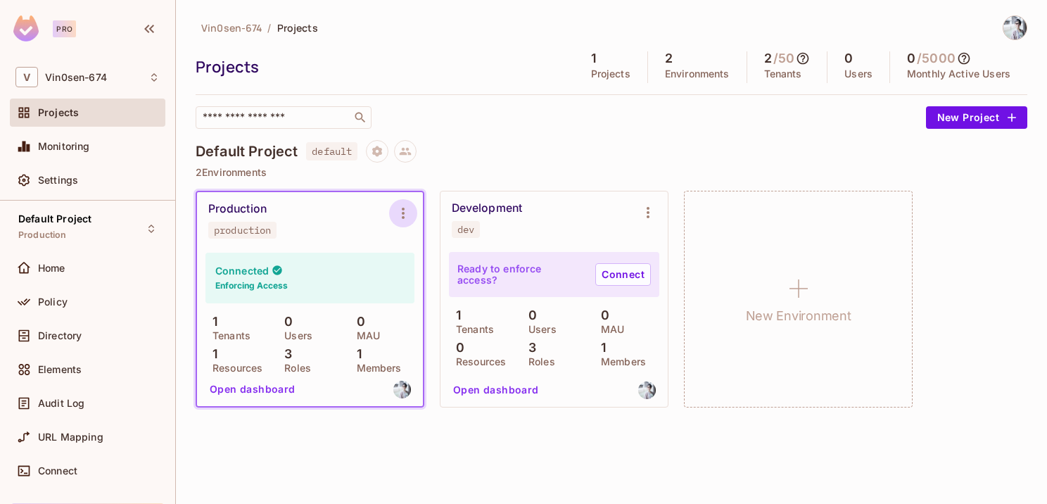
click at [400, 210] on icon "Environment settings" at bounding box center [403, 213] width 17 height 17
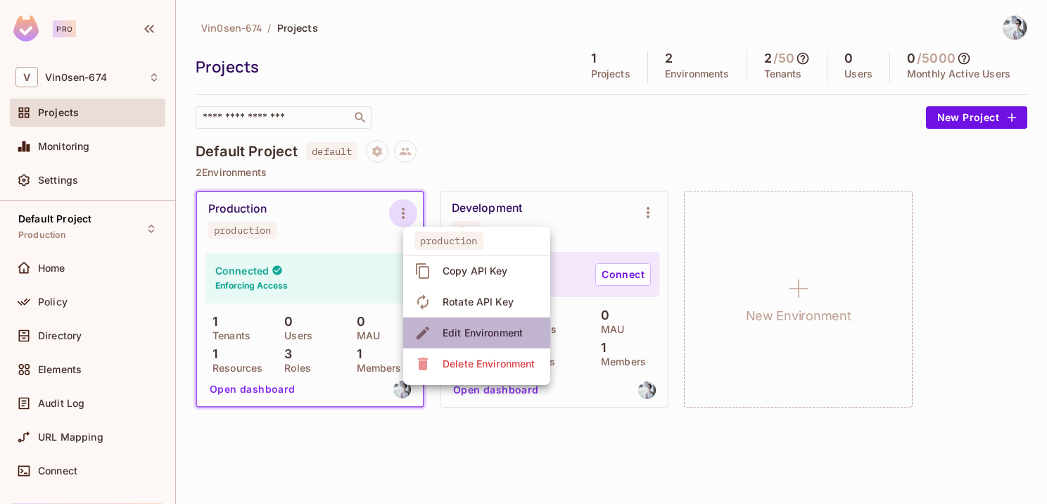
click at [504, 340] on span "Edit Environment" at bounding box center [482, 332] width 89 height 23
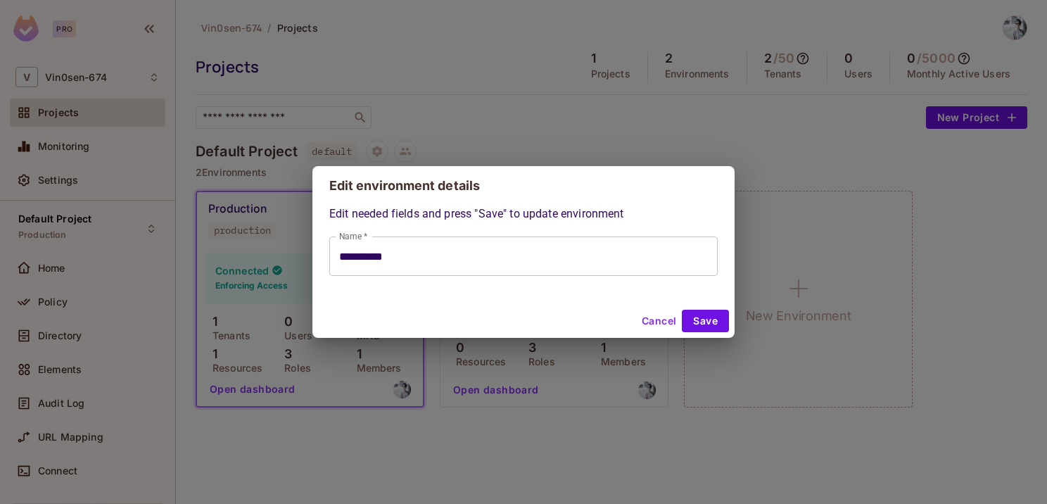
click at [653, 321] on button "Cancel" at bounding box center [659, 321] width 46 height 23
type input "**********"
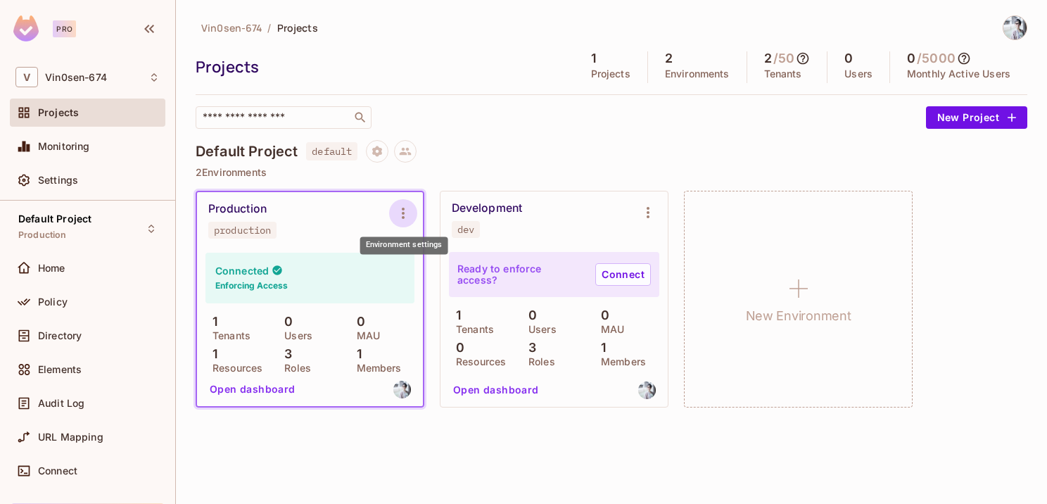
click at [408, 219] on icon "Environment settings" at bounding box center [403, 213] width 17 height 17
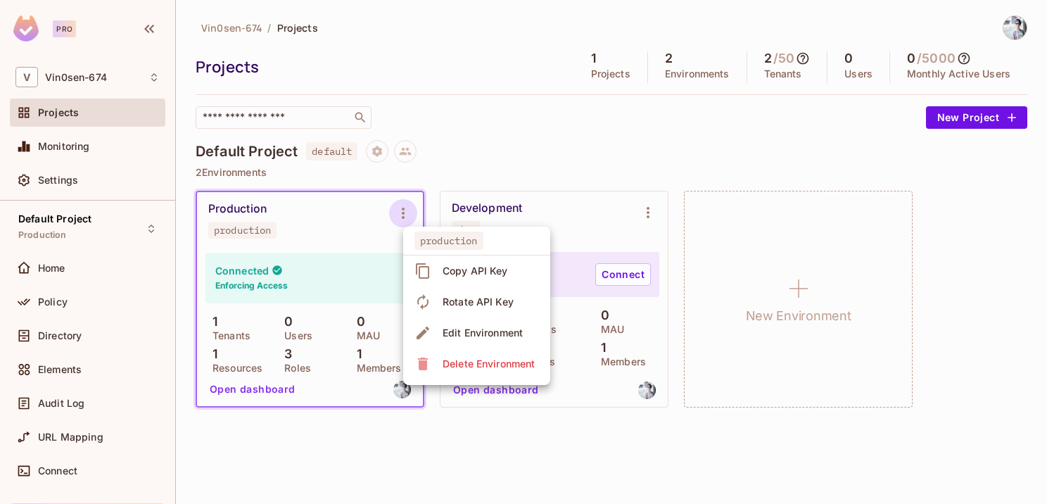
click at [457, 242] on span "production" at bounding box center [448, 240] width 69 height 18
click at [298, 423] on div at bounding box center [523, 252] width 1047 height 504
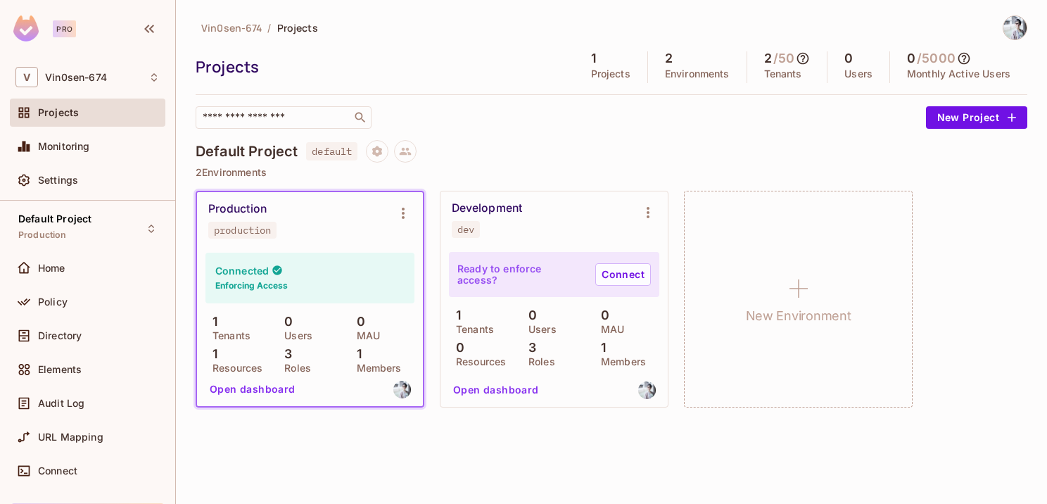
click at [264, 388] on button "Open dashboard" at bounding box center [252, 389] width 97 height 23
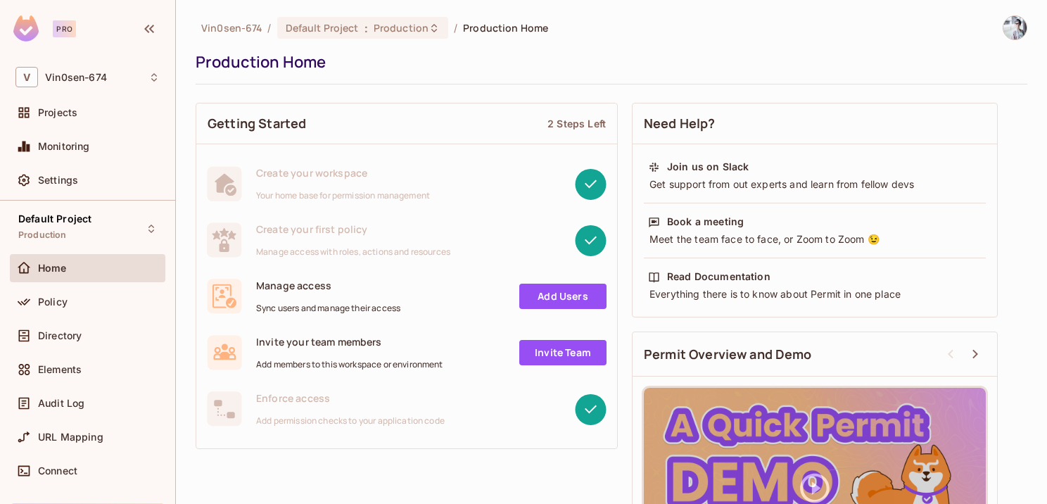
click at [559, 292] on link "Add Users" at bounding box center [562, 295] width 87 height 25
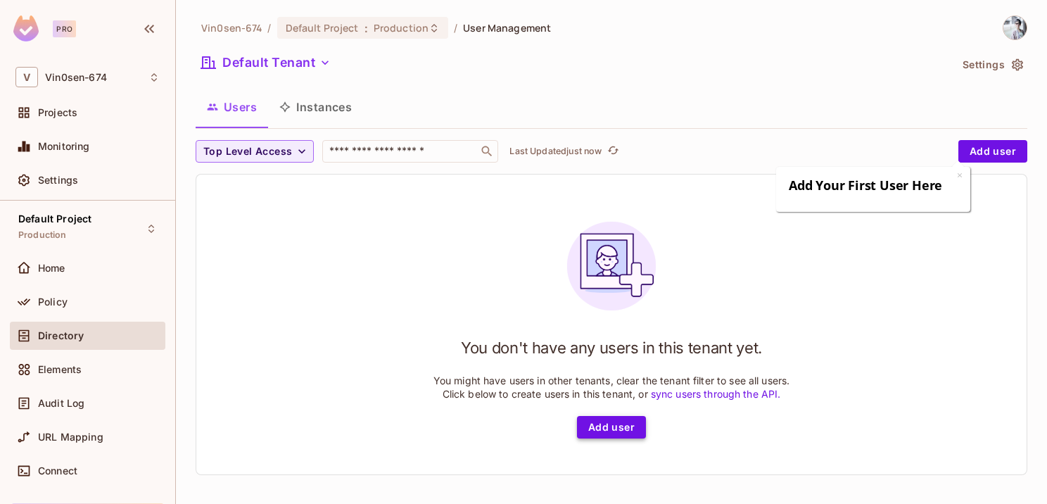
click at [612, 422] on button "Add user" at bounding box center [611, 427] width 69 height 23
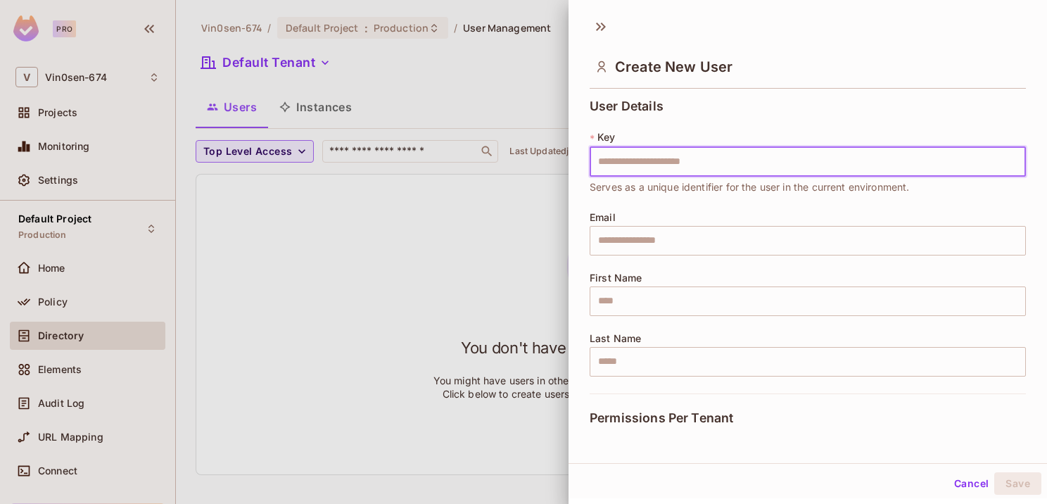
click at [706, 157] on input "text" at bounding box center [807, 162] width 436 height 30
type input "**********"
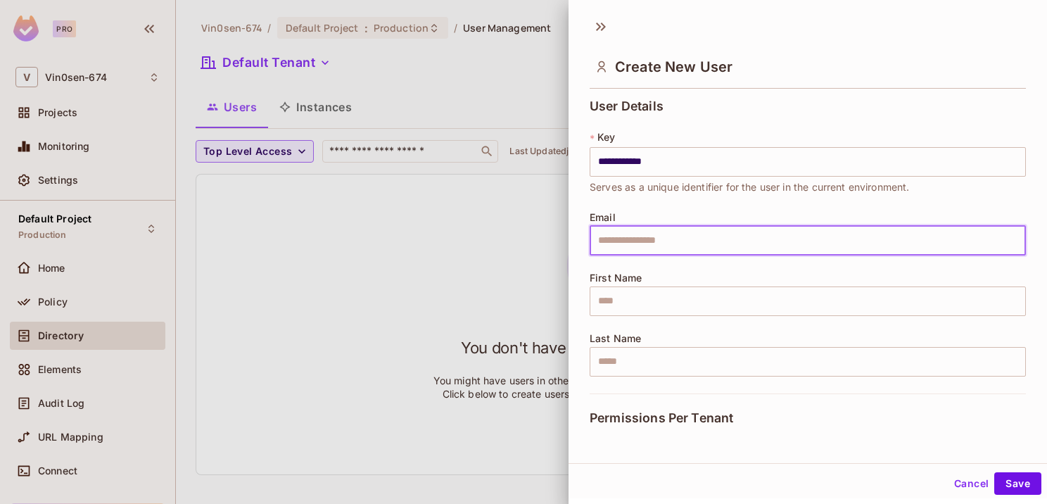
click at [670, 242] on input "text" at bounding box center [807, 241] width 436 height 30
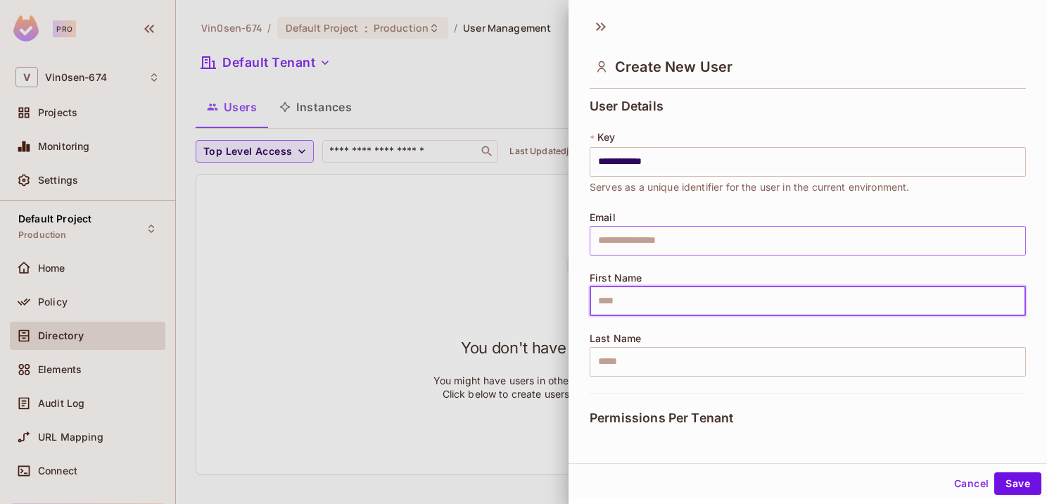
click at [675, 242] on input "text" at bounding box center [807, 241] width 436 height 30
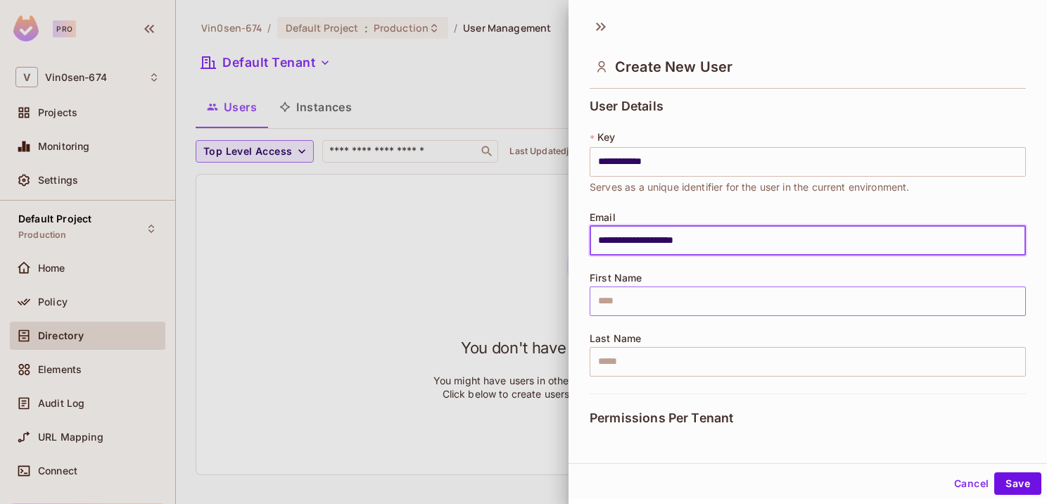
type input "**********"
click at [666, 304] on input "text" at bounding box center [807, 301] width 436 height 30
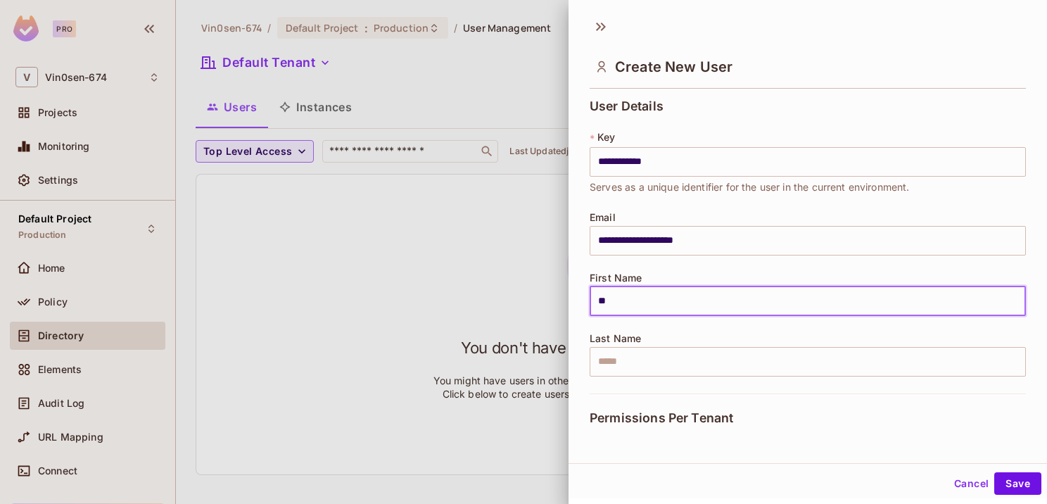
type input "*"
type input "****"
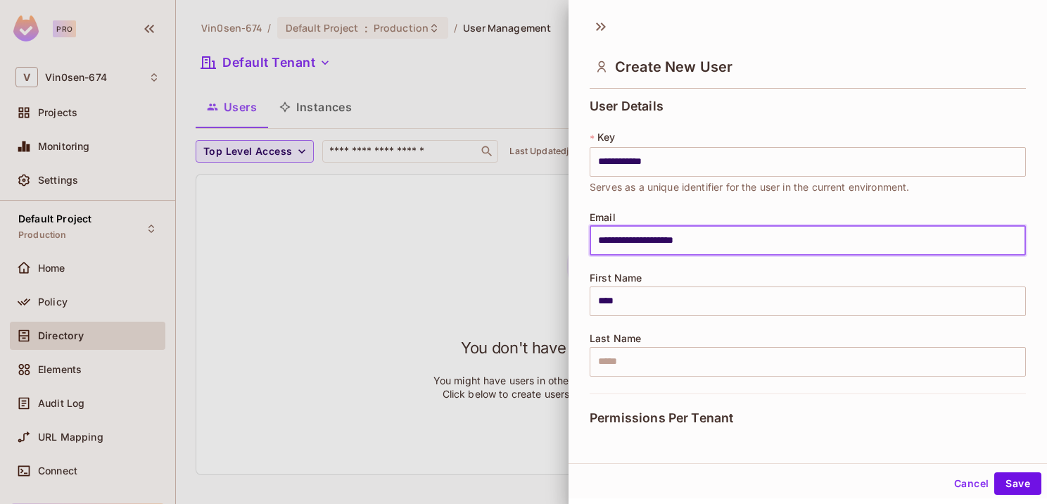
click at [610, 246] on input "**********" at bounding box center [807, 241] width 436 height 30
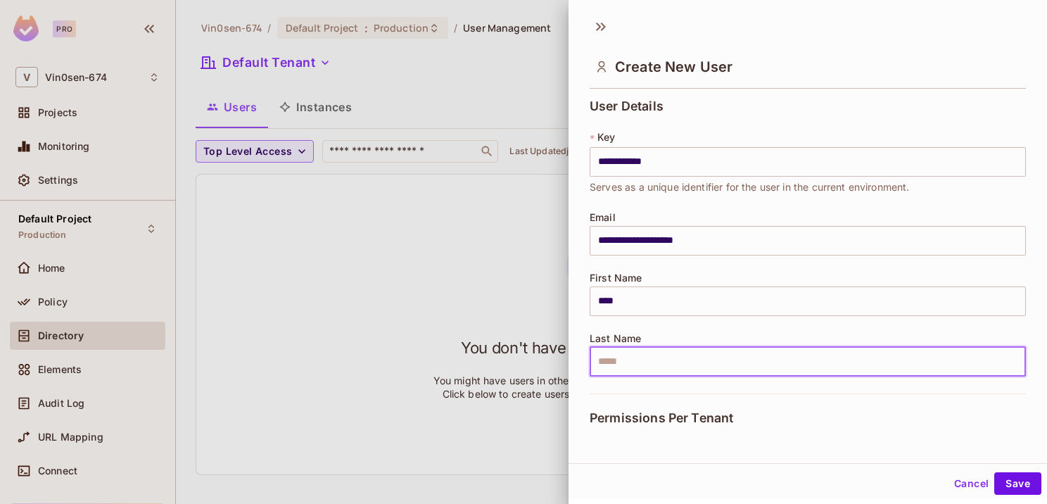
click at [639, 366] on input "text" at bounding box center [807, 362] width 436 height 30
paste input "*****"
click at [603, 364] on input "*****" at bounding box center [807, 362] width 436 height 30
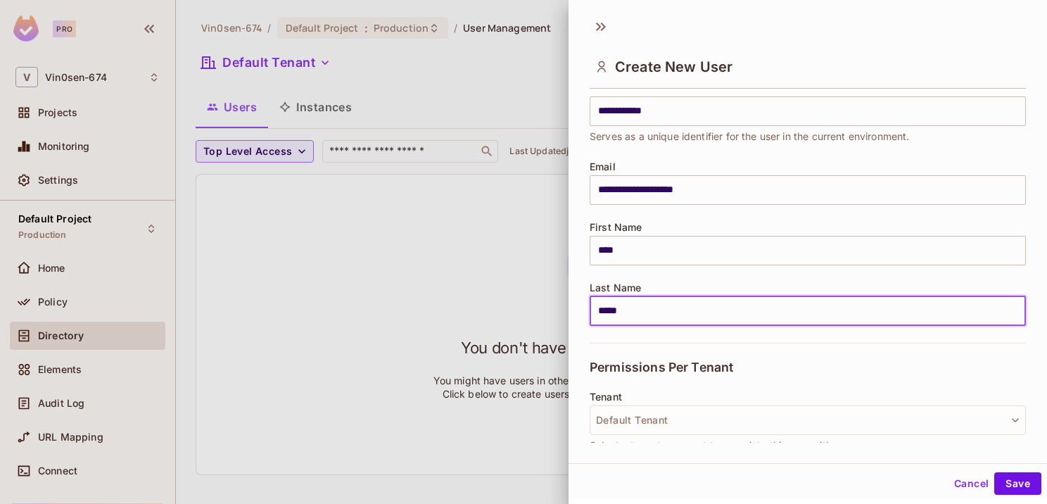
scroll to position [141, 0]
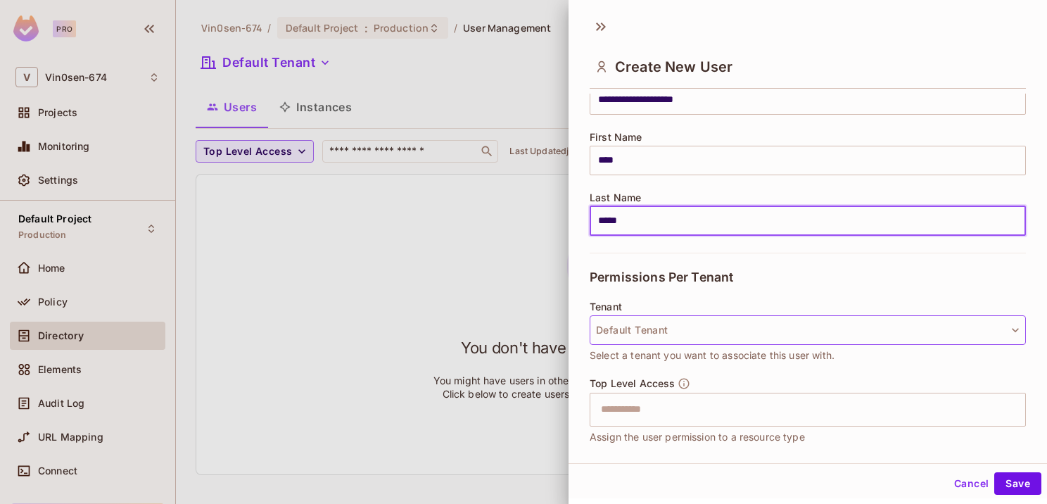
type input "*****"
click at [687, 324] on button "Default Tenant" at bounding box center [807, 330] width 436 height 30
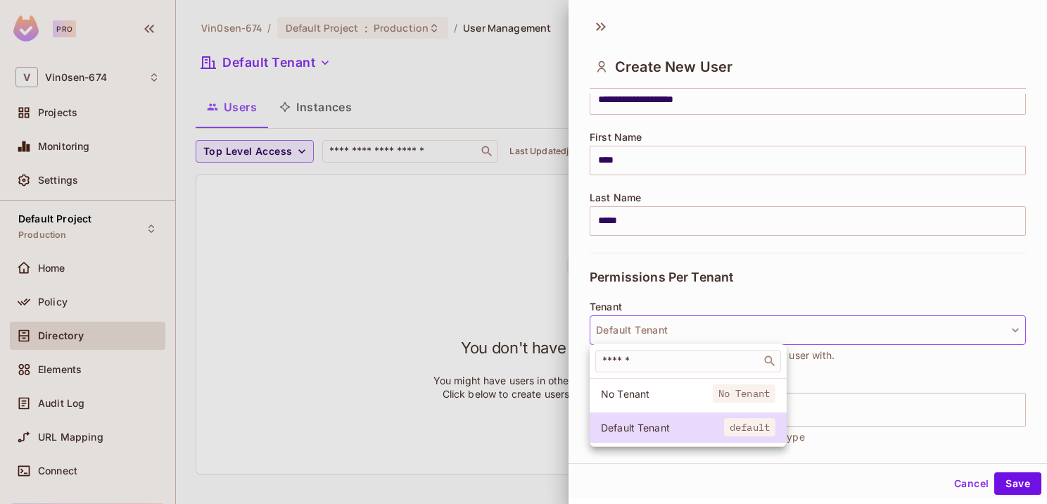
click at [687, 325] on div at bounding box center [523, 252] width 1047 height 504
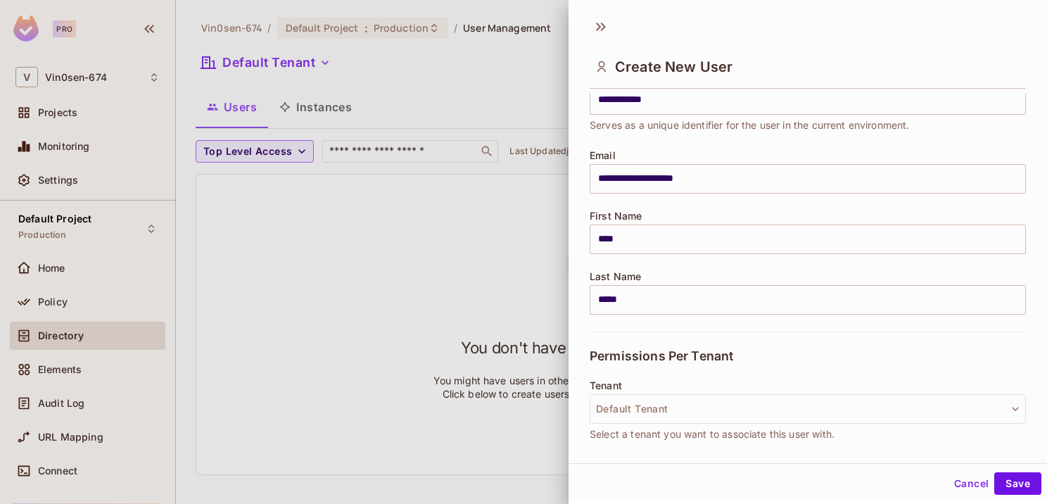
scroll to position [45, 0]
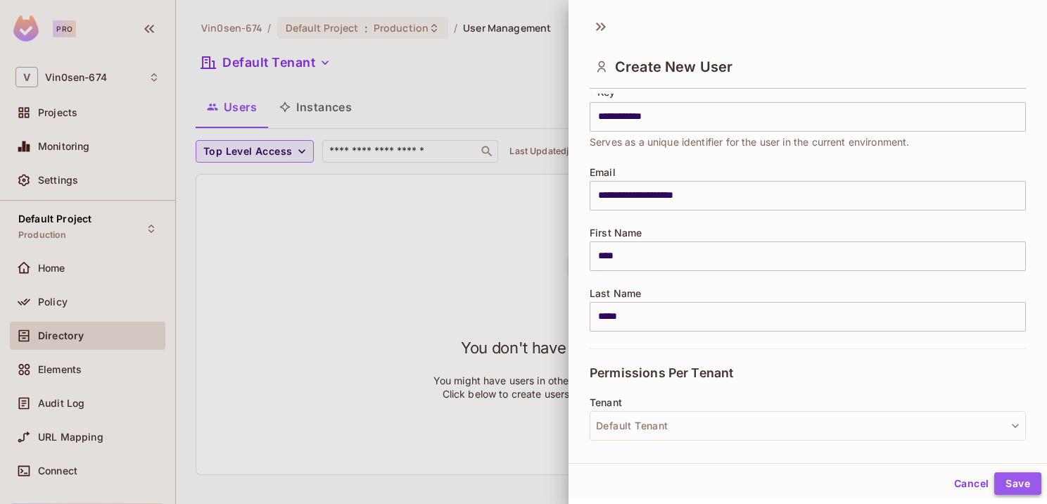
click at [1004, 480] on button "Save" at bounding box center [1017, 483] width 47 height 23
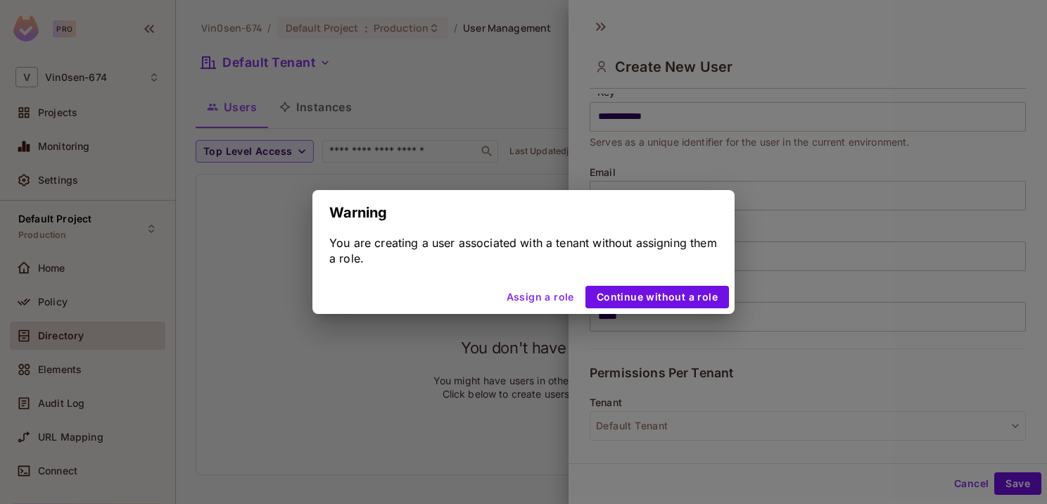
click at [544, 299] on button "Assign a role" at bounding box center [540, 297] width 79 height 23
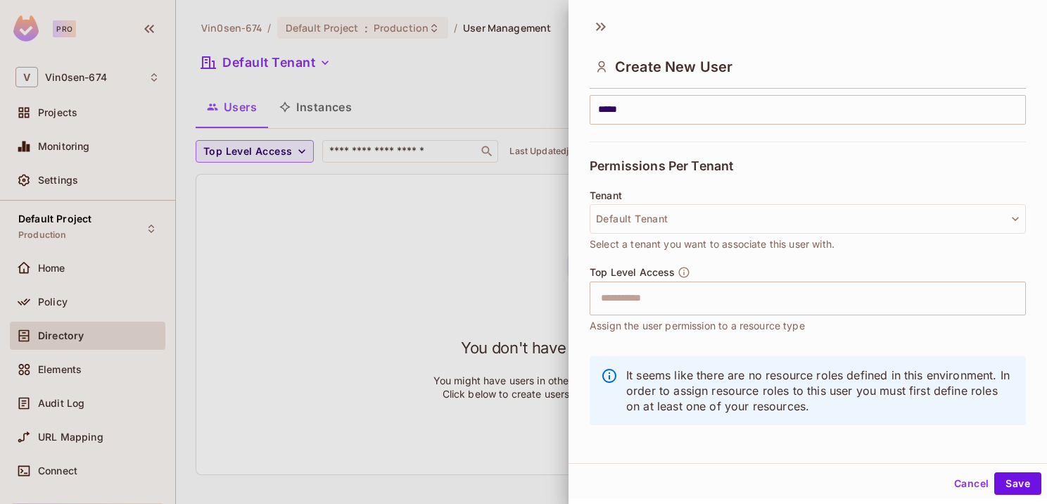
scroll to position [256, 0]
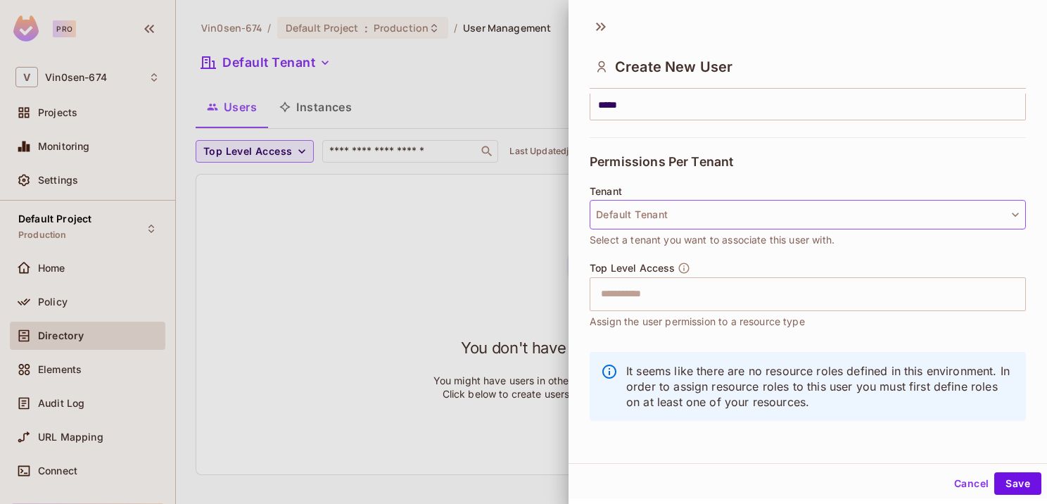
click at [672, 212] on button "Default Tenant" at bounding box center [807, 215] width 436 height 30
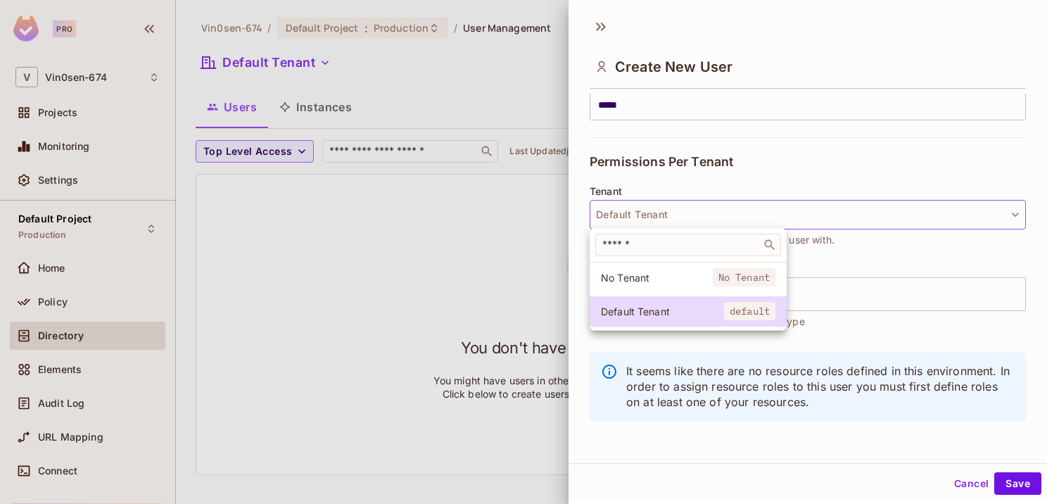
click at [894, 312] on div at bounding box center [523, 252] width 1047 height 504
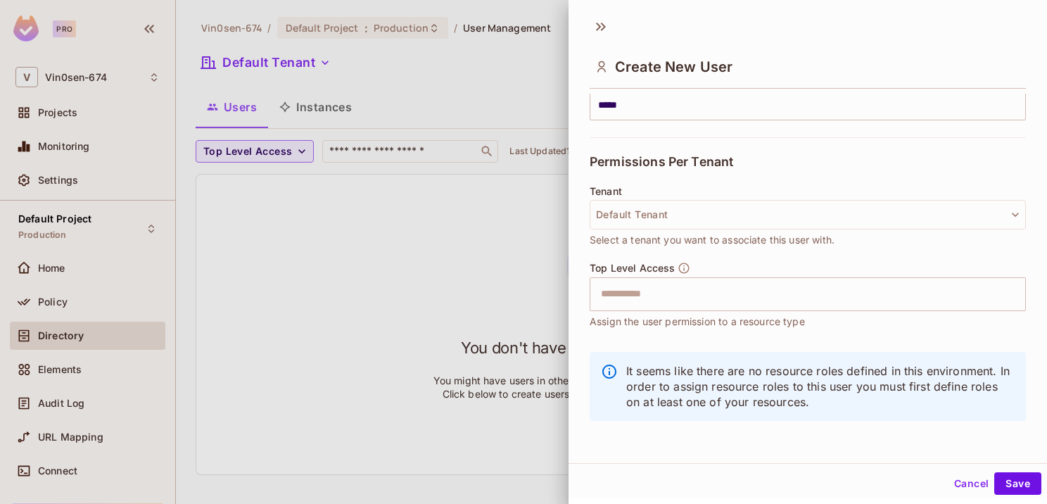
click at [796, 286] on input "text" at bounding box center [795, 294] width 406 height 28
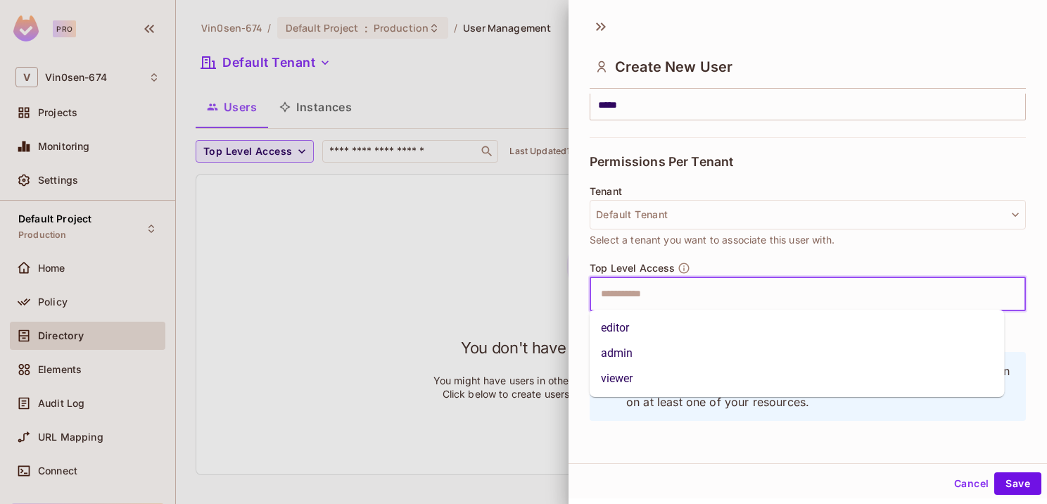
click at [653, 355] on li "admin" at bounding box center [796, 352] width 415 height 25
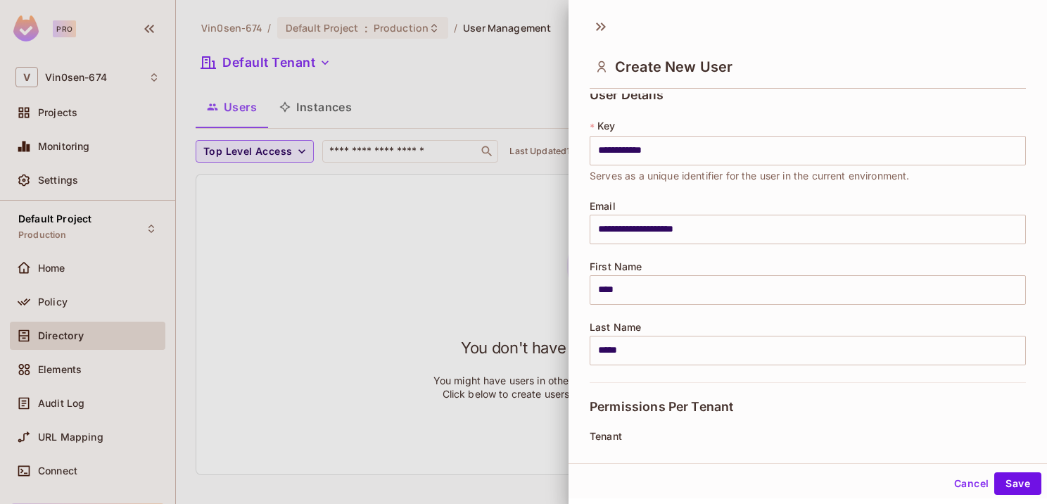
scroll to position [0, 0]
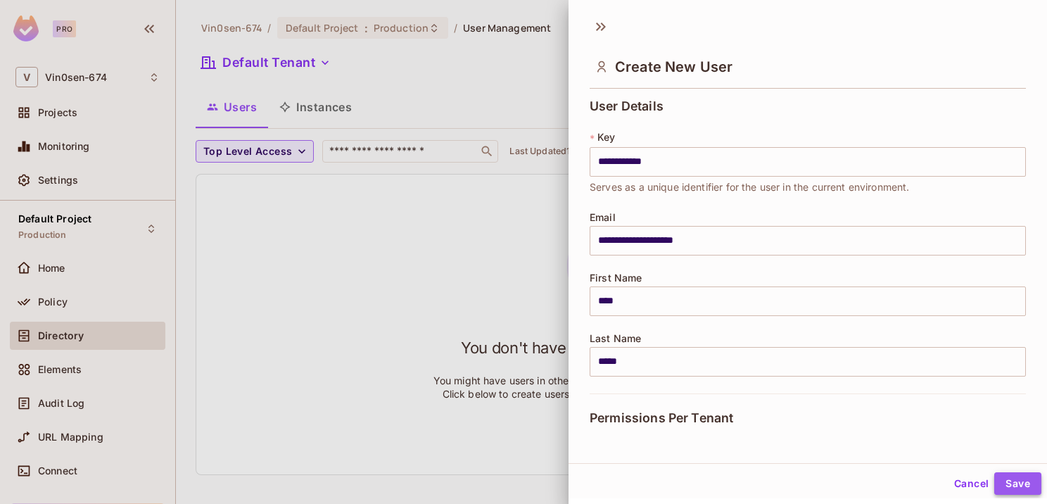
click at [1007, 481] on button "Save" at bounding box center [1017, 483] width 47 height 23
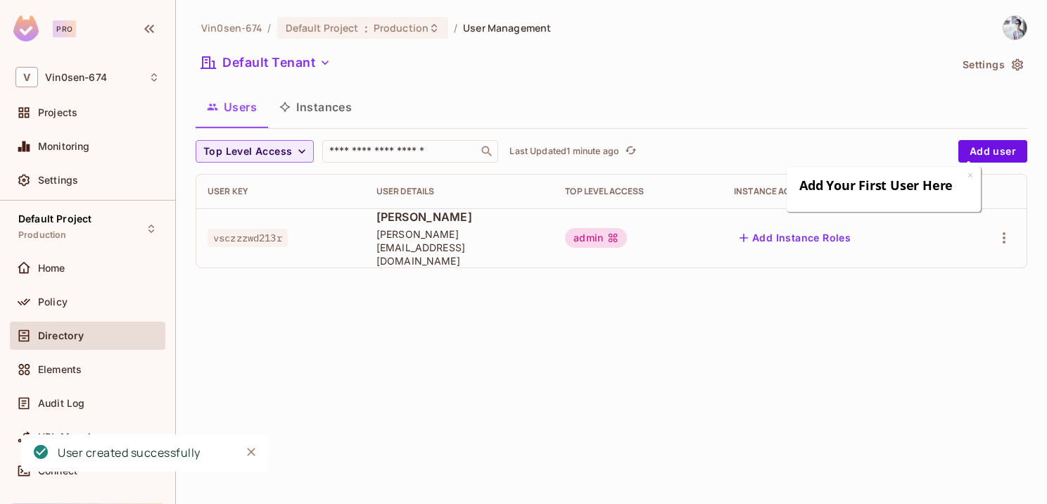
click at [442, 242] on span "alice@sales.baidu.com" at bounding box center [459, 247] width 166 height 40
copy span "alice@sales.baidu.com"
click at [264, 229] on span "vsczzzwd213r" at bounding box center [248, 238] width 80 height 18
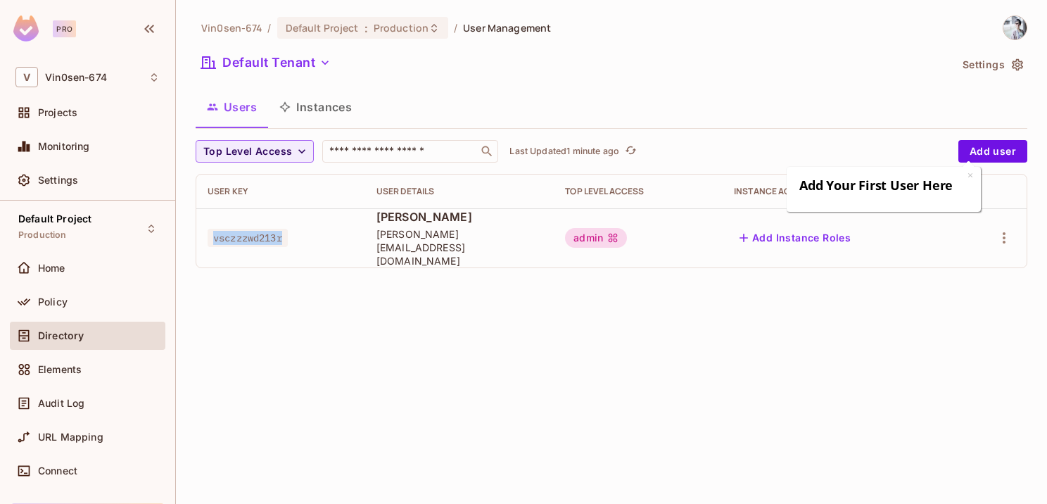
click at [264, 229] on span "vsczzzwd213r" at bounding box center [248, 238] width 80 height 18
copy span "vsczzzwd213r"
click at [72, 117] on span "Projects" at bounding box center [57, 112] width 39 height 11
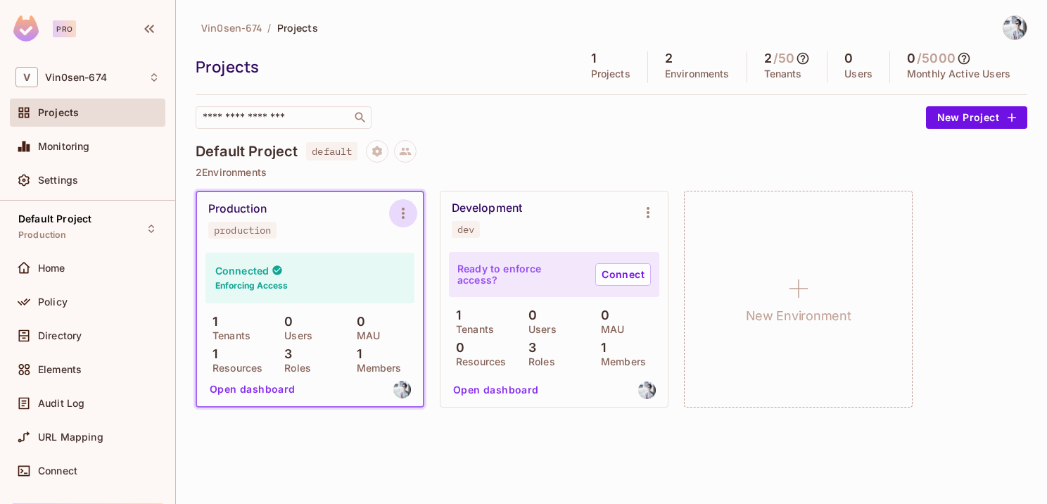
click at [395, 219] on icon "Environment settings" at bounding box center [403, 213] width 17 height 17
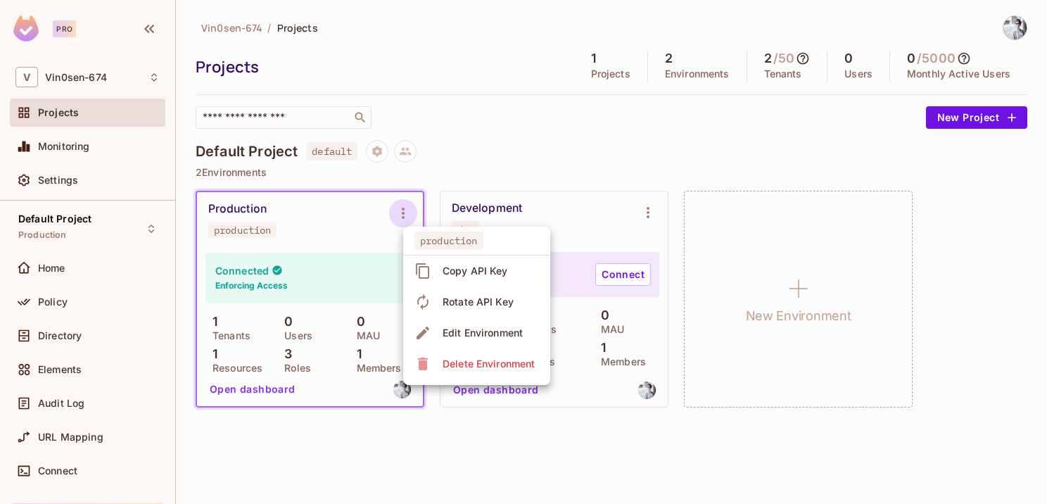
click at [313, 220] on div at bounding box center [523, 252] width 1047 height 504
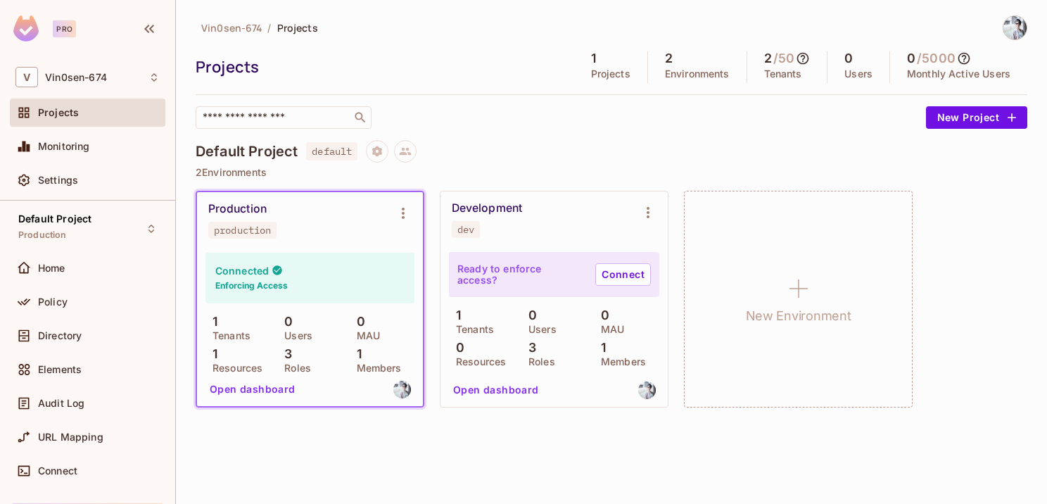
click at [236, 210] on div "Production" at bounding box center [237, 209] width 58 height 14
click at [287, 355] on p "3" at bounding box center [284, 354] width 15 height 14
drag, startPoint x: 287, startPoint y: 355, endPoint x: 214, endPoint y: 314, distance: 83.8
click at [214, 314] on div "Connected Enforcing Access 1 Tenants 0 Users 0 MAU 1 Resources 3 Roles 1 Members" at bounding box center [309, 313] width 209 height 120
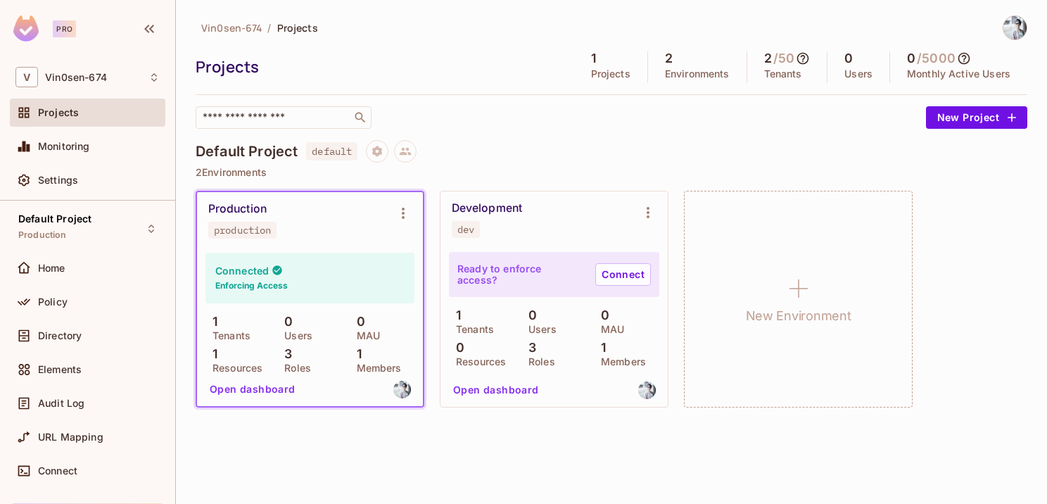
click at [219, 324] on div "1 Tenants" at bounding box center [237, 326] width 65 height 25
drag, startPoint x: 219, startPoint y: 324, endPoint x: 302, endPoint y: 331, distance: 82.6
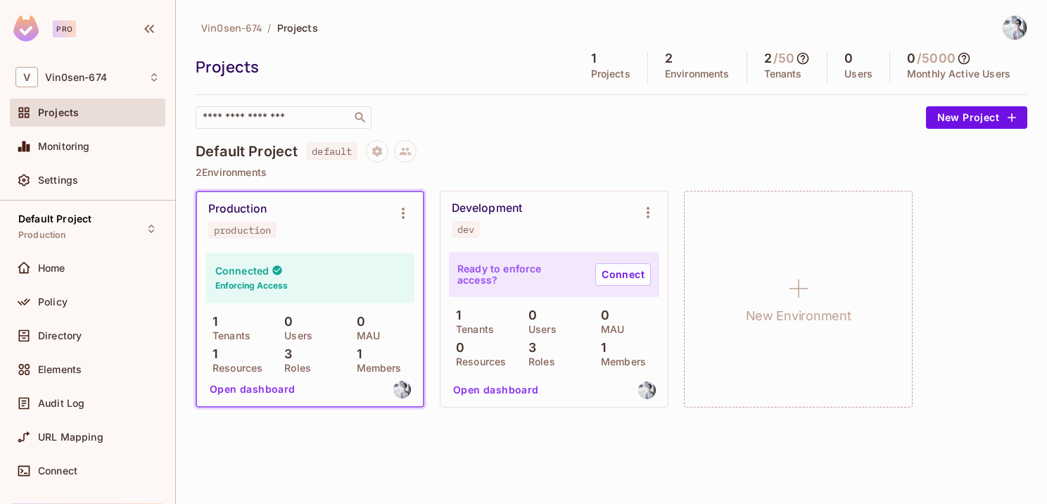
click at [302, 331] on p "Users" at bounding box center [294, 335] width 35 height 11
drag, startPoint x: 302, startPoint y: 331, endPoint x: 366, endPoint y: 371, distance: 75.5
click at [366, 371] on p "Members" at bounding box center [376, 367] width 52 height 11
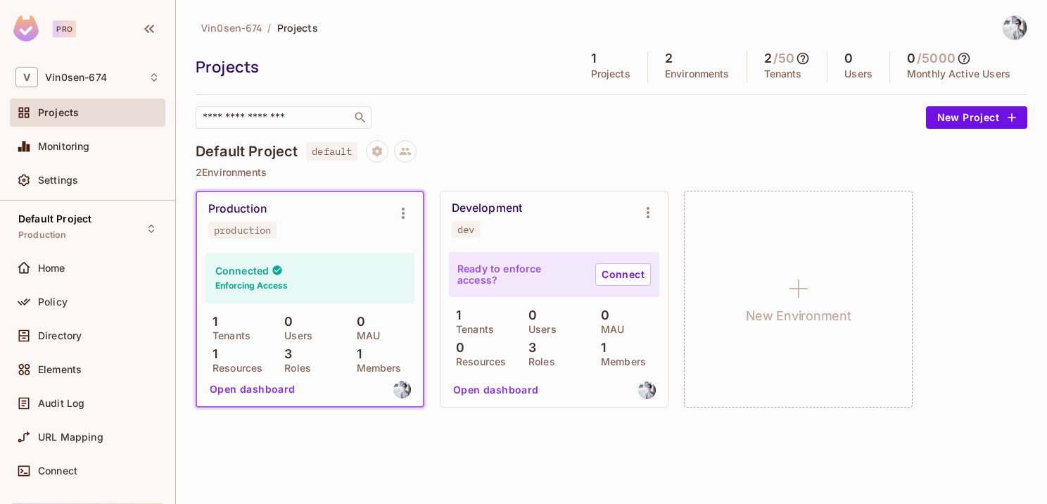
drag, startPoint x: 366, startPoint y: 371, endPoint x: 286, endPoint y: 366, distance: 80.3
click at [286, 366] on p "Roles" at bounding box center [294, 367] width 34 height 11
click at [269, 390] on button "Open dashboard" at bounding box center [252, 389] width 97 height 23
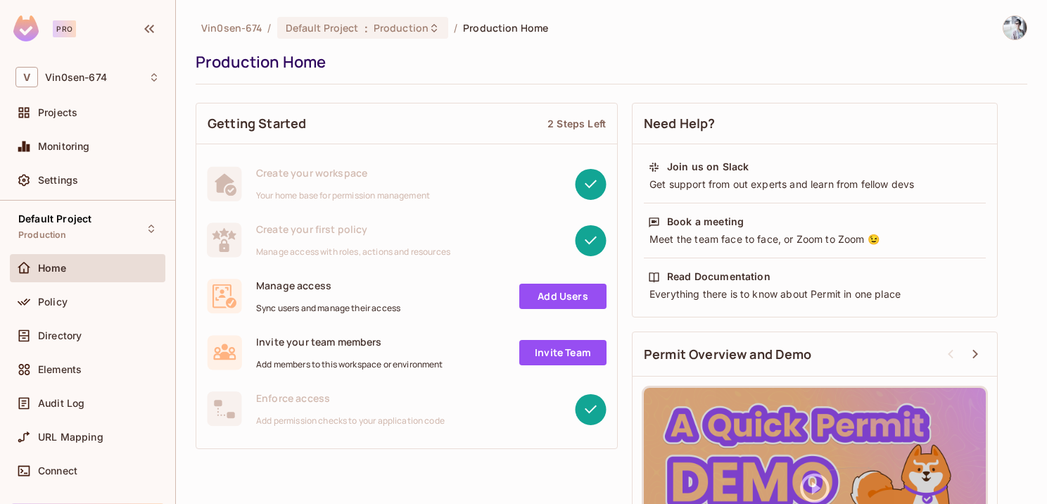
click at [554, 302] on link "Add Users" at bounding box center [562, 295] width 87 height 25
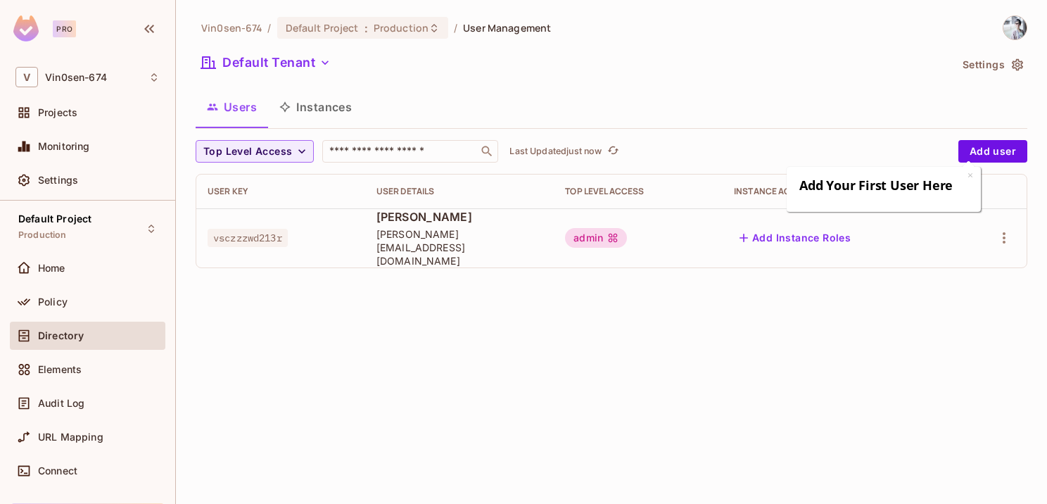
click at [425, 224] on span "John Alice" at bounding box center [459, 216] width 166 height 15
click at [326, 118] on button "Instances" at bounding box center [315, 106] width 95 height 35
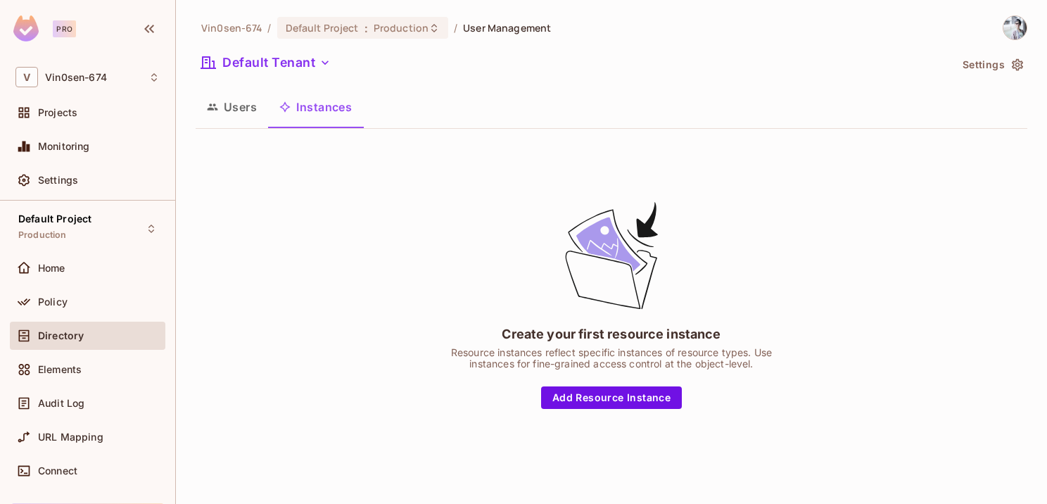
click at [243, 116] on button "Users" at bounding box center [232, 106] width 72 height 35
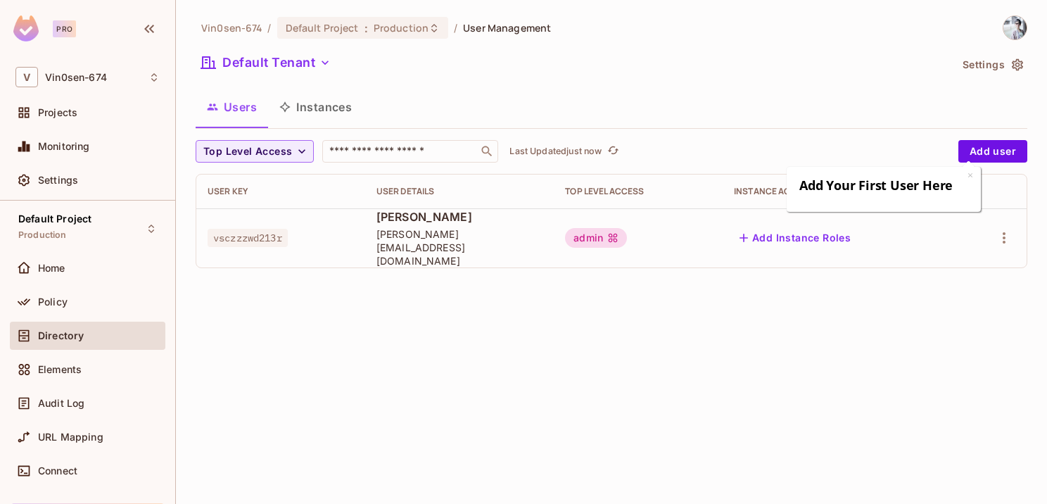
click at [217, 189] on div "User Key" at bounding box center [281, 191] width 146 height 11
copy div "User Key"
click at [76, 109] on span "Projects" at bounding box center [57, 112] width 39 height 11
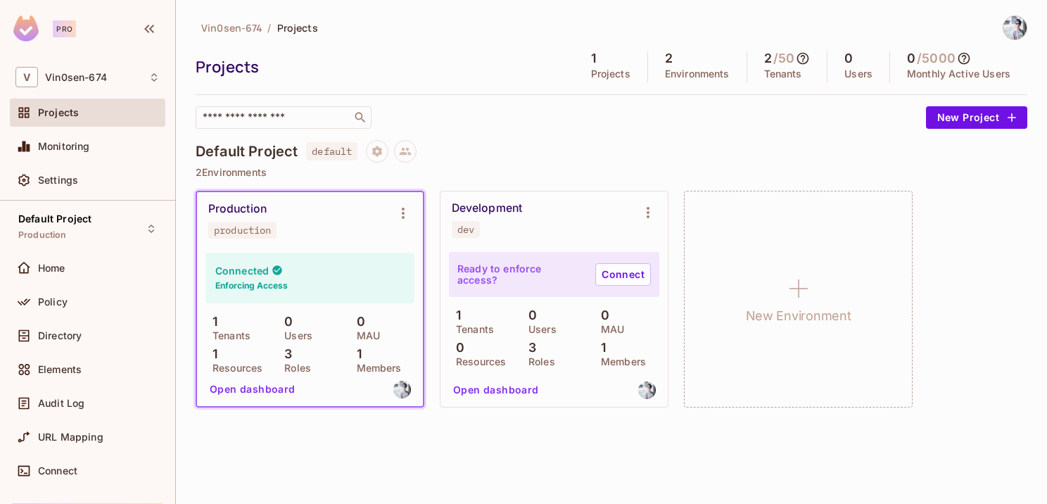
click at [274, 387] on button "Open dashboard" at bounding box center [252, 389] width 97 height 23
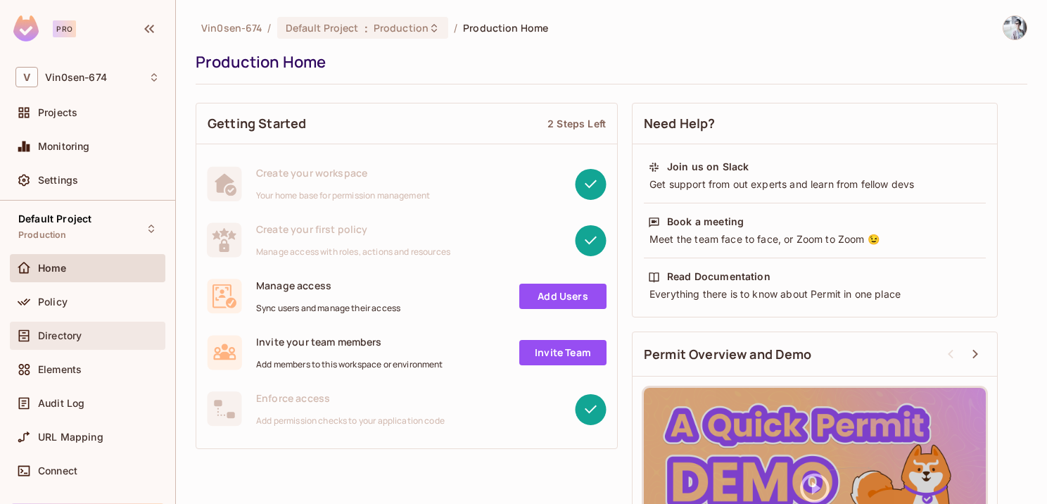
click at [75, 338] on span "Directory" at bounding box center [60, 335] width 44 height 11
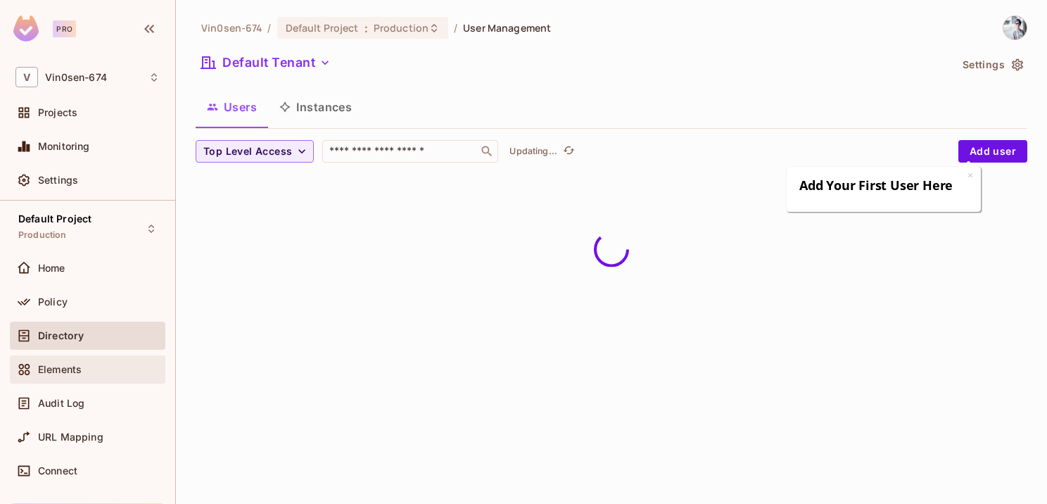
click at [76, 364] on span "Elements" at bounding box center [60, 369] width 44 height 11
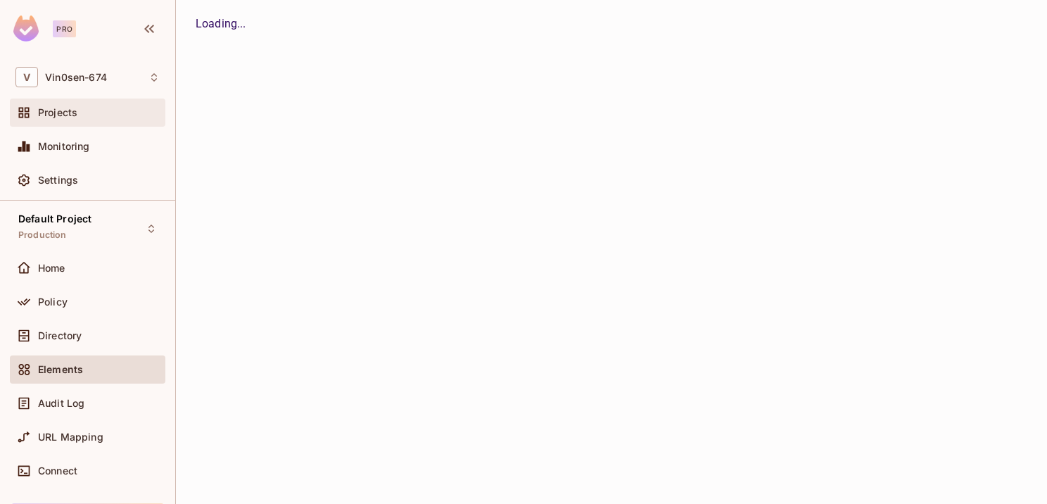
click at [93, 115] on div "Projects" at bounding box center [99, 112] width 122 height 11
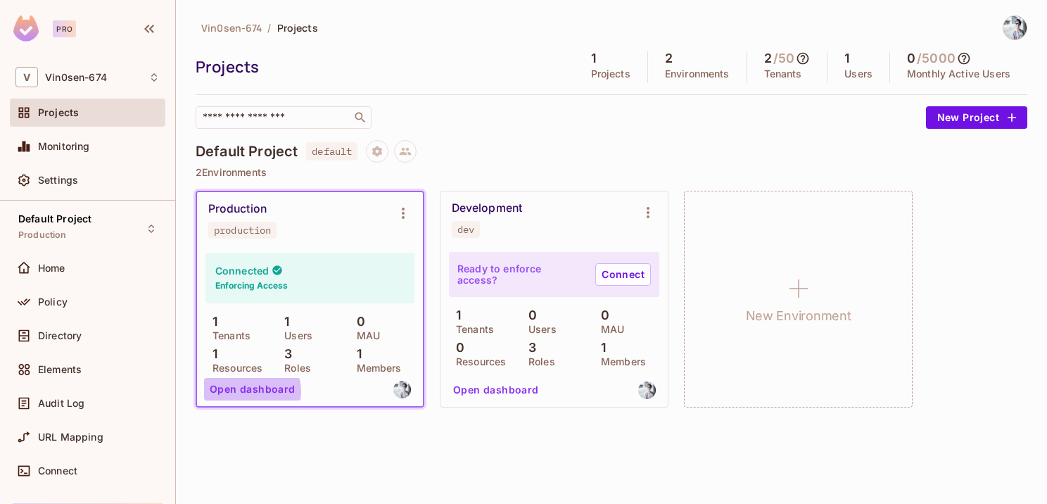
click at [250, 392] on button "Open dashboard" at bounding box center [252, 389] width 97 height 23
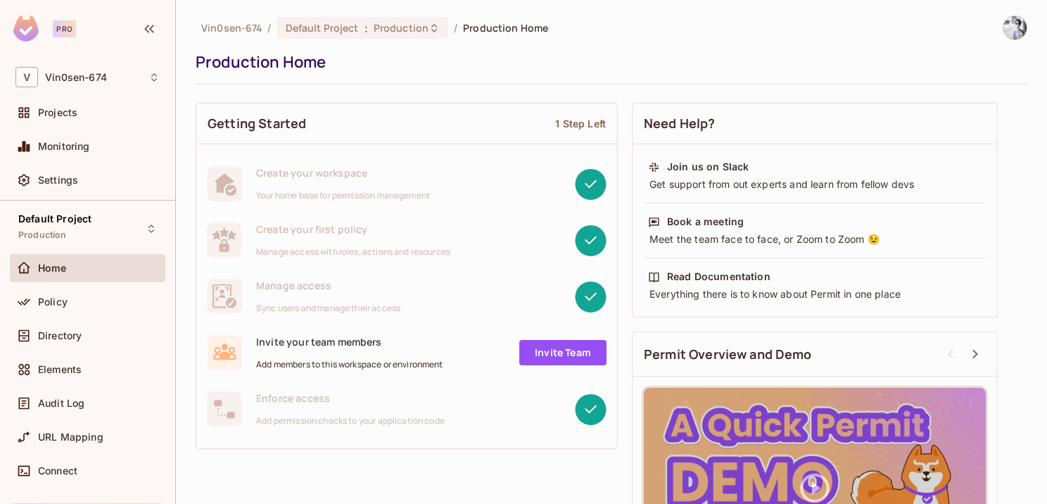
click at [312, 292] on div "Manage access Sync users and manage their access" at bounding box center [328, 296] width 144 height 35
click at [310, 284] on span "Manage access" at bounding box center [328, 285] width 144 height 13
click at [89, 433] on span "URL Mapping" at bounding box center [70, 436] width 65 height 11
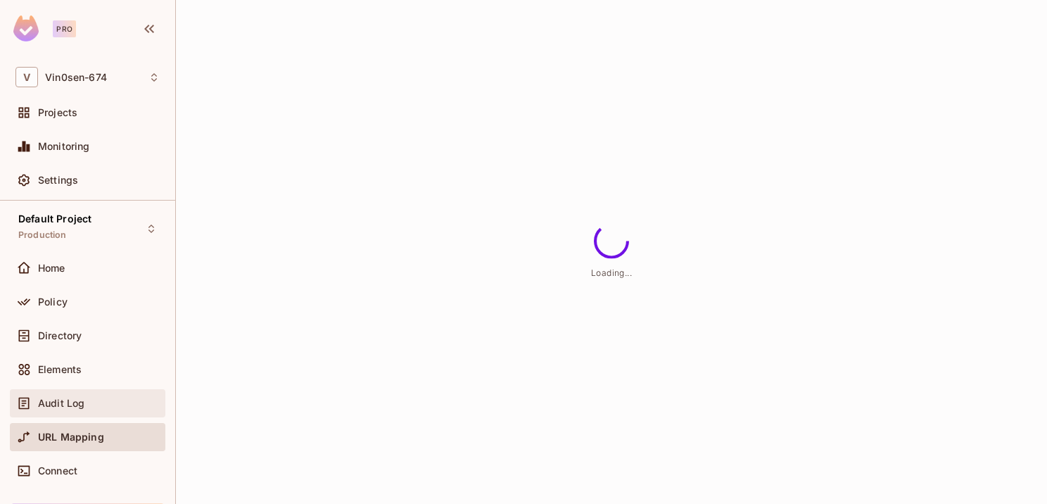
click at [95, 411] on div "Audit Log" at bounding box center [87, 403] width 155 height 28
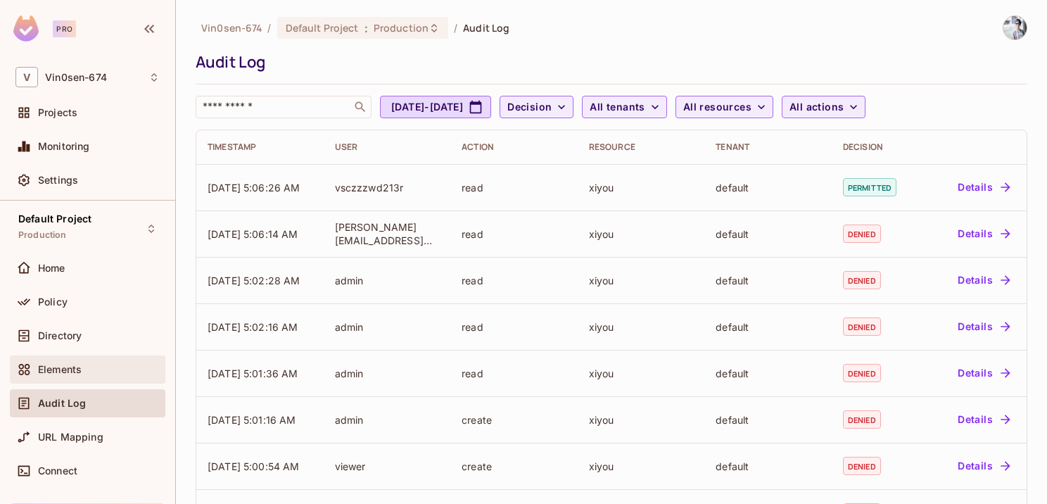
click at [119, 371] on div "Elements" at bounding box center [99, 369] width 122 height 11
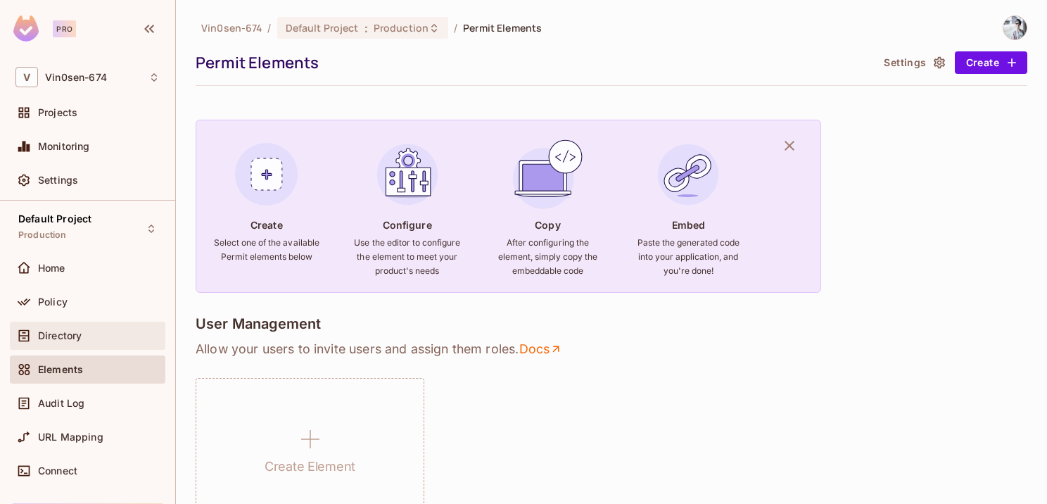
click at [107, 344] on div "Directory" at bounding box center [87, 335] width 155 height 28
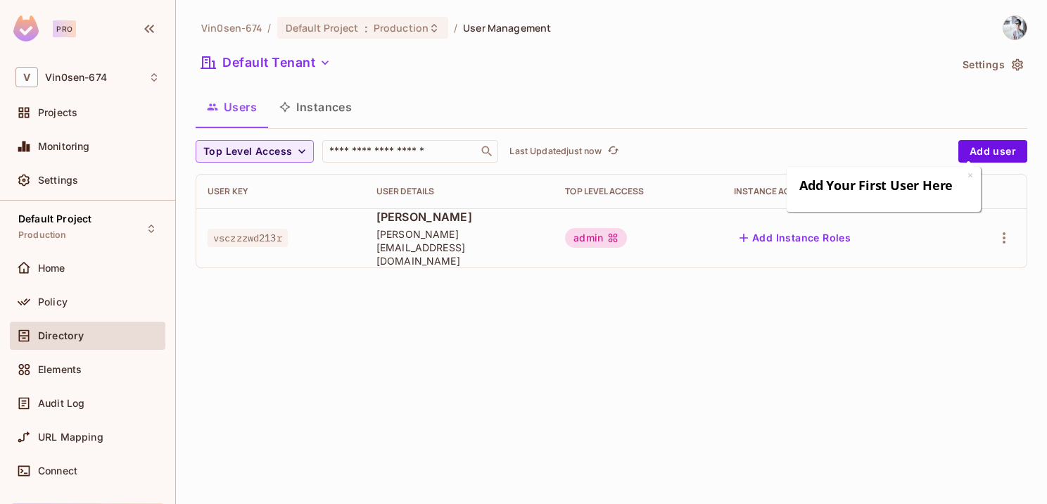
click at [316, 118] on button "Instances" at bounding box center [315, 106] width 95 height 35
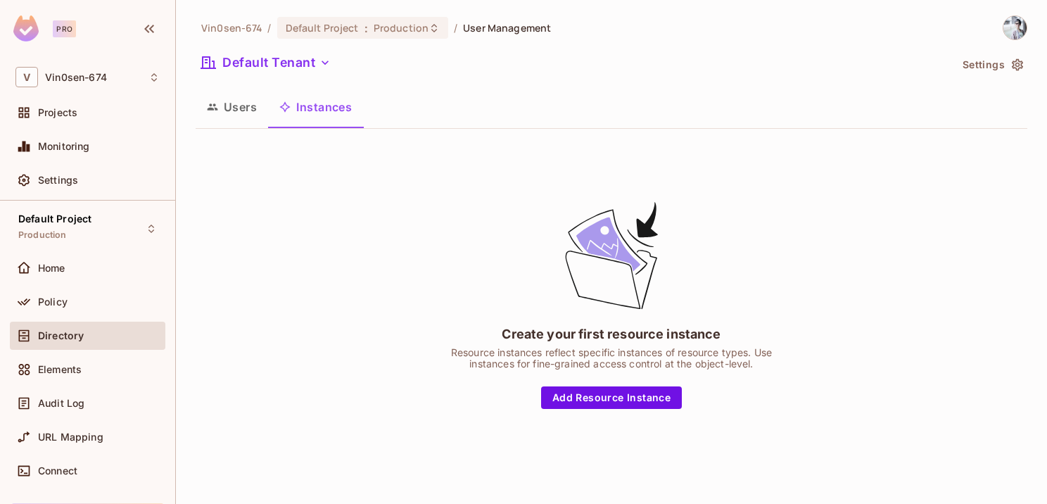
click at [255, 110] on button "Users" at bounding box center [232, 106] width 72 height 35
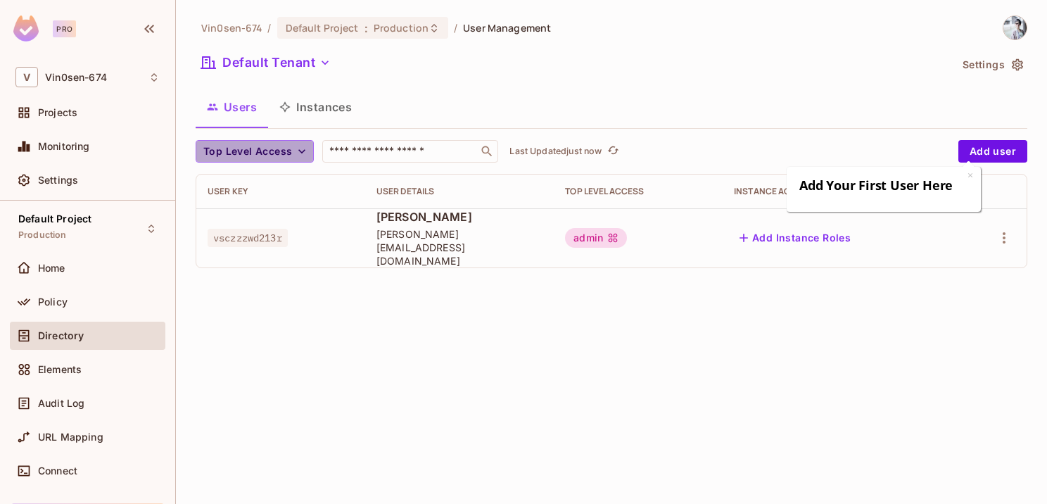
click at [276, 158] on span "Top Level Access" at bounding box center [247, 152] width 89 height 18
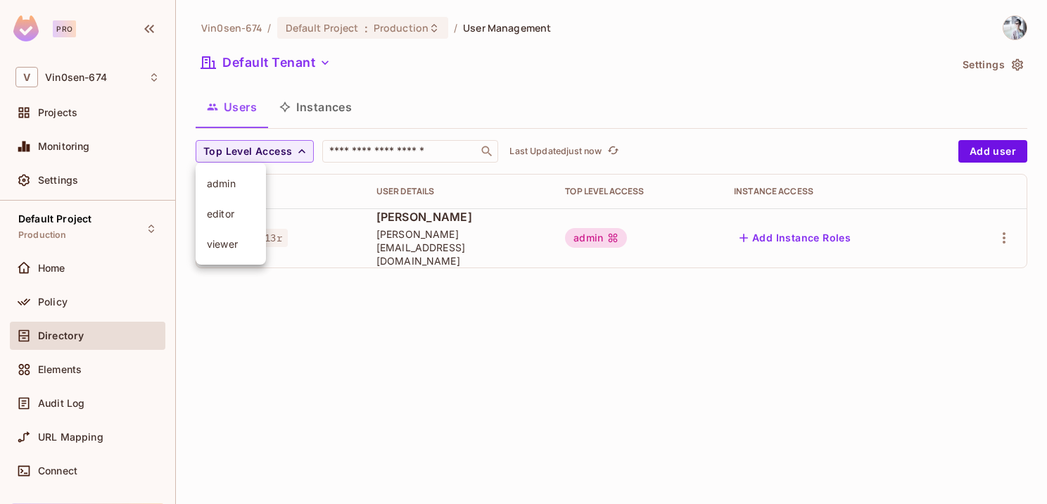
click at [221, 182] on span "admin" at bounding box center [231, 183] width 48 height 13
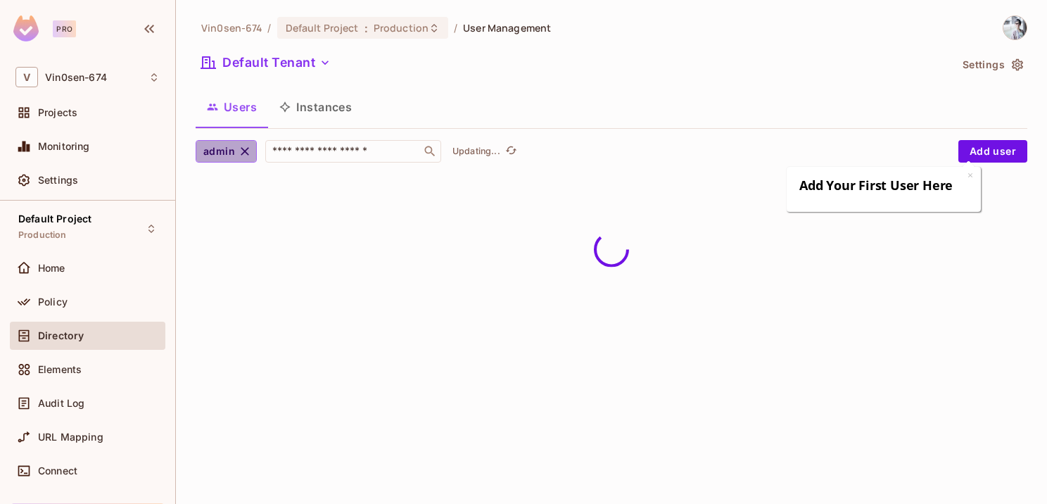
click at [238, 147] on icon "button" at bounding box center [245, 151] width 14 height 14
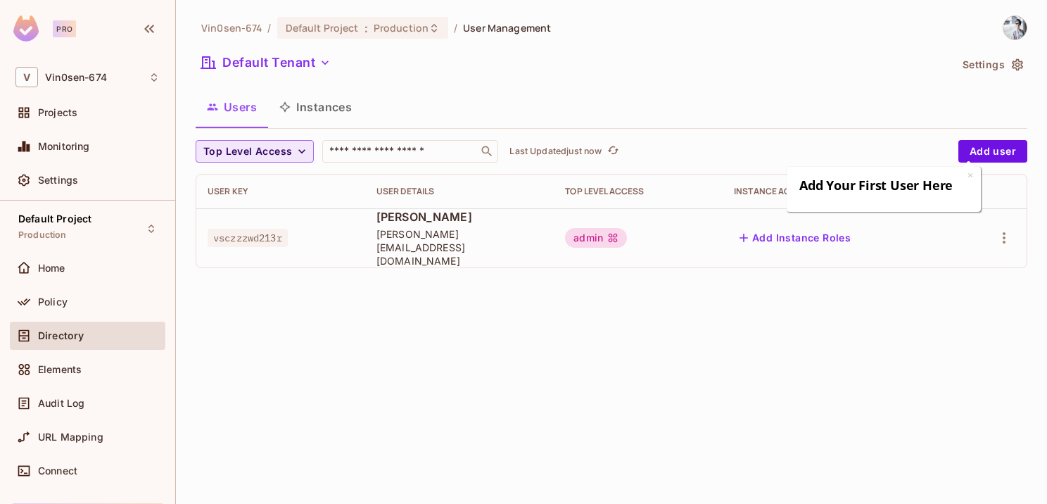
click at [291, 147] on button "Top Level Access" at bounding box center [255, 151] width 118 height 23
click at [60, 266] on div at bounding box center [523, 252] width 1047 height 504
click at [48, 270] on span "Home" at bounding box center [51, 267] width 27 height 11
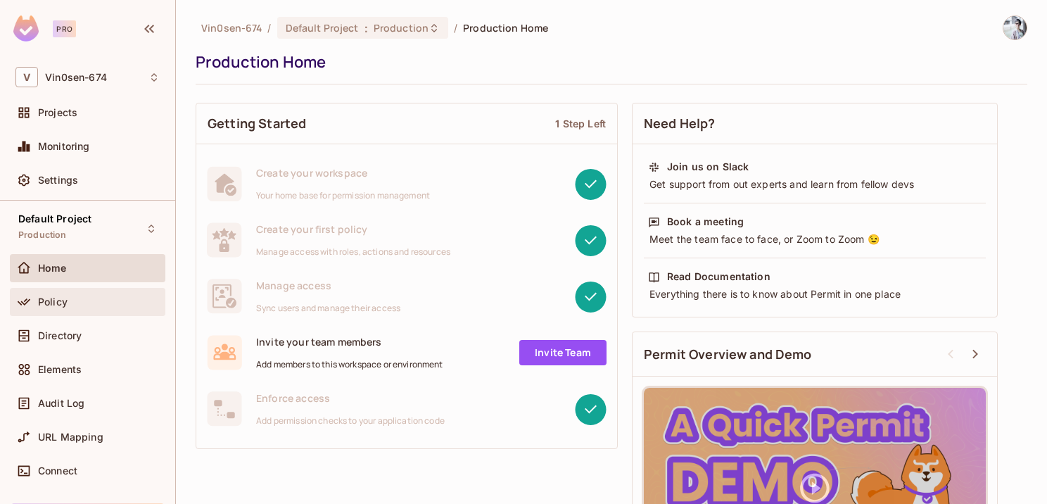
click at [65, 304] on span "Policy" at bounding box center [53, 301] width 30 height 11
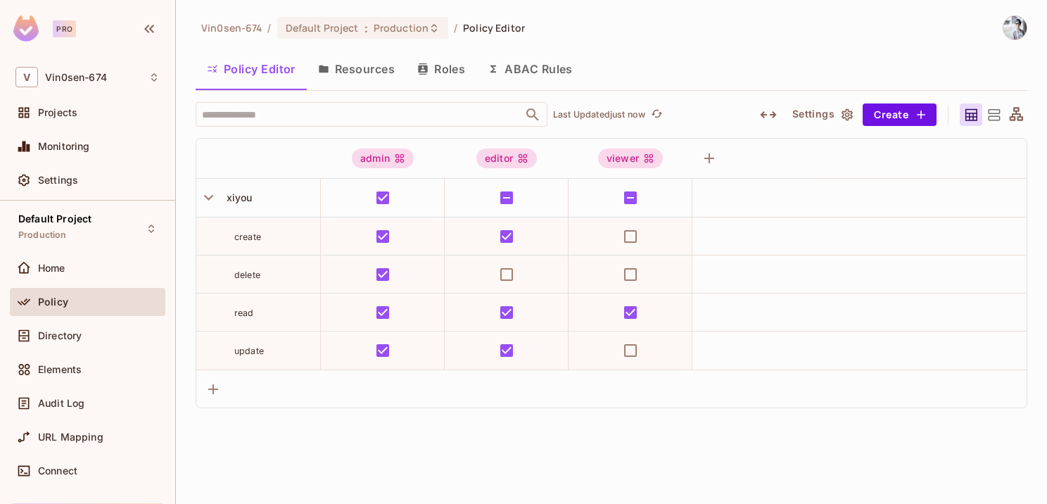
click at [974, 108] on icon at bounding box center [971, 114] width 12 height 12
click at [999, 115] on icon at bounding box center [994, 115] width 18 height 18
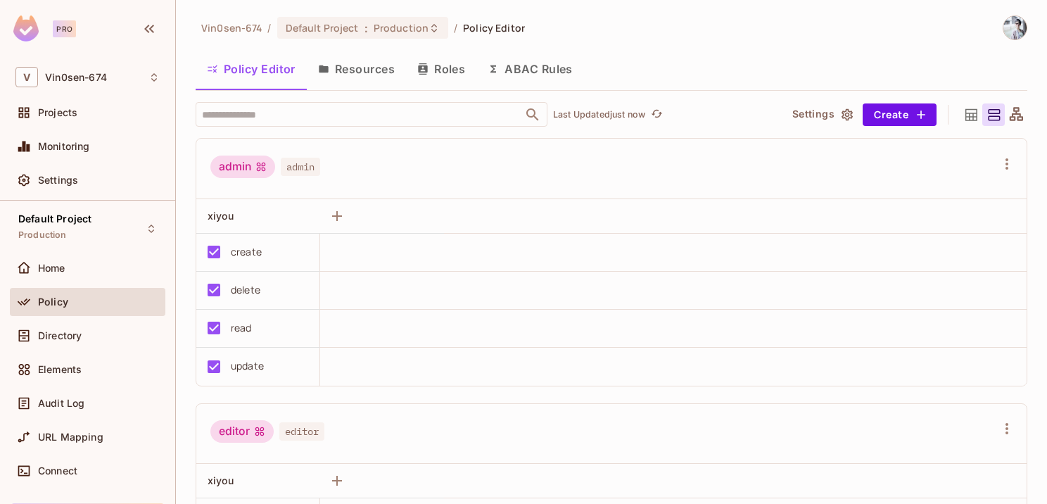
click at [965, 118] on icon at bounding box center [971, 114] width 12 height 12
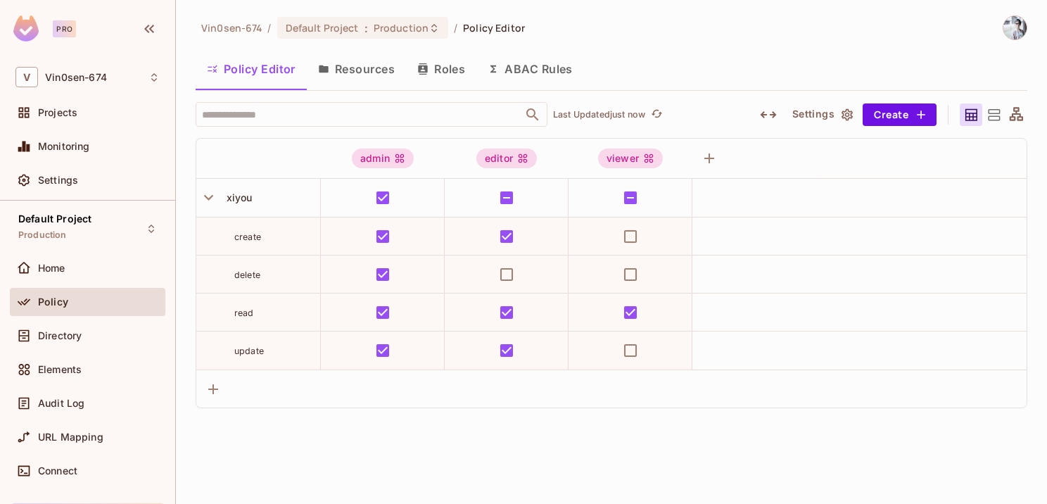
click at [1014, 115] on icon at bounding box center [1016, 115] width 18 height 18
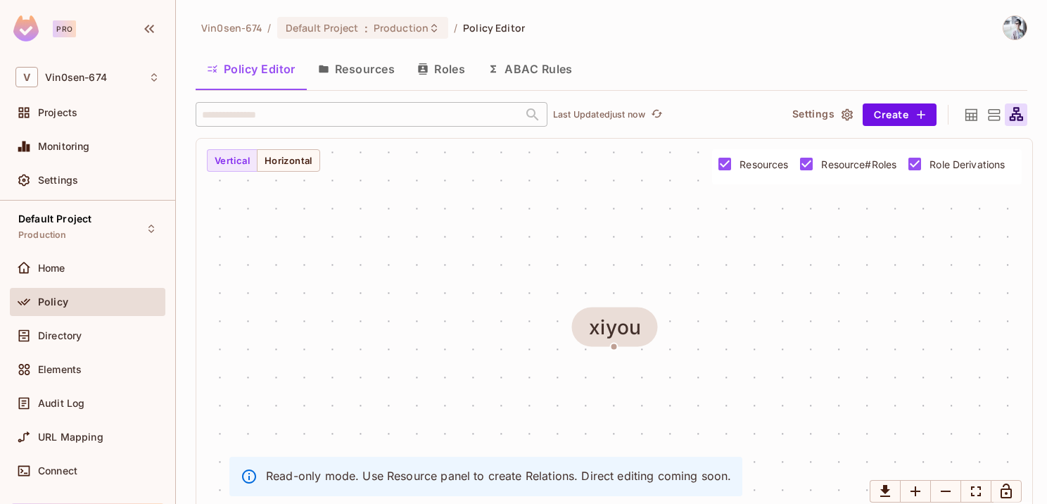
click at [968, 115] on icon at bounding box center [971, 115] width 18 height 18
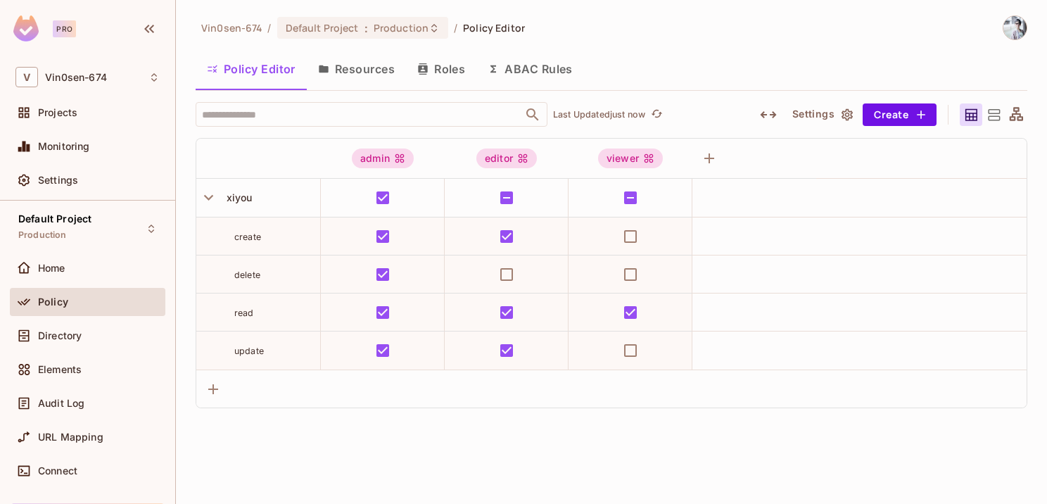
click at [339, 75] on button "Resources" at bounding box center [356, 68] width 99 height 35
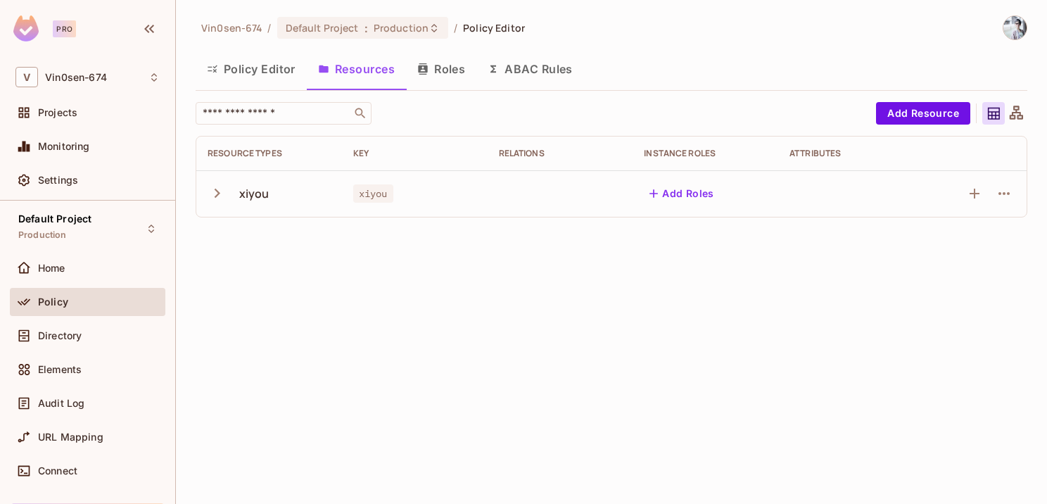
click at [255, 72] on button "Policy Editor" at bounding box center [251, 68] width 111 height 35
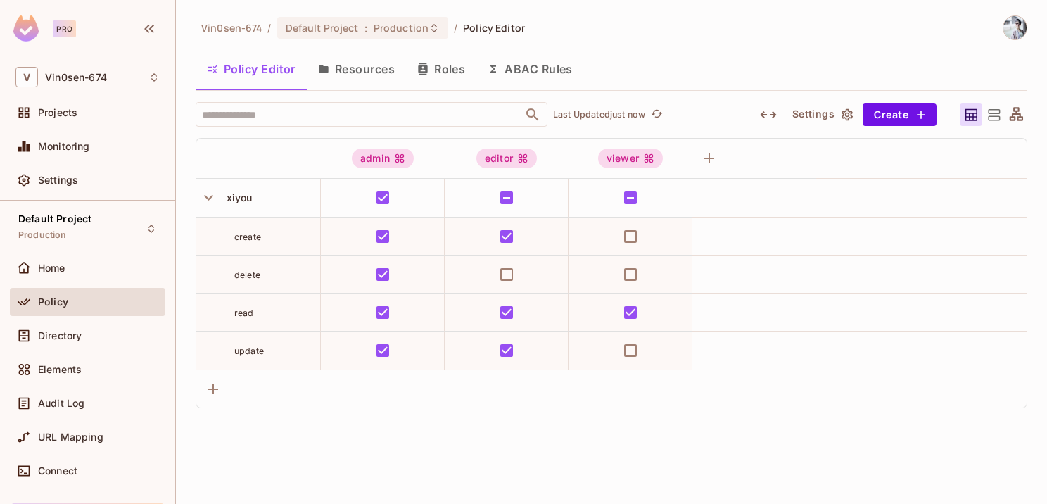
click at [371, 68] on button "Resources" at bounding box center [356, 68] width 99 height 35
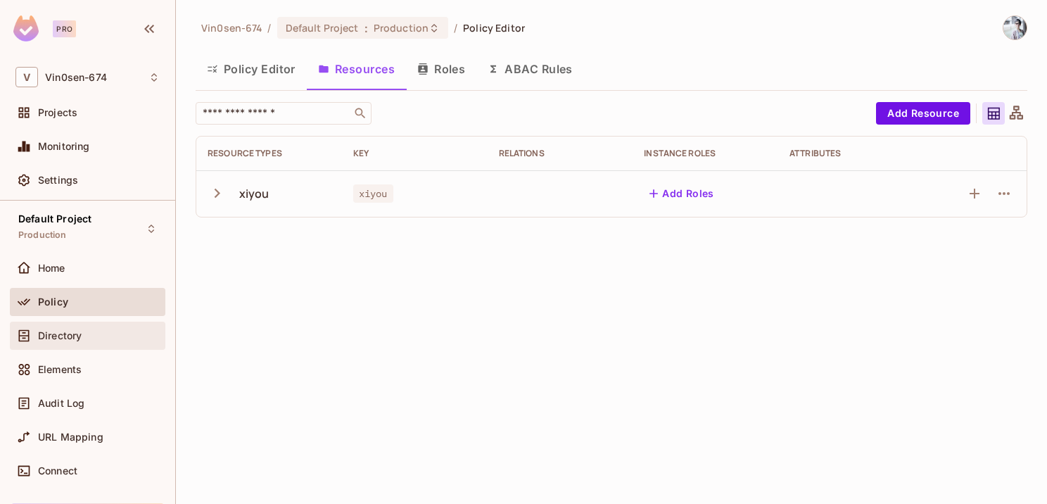
click at [96, 330] on div "Directory" at bounding box center [99, 335] width 122 height 11
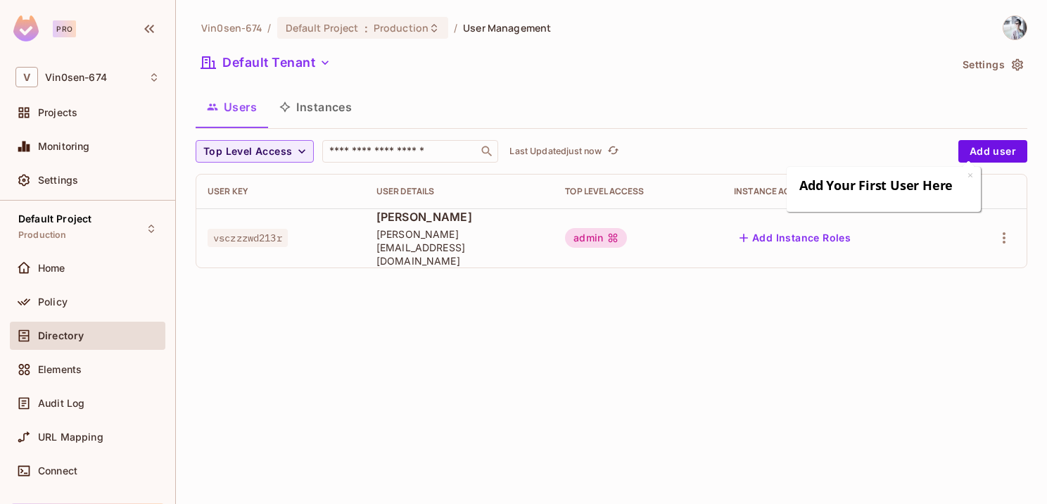
click at [898, 191] on span "Add Your First User Here" at bounding box center [875, 184] width 153 height 17
drag, startPoint x: 205, startPoint y: 35, endPoint x: 726, endPoint y: 155, distance: 534.8
click at [726, 155] on div "Top Level Access ​ Last Updated just now" at bounding box center [573, 151] width 755 height 23
click at [65, 112] on span "Projects" at bounding box center [57, 112] width 39 height 11
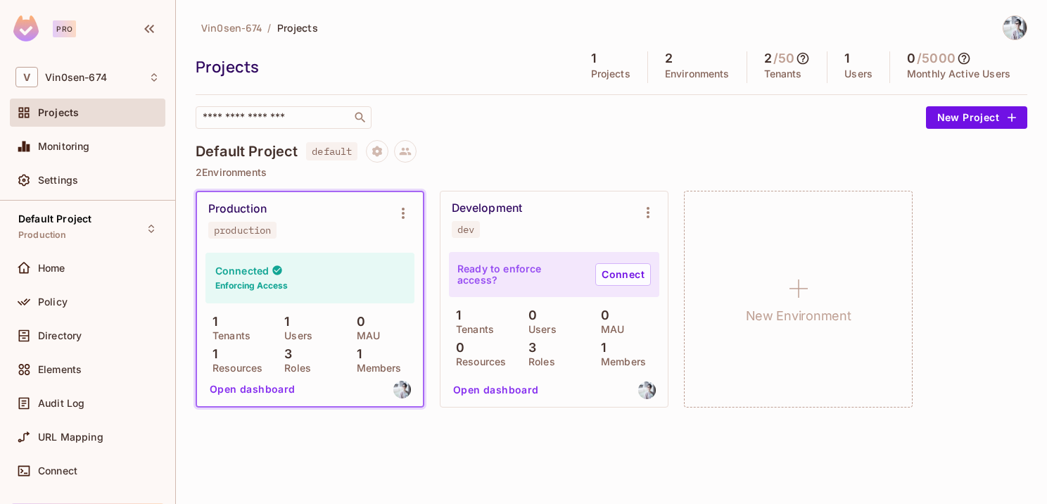
click at [225, 332] on p "Tenants" at bounding box center [227, 335] width 45 height 11
click at [52, 330] on span "Directory" at bounding box center [60, 335] width 44 height 11
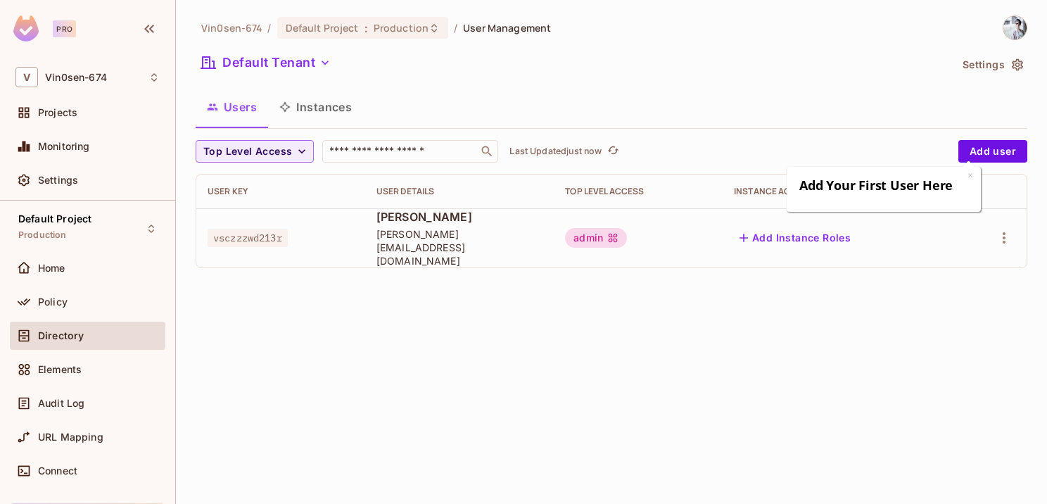
click at [316, 102] on button "Instances" at bounding box center [315, 106] width 95 height 35
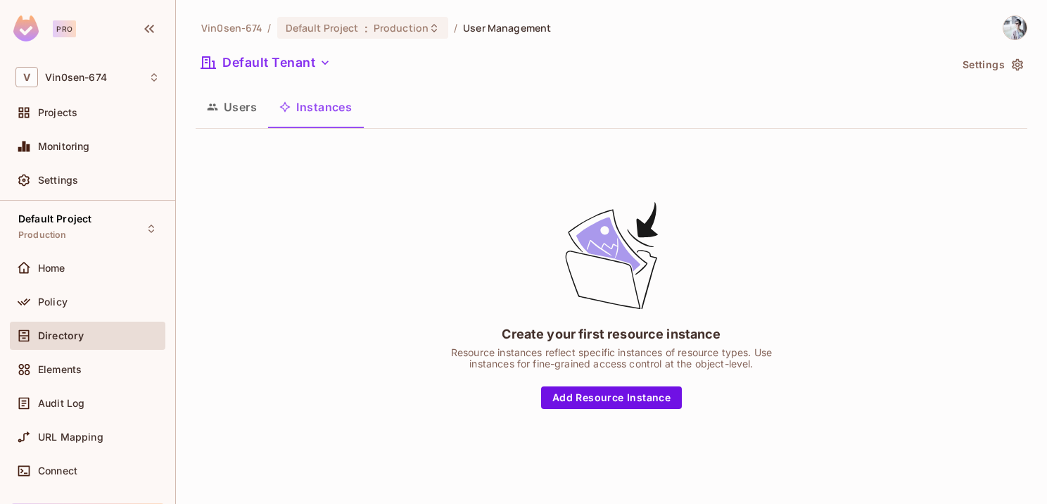
click at [237, 104] on button "Users" at bounding box center [232, 106] width 72 height 35
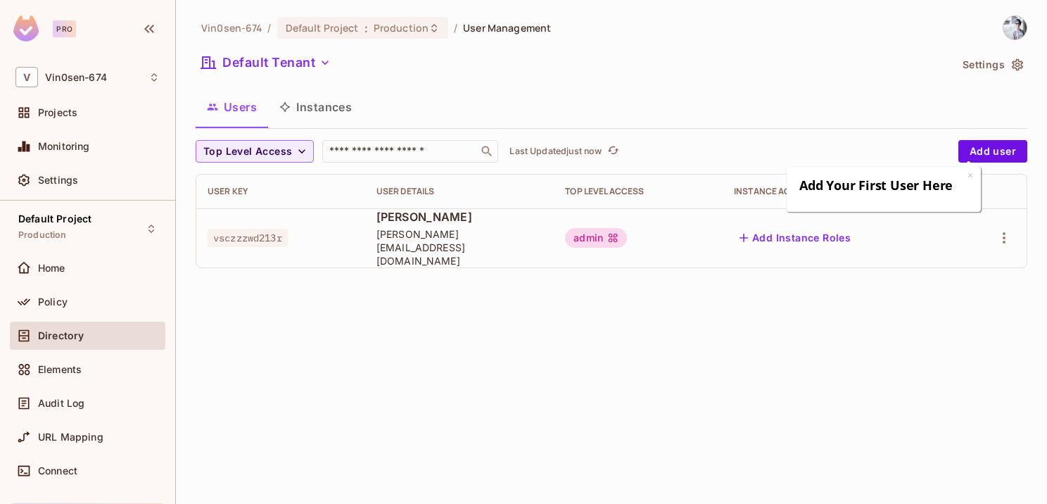
click at [780, 234] on button "Add Instance Roles" at bounding box center [795, 238] width 122 height 23
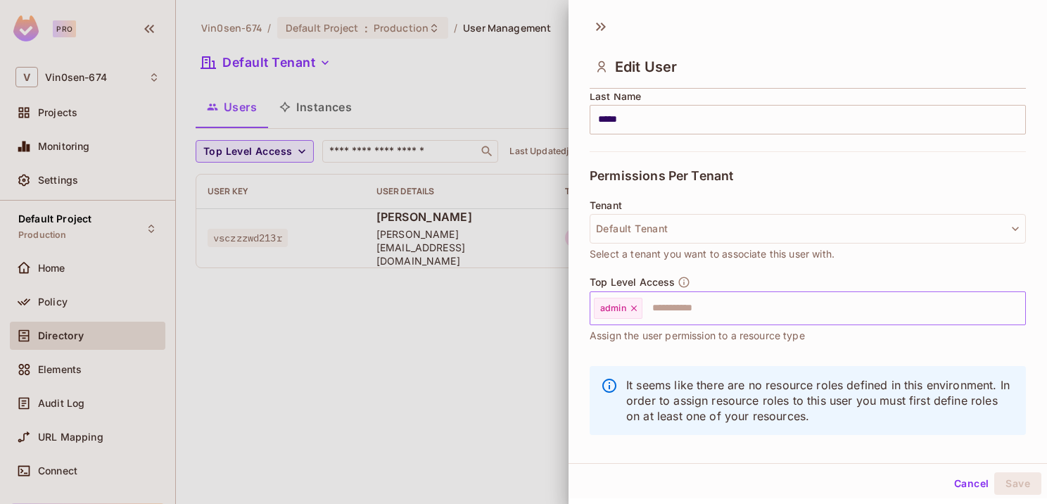
scroll to position [256, 0]
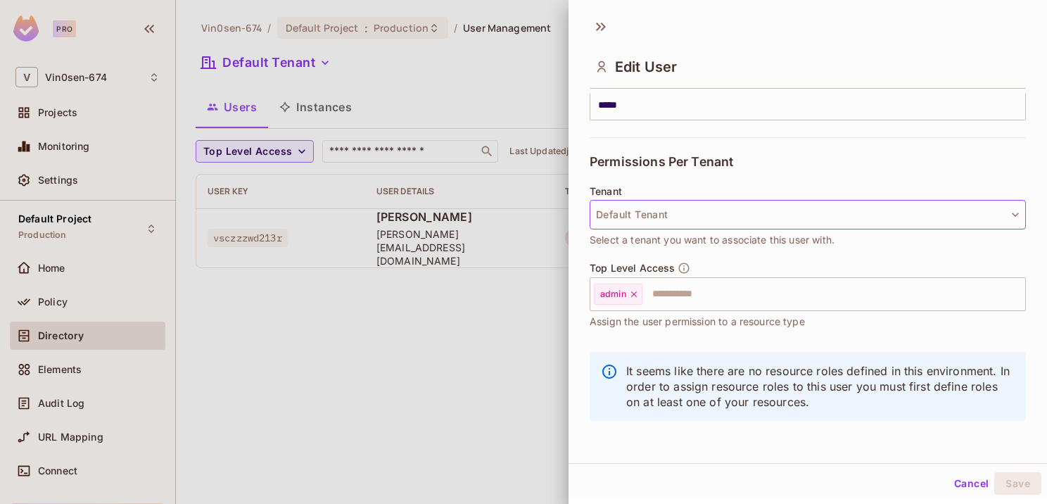
click at [741, 212] on button "Default Tenant" at bounding box center [807, 215] width 436 height 30
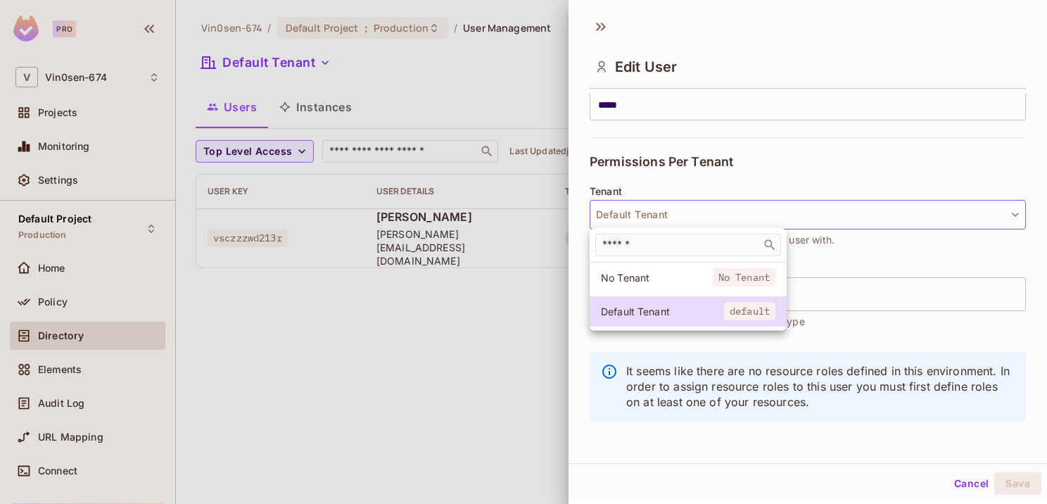
click at [741, 212] on div at bounding box center [523, 252] width 1047 height 504
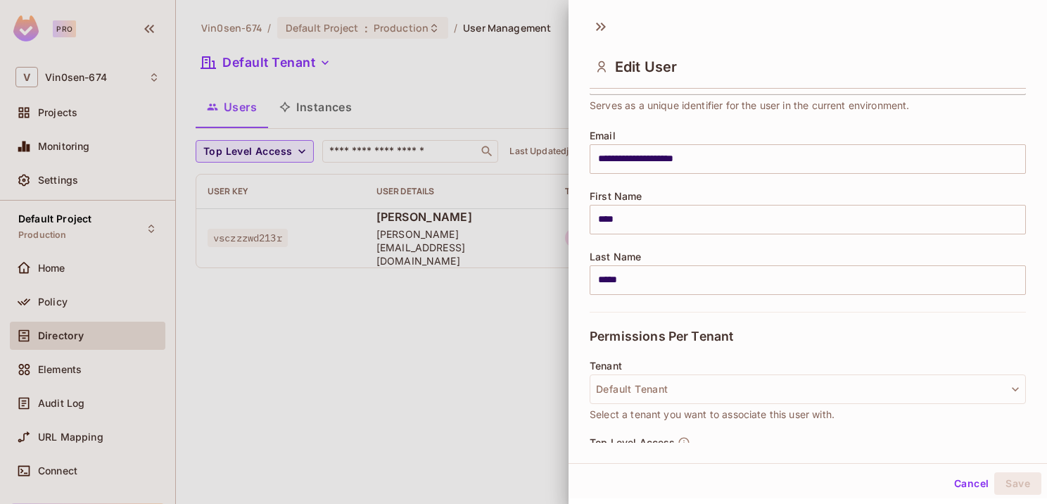
scroll to position [0, 0]
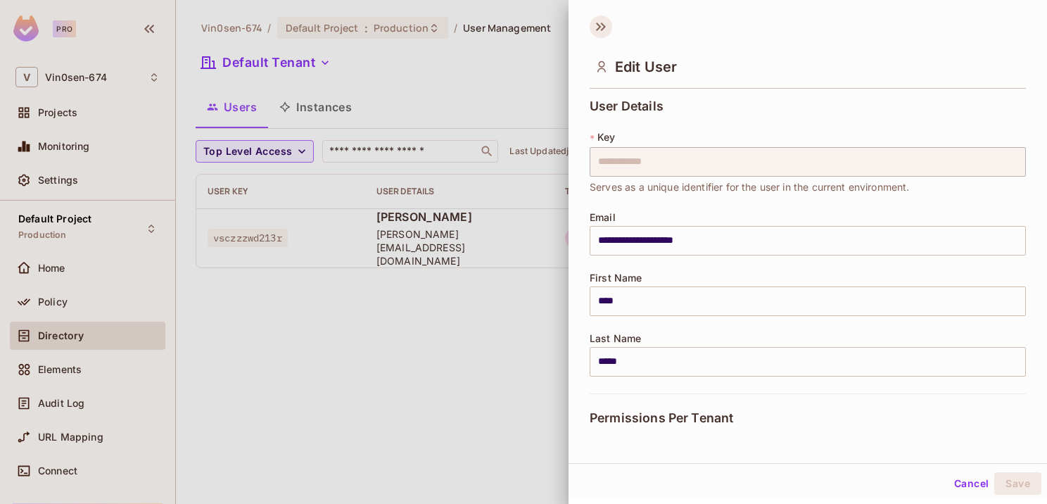
click at [594, 22] on icon at bounding box center [600, 26] width 23 height 23
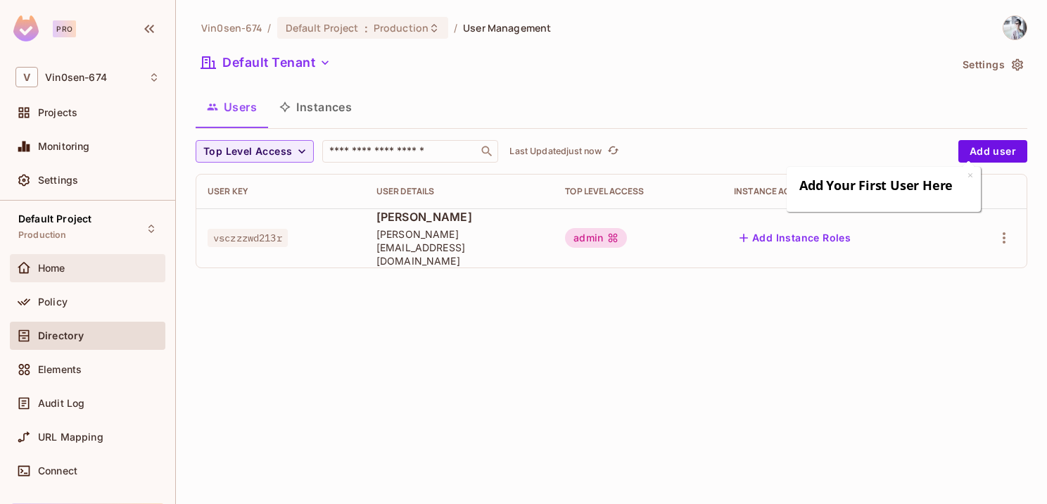
click at [88, 267] on div "Home" at bounding box center [99, 267] width 122 height 11
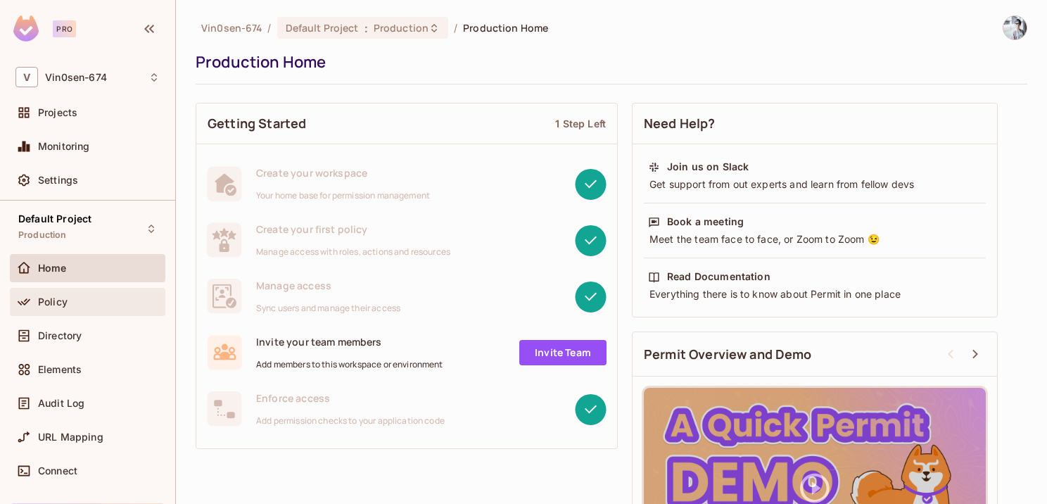
click at [79, 301] on div "Policy" at bounding box center [99, 301] width 122 height 11
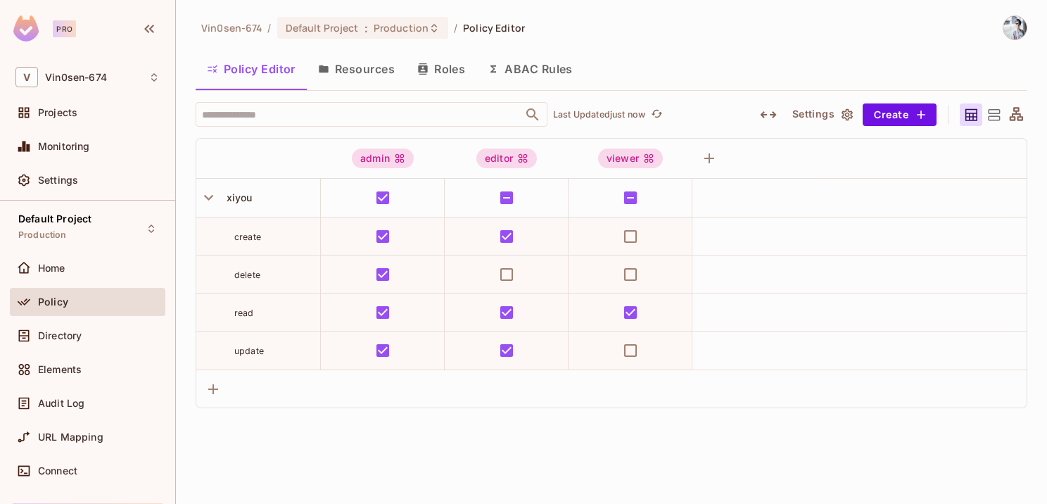
click at [541, 69] on button "ABAC Rules" at bounding box center [530, 68] width 108 height 35
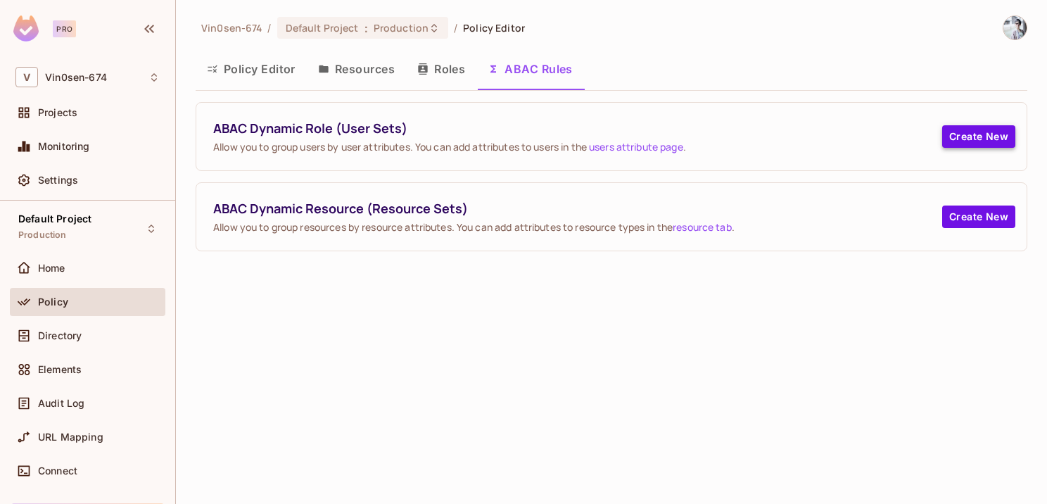
click at [976, 136] on button "Create New" at bounding box center [978, 136] width 73 height 23
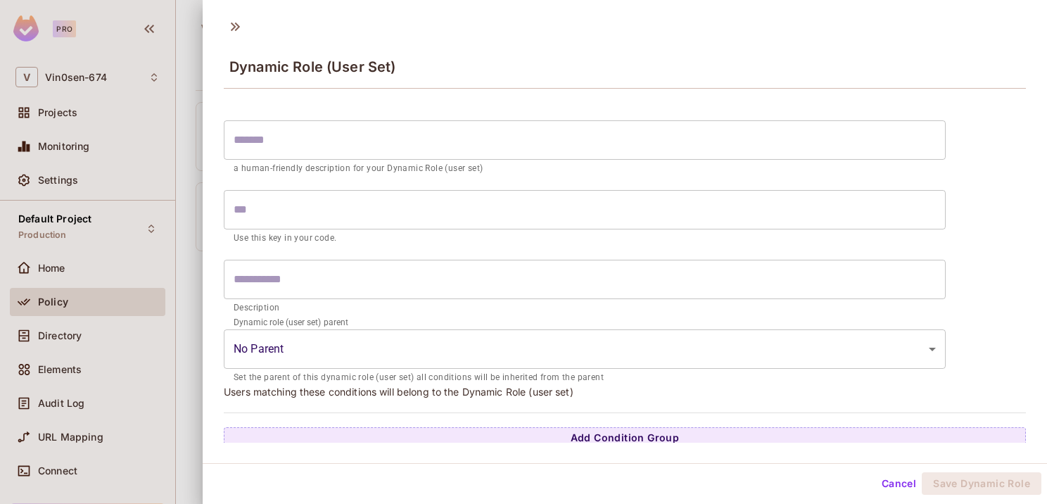
click at [439, 151] on input "text" at bounding box center [585, 139] width 722 height 39
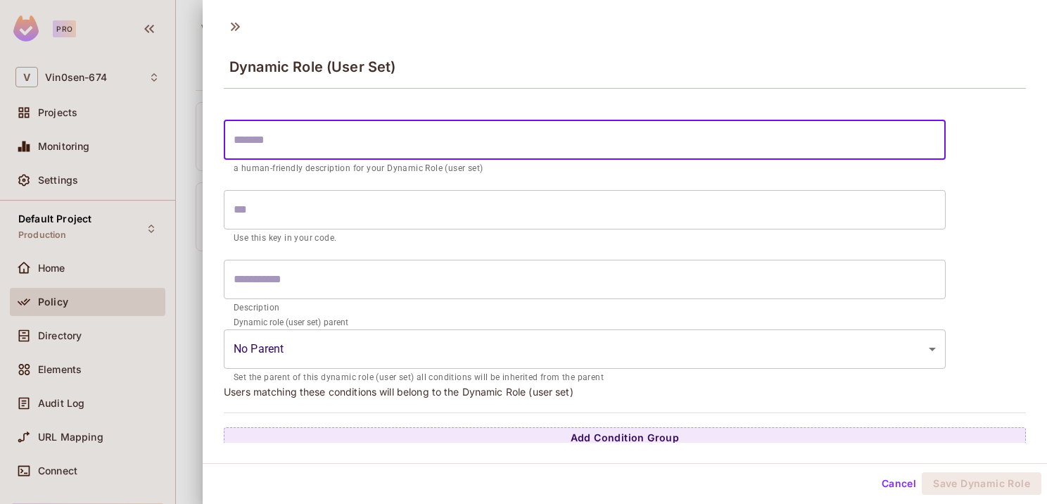
type input "*"
type input "**"
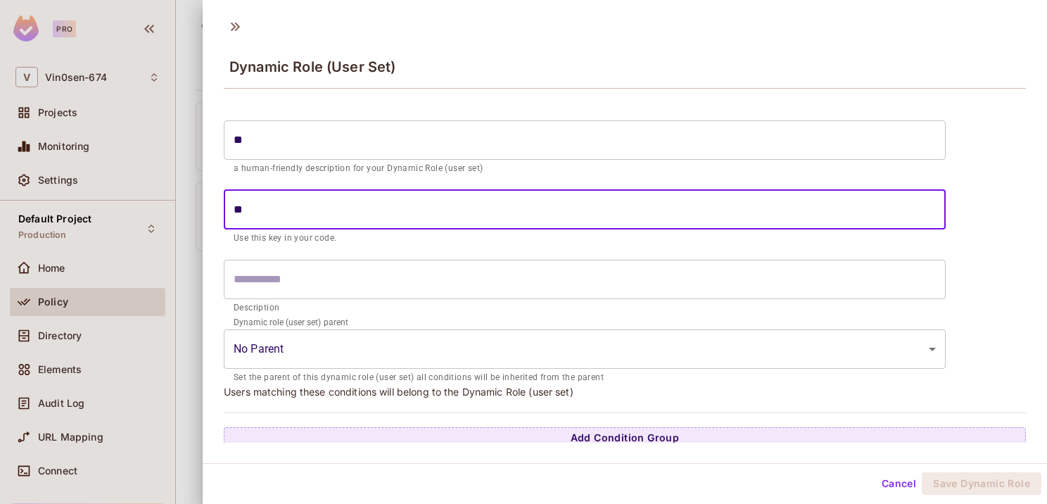
click at [335, 223] on input "**" at bounding box center [585, 209] width 722 height 39
click at [350, 286] on input "text" at bounding box center [585, 279] width 722 height 39
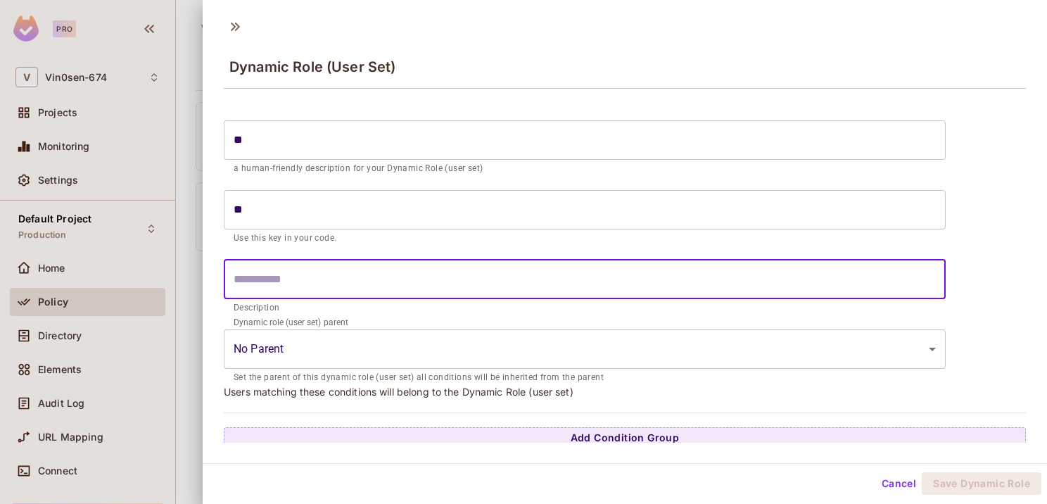
click at [350, 286] on input "text" at bounding box center [585, 279] width 722 height 39
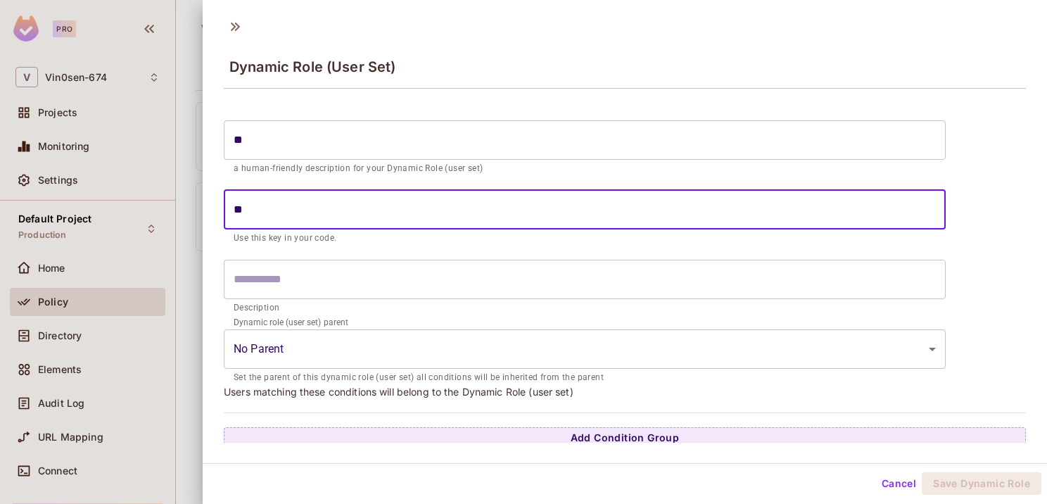
click at [312, 216] on input "**" at bounding box center [585, 209] width 722 height 39
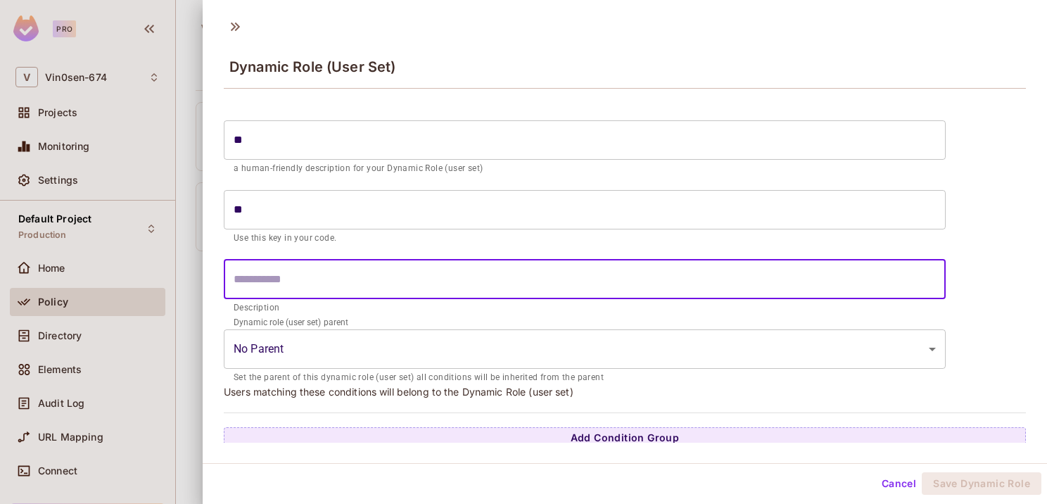
click at [298, 281] on input "text" at bounding box center [585, 279] width 722 height 39
click at [267, 144] on input "**" at bounding box center [585, 139] width 722 height 39
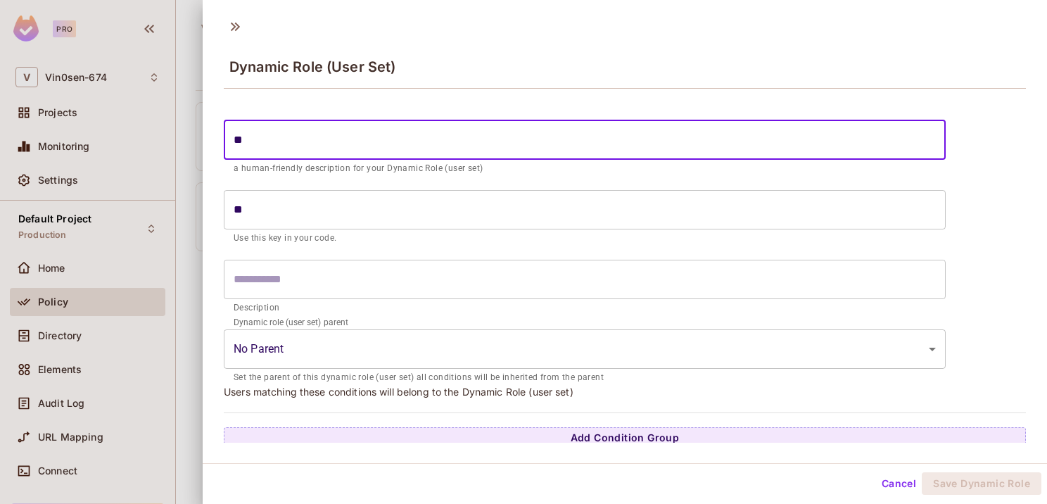
click at [267, 144] on input "**" at bounding box center [585, 139] width 722 height 39
type input "*"
type input "**"
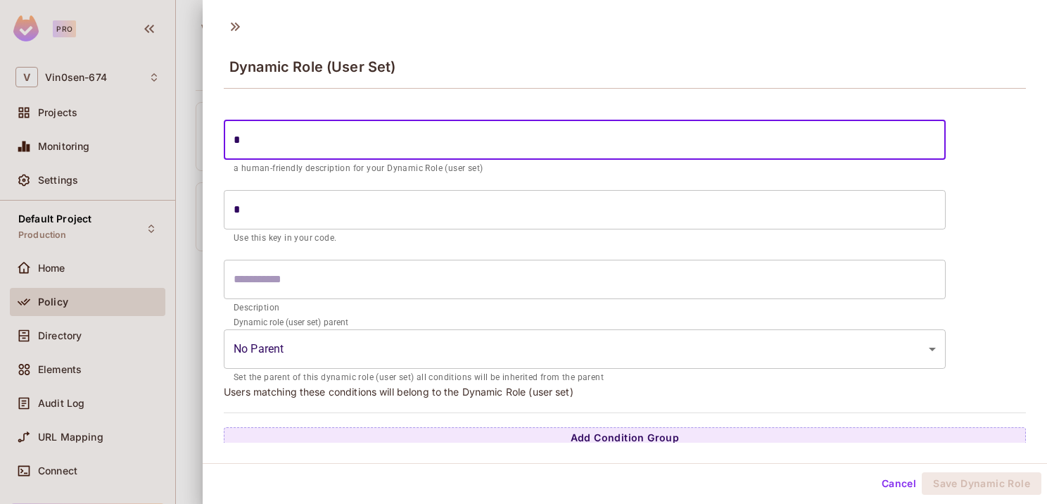
type input "**"
type input "***"
type input "****"
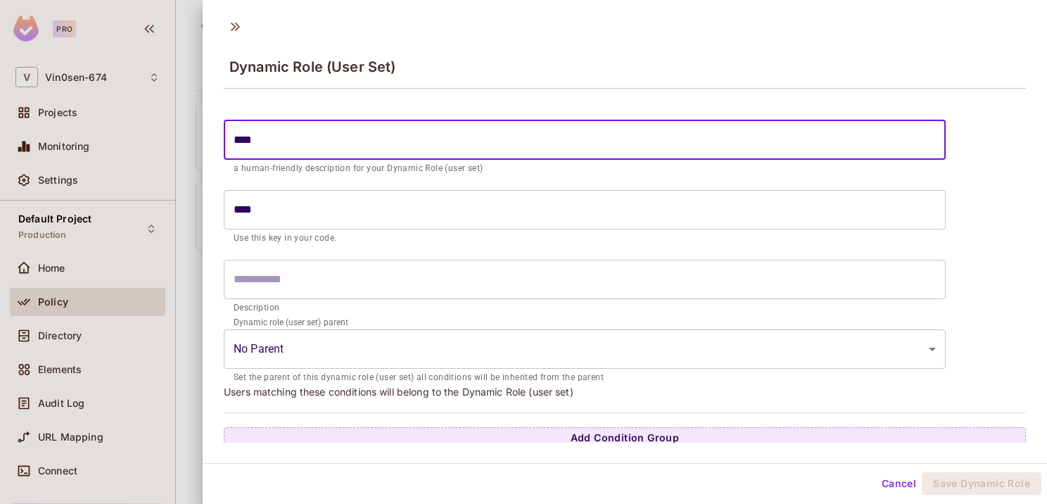
type input "*****"
click at [279, 155] on input "*****" at bounding box center [585, 139] width 722 height 39
click at [281, 146] on input "*****" at bounding box center [585, 139] width 722 height 39
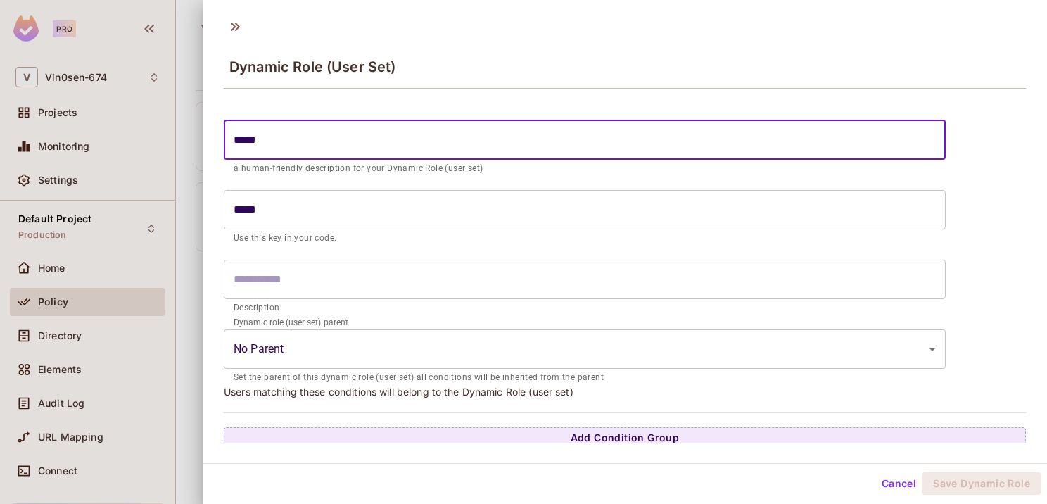
click at [281, 146] on input "*****" at bounding box center [585, 139] width 722 height 39
type input "*****"
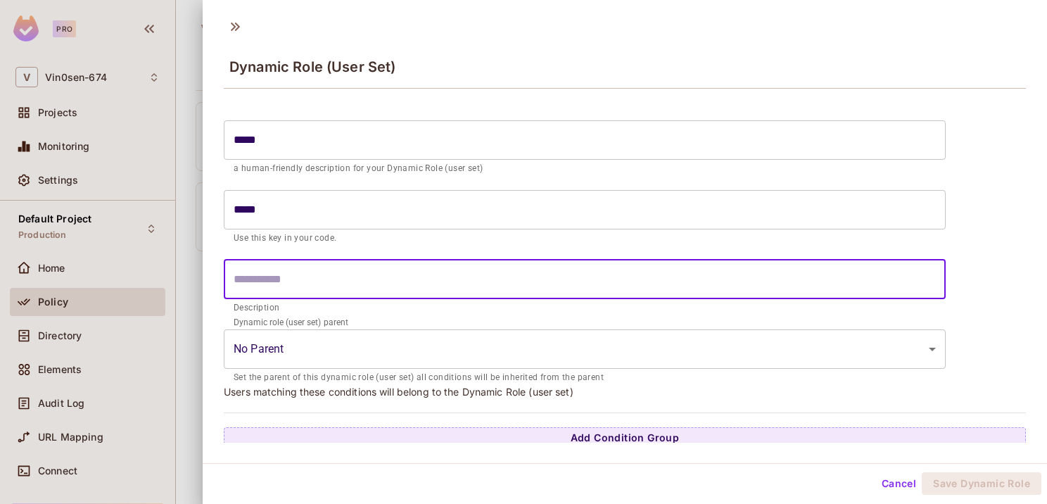
click at [287, 281] on input "text" at bounding box center [585, 279] width 722 height 39
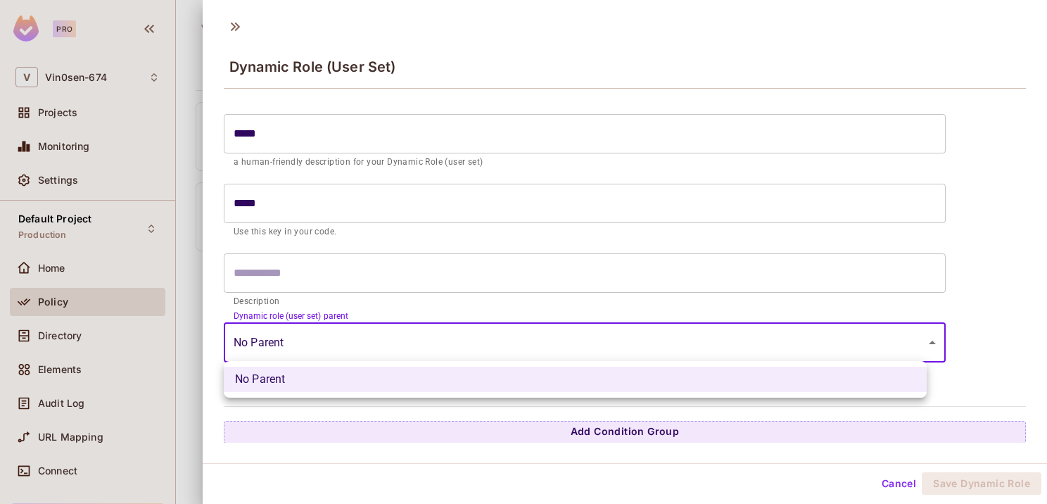
click at [307, 342] on body "Pro V Vin0sen-674 Projects Monitoring Settings Default Project Production Home …" at bounding box center [523, 252] width 1047 height 504
click at [308, 346] on div at bounding box center [523, 252] width 1047 height 504
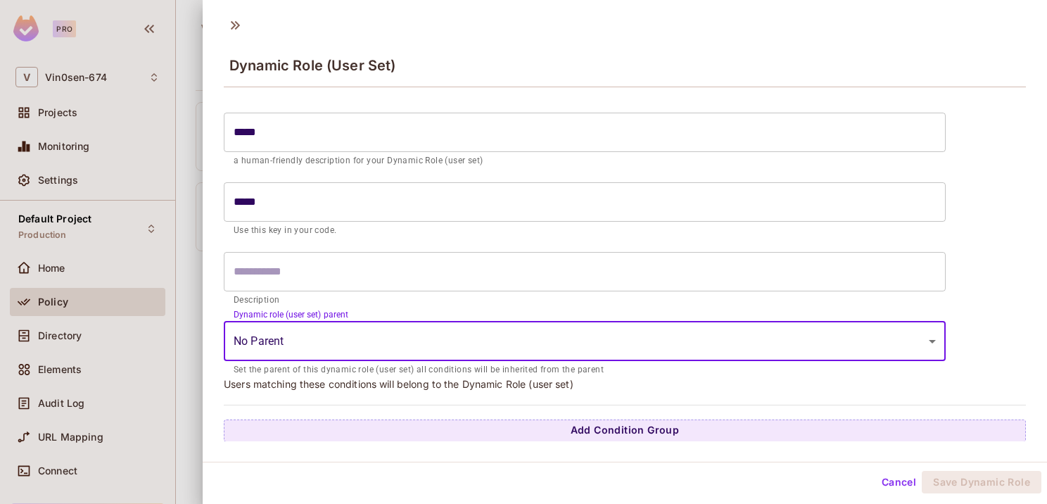
scroll to position [2, 0]
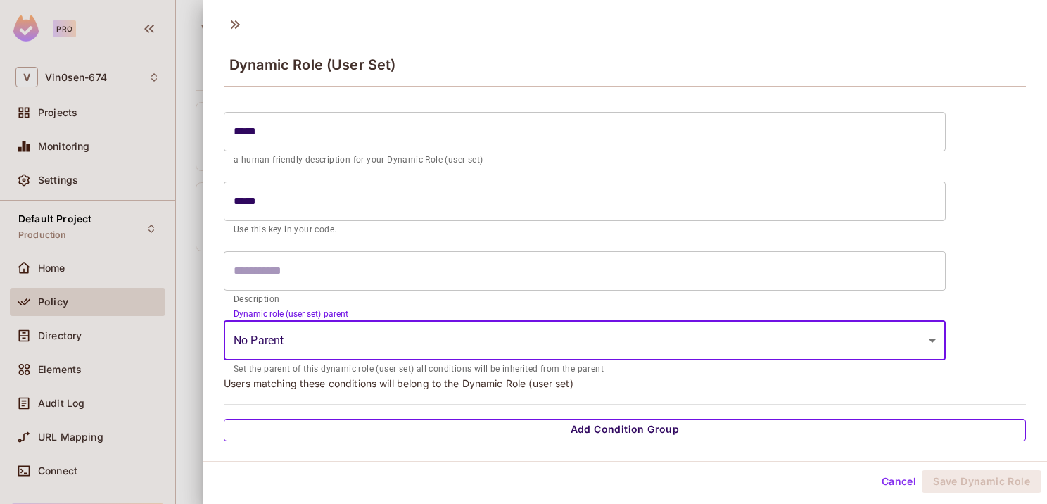
click at [602, 425] on button "Add Condition Group" at bounding box center [625, 430] width 802 height 23
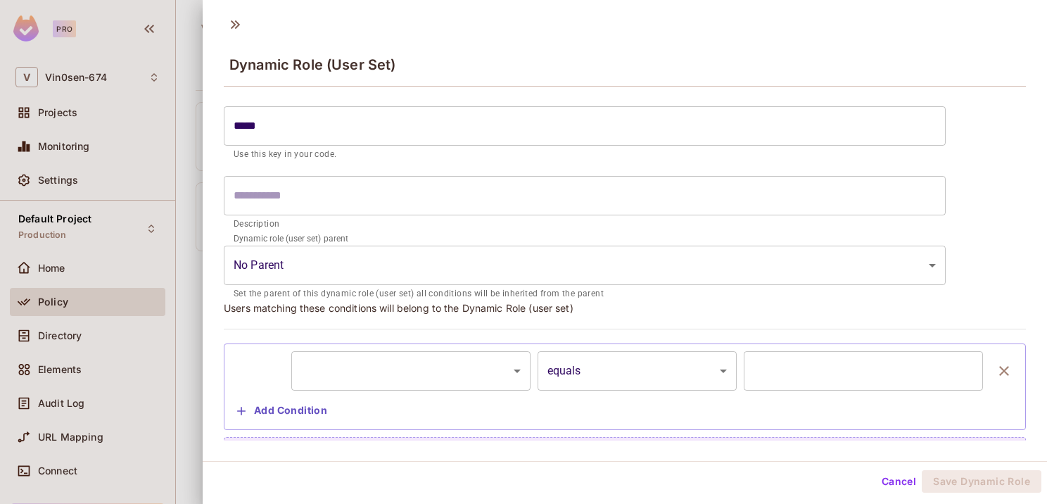
scroll to position [100, 0]
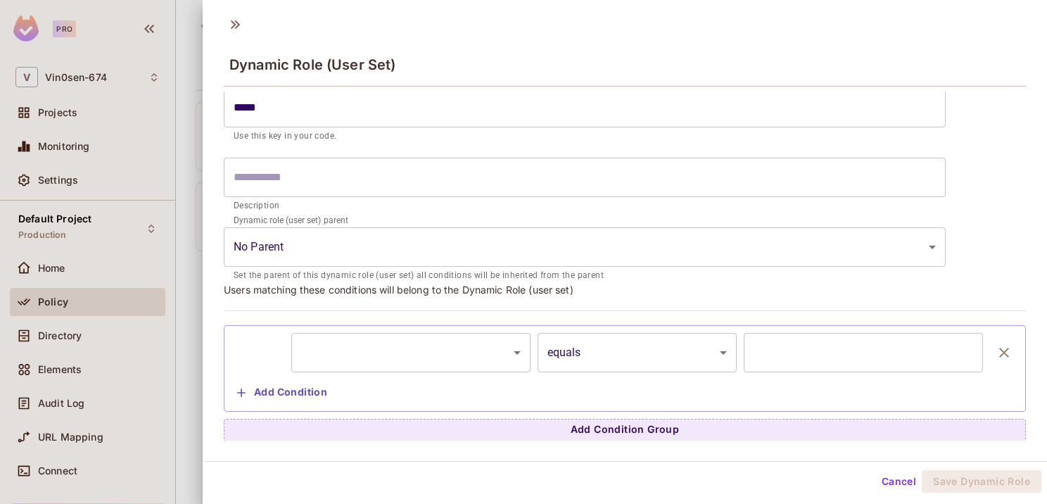
click at [475, 355] on body "Pro V Vin0sen-674 Projects Monitoring Settings Default Project Production Home …" at bounding box center [523, 252] width 1047 height 504
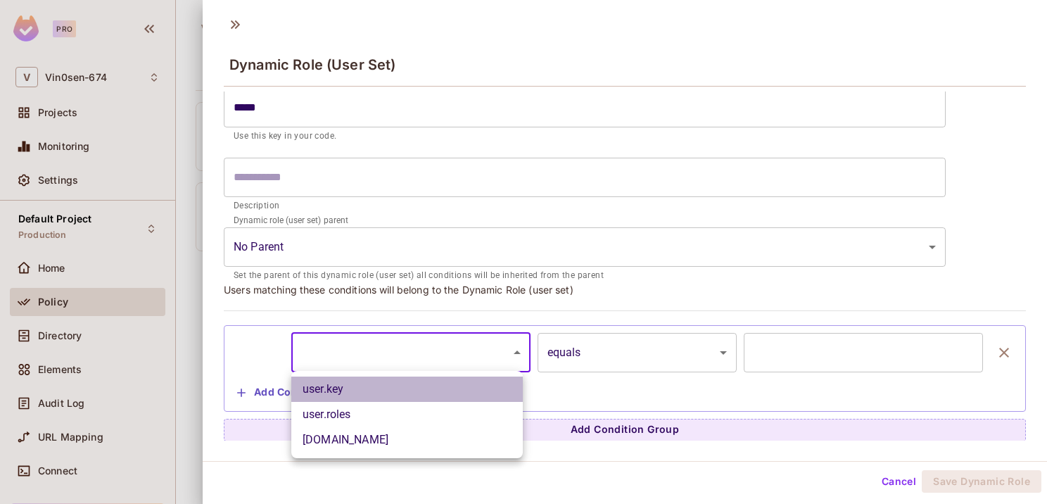
click at [406, 381] on li "user.key" at bounding box center [406, 388] width 231 height 25
type input "********"
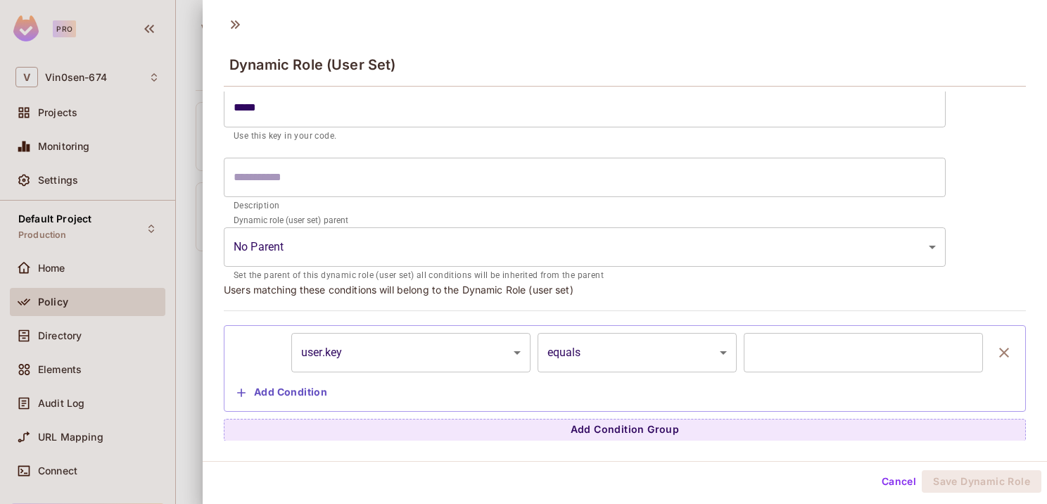
click at [830, 340] on input "text" at bounding box center [863, 352] width 239 height 39
paste input "**********"
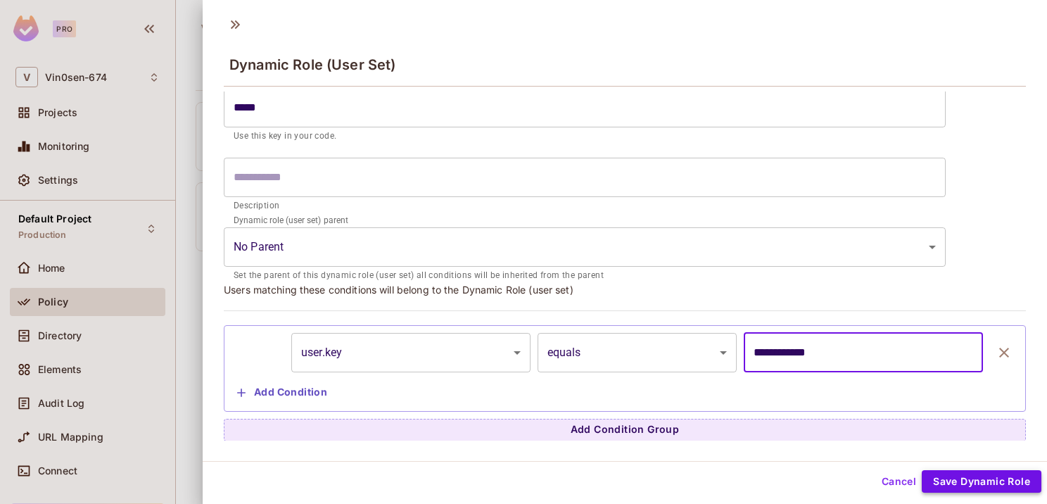
type input "**********"
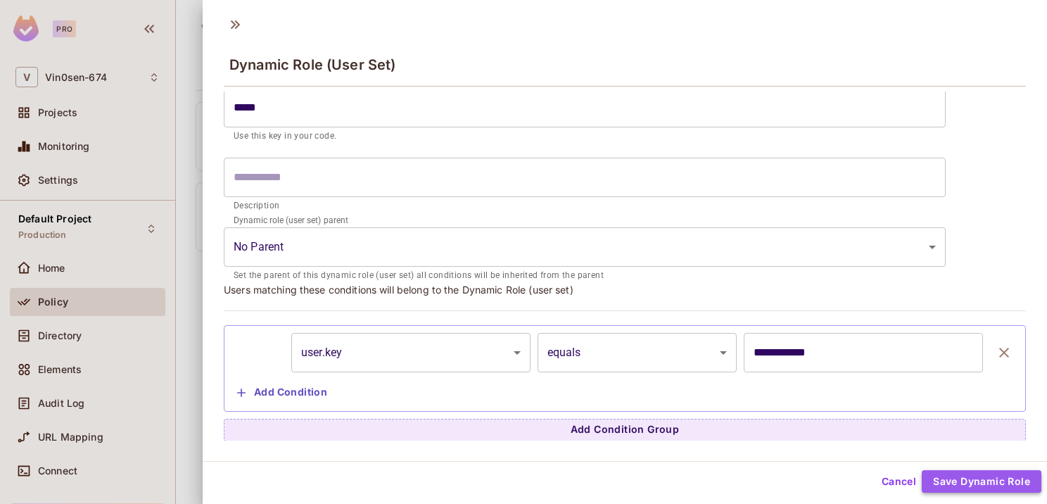
click at [977, 481] on button "Save Dynamic Role" at bounding box center [981, 481] width 120 height 23
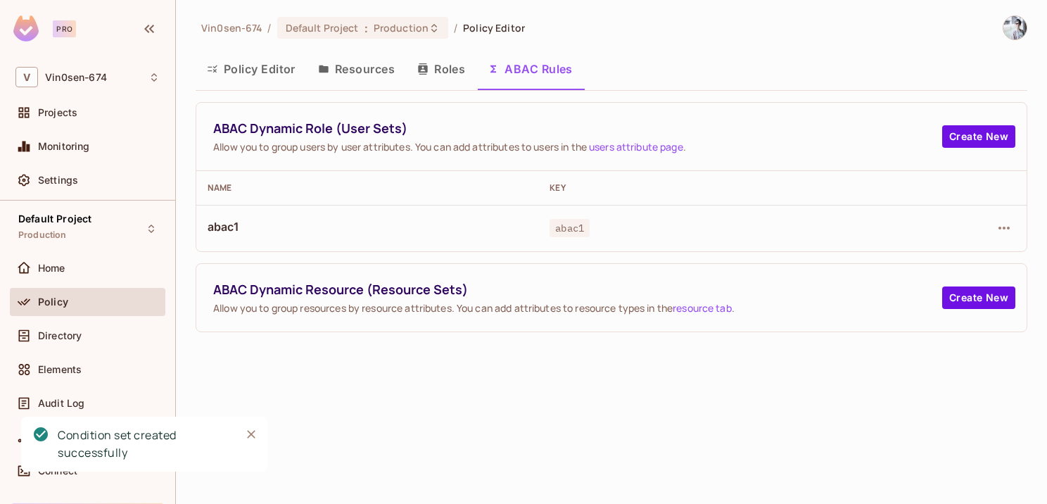
click at [363, 77] on button "Resources" at bounding box center [356, 68] width 99 height 35
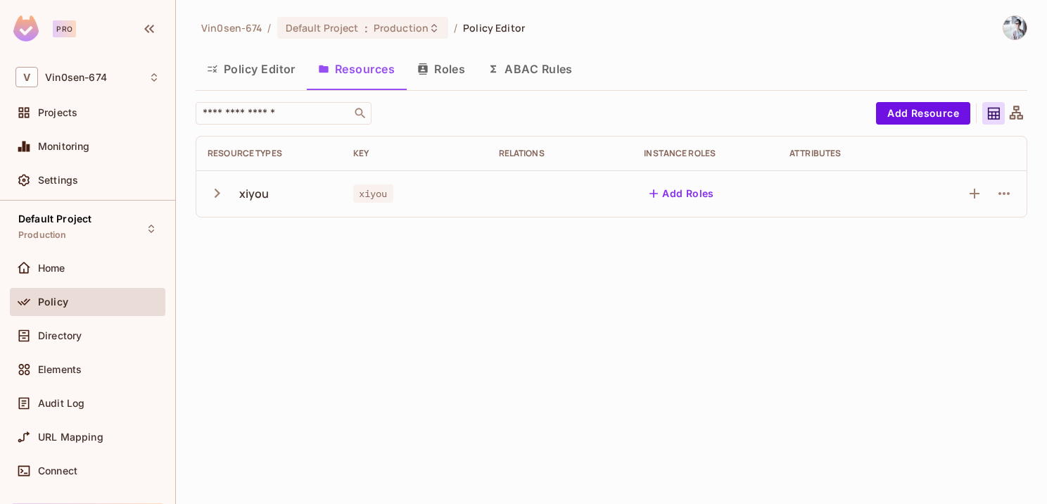
click at [255, 70] on button "Policy Editor" at bounding box center [251, 68] width 111 height 35
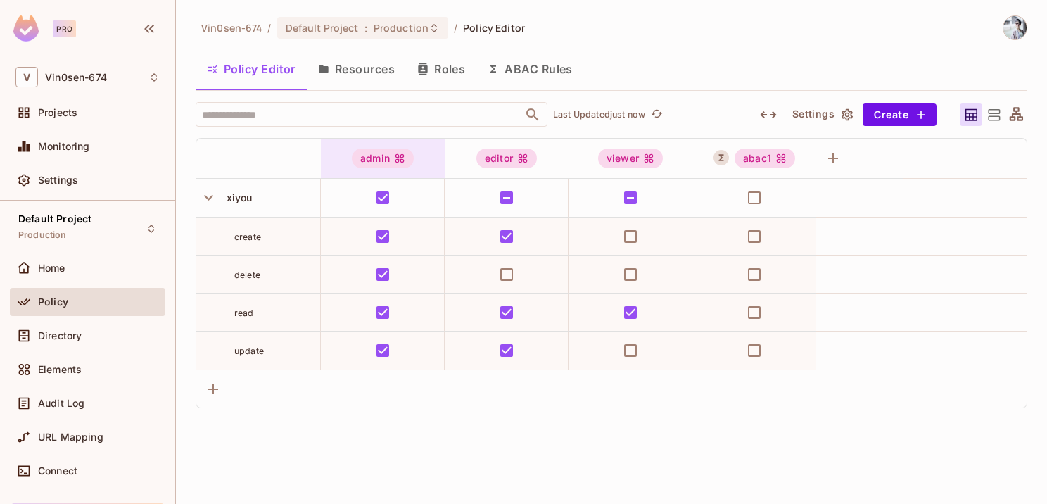
click at [380, 152] on div "admin" at bounding box center [383, 158] width 62 height 20
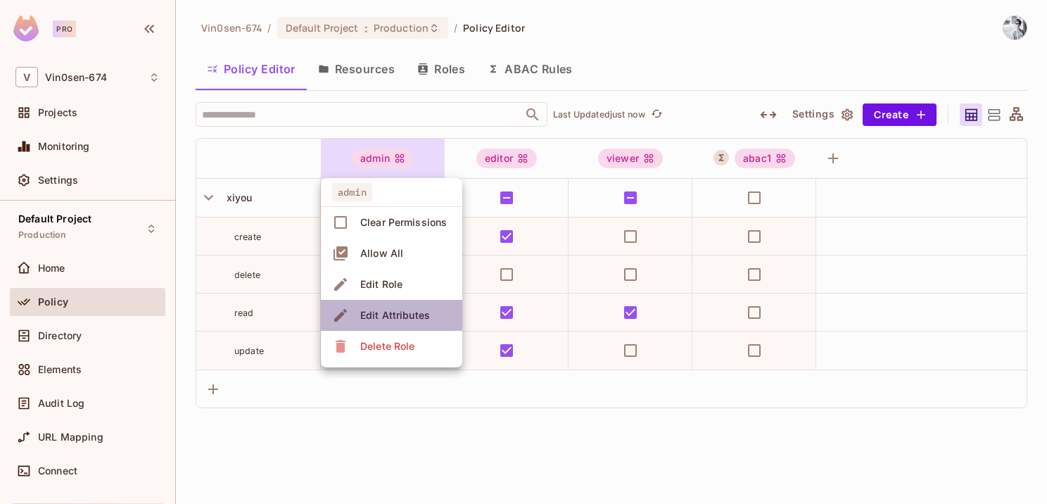
click at [394, 312] on div "Edit Attributes" at bounding box center [395, 315] width 70 height 14
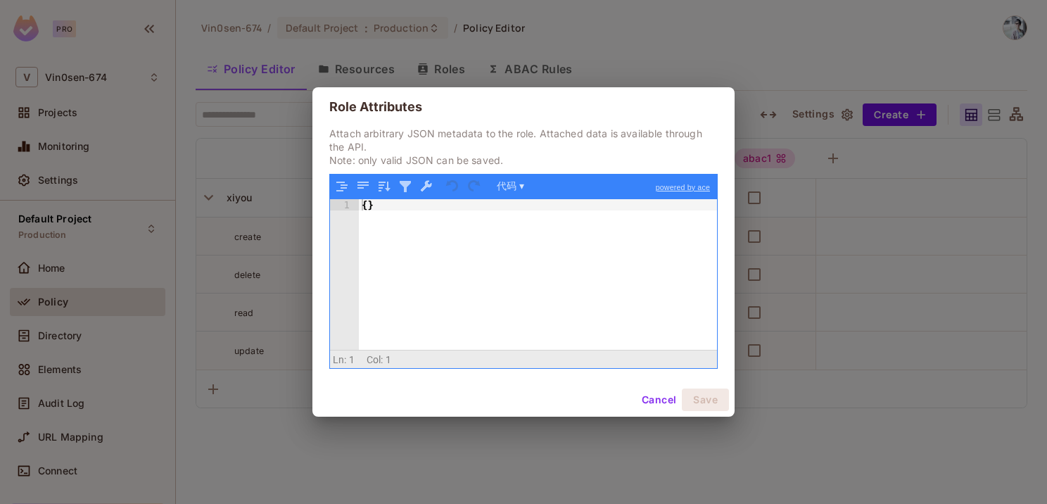
click at [644, 398] on button "Cancel" at bounding box center [659, 399] width 46 height 23
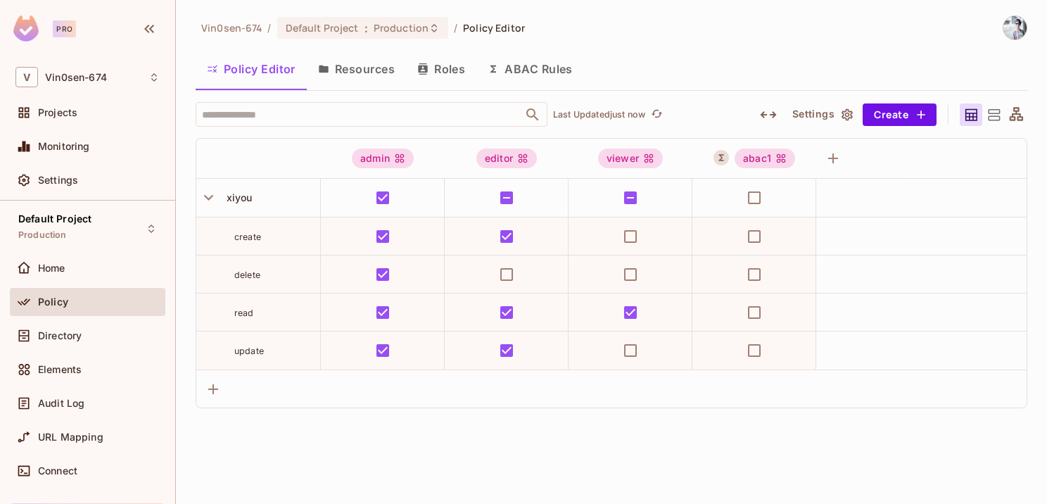
click at [535, 53] on button "ABAC Rules" at bounding box center [530, 68] width 108 height 35
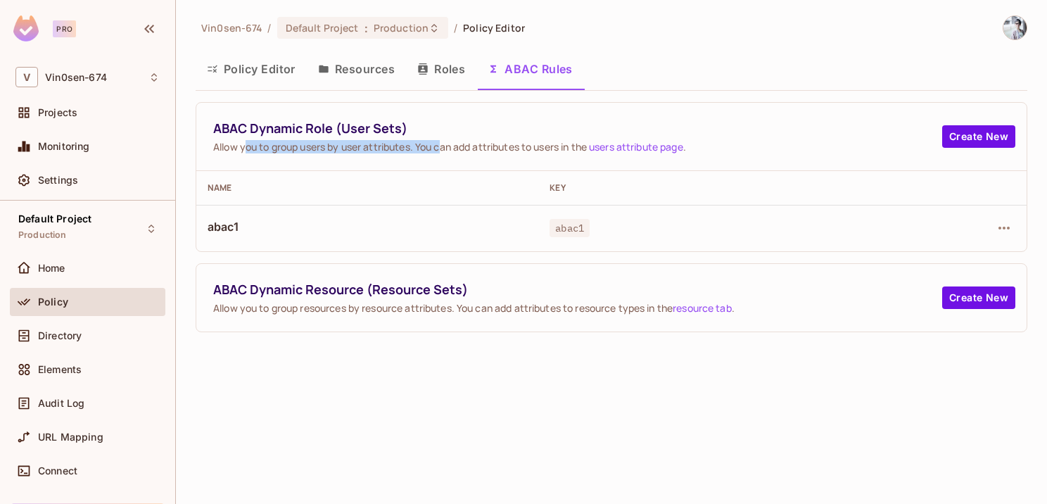
drag, startPoint x: 250, startPoint y: 146, endPoint x: 443, endPoint y: 143, distance: 193.5
click at [443, 143] on span "Allow you to group users by user attributes. You can add attributes to users in…" at bounding box center [577, 146] width 729 height 13
drag, startPoint x: 443, startPoint y: 143, endPoint x: 442, endPoint y: 163, distance: 19.7
click at [442, 163] on div "ABAC Dynamic Role (User Sets) Allow you to group users by user attributes. You …" at bounding box center [611, 137] width 830 height 68
click at [450, 152] on span "Allow you to group users by user attributes. You can add attributes to users in…" at bounding box center [577, 146] width 729 height 13
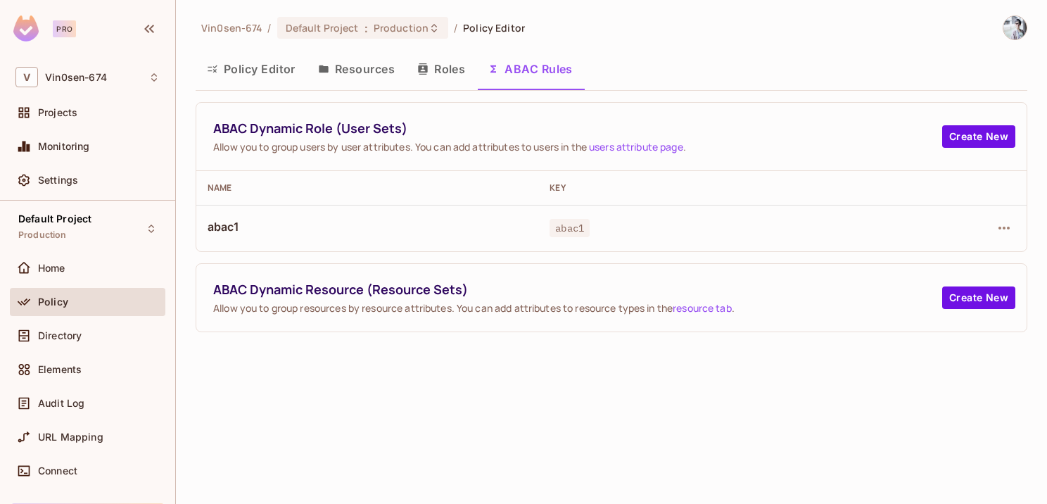
click at [533, 151] on span "Allow you to group users by user attributes. You can add attributes to users in…" at bounding box center [577, 146] width 729 height 13
click at [633, 143] on link "users attribute page" at bounding box center [636, 146] width 94 height 13
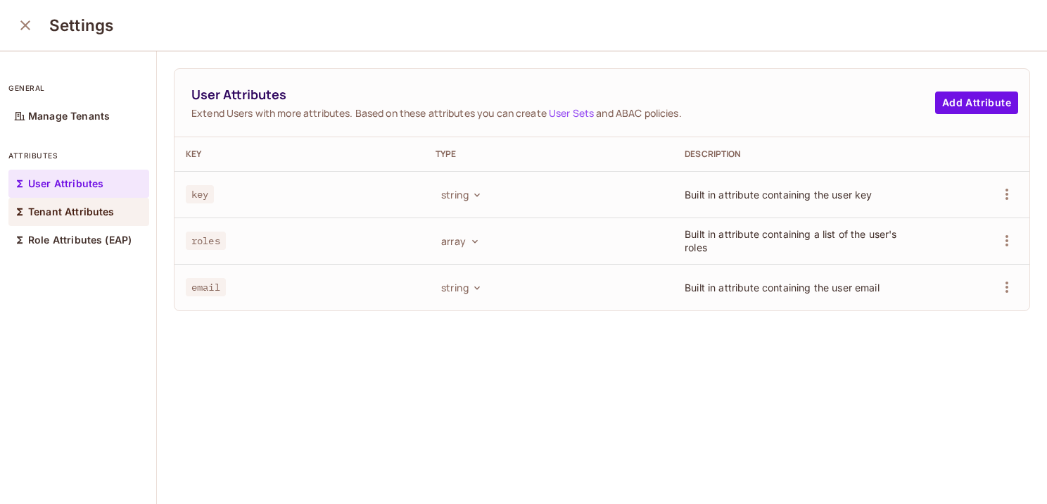
click at [108, 212] on p "Tenant Attributes" at bounding box center [71, 211] width 87 height 11
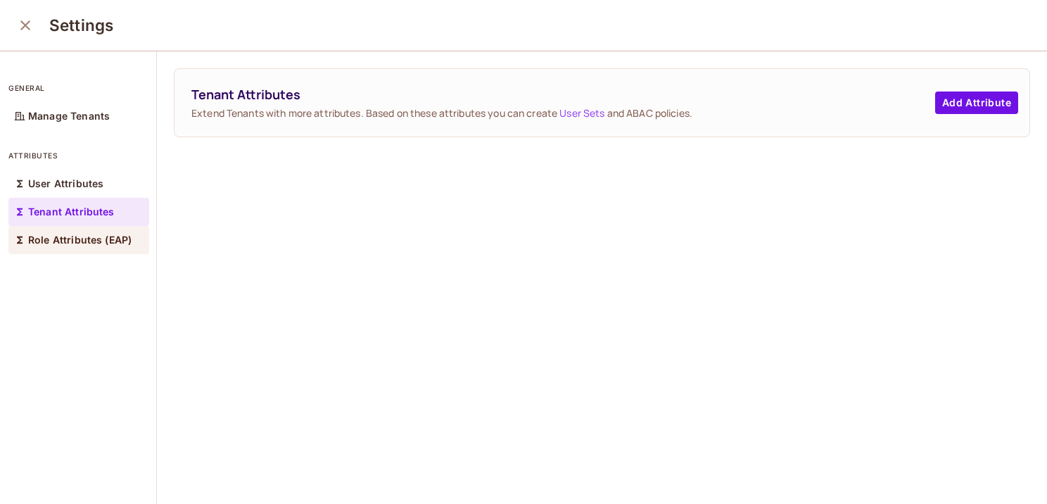
click at [89, 241] on p "Role Attributes (EAP)" at bounding box center [79, 239] width 103 height 11
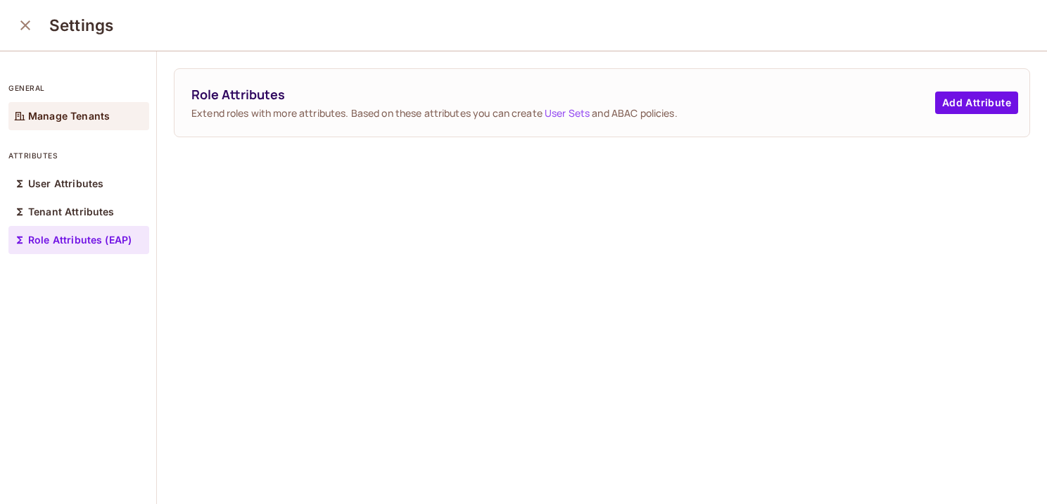
click at [39, 121] on div "Manage Tenants" at bounding box center [78, 116] width 141 height 28
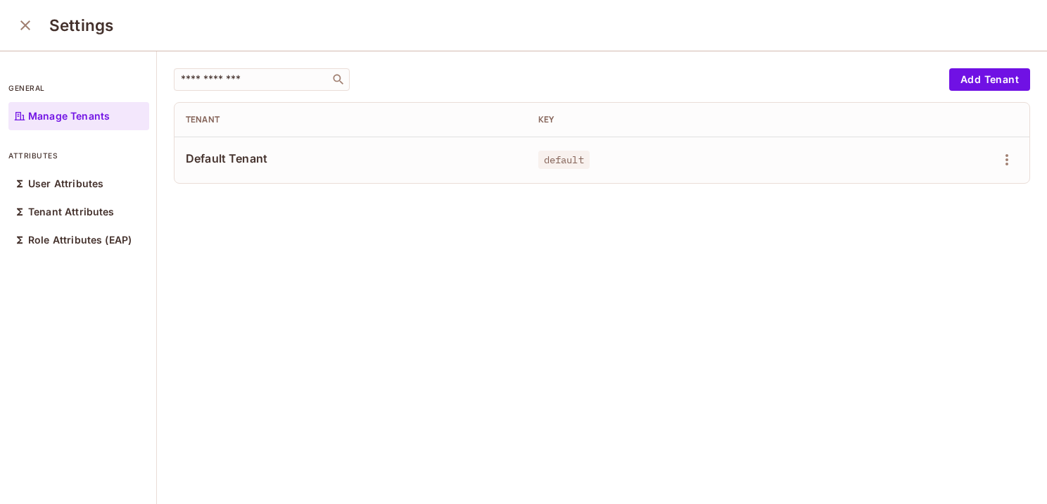
click at [21, 31] on icon "close" at bounding box center [25, 25] width 17 height 17
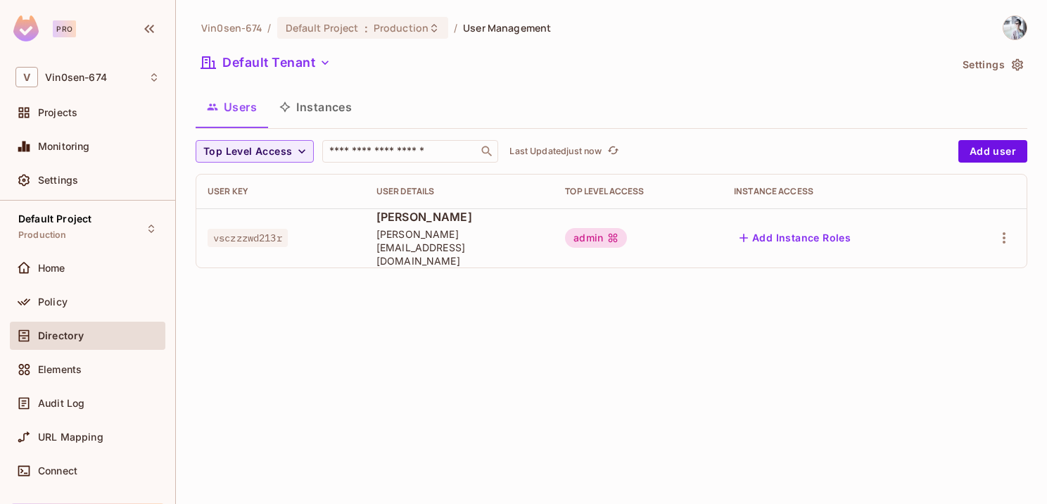
click at [805, 229] on button "Add Instance Roles" at bounding box center [795, 238] width 122 height 23
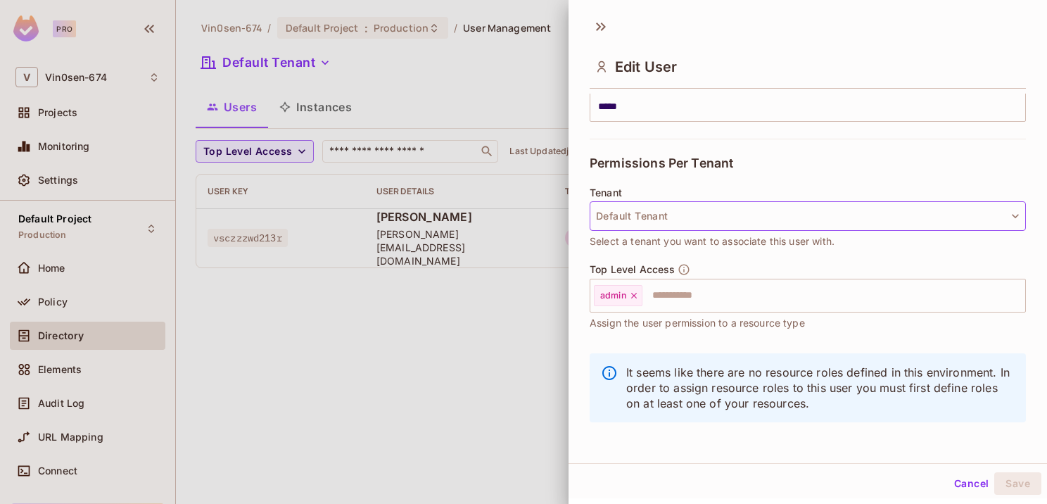
scroll to position [256, 0]
click at [708, 214] on button "Default Tenant" at bounding box center [807, 215] width 436 height 30
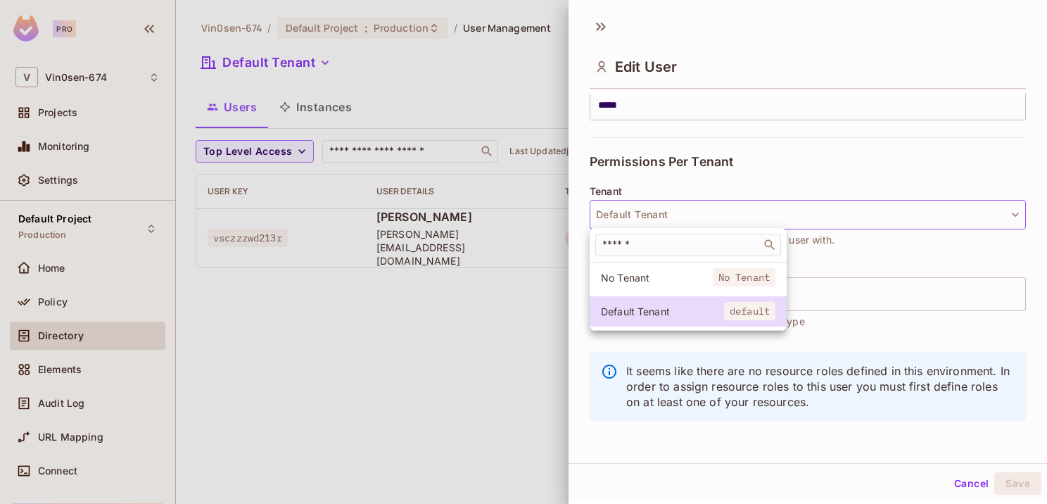
click at [721, 214] on div at bounding box center [523, 252] width 1047 height 504
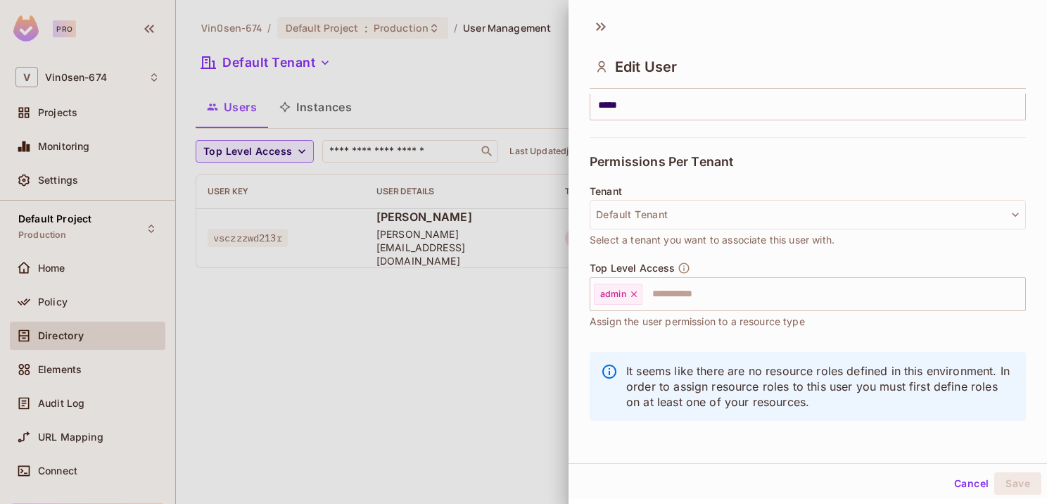
click at [487, 362] on div at bounding box center [523, 252] width 1047 height 504
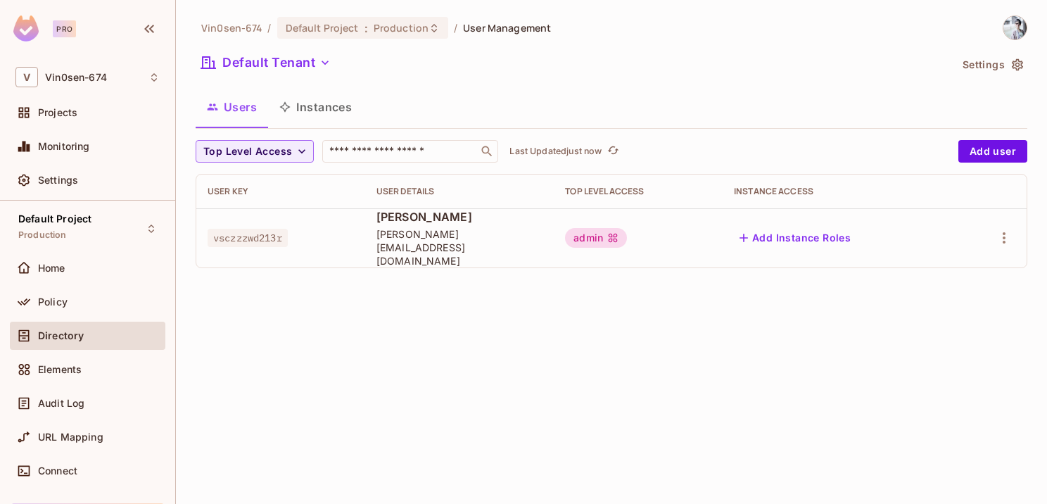
click at [420, 224] on span "[PERSON_NAME]" at bounding box center [459, 216] width 166 height 15
click at [245, 219] on td "vsczzzwd213r" at bounding box center [280, 237] width 169 height 59
click at [988, 236] on div at bounding box center [990, 238] width 49 height 23
click at [1002, 232] on icon "button" at bounding box center [1003, 237] width 3 height 11
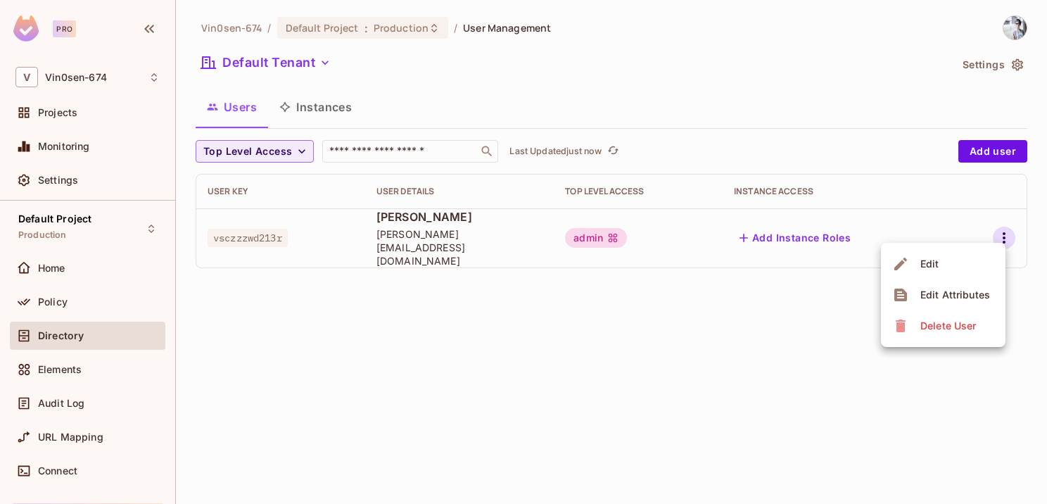
click at [917, 292] on span "Edit Attributes" at bounding box center [955, 294] width 78 height 23
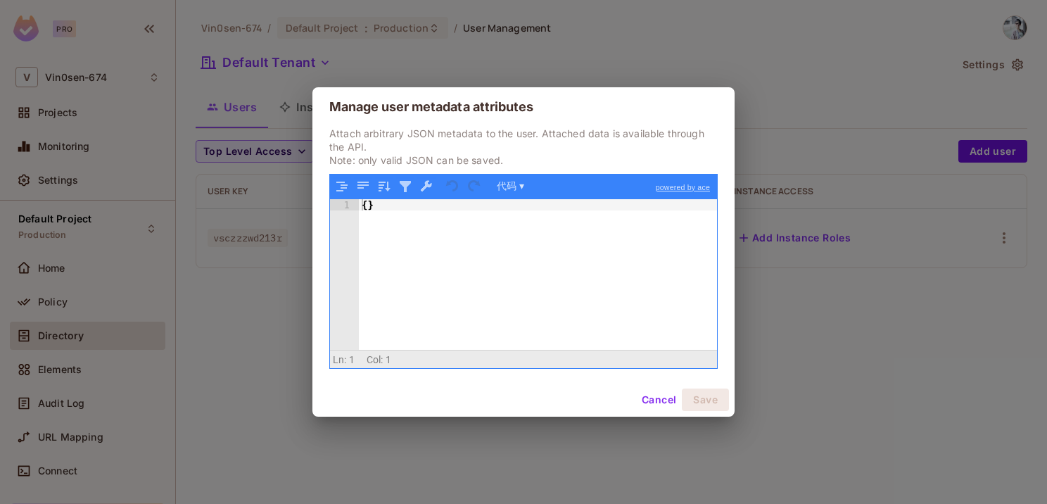
click at [658, 397] on button "Cancel" at bounding box center [659, 399] width 46 height 23
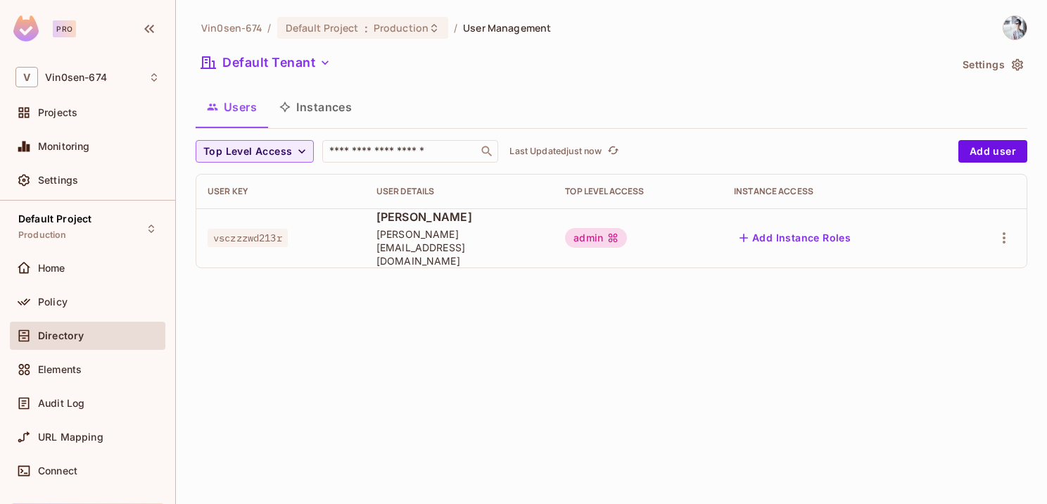
click at [324, 113] on button "Instances" at bounding box center [315, 106] width 95 height 35
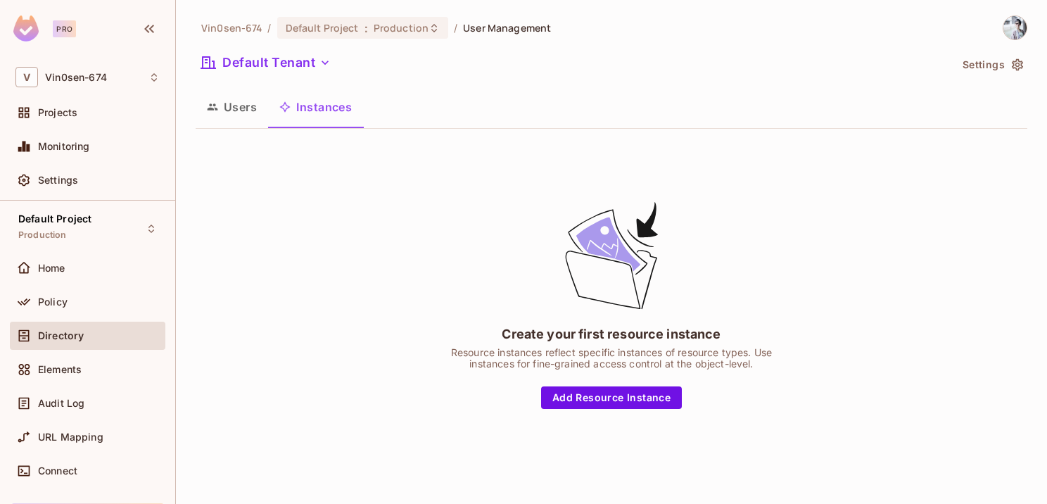
click at [250, 110] on button "Users" at bounding box center [232, 106] width 72 height 35
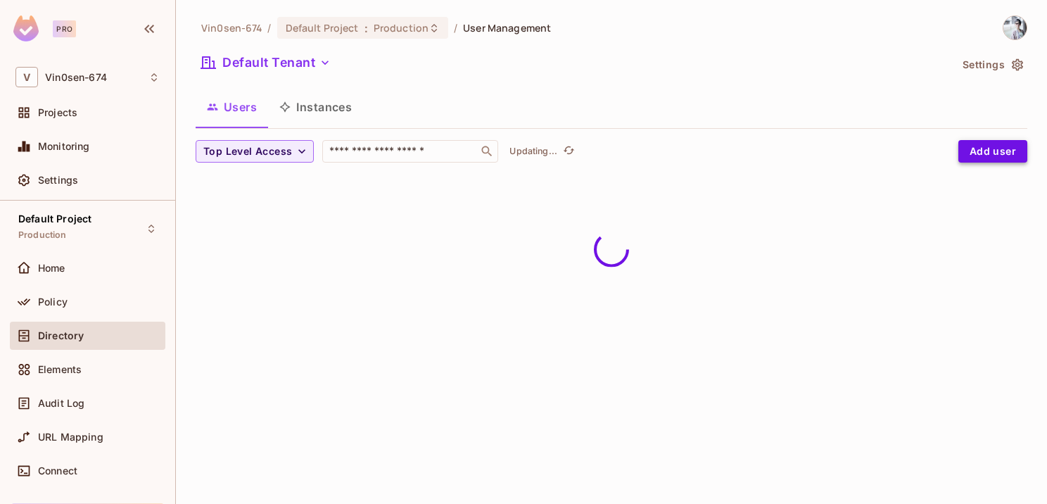
click at [986, 145] on button "Add user" at bounding box center [992, 151] width 69 height 23
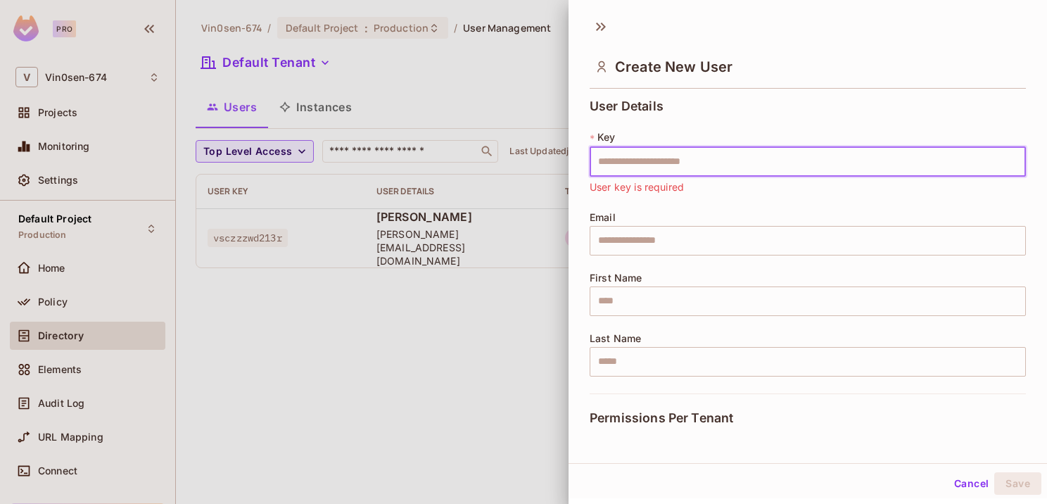
click at [680, 160] on input "text" at bounding box center [807, 162] width 436 height 30
paste input "**********"
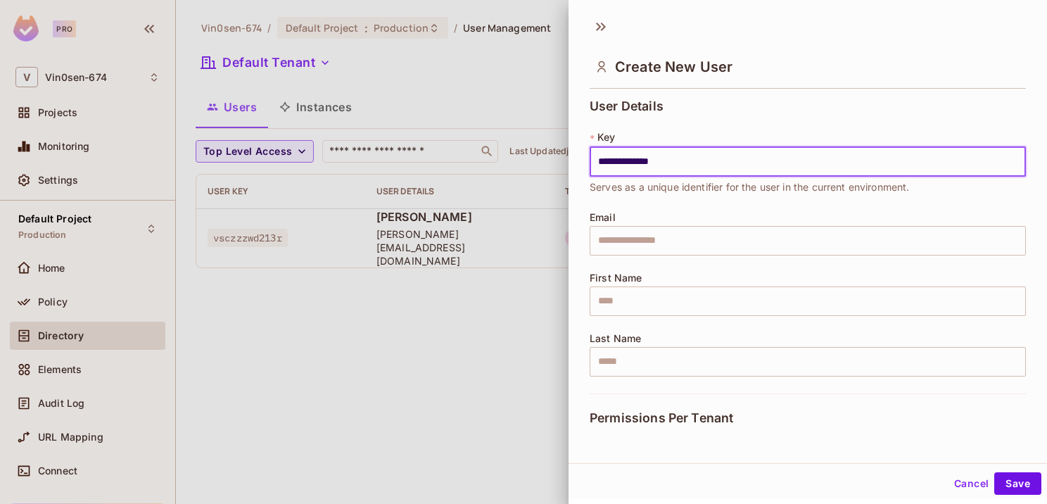
type input "**********"
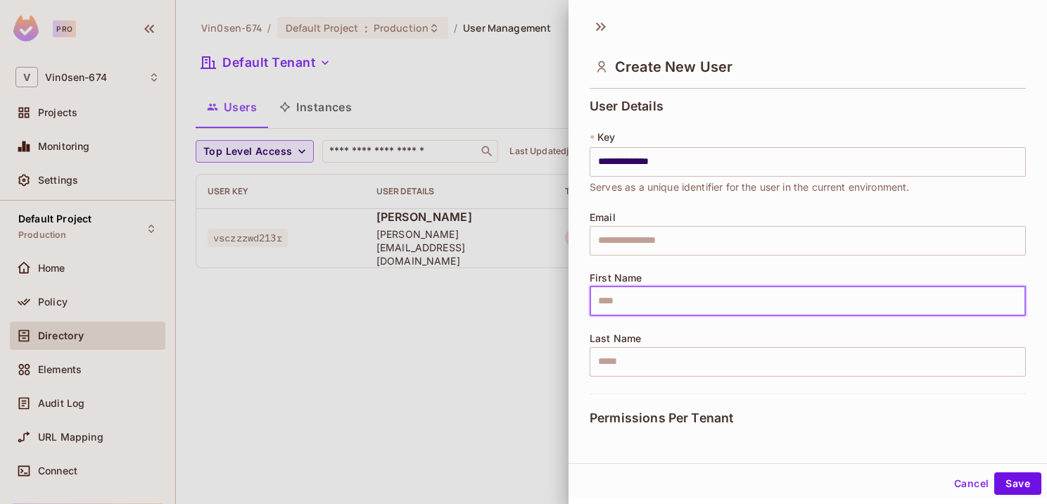
click at [651, 293] on input "text" at bounding box center [807, 301] width 436 height 30
paste input "****"
type input "****"
click at [642, 163] on input "**********" at bounding box center [807, 162] width 436 height 30
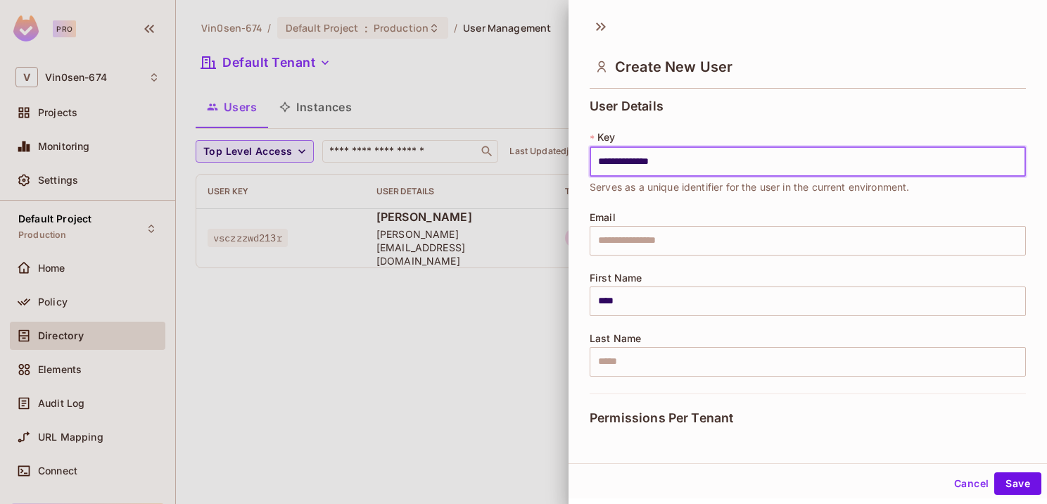
click at [642, 163] on input "**********" at bounding box center [807, 162] width 436 height 30
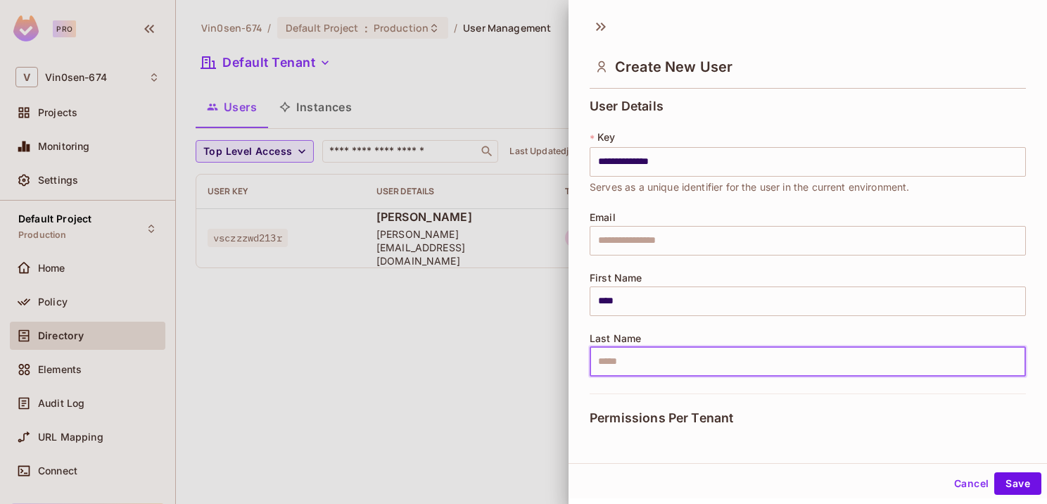
click at [620, 364] on input "text" at bounding box center [807, 362] width 436 height 30
paste input "*****"
click at [597, 357] on input "*****" at bounding box center [807, 362] width 436 height 30
type input "*****"
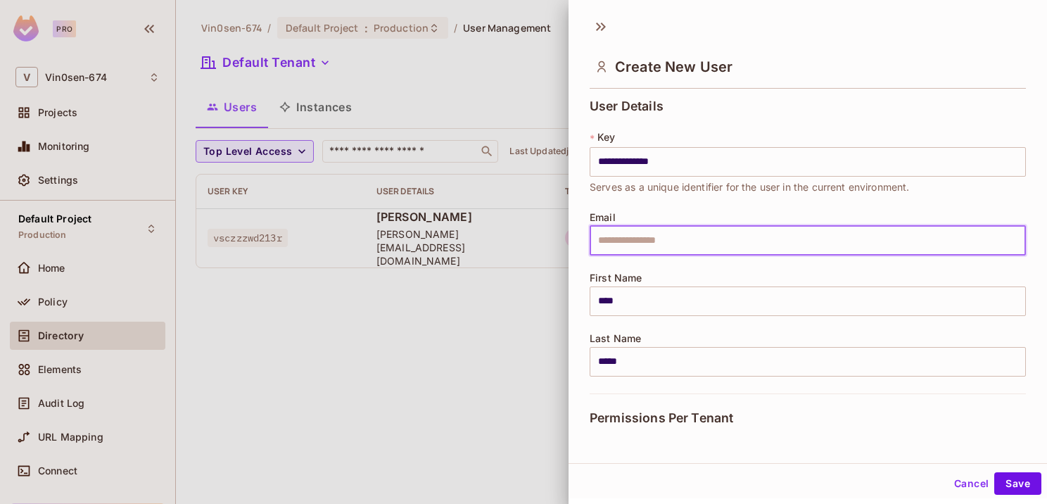
click at [667, 234] on input "text" at bounding box center [807, 241] width 436 height 30
paste input "**********"
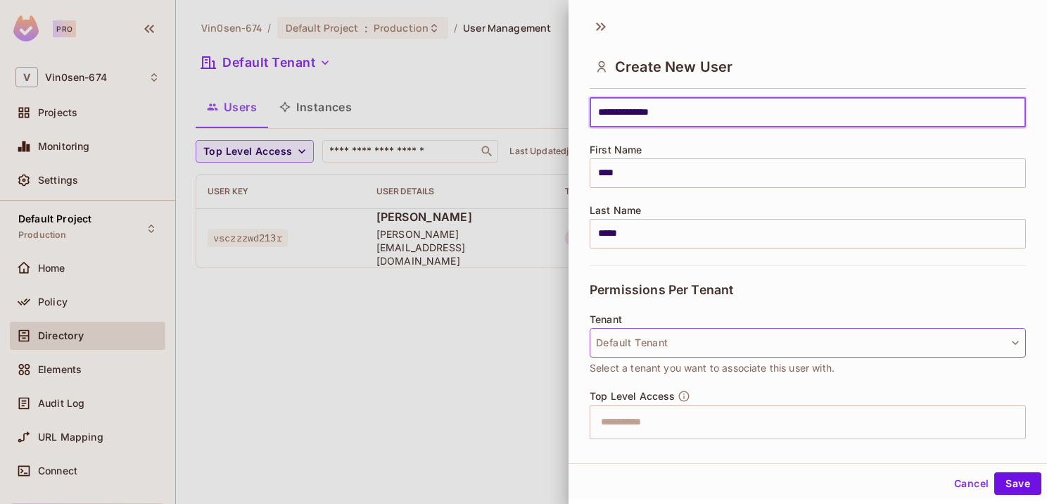
scroll to position [211, 0]
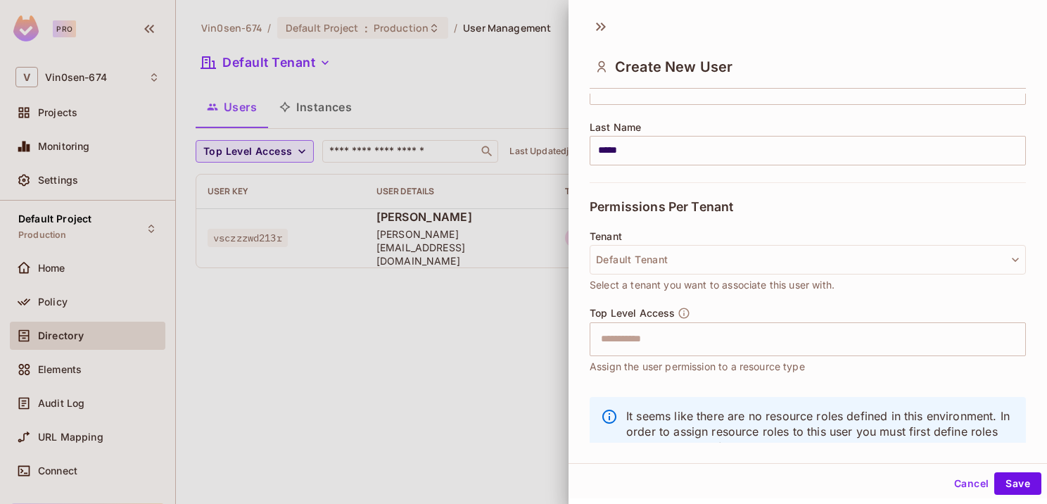
type input "**********"
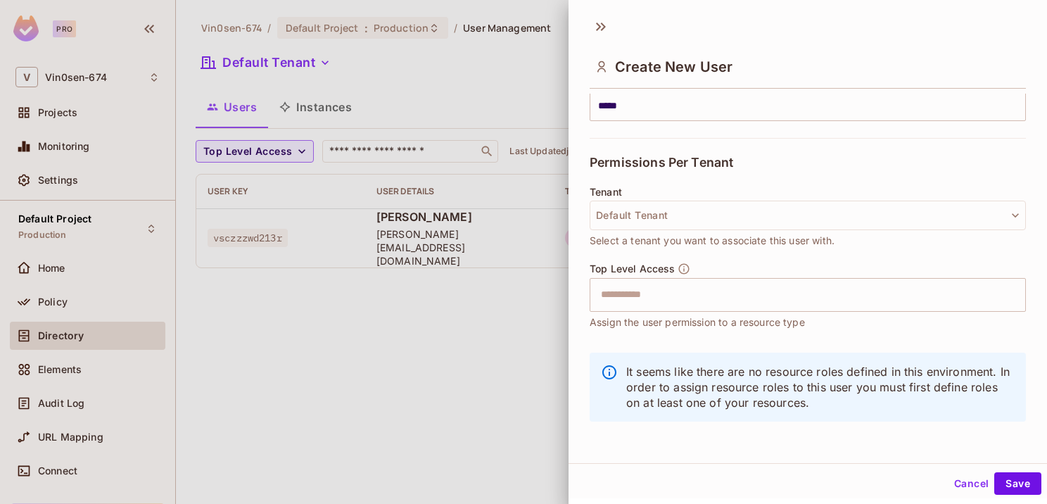
scroll to position [256, 0]
click at [661, 300] on input "text" at bounding box center [795, 294] width 406 height 28
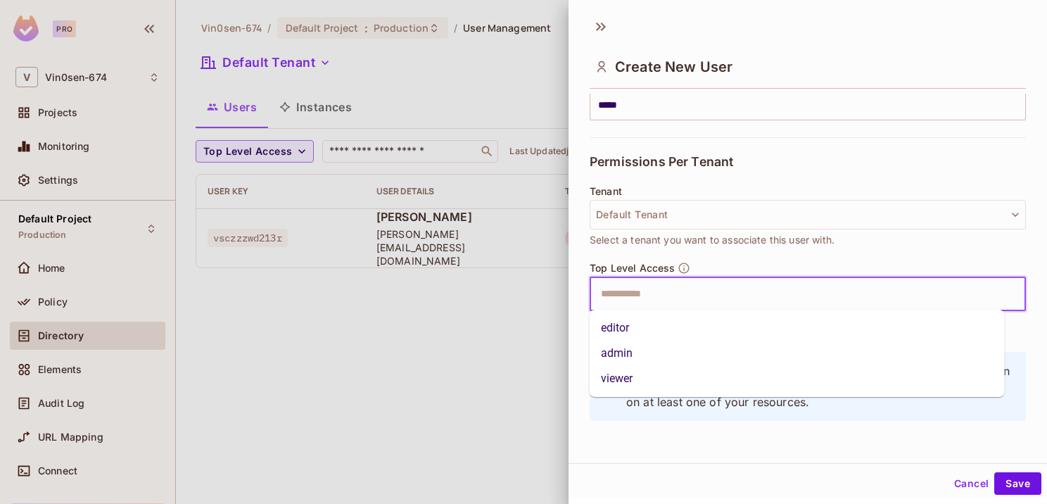
click at [632, 352] on li "admin" at bounding box center [796, 352] width 415 height 25
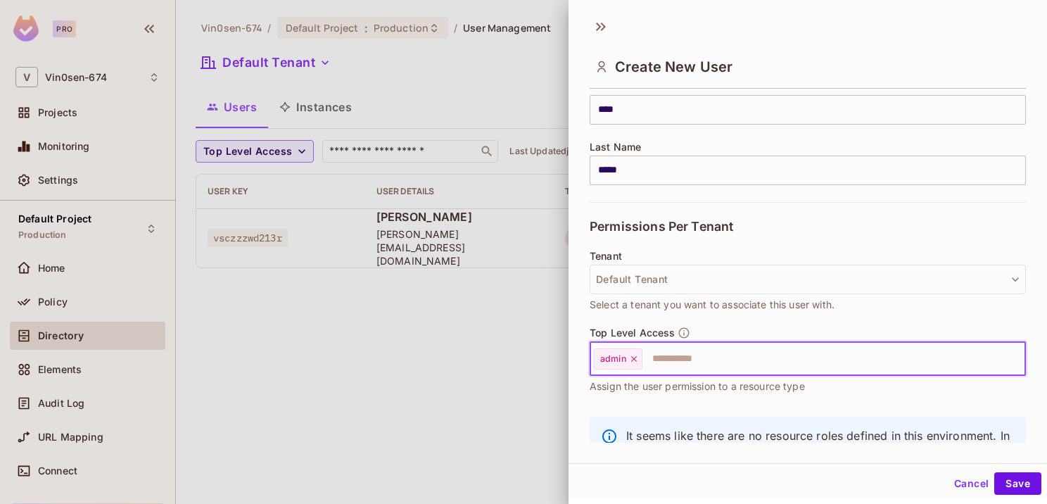
scroll to position [186, 0]
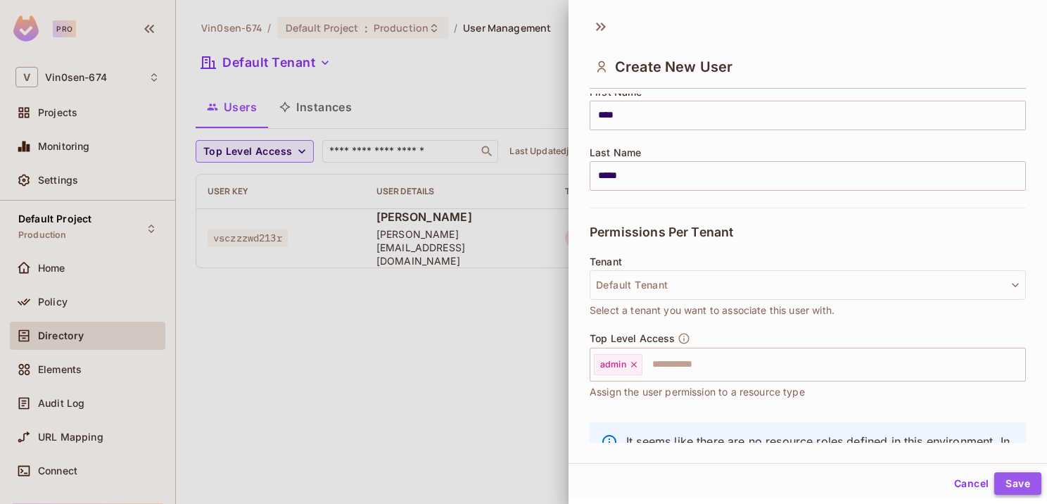
click at [1012, 478] on button "Save" at bounding box center [1017, 483] width 47 height 23
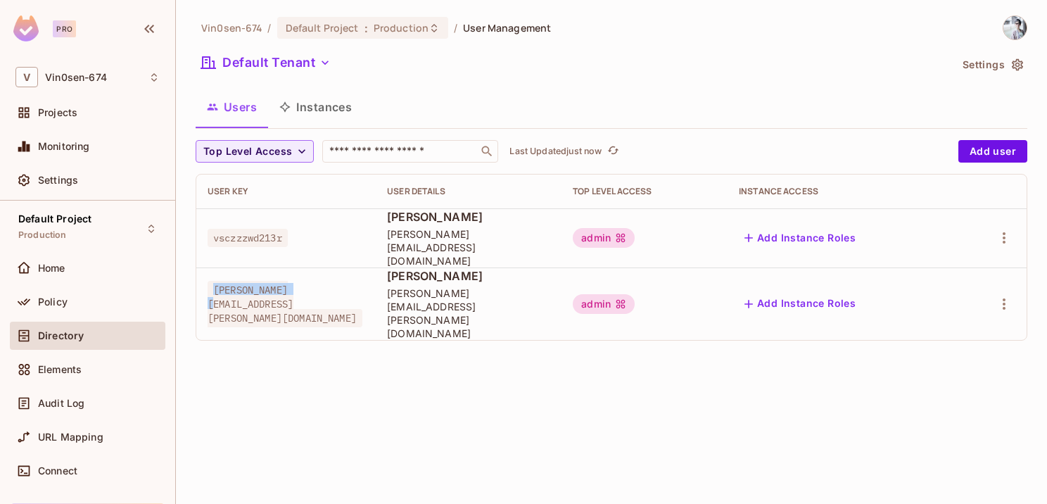
drag, startPoint x: 298, startPoint y: 278, endPoint x: 213, endPoint y: 270, distance: 85.5
click at [213, 281] on span "[PERSON_NAME][EMAIL_ADDRESS][PERSON_NAME][DOMAIN_NAME]" at bounding box center [285, 304] width 155 height 46
copy span "[PERSON_NAME][EMAIL_ADDRESS][PERSON_NAME][DOMAIN_NAME]"
click at [101, 301] on div "Policy" at bounding box center [99, 301] width 122 height 11
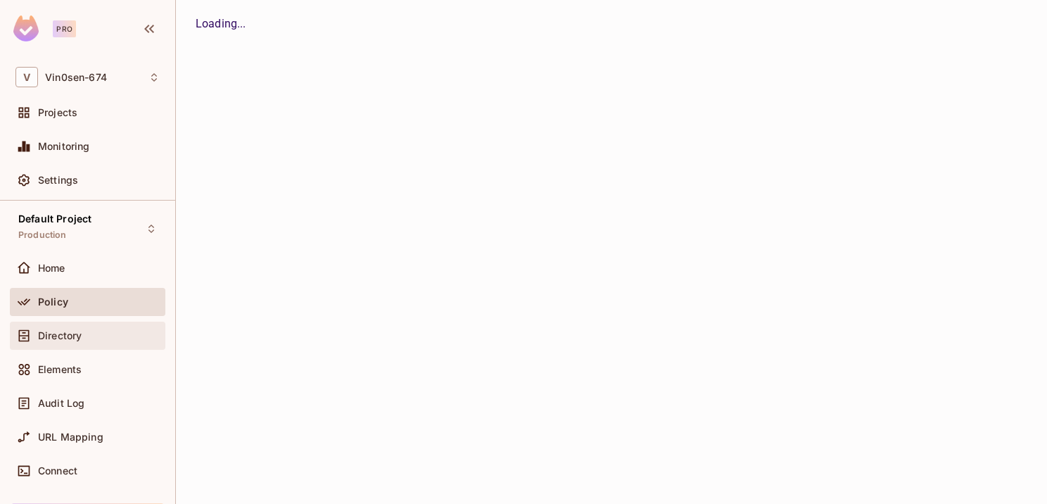
click at [94, 347] on div "Directory" at bounding box center [87, 335] width 155 height 28
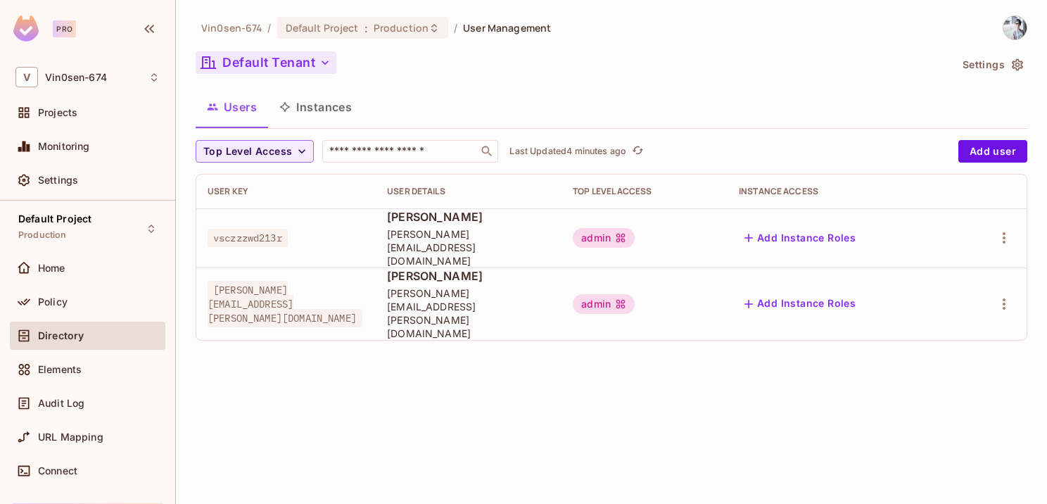
click at [272, 65] on button "Default Tenant" at bounding box center [266, 62] width 141 height 23
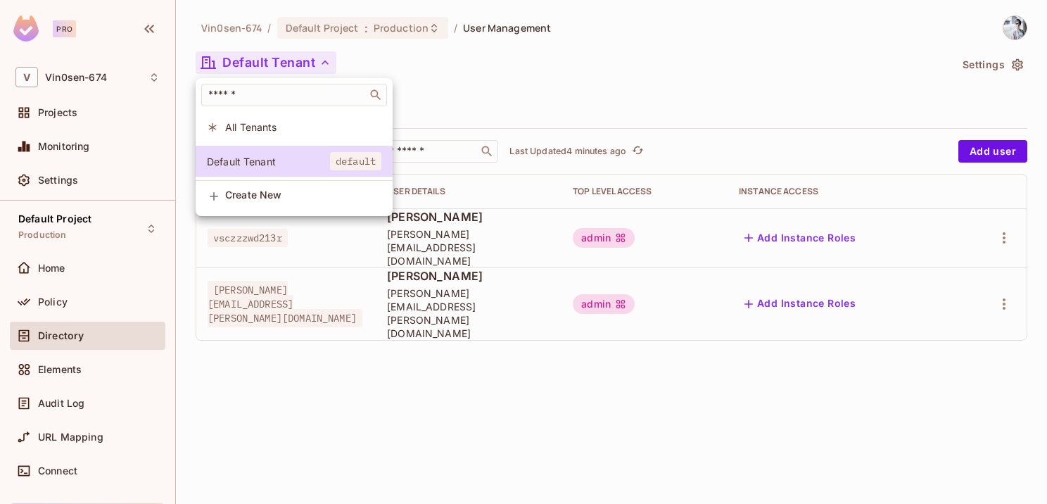
click at [252, 200] on span "Create New" at bounding box center [303, 194] width 156 height 11
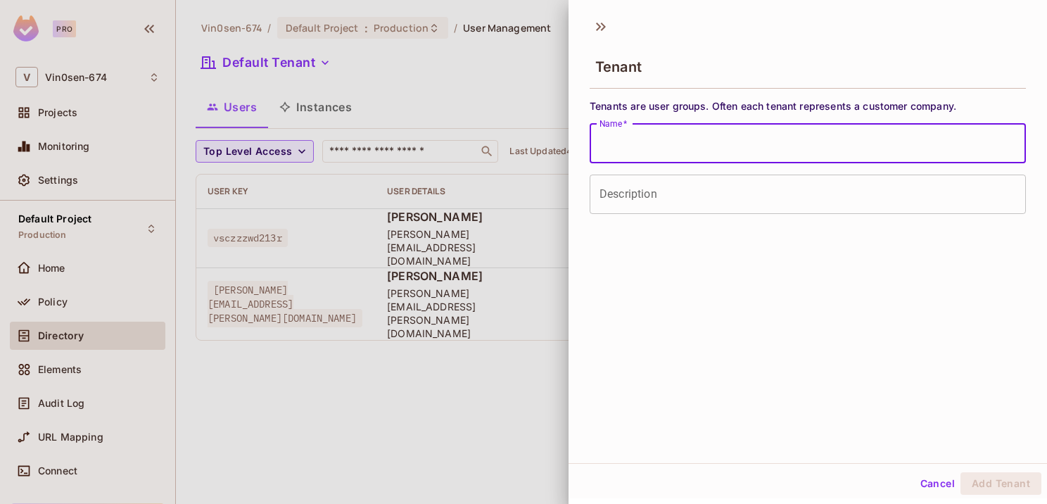
click at [625, 146] on input "Name   *" at bounding box center [807, 143] width 436 height 39
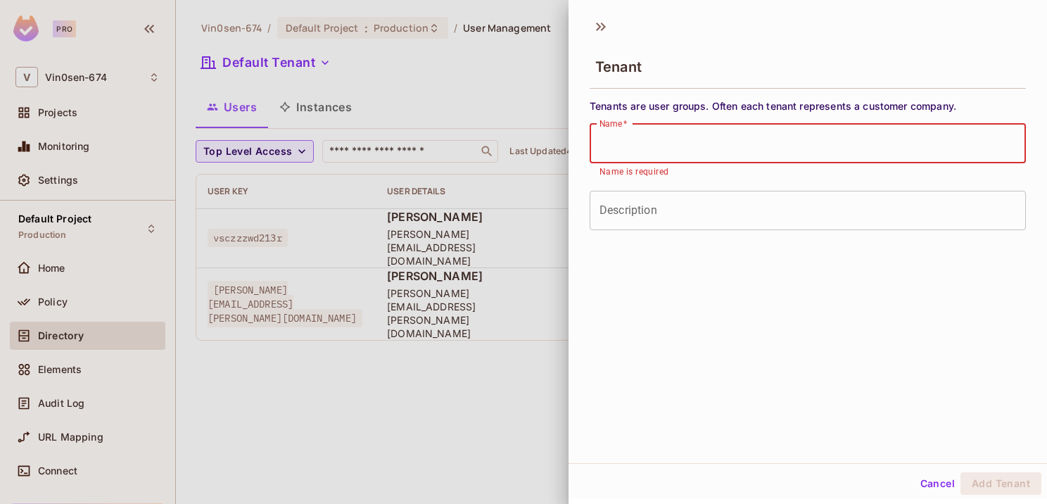
paste input "**********"
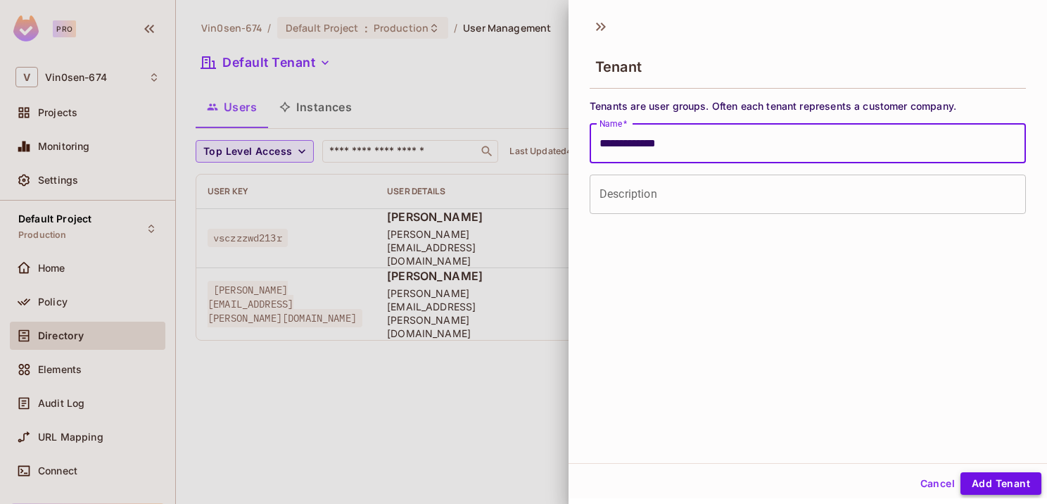
type input "**********"
click at [989, 484] on button "Add Tenant" at bounding box center [1000, 483] width 81 height 23
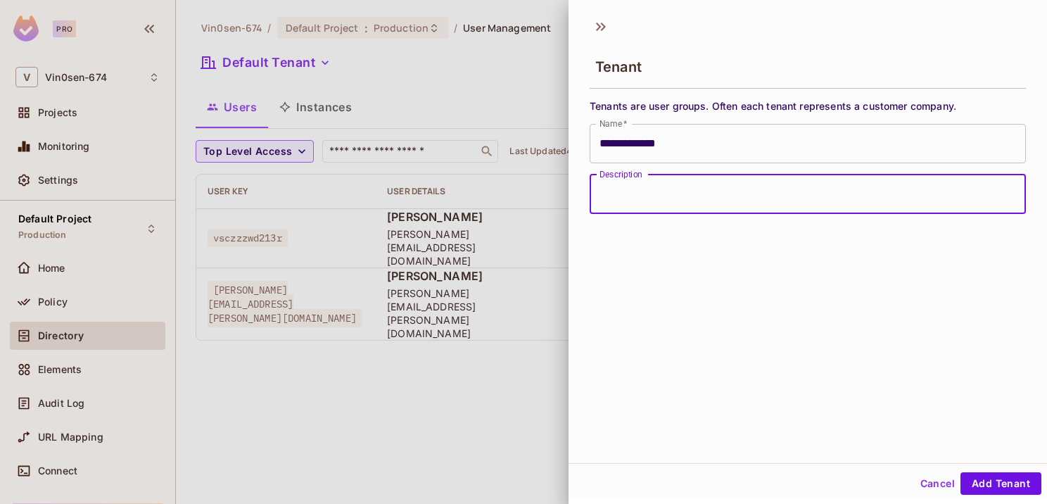
click at [731, 187] on input "Description" at bounding box center [807, 193] width 436 height 39
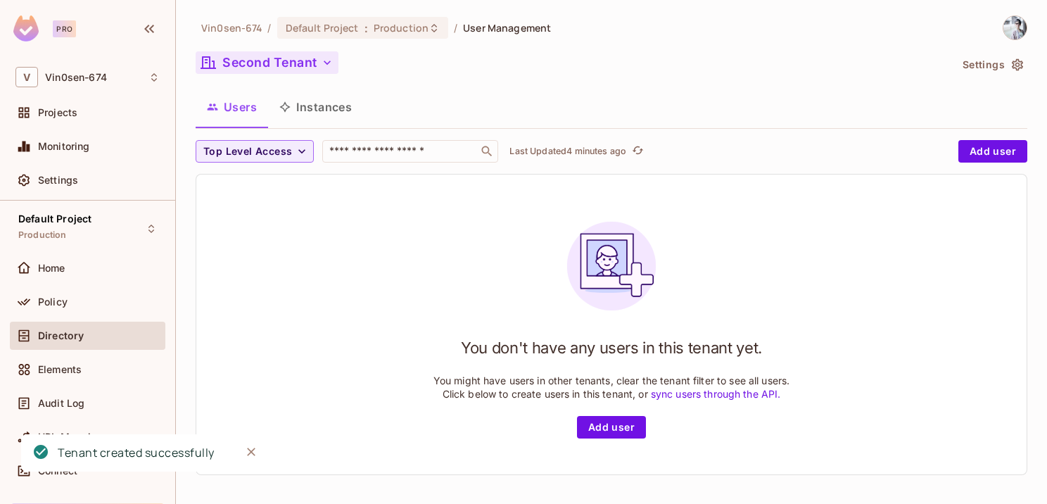
click at [298, 63] on button "Second Tenant" at bounding box center [267, 62] width 143 height 23
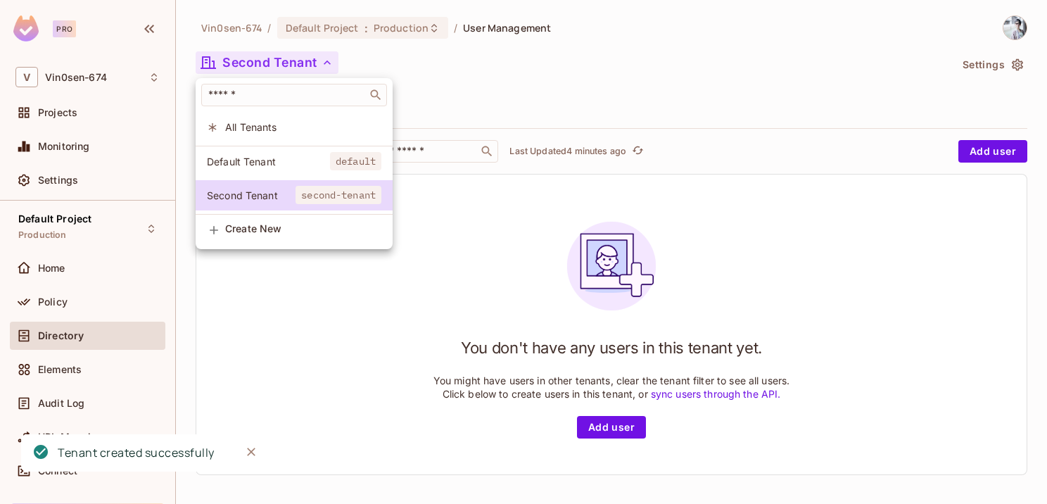
click at [299, 68] on div at bounding box center [523, 252] width 1047 height 504
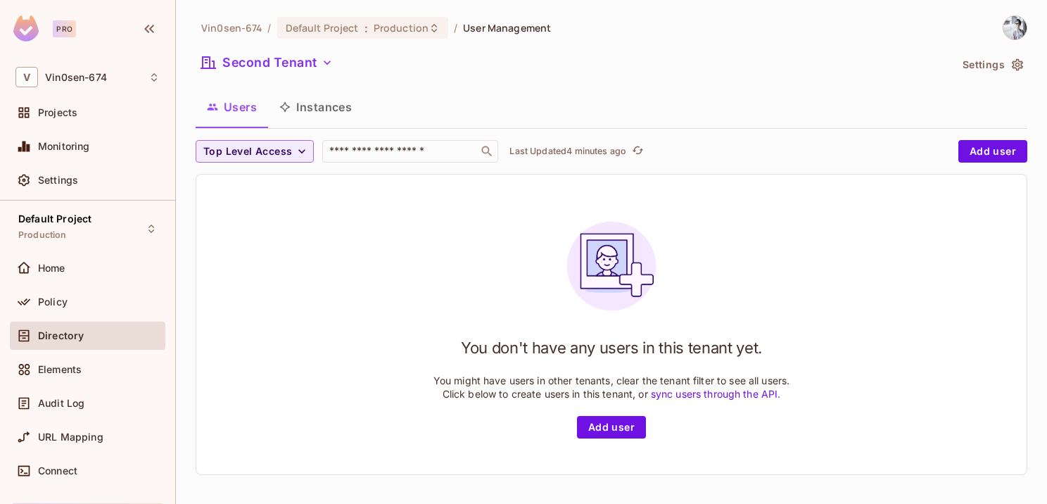
click at [338, 106] on button "Instances" at bounding box center [315, 106] width 95 height 35
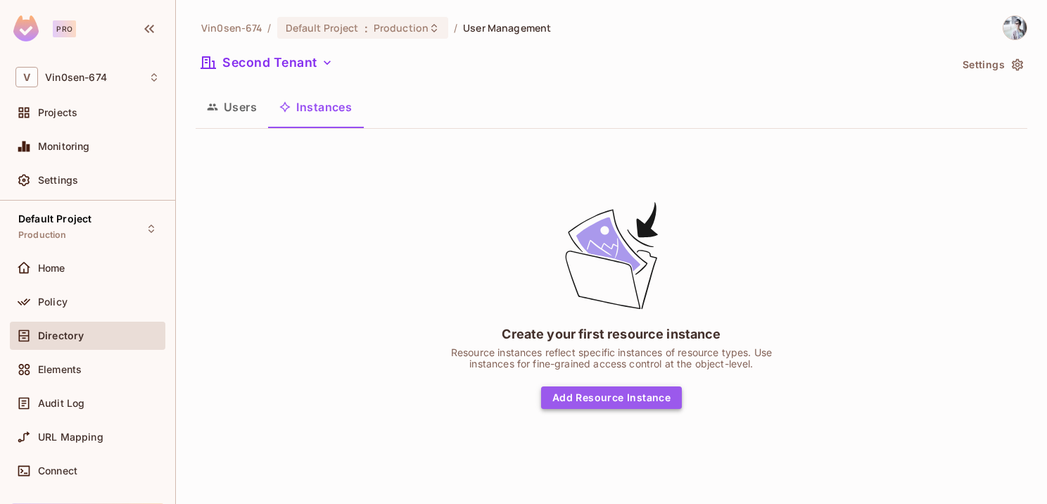
click at [640, 402] on button "Add Resource Instance" at bounding box center [611, 397] width 141 height 23
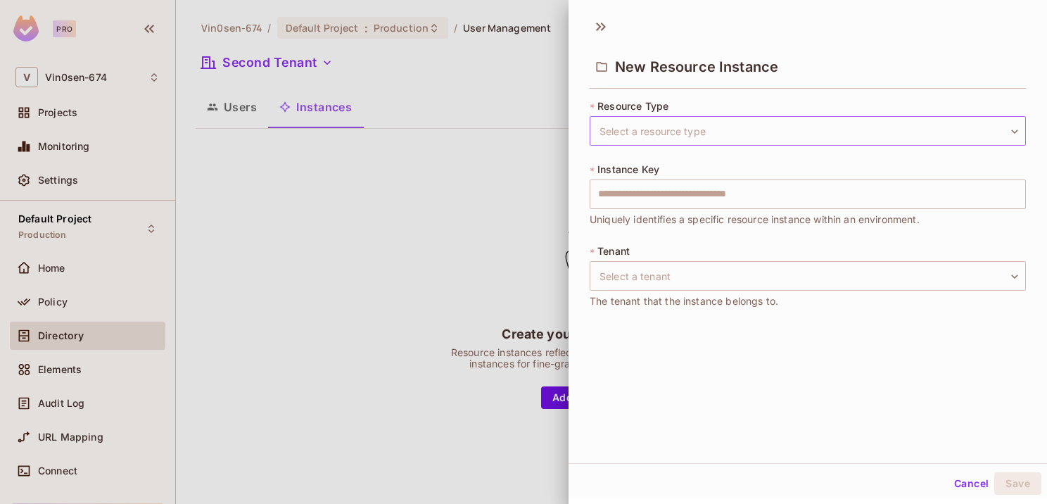
click at [689, 139] on body "Pro V Vin0sen-674 Projects Monitoring Settings Default Project Production Home …" at bounding box center [523, 252] width 1047 height 504
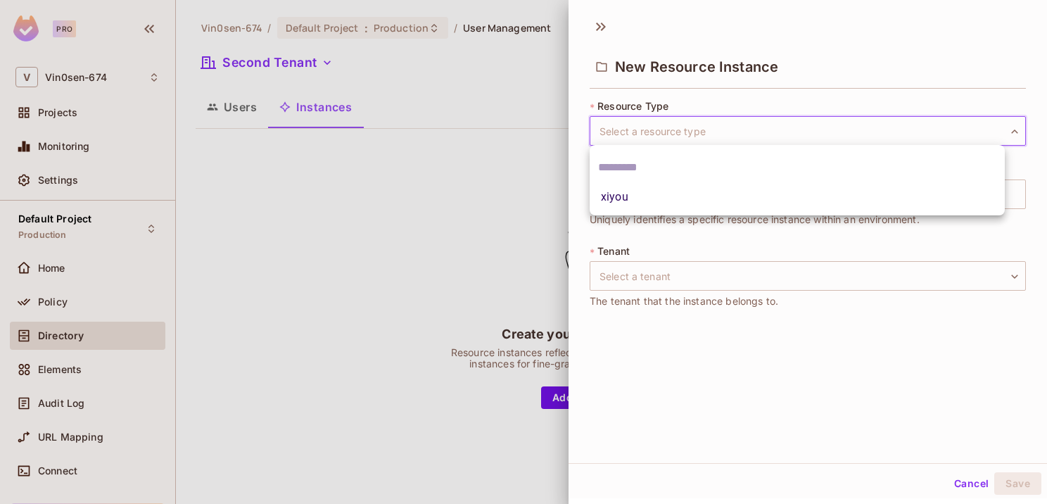
click at [653, 197] on li "xiyou" at bounding box center [796, 196] width 415 height 25
type input "*****"
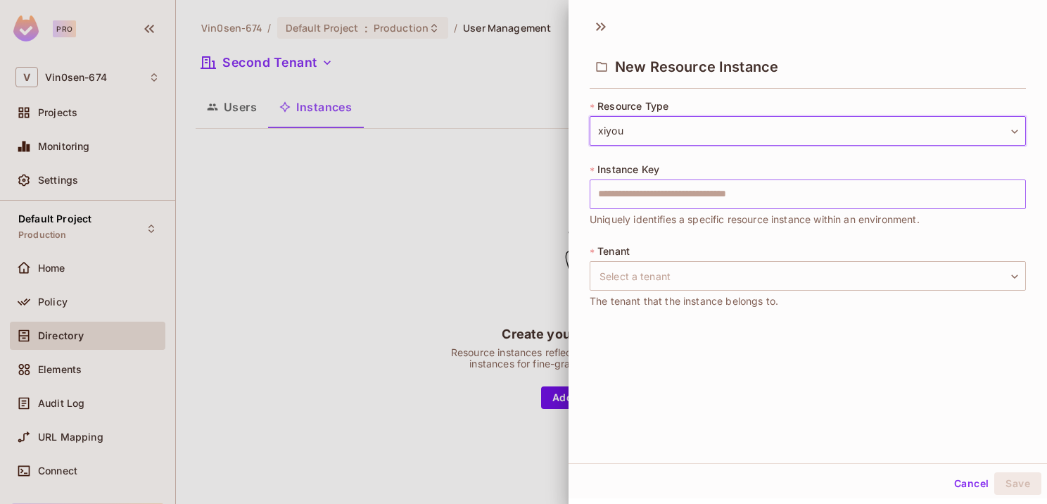
click at [673, 186] on input "text" at bounding box center [807, 194] width 436 height 30
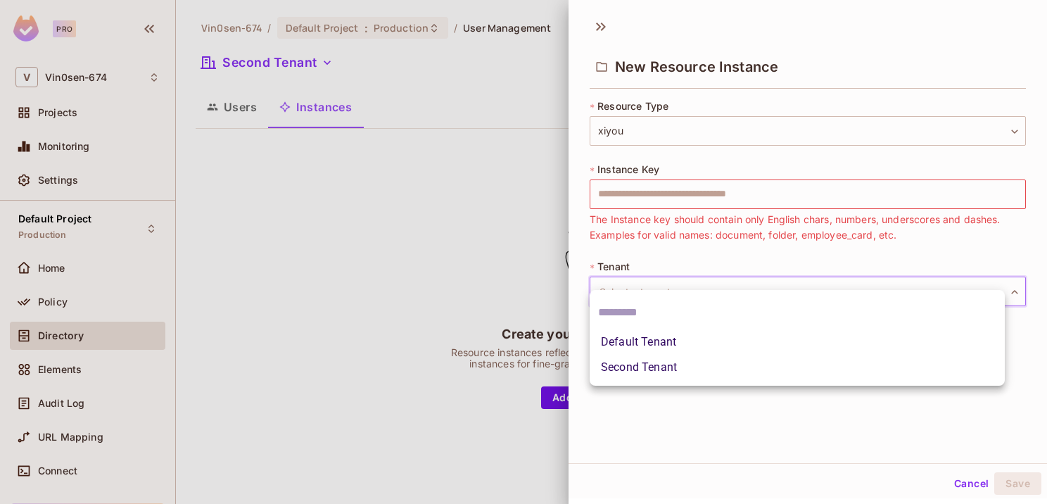
click at [701, 286] on body "Pro V Vin0sen-674 Projects Monitoring Settings Default Project Production Home …" at bounding box center [523, 252] width 1047 height 504
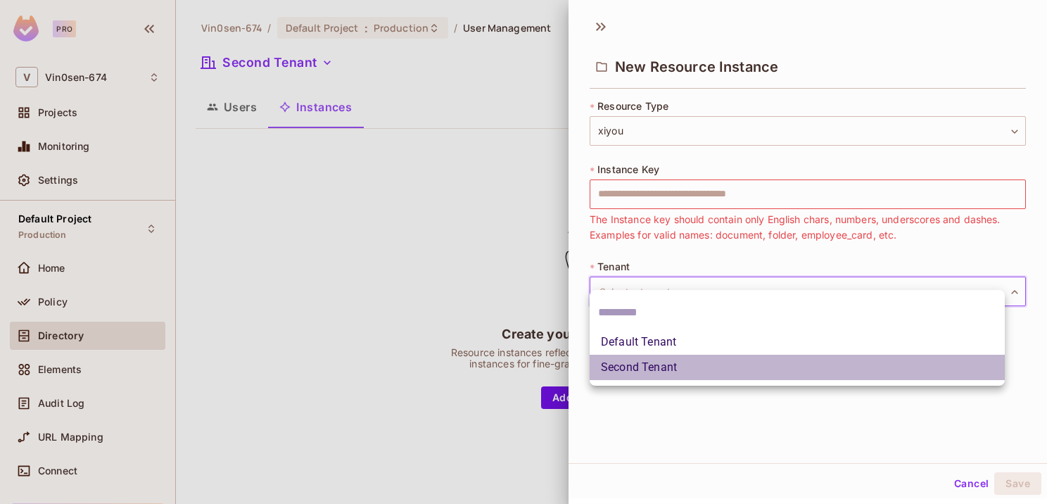
click at [647, 367] on li "Second Tenant" at bounding box center [796, 367] width 415 height 25
type input "**********"
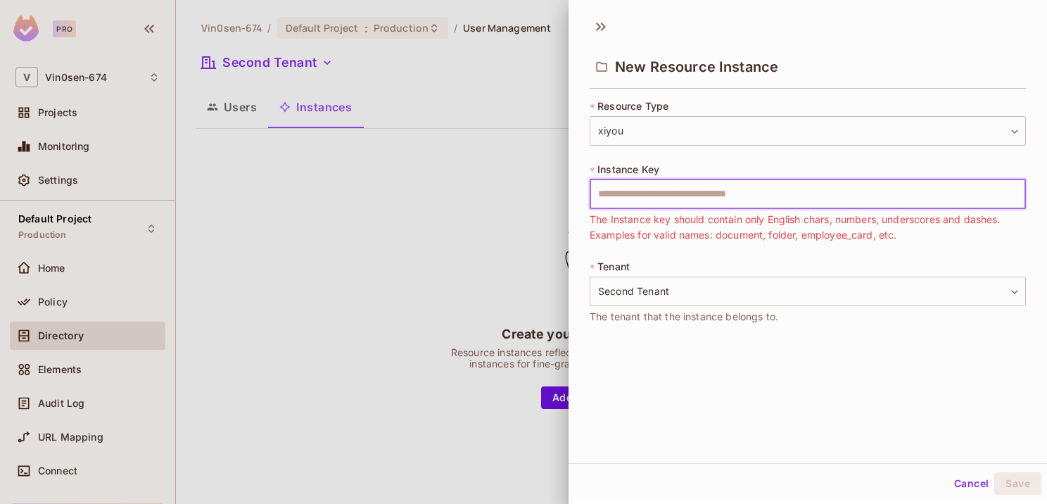
click at [701, 188] on input "text" at bounding box center [807, 194] width 436 height 30
click at [804, 187] on input "text" at bounding box center [807, 194] width 436 height 30
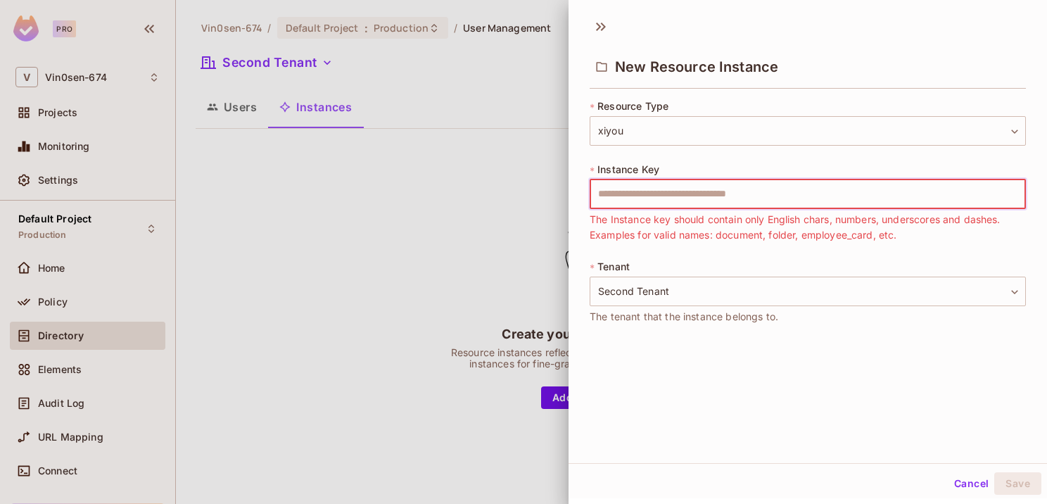
click at [710, 220] on span "The Instance key should contain only English chars, numbers, underscores and da…" at bounding box center [807, 227] width 436 height 31
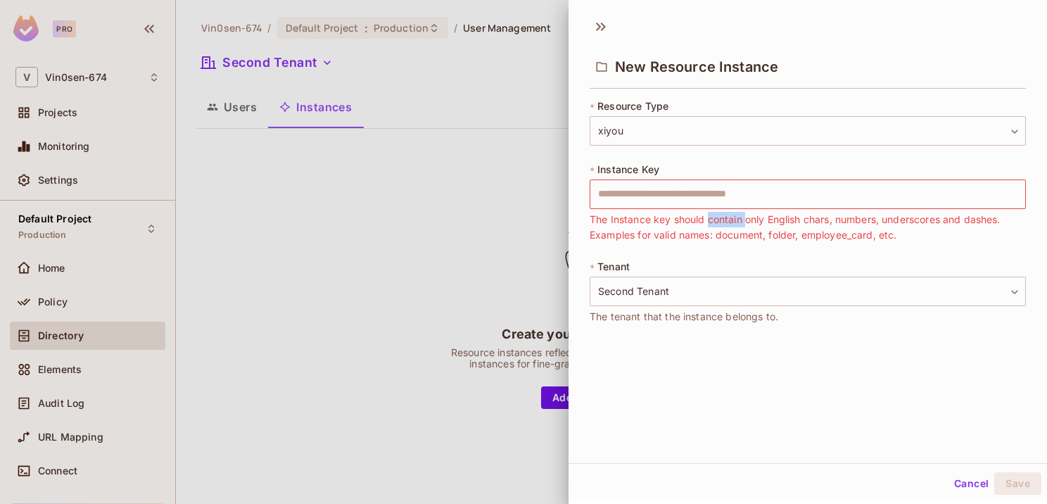
click at [710, 220] on span "The Instance key should contain only English chars, numbers, underscores and da…" at bounding box center [807, 227] width 436 height 31
drag, startPoint x: 710, startPoint y: 220, endPoint x: 671, endPoint y: 231, distance: 41.0
click at [671, 231] on span "The Instance key should contain only English chars, numbers, underscores and da…" at bounding box center [807, 227] width 436 height 31
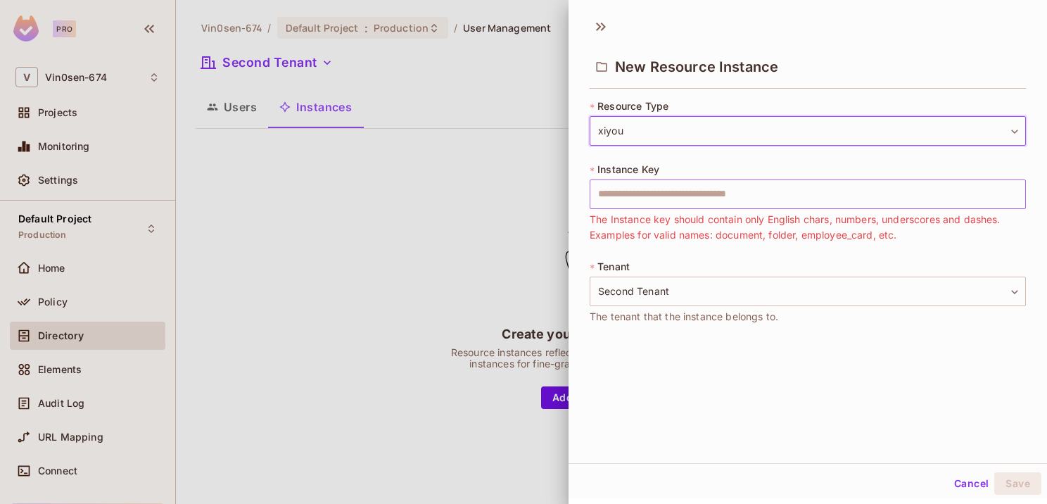
click at [758, 196] on input "text" at bounding box center [807, 194] width 436 height 30
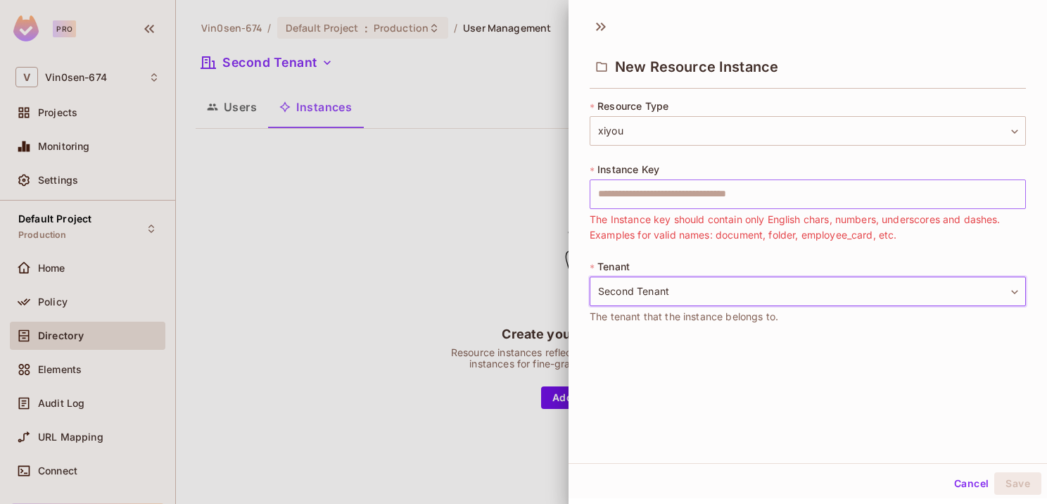
click at [758, 196] on input "text" at bounding box center [807, 194] width 436 height 30
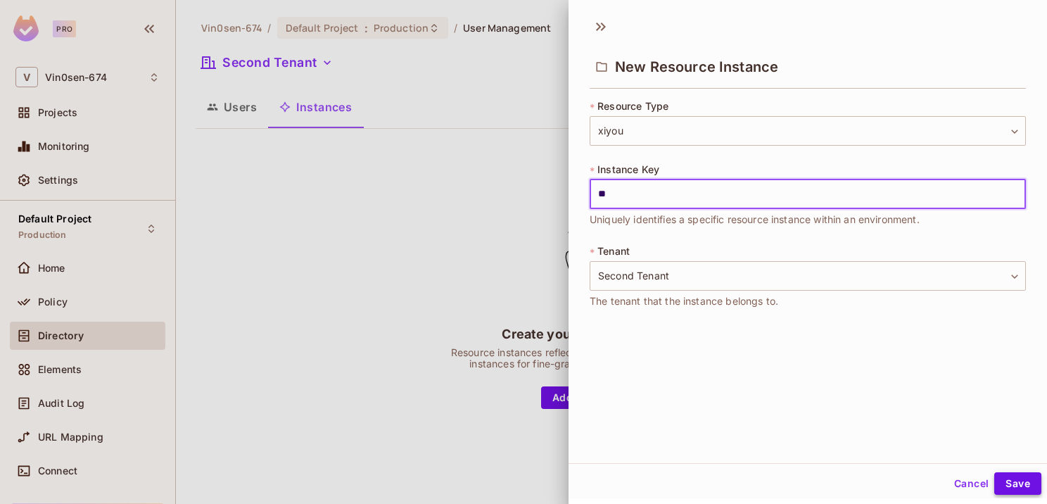
type input "**"
click at [1008, 481] on button "Save" at bounding box center [1017, 483] width 47 height 23
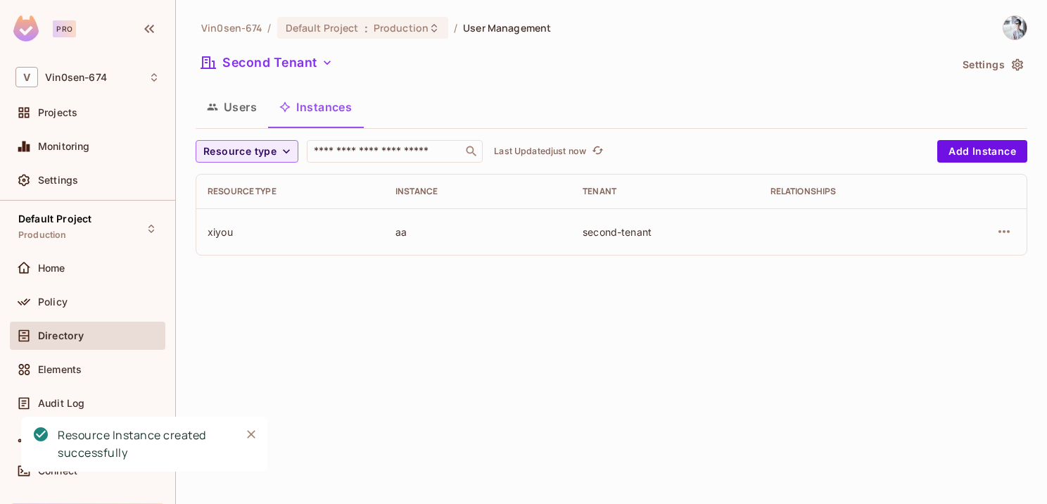
click at [231, 116] on button "Users" at bounding box center [232, 106] width 72 height 35
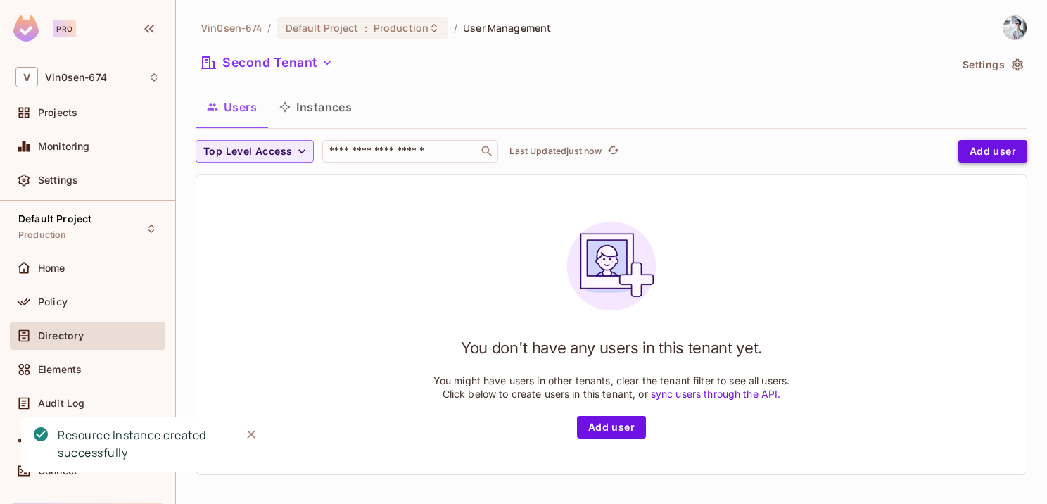
click at [974, 151] on button "Add user" at bounding box center [992, 151] width 69 height 23
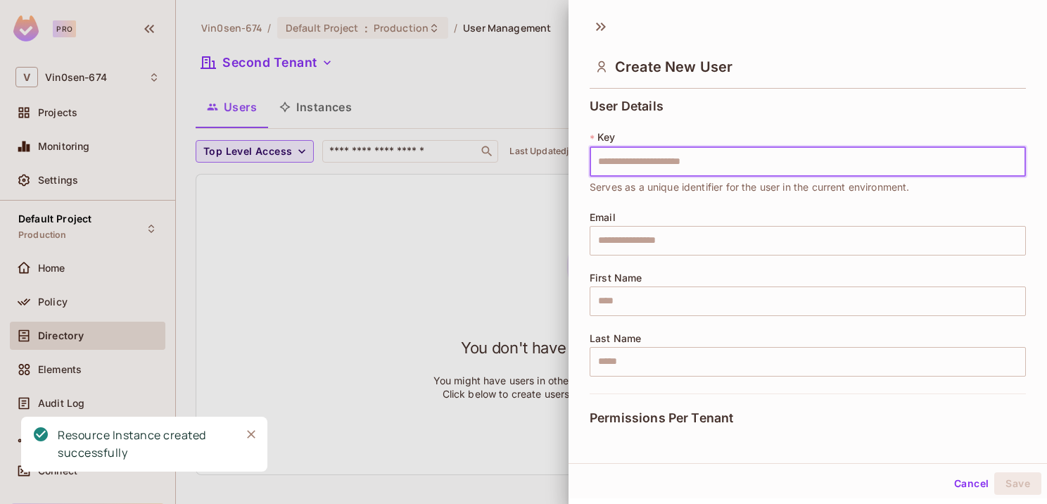
click at [668, 167] on input "text" at bounding box center [807, 162] width 436 height 30
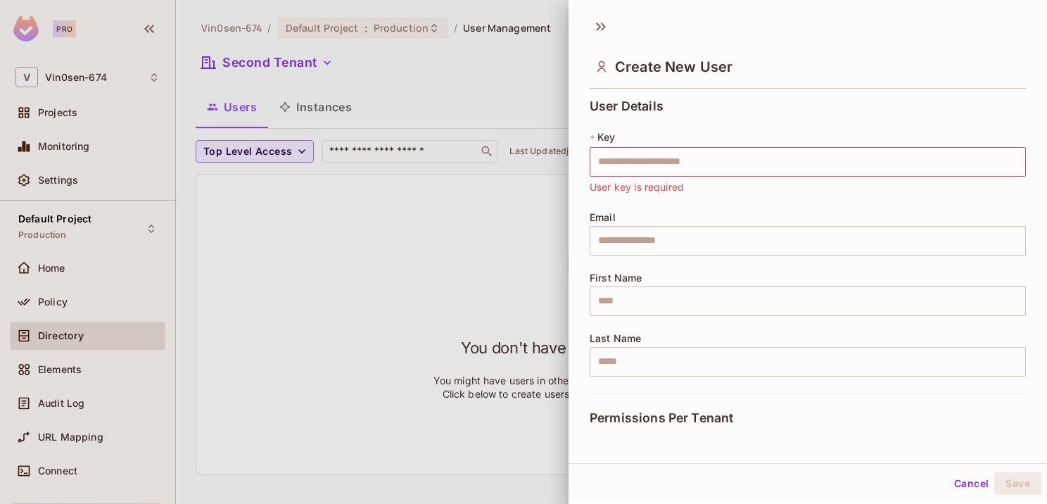
click at [478, 251] on div at bounding box center [523, 252] width 1047 height 504
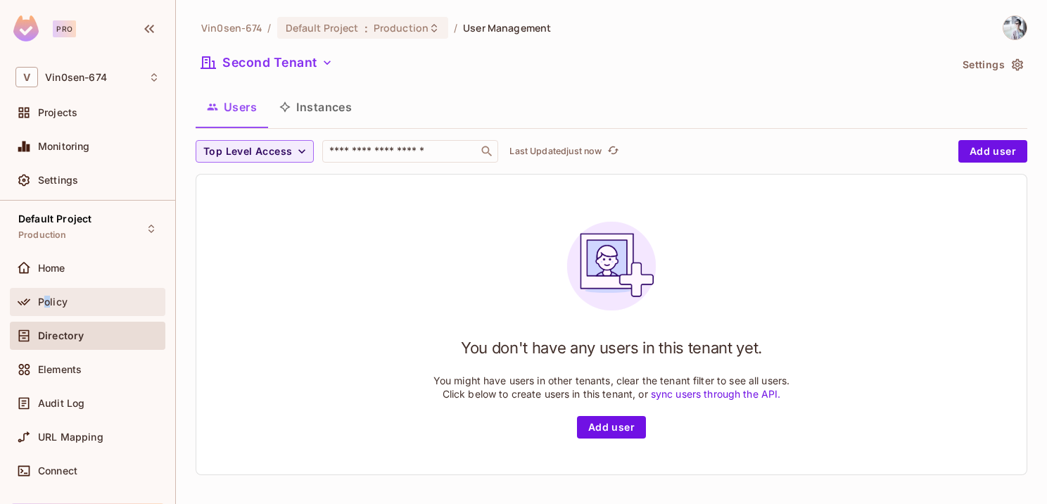
click at [48, 290] on div "Policy" at bounding box center [87, 302] width 155 height 28
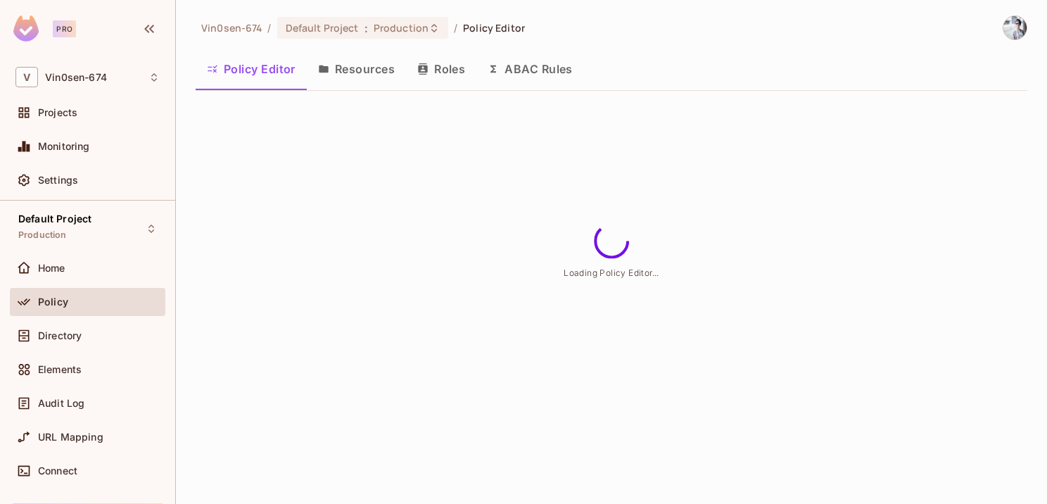
click at [383, 74] on button "Resources" at bounding box center [356, 68] width 99 height 35
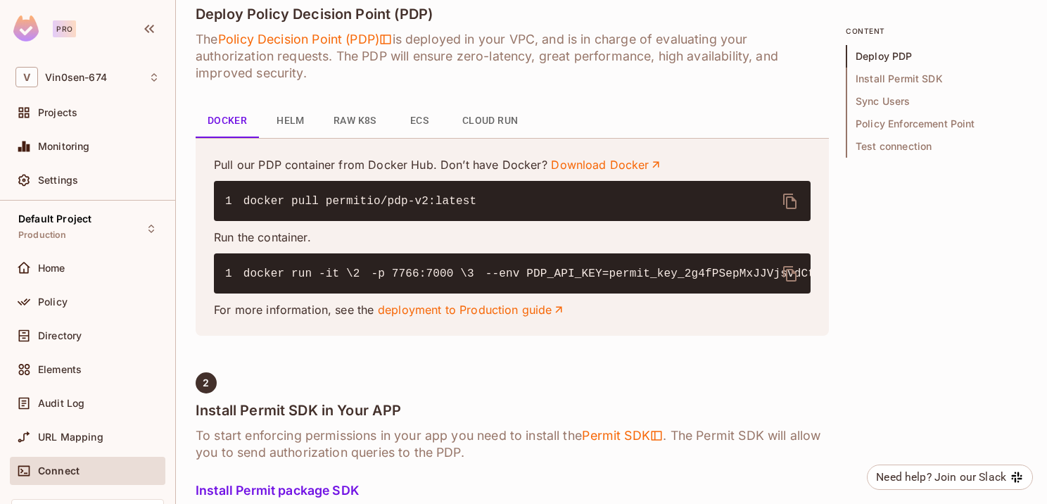
scroll to position [422, 0]
